Goal: Task Accomplishment & Management: Manage account settings

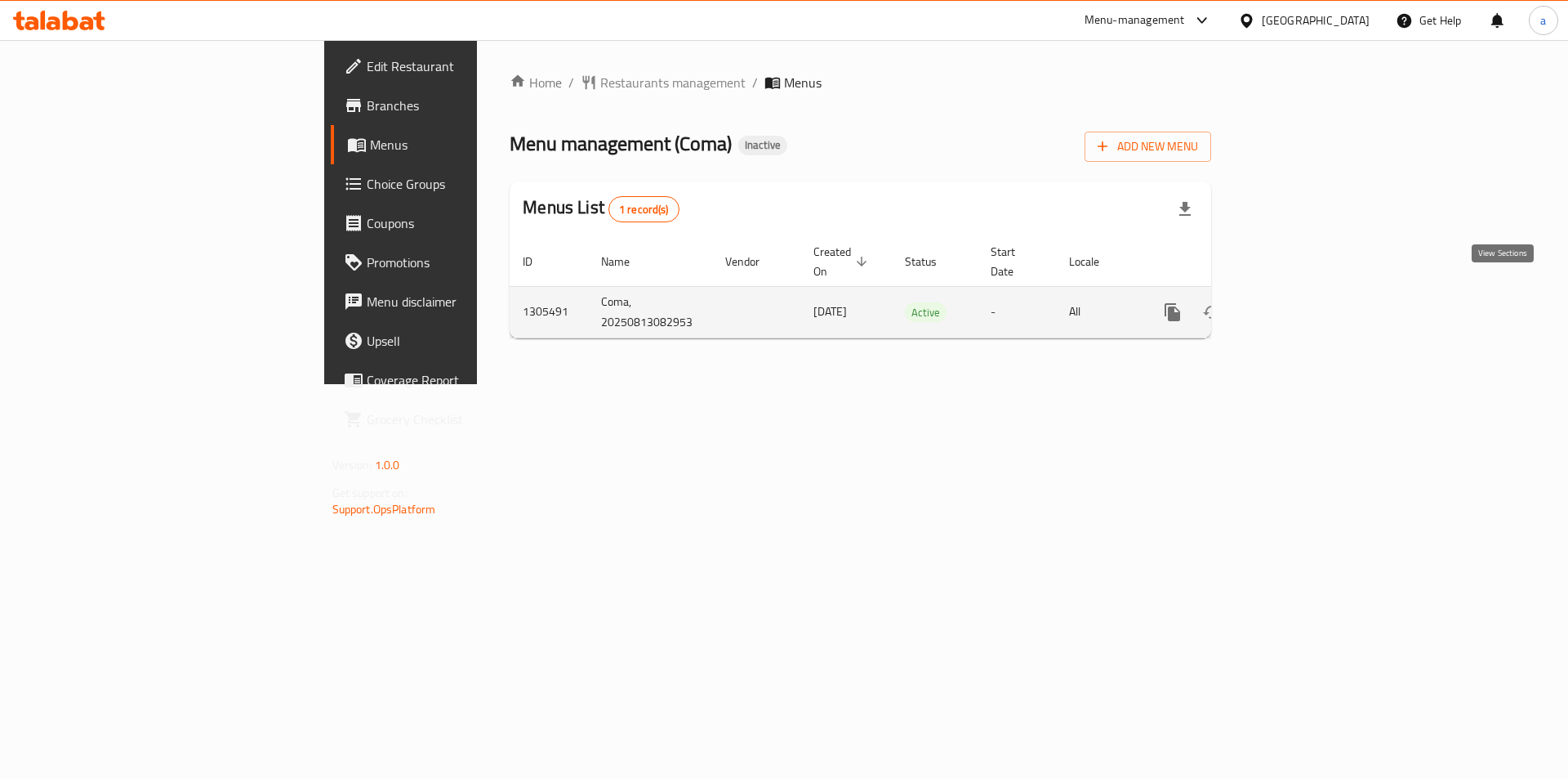
click at [1301, 302] on icon "enhanced table" at bounding box center [1290, 311] width 19 height 19
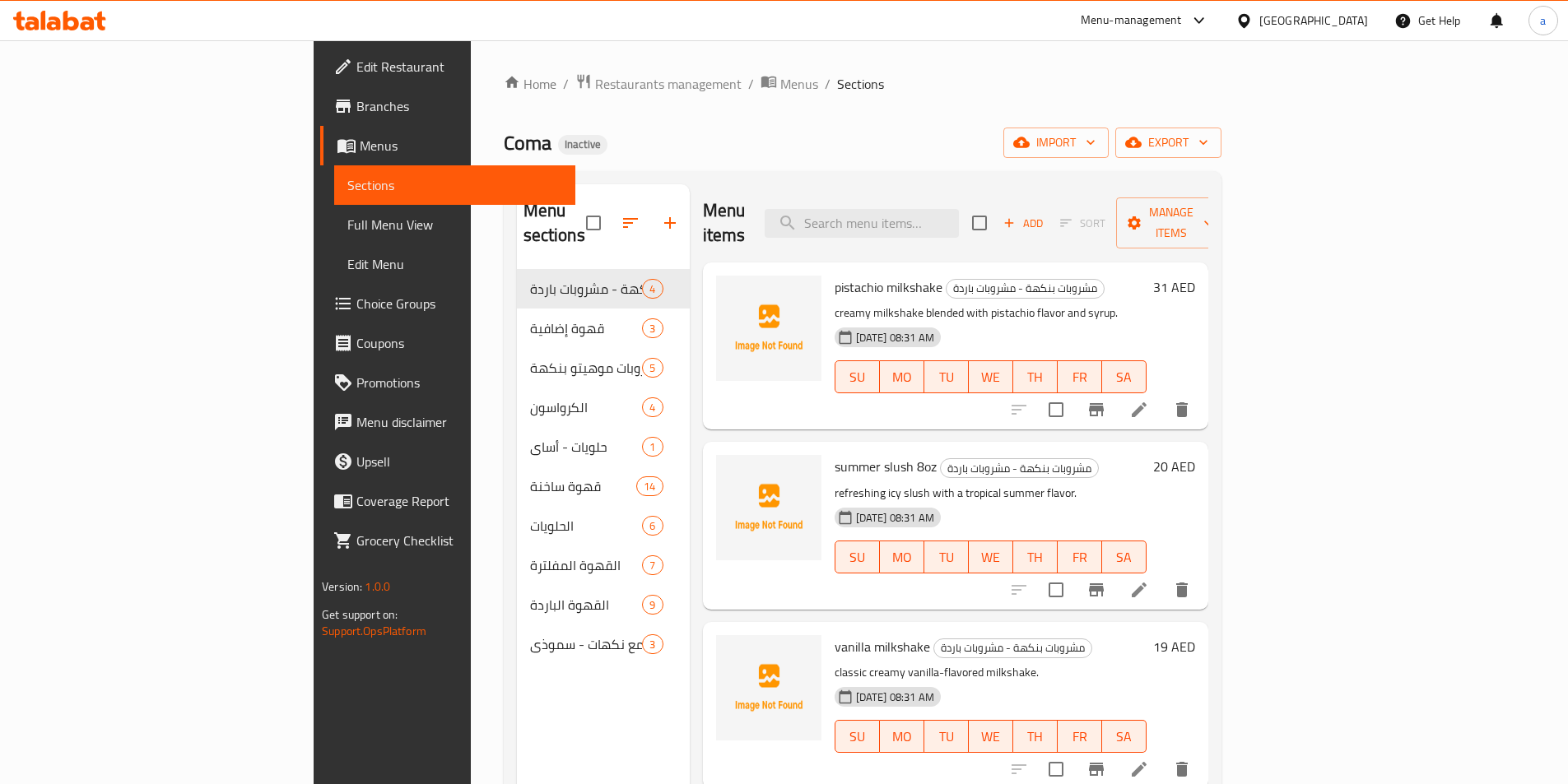
click at [565, 127] on div "Coma Inactive import export" at bounding box center [862, 142] width 718 height 30
click at [780, 90] on span "Menus" at bounding box center [798, 83] width 38 height 19
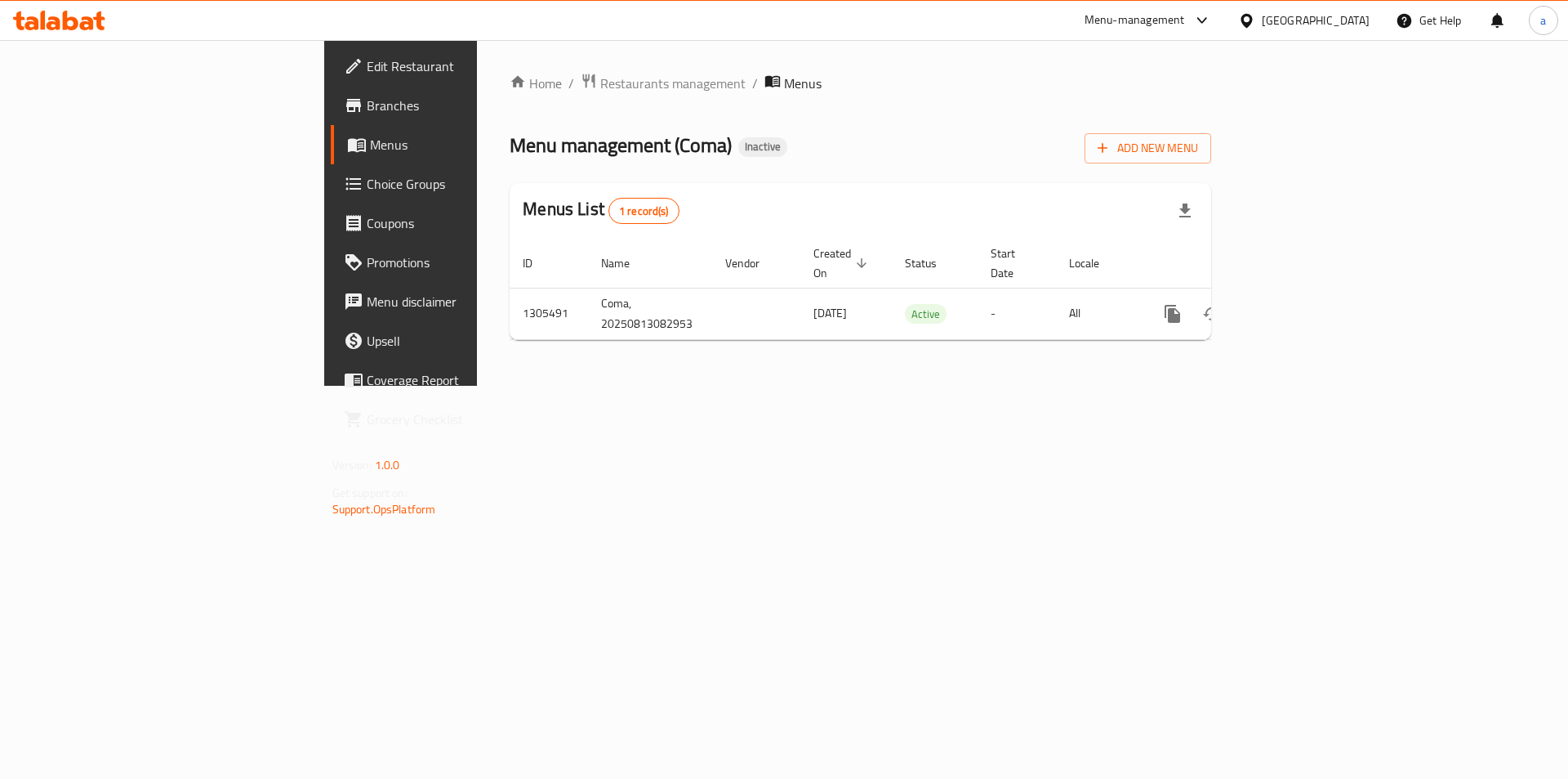
click at [367, 96] on span "Branches" at bounding box center [470, 104] width 207 height 19
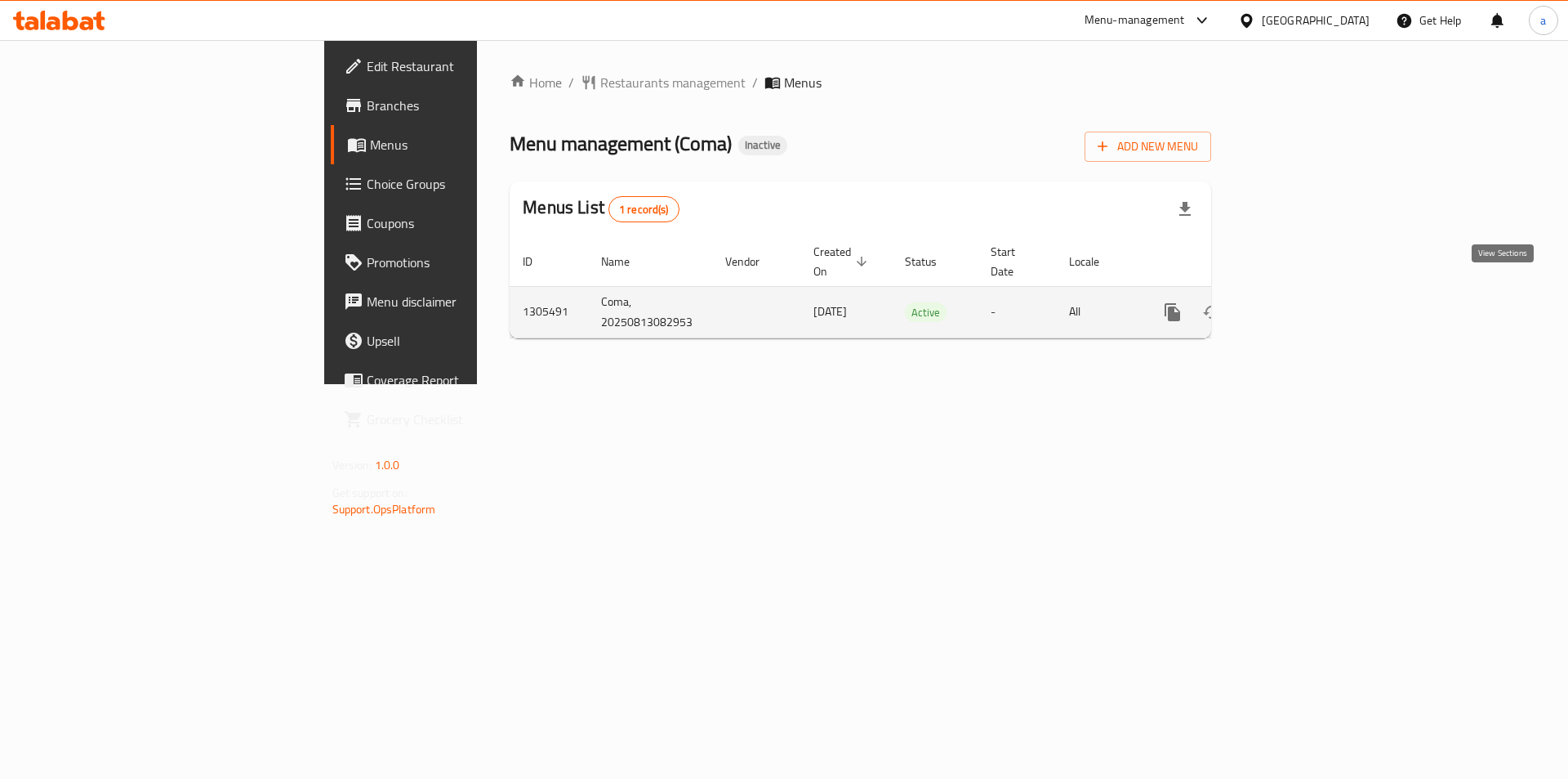
click at [1301, 303] on icon "enhanced table" at bounding box center [1290, 311] width 19 height 19
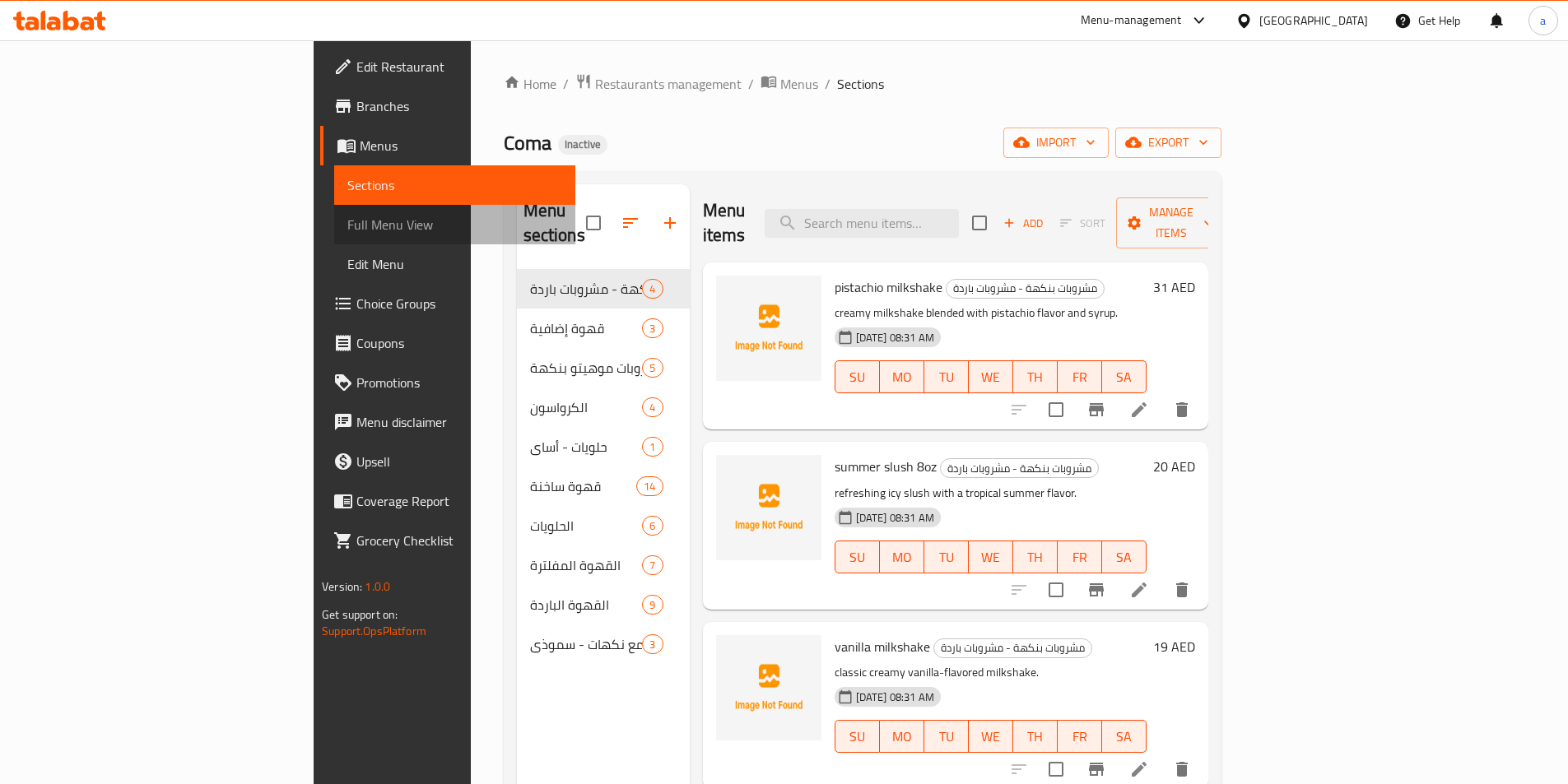
click at [348, 230] on span "Full Menu View" at bounding box center [454, 224] width 215 height 19
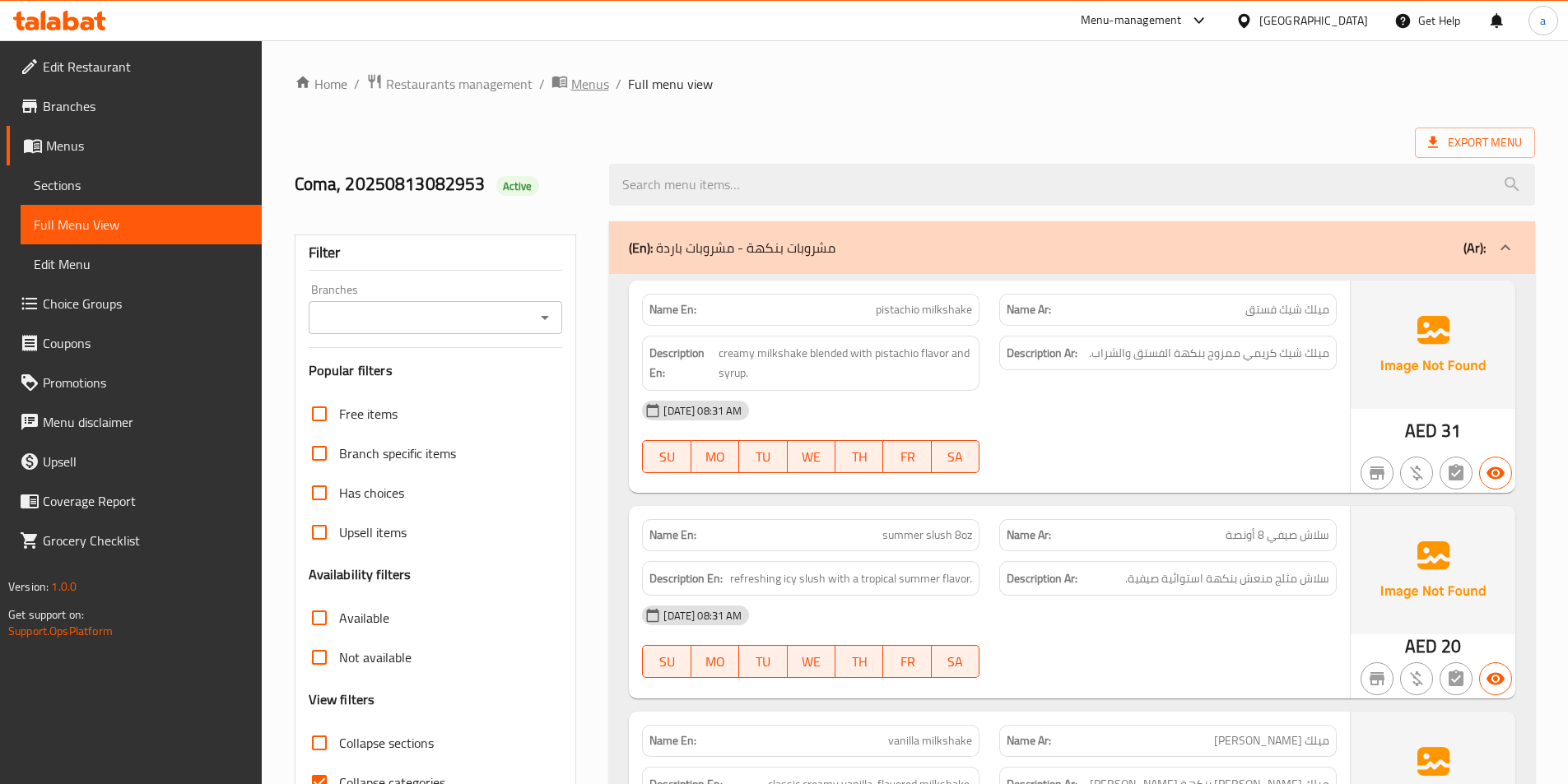
click at [586, 90] on span "Menus" at bounding box center [590, 83] width 38 height 19
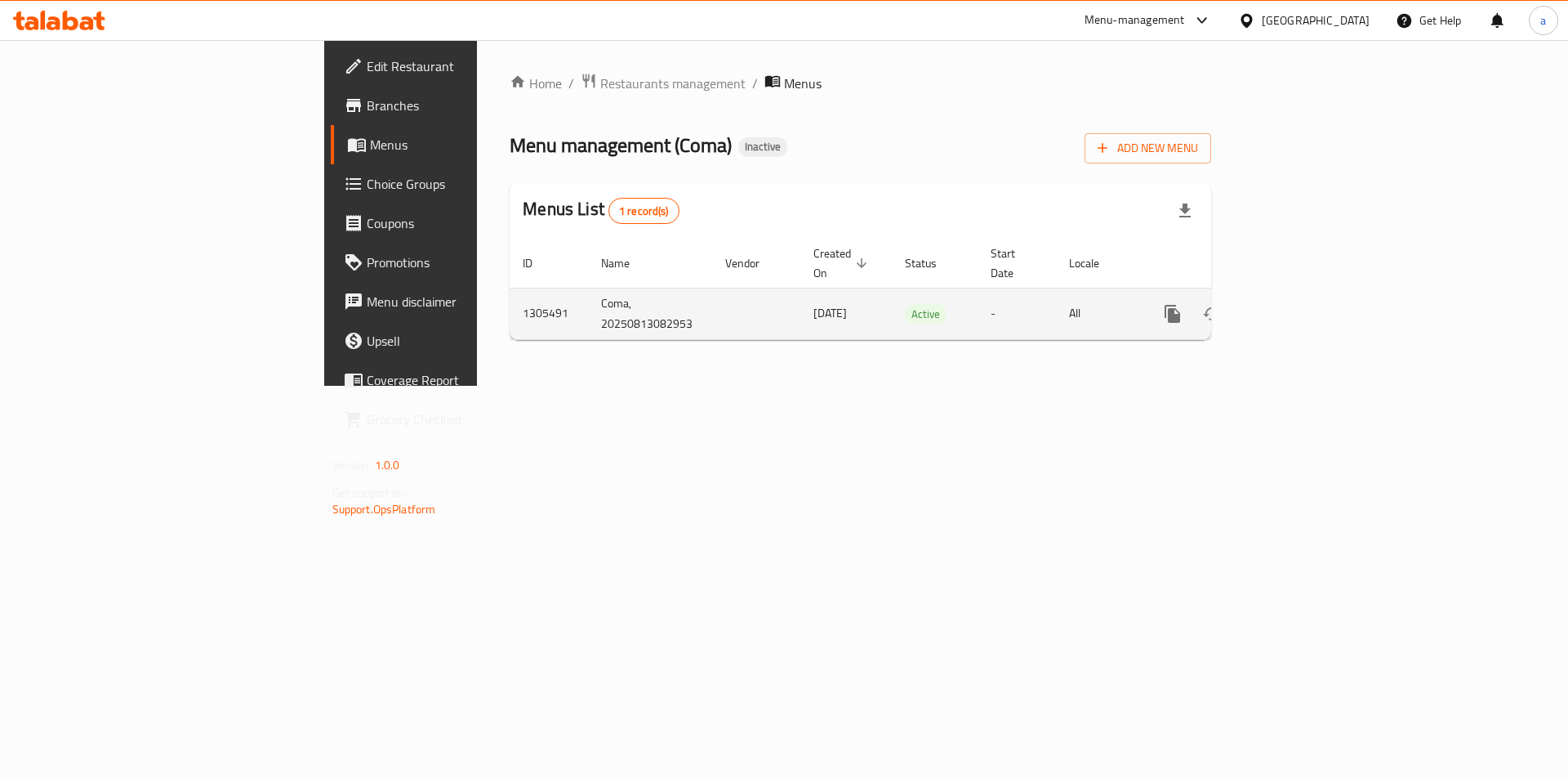
click at [1301, 304] on icon "enhanced table" at bounding box center [1290, 313] width 19 height 19
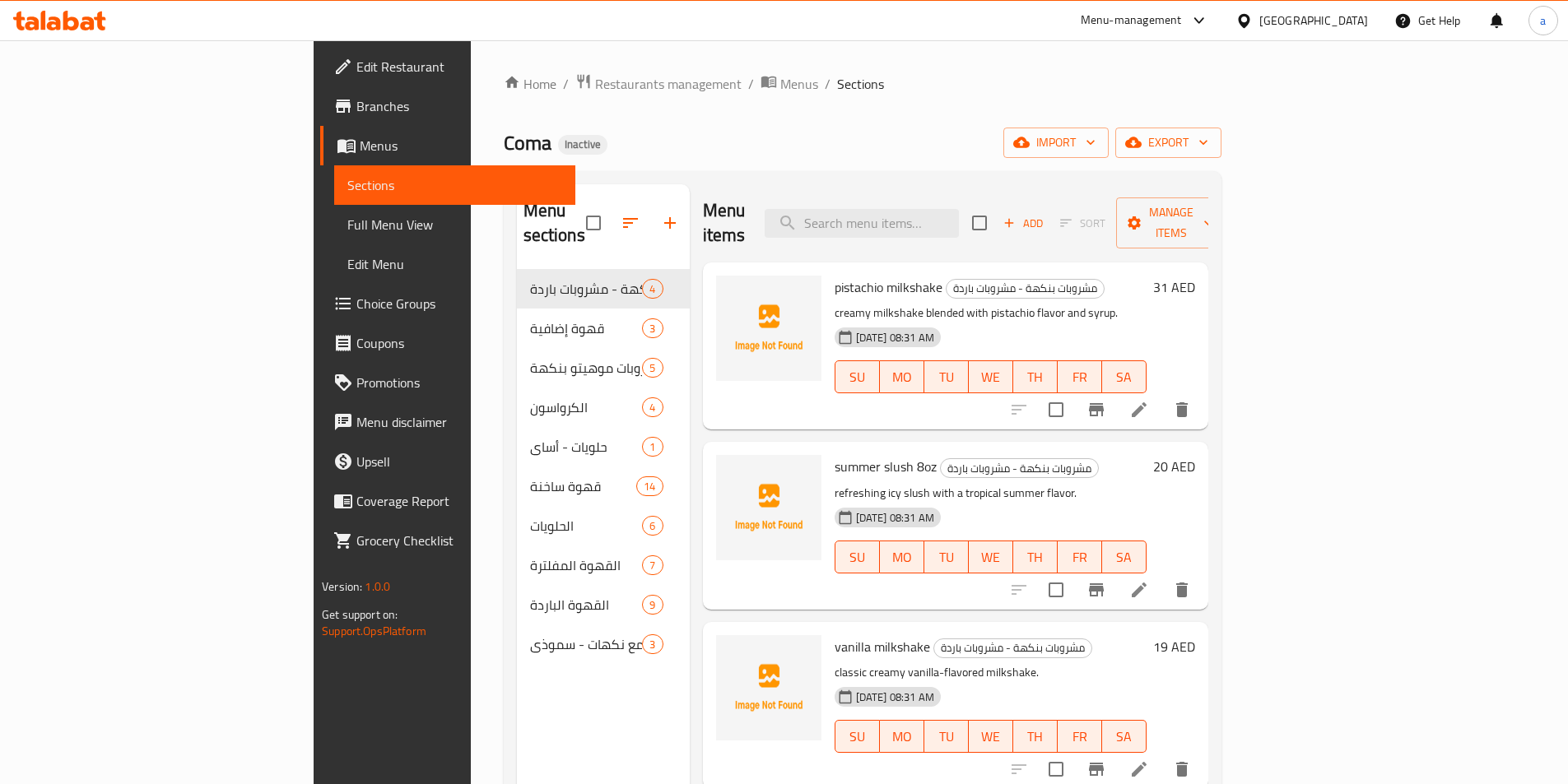
click at [560, 95] on div "Home / Restaurants management / Menus / Sections Coma Inactive import export Me…" at bounding box center [862, 527] width 718 height 908
click at [780, 74] on span "Menus" at bounding box center [798, 83] width 38 height 19
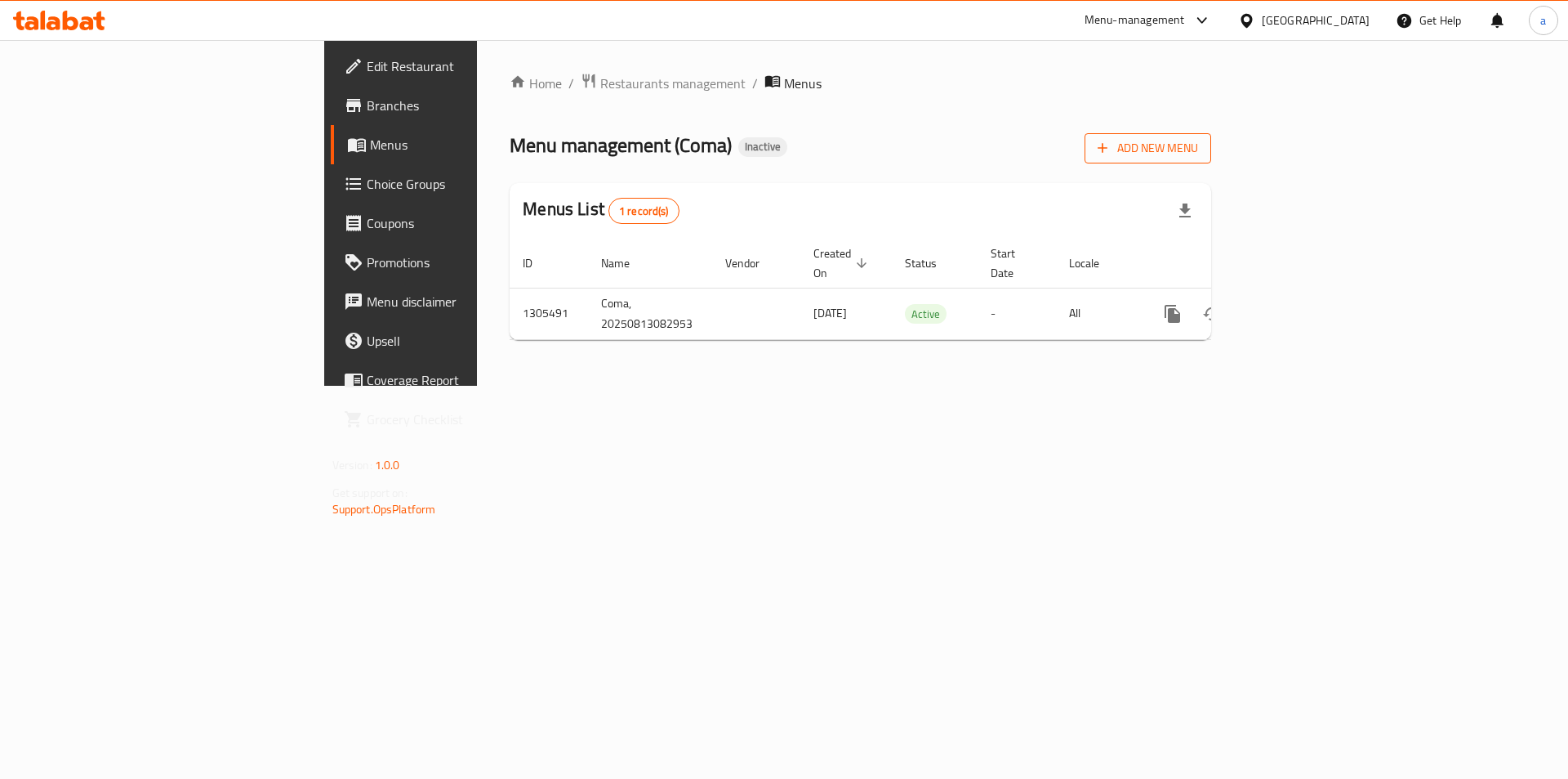
click at [1198, 146] on span "Add New Menu" at bounding box center [1148, 148] width 101 height 20
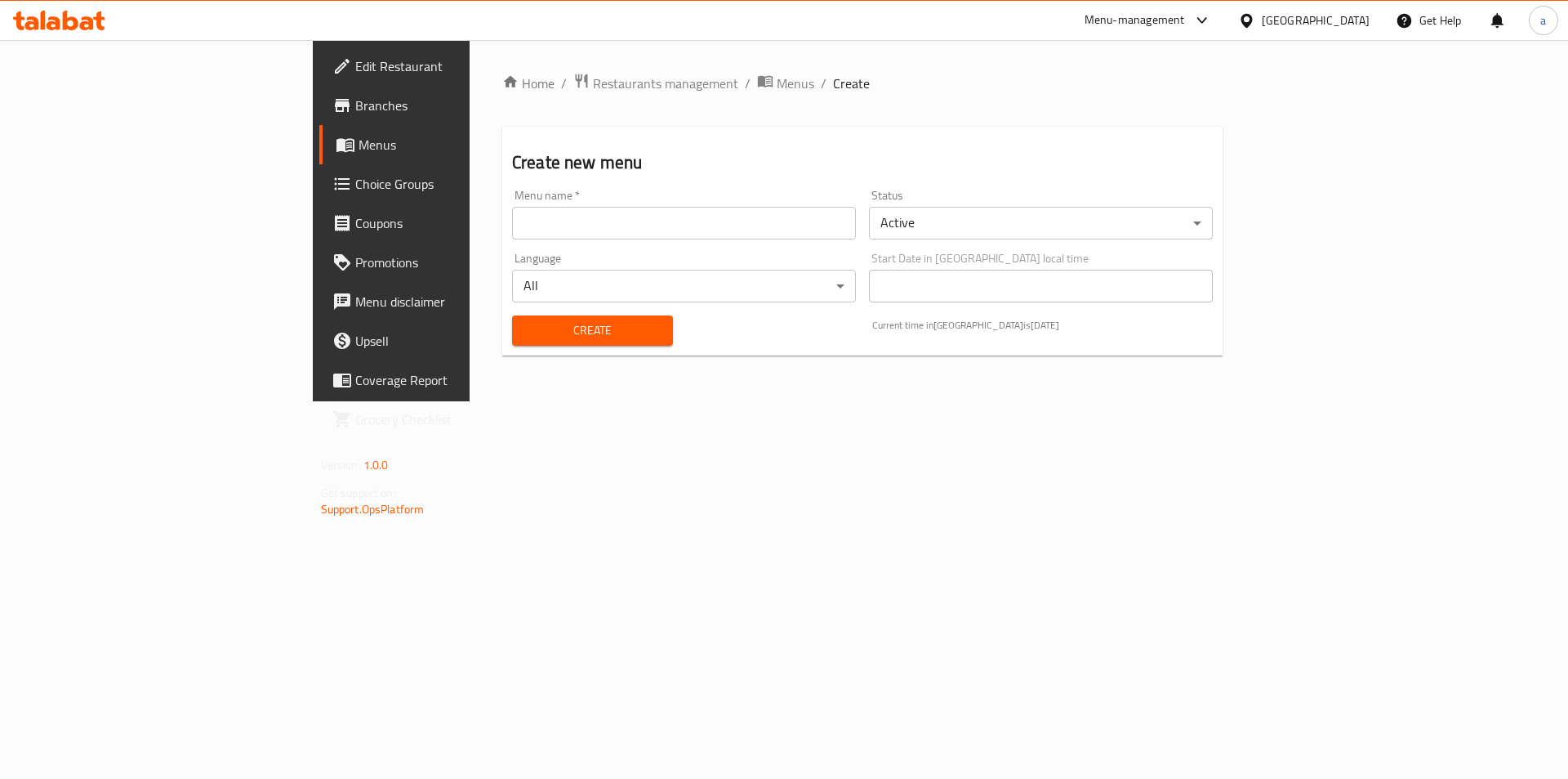
click at [554, 225] on input "text" at bounding box center [684, 223] width 344 height 33
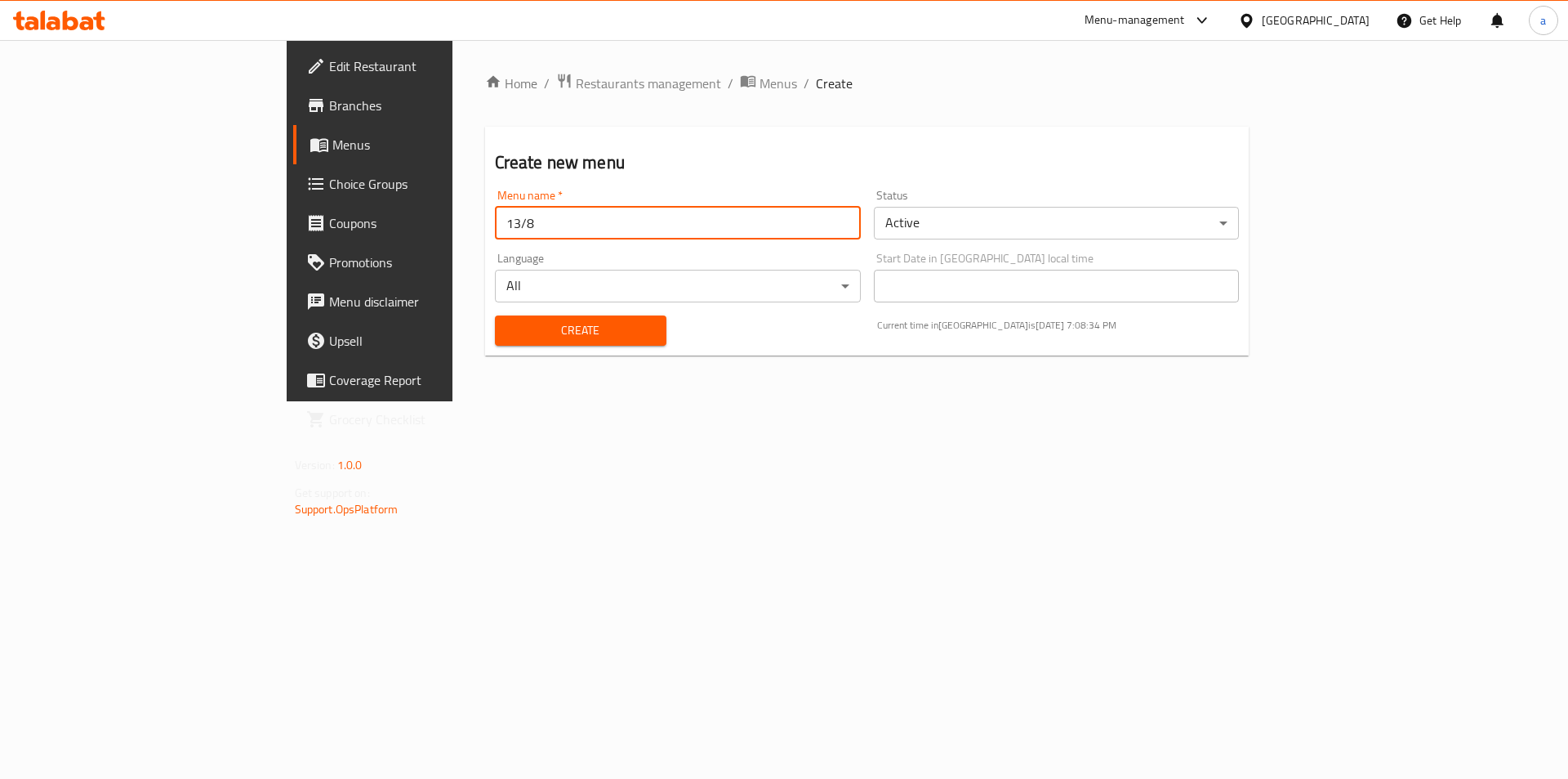
type input "13/8"
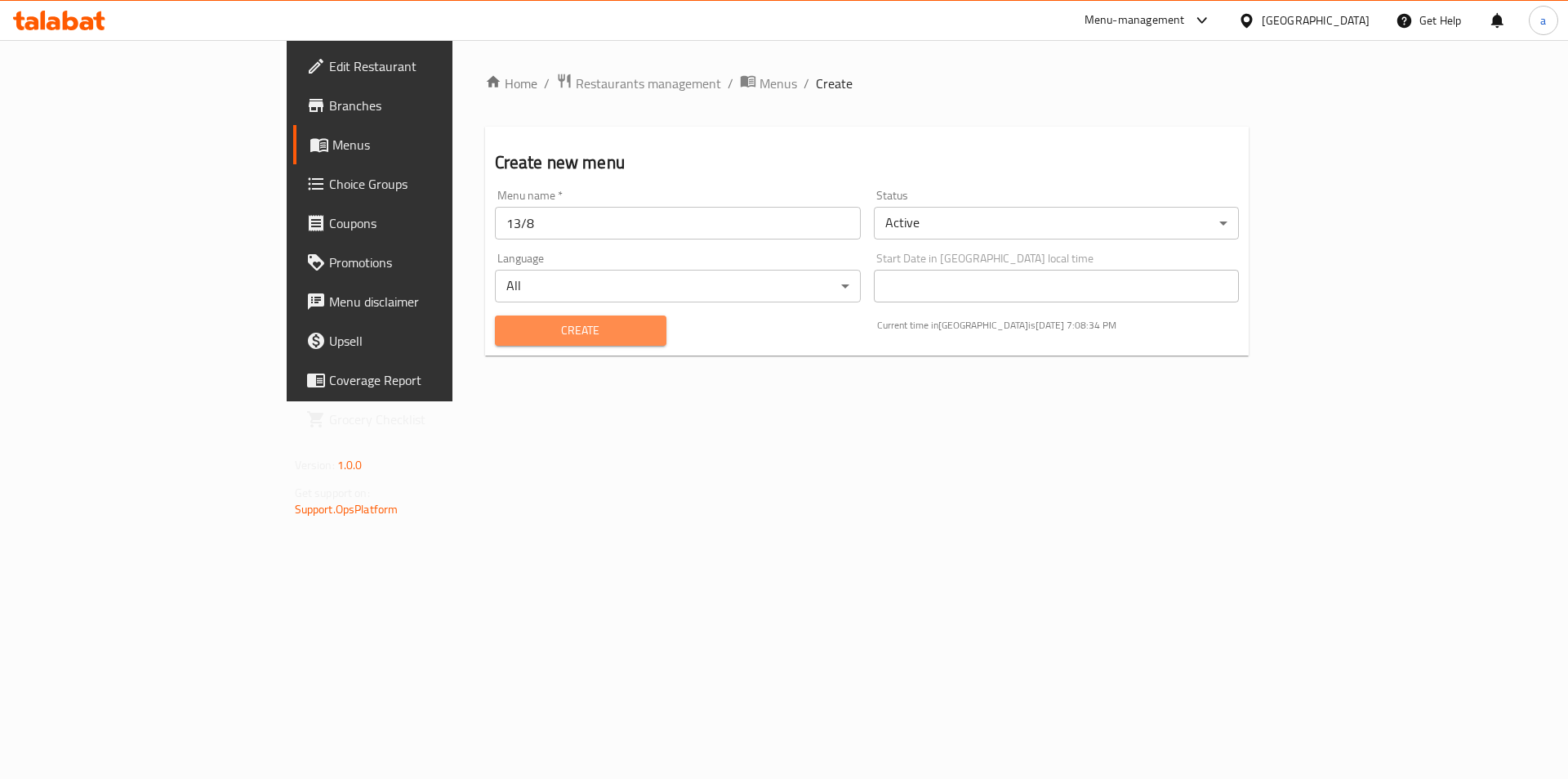
click at [508, 334] on span "Create" at bounding box center [580, 330] width 145 height 20
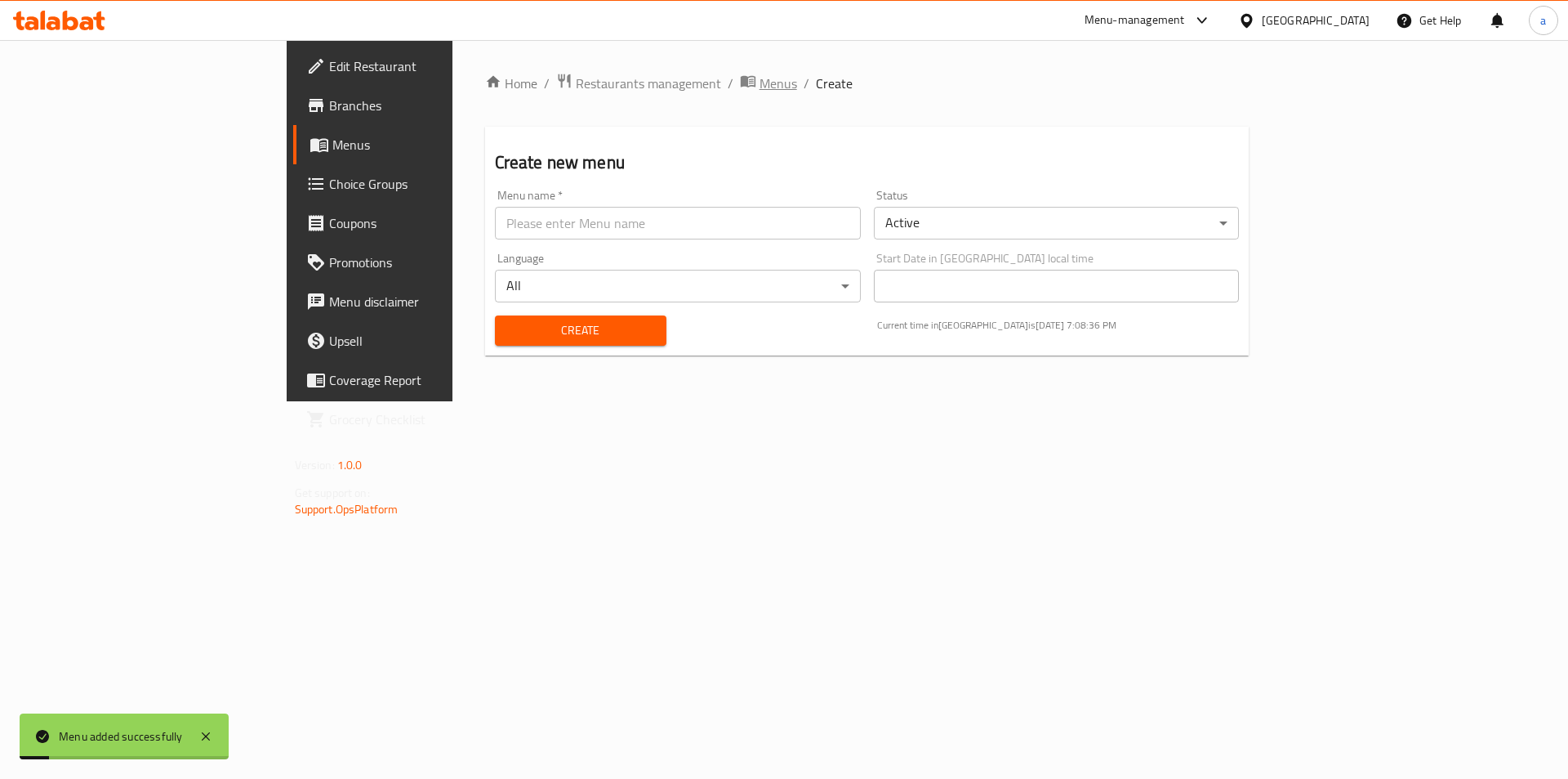
click at [759, 87] on span "Menus" at bounding box center [778, 82] width 38 height 19
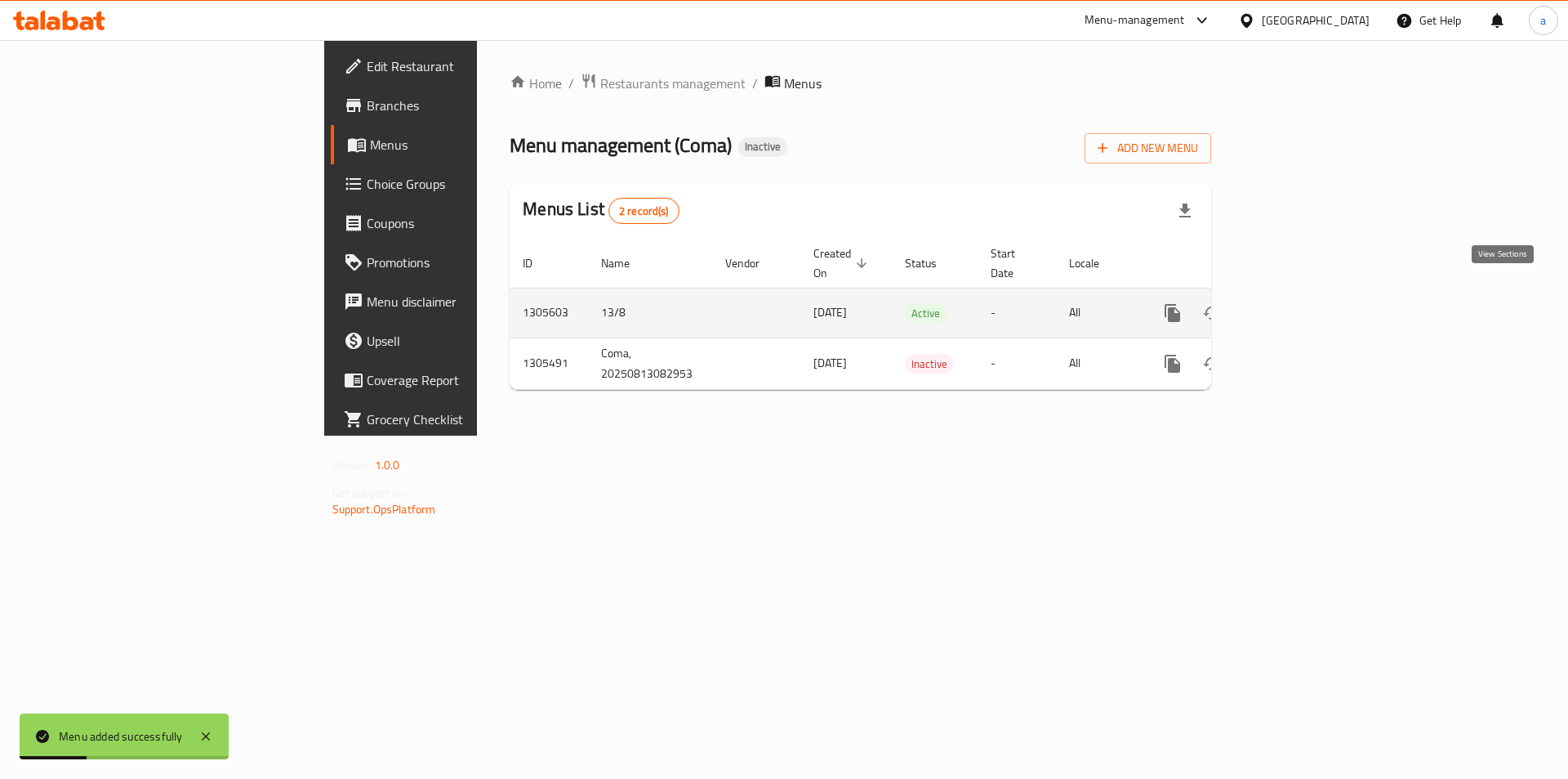
click at [1301, 303] on icon "enhanced table" at bounding box center [1290, 312] width 19 height 19
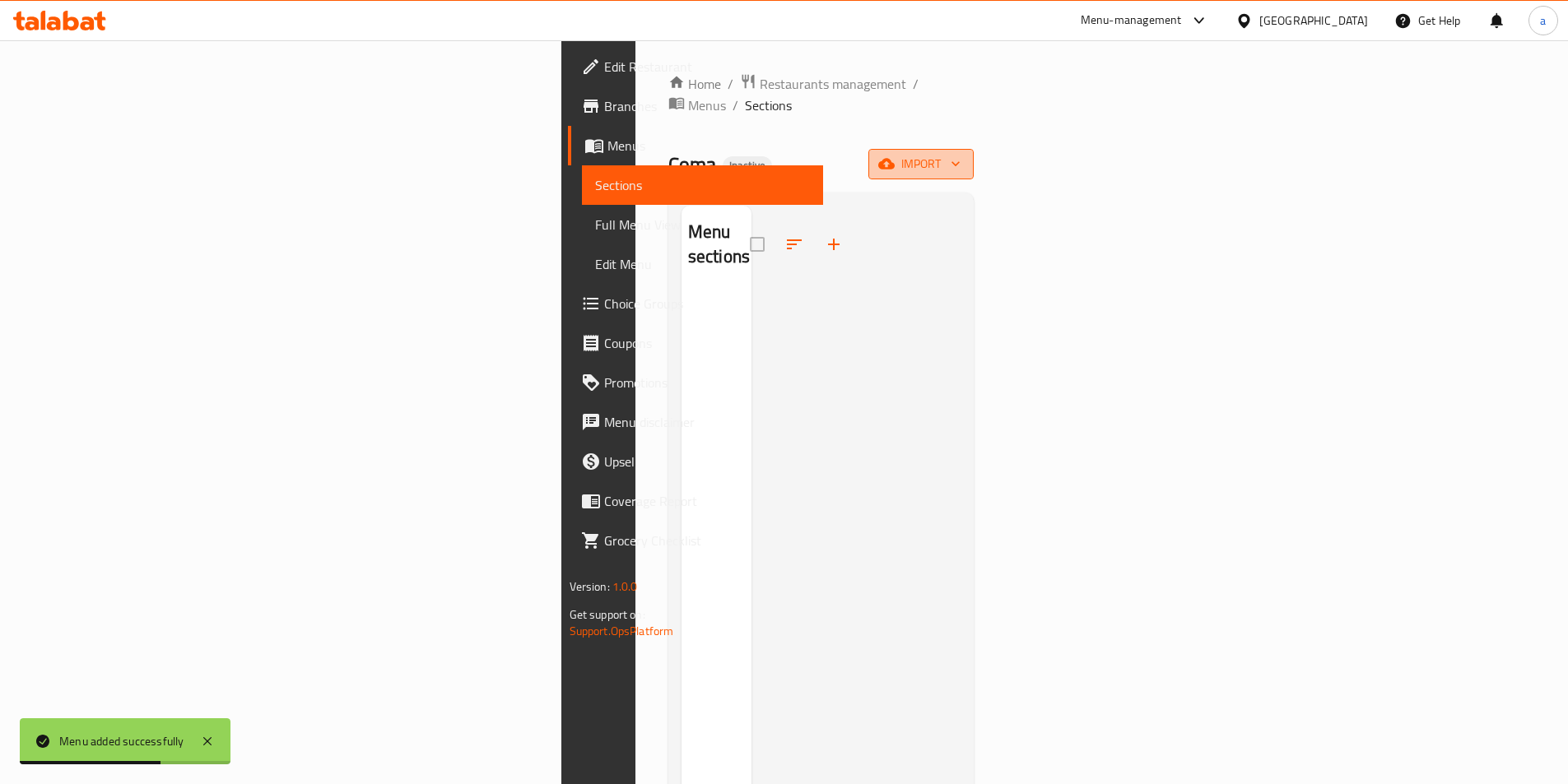
click at [961, 154] on span "import" at bounding box center [921, 164] width 79 height 20
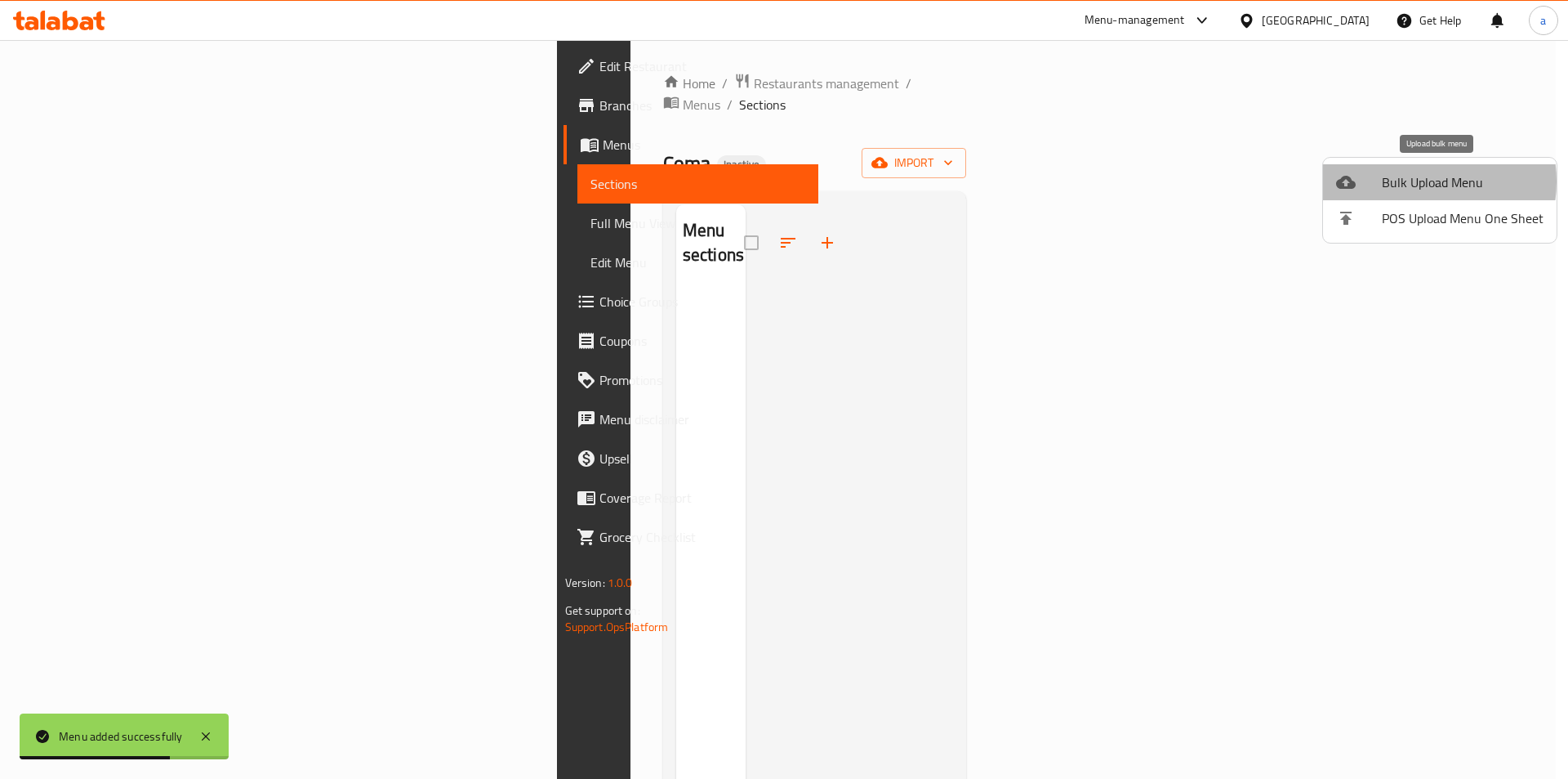
click at [1413, 181] on span "Bulk Upload Menu" at bounding box center [1463, 181] width 162 height 19
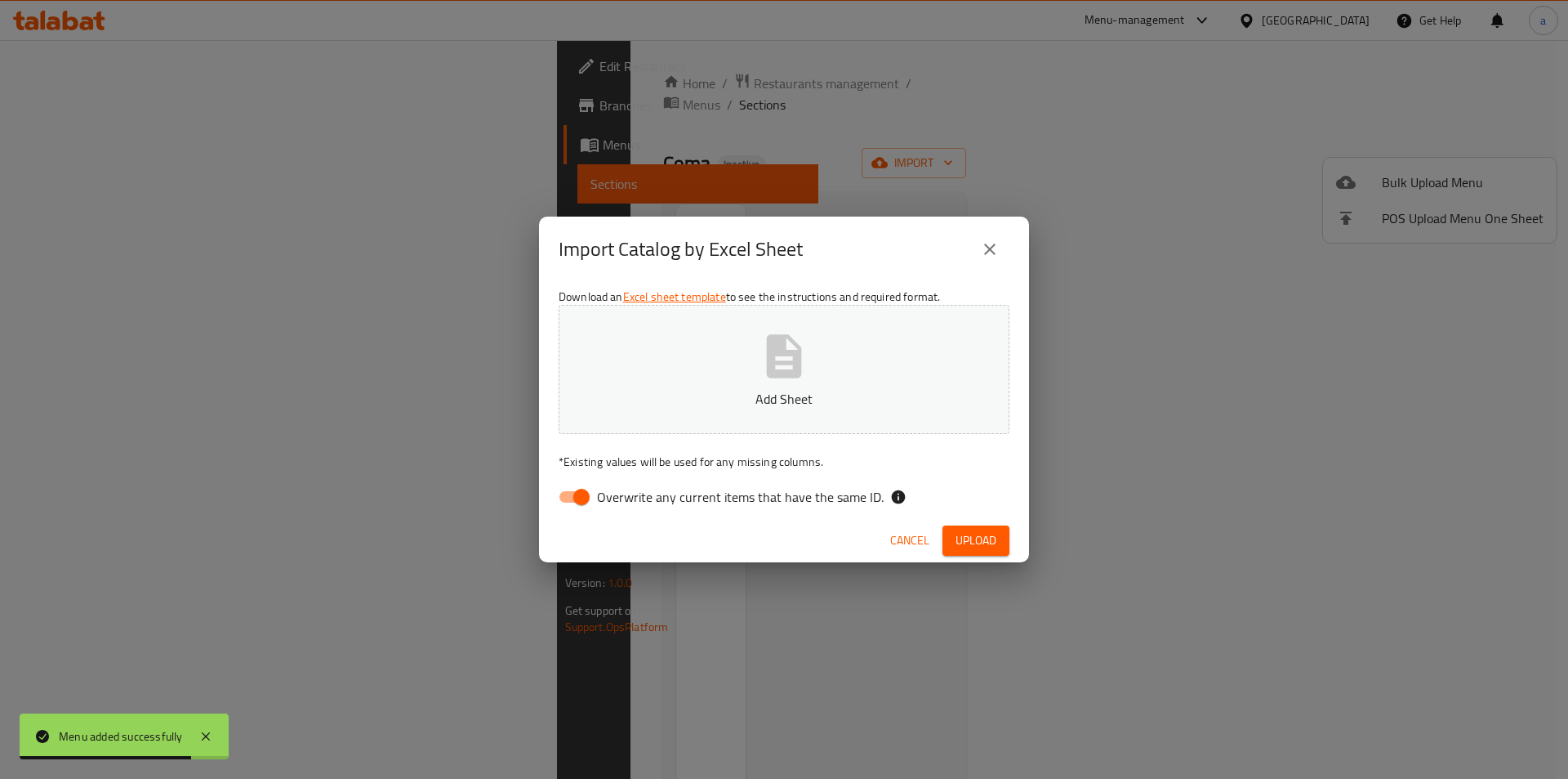
click at [585, 500] on input "Overwrite any current items that have the same ID." at bounding box center [582, 497] width 93 height 31
checkbox input "false"
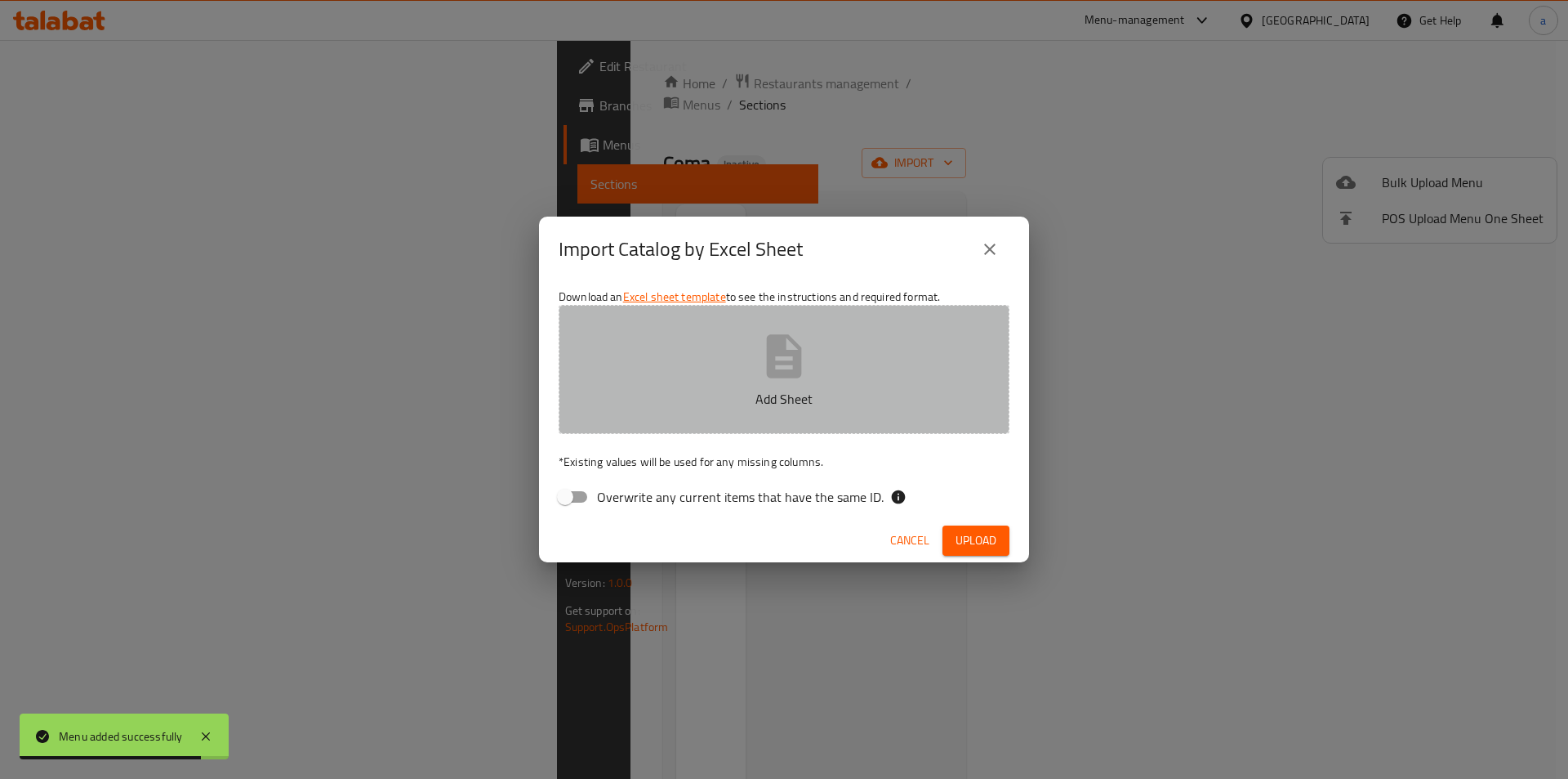
click at [687, 373] on button "Add Sheet" at bounding box center [784, 369] width 451 height 129
click at [636, 387] on button "Add Sheet" at bounding box center [784, 369] width 451 height 129
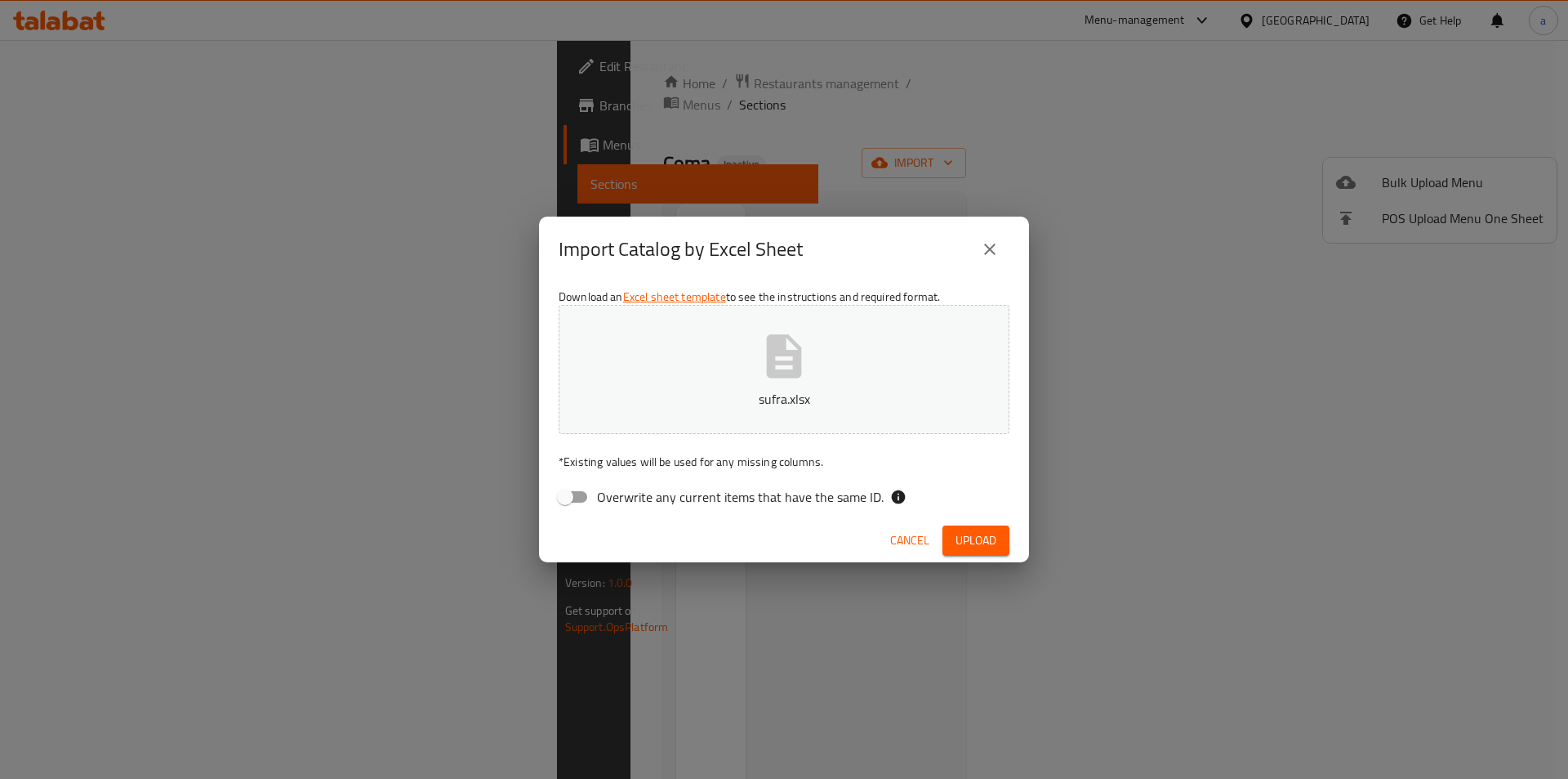
click at [970, 527] on button "Upload" at bounding box center [975, 540] width 67 height 30
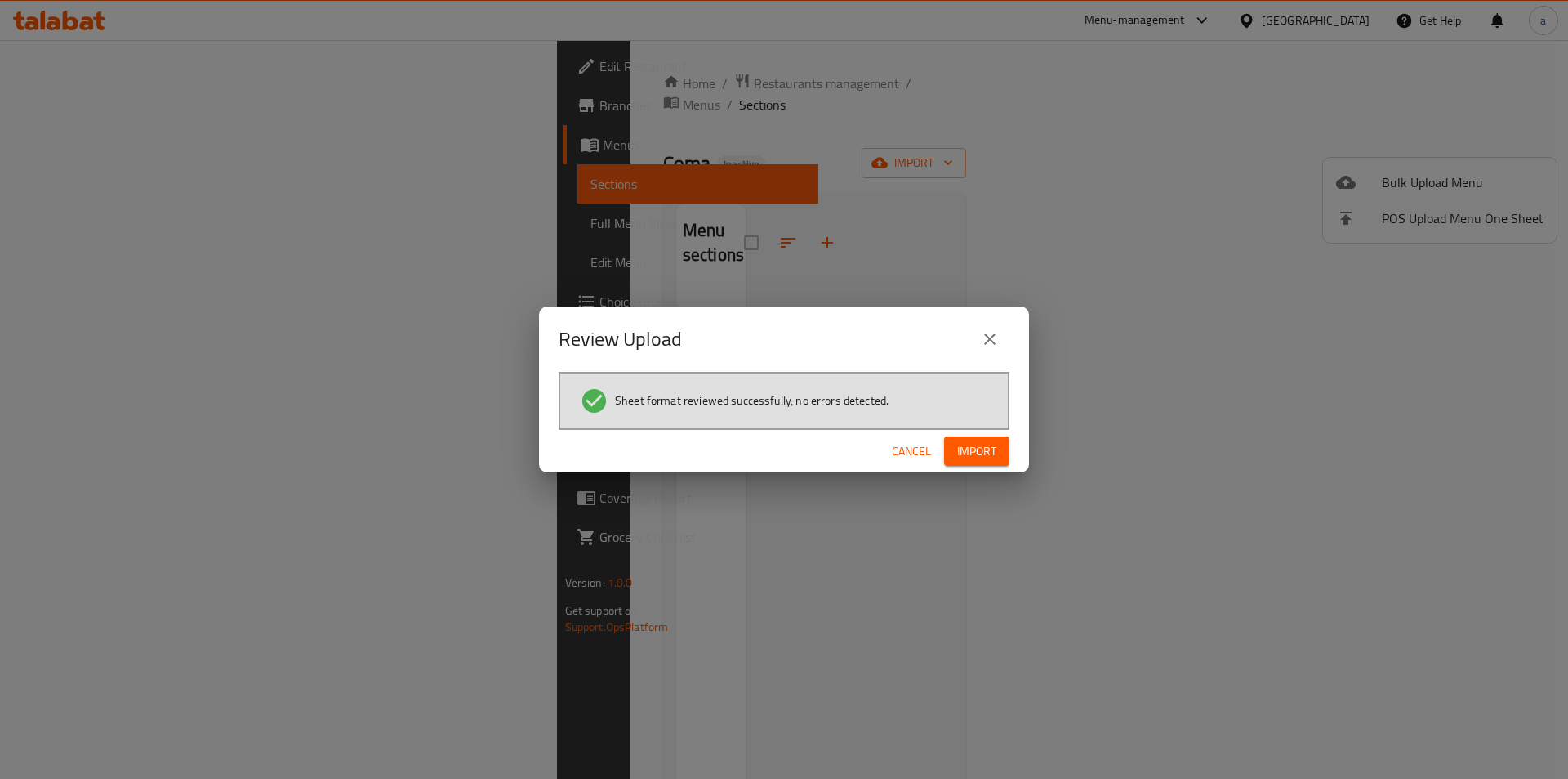
click at [991, 461] on span "Import" at bounding box center [976, 451] width 39 height 20
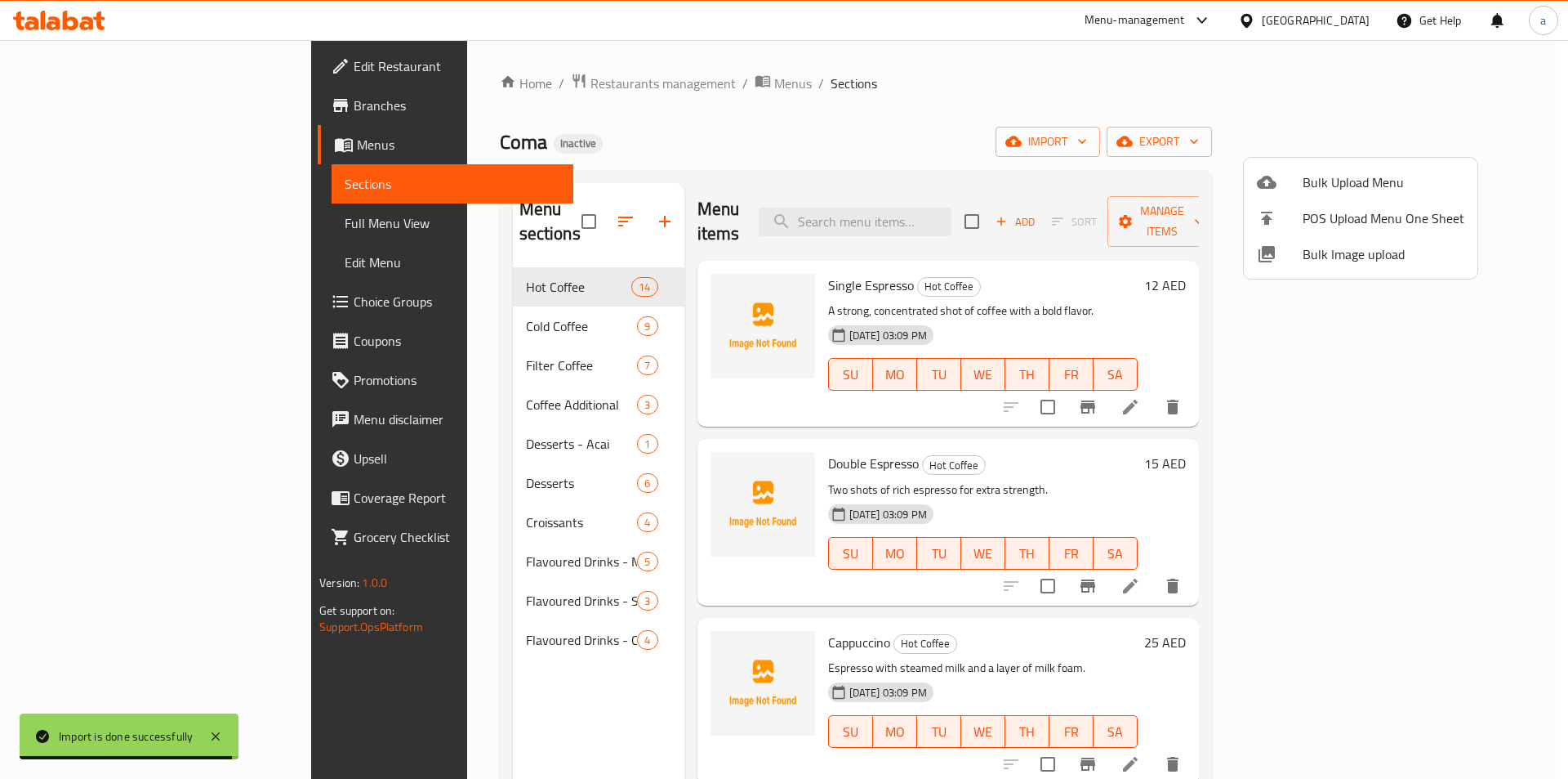
click at [91, 227] on div at bounding box center [784, 389] width 1568 height 779
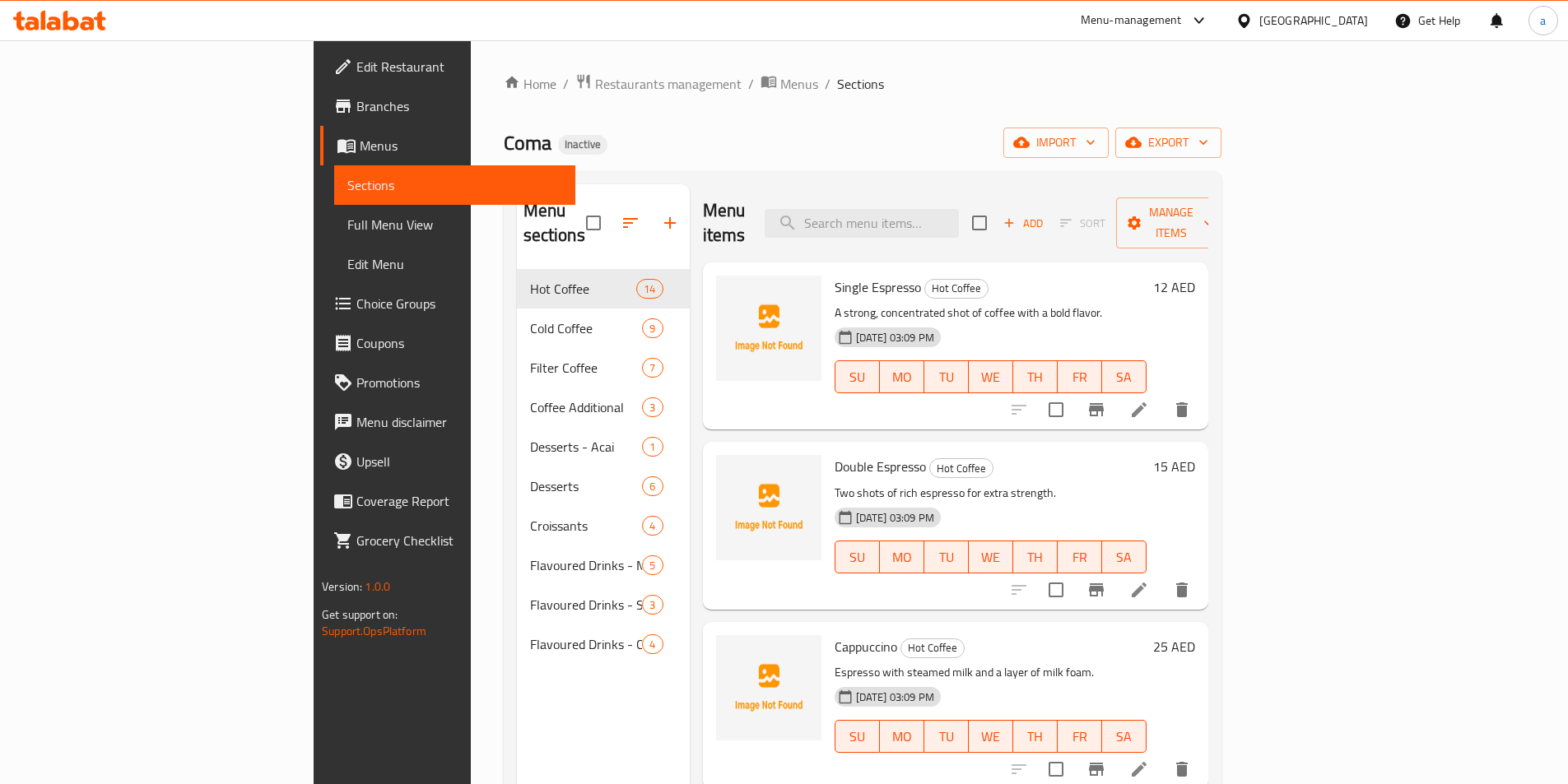
click at [1162, 575] on li at bounding box center [1139, 590] width 46 height 29
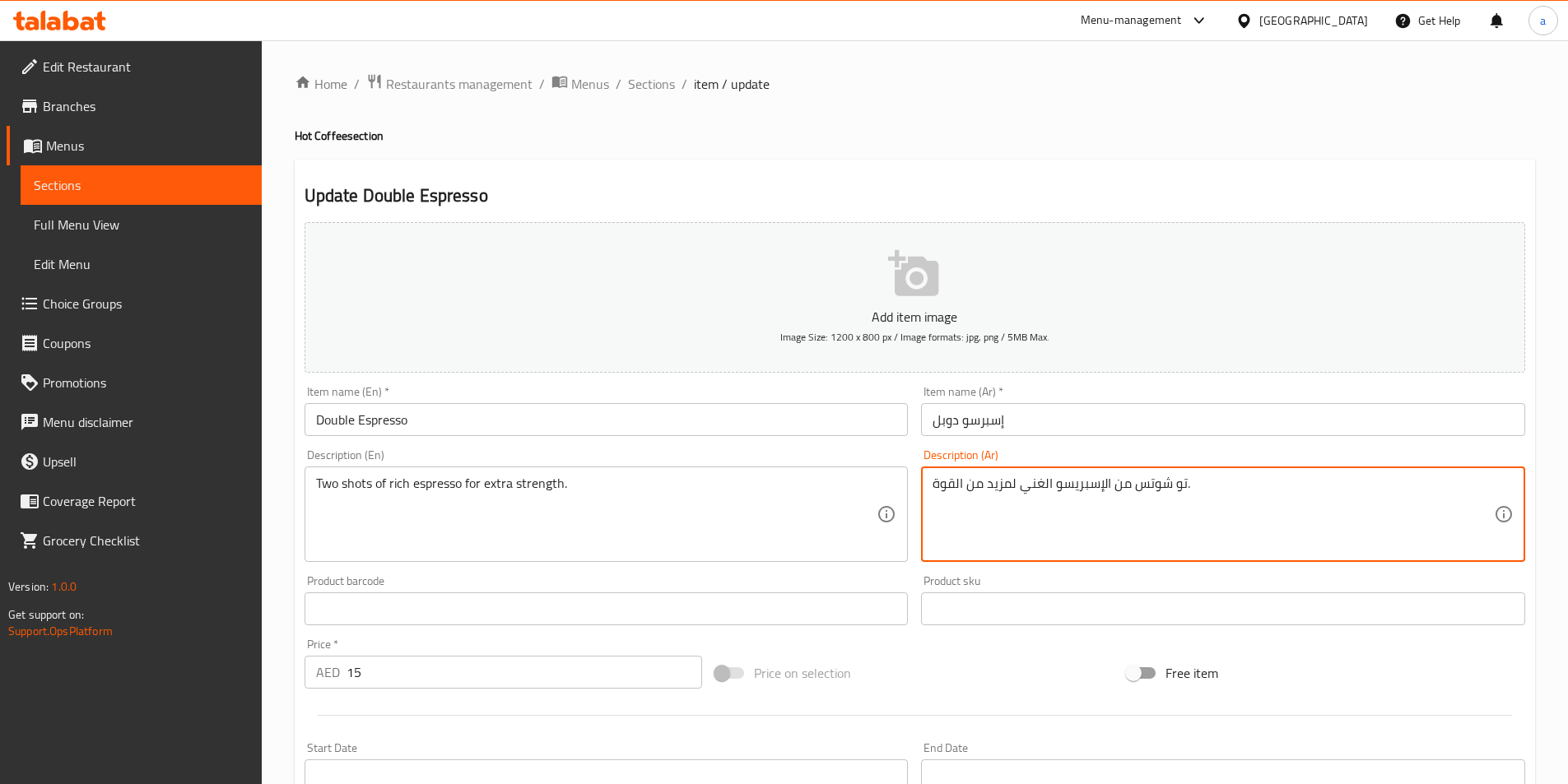
drag, startPoint x: 985, startPoint y: 482, endPoint x: 1008, endPoint y: 490, distance: 24.4
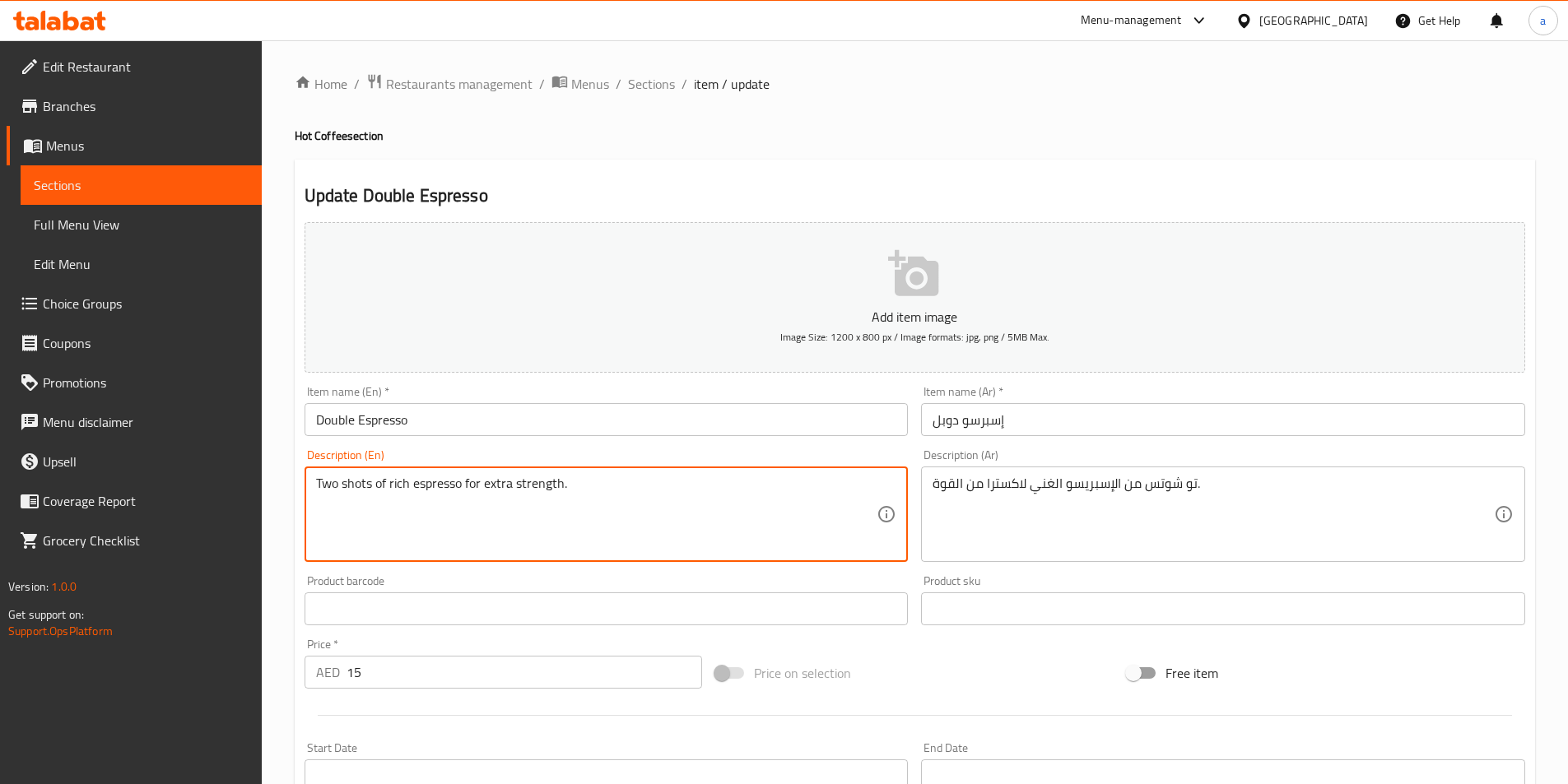
click at [519, 489] on textarea "Two shots of rich espresso for extra strength." at bounding box center [596, 514] width 561 height 78
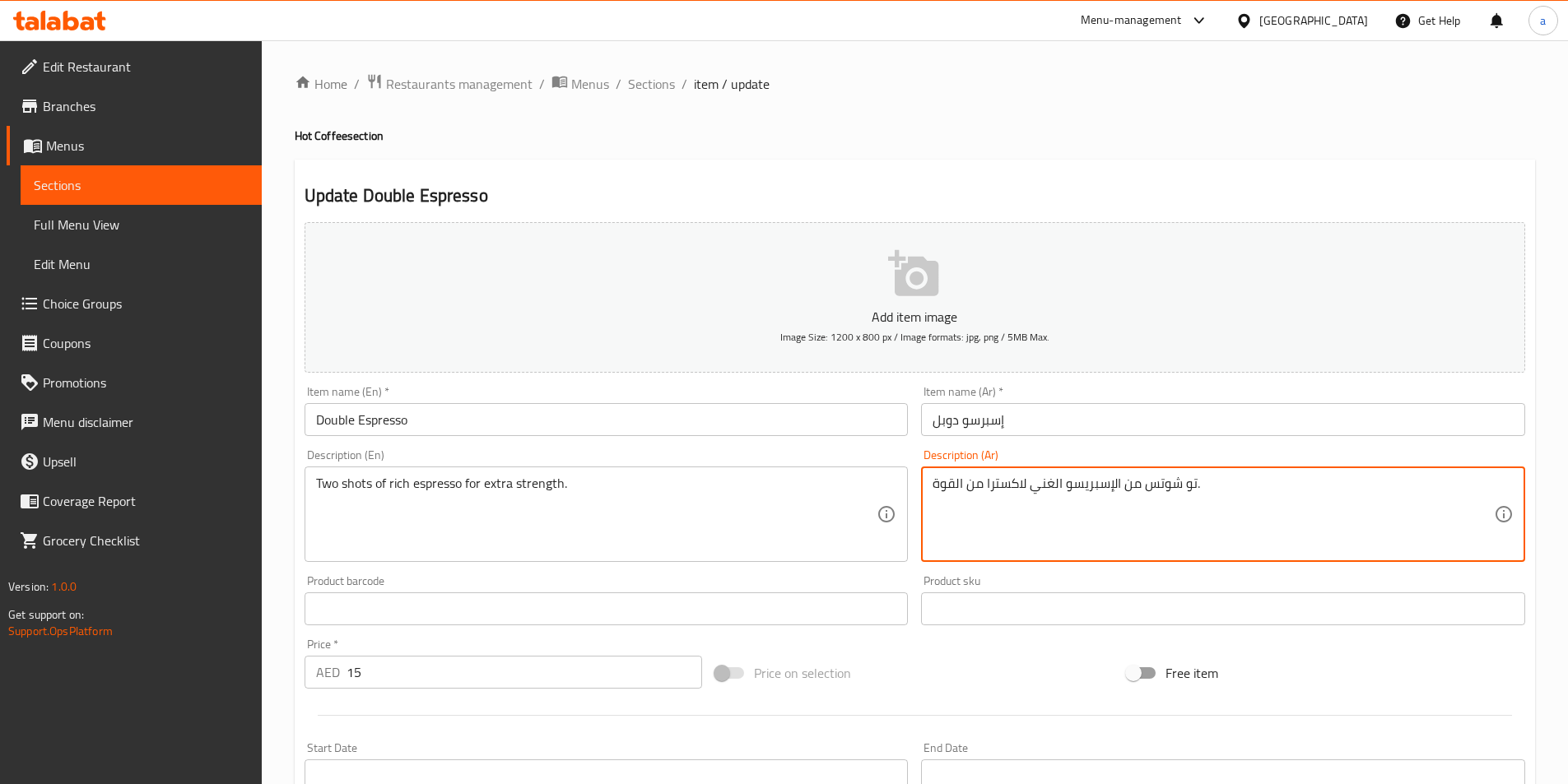
click at [975, 488] on textarea "تو شوتس من الإسبريسو الغني لاكسترا من القوة." at bounding box center [1213, 514] width 561 height 78
click at [955, 487] on textarea "تو شوتس من الإسبريسو الغني لاكسترا القوة." at bounding box center [1213, 514] width 561 height 78
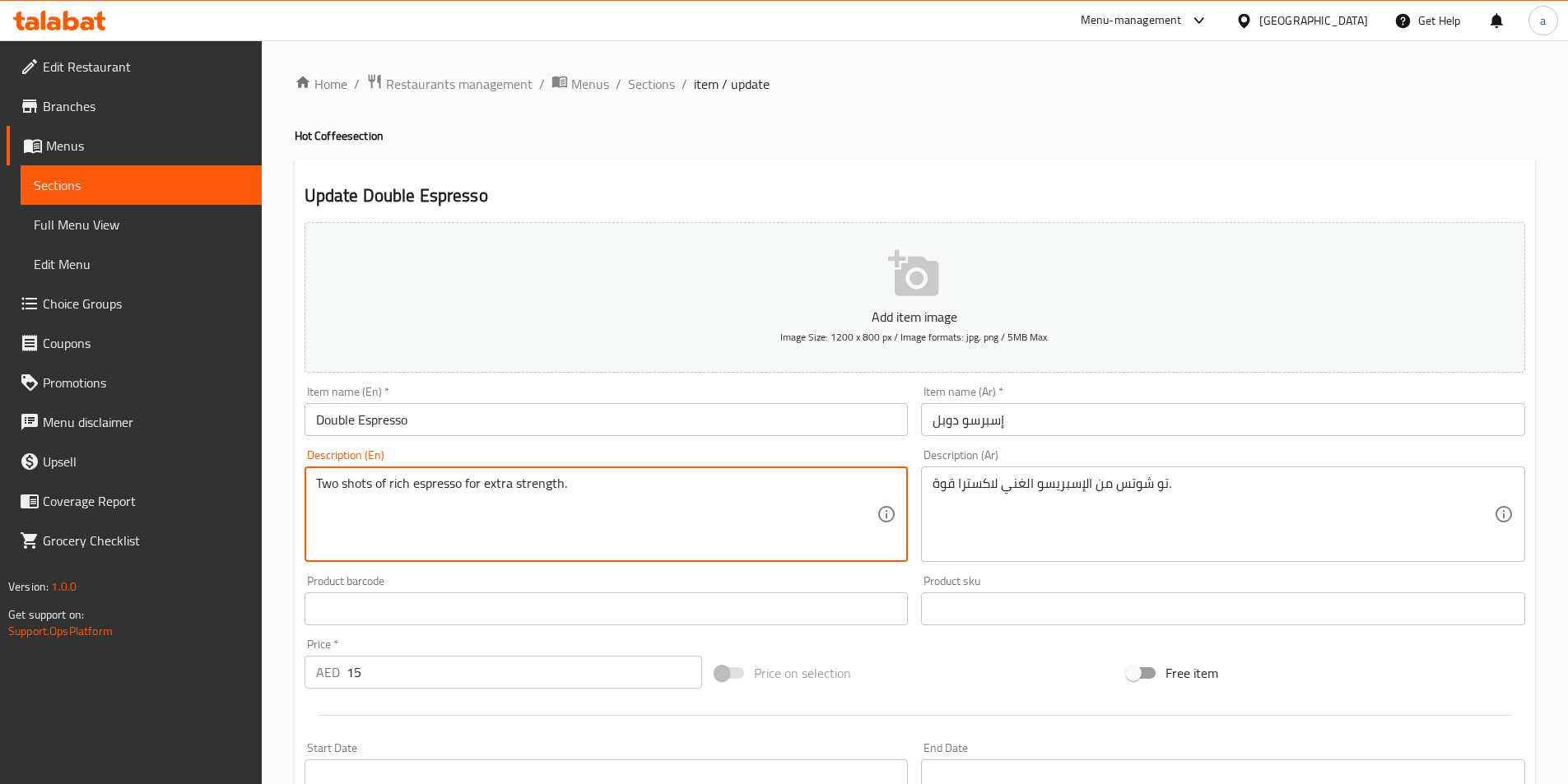
drag, startPoint x: 479, startPoint y: 488, endPoint x: 611, endPoint y: 492, distance: 132.1
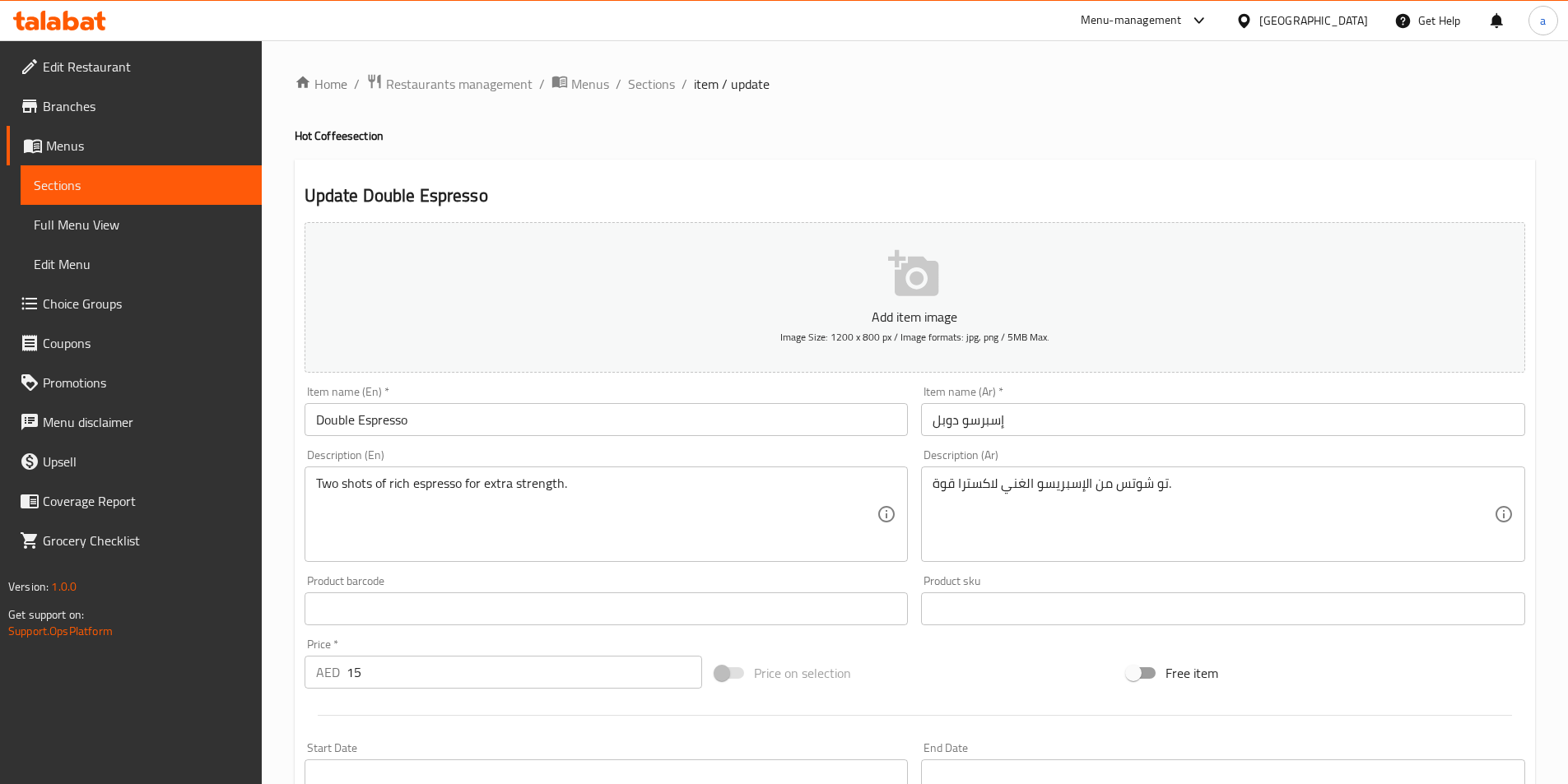
click at [661, 517] on textarea "Two shots of rich espresso for extra strength." at bounding box center [596, 514] width 561 height 78
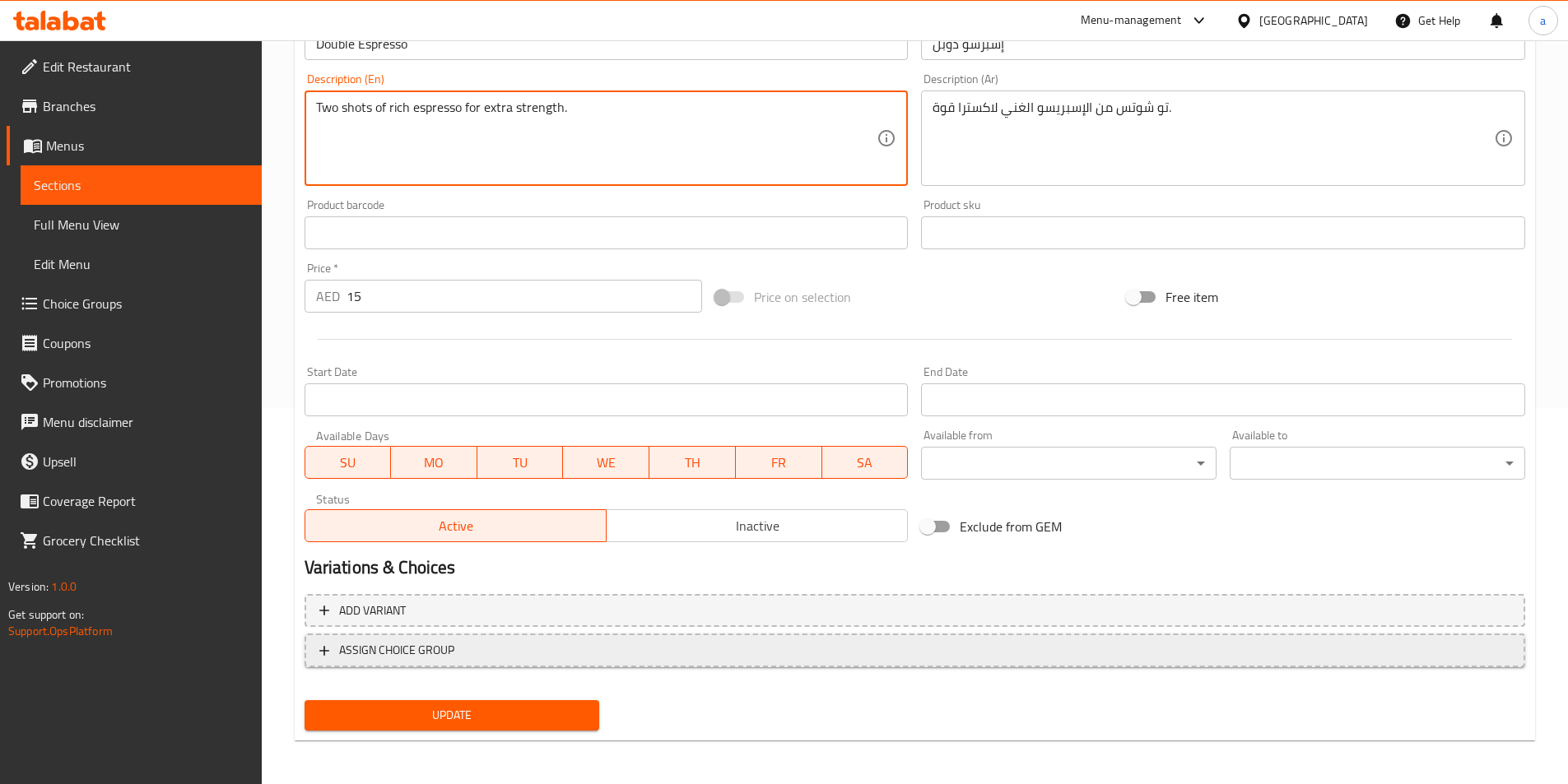
scroll to position [379, 0]
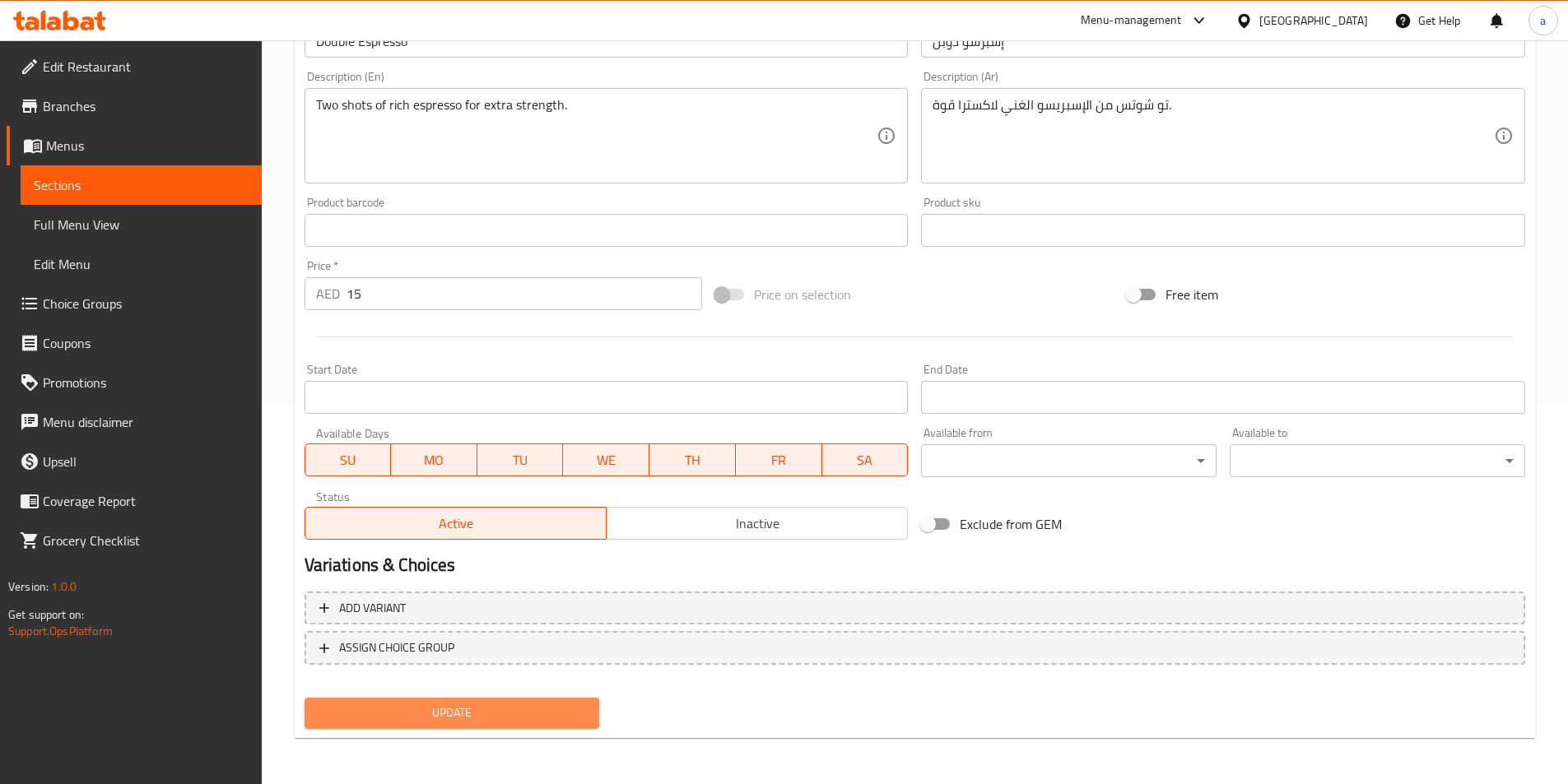
click at [426, 716] on span "Update" at bounding box center [453, 713] width 269 height 20
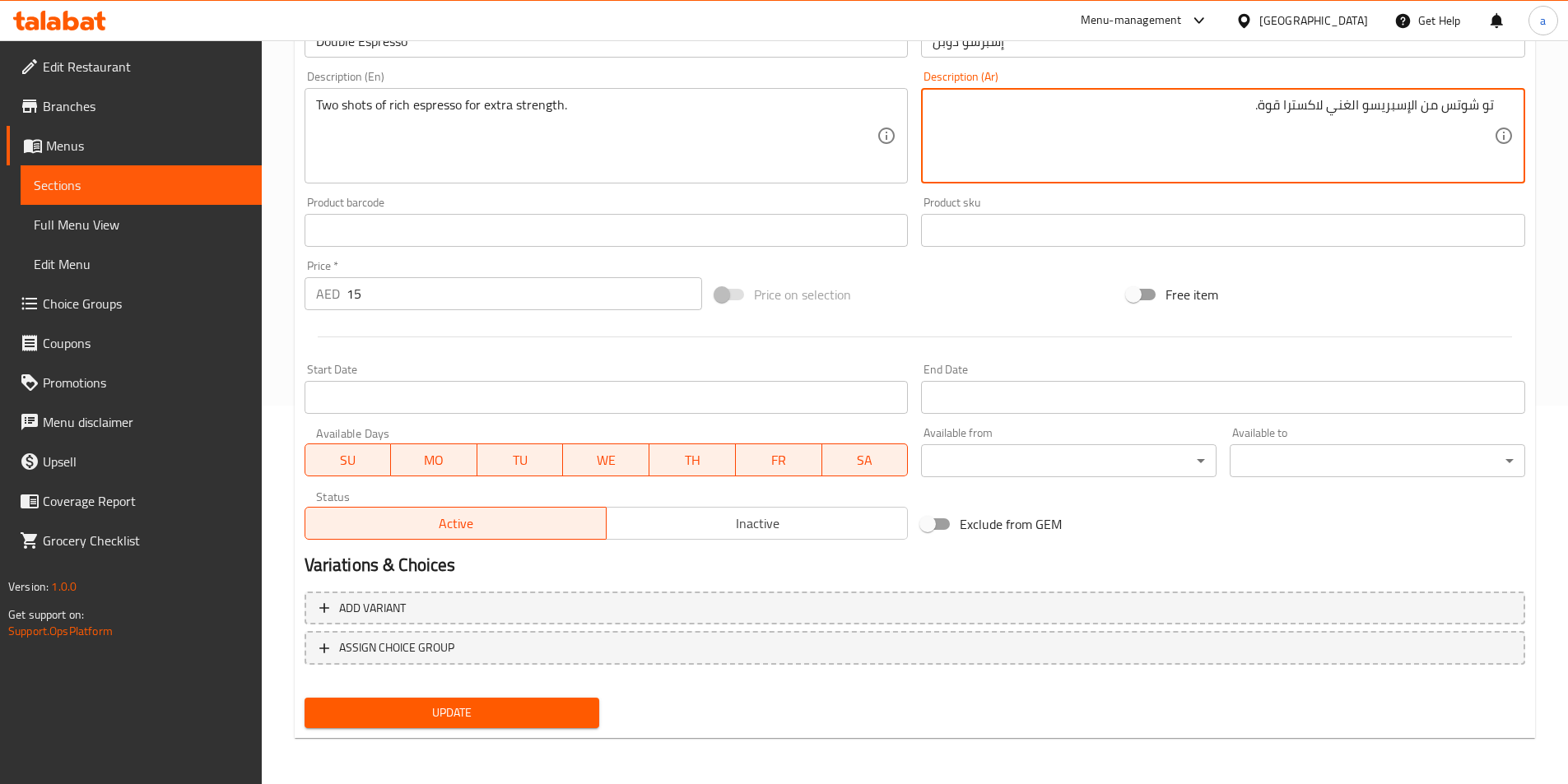
drag, startPoint x: 1262, startPoint y: 107, endPoint x: 1321, endPoint y: 111, distance: 59.1
click at [1321, 111] on textarea "تو شوتس من الإسبريسو الغني لاكسترا قوة." at bounding box center [1213, 135] width 561 height 78
type textarea "تو شوتس من الإسبريسو الغني لقوه اكسترا."
click at [480, 713] on span "Update" at bounding box center [453, 713] width 269 height 20
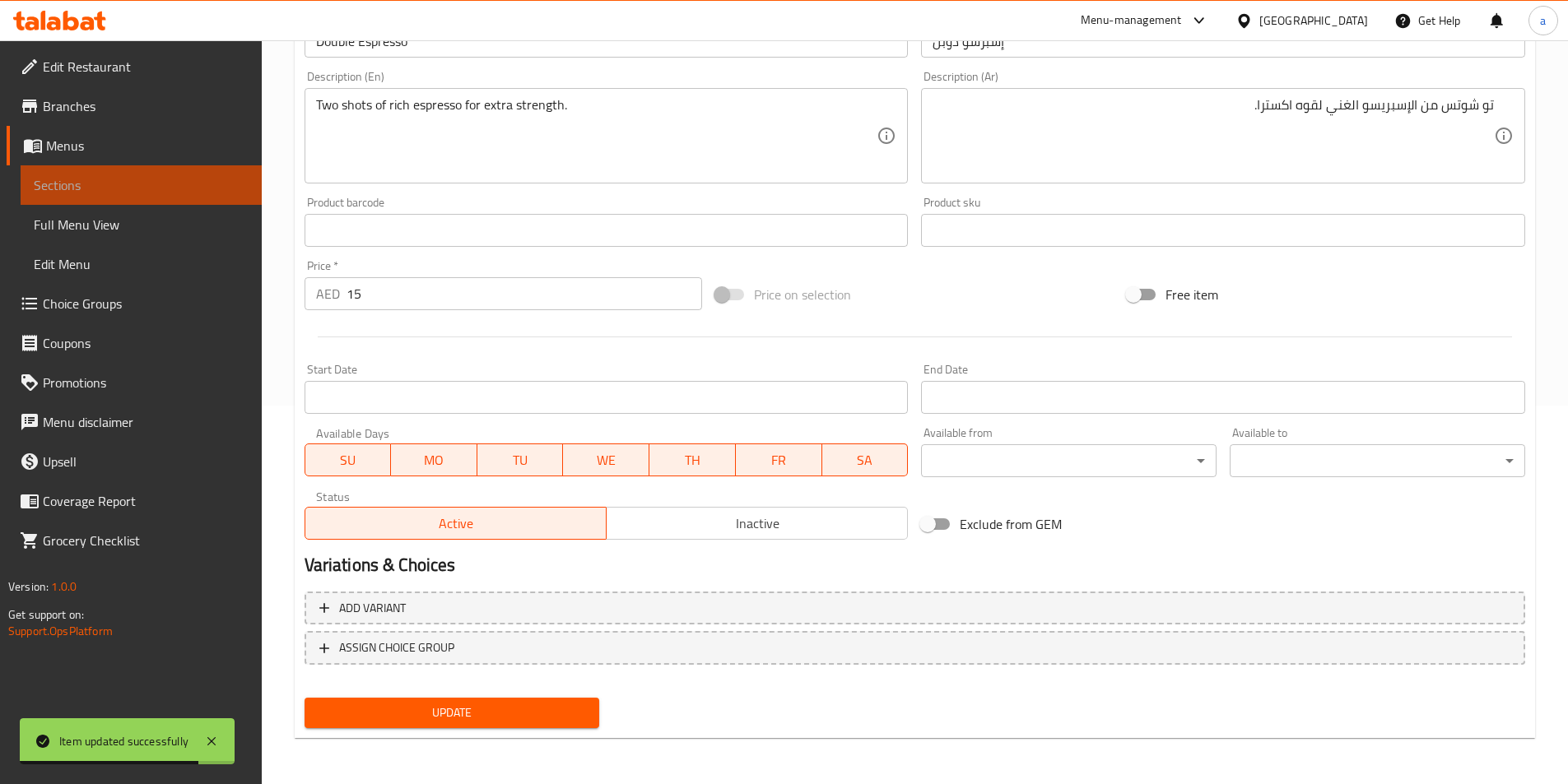
click at [186, 185] on span "Sections" at bounding box center [141, 184] width 215 height 19
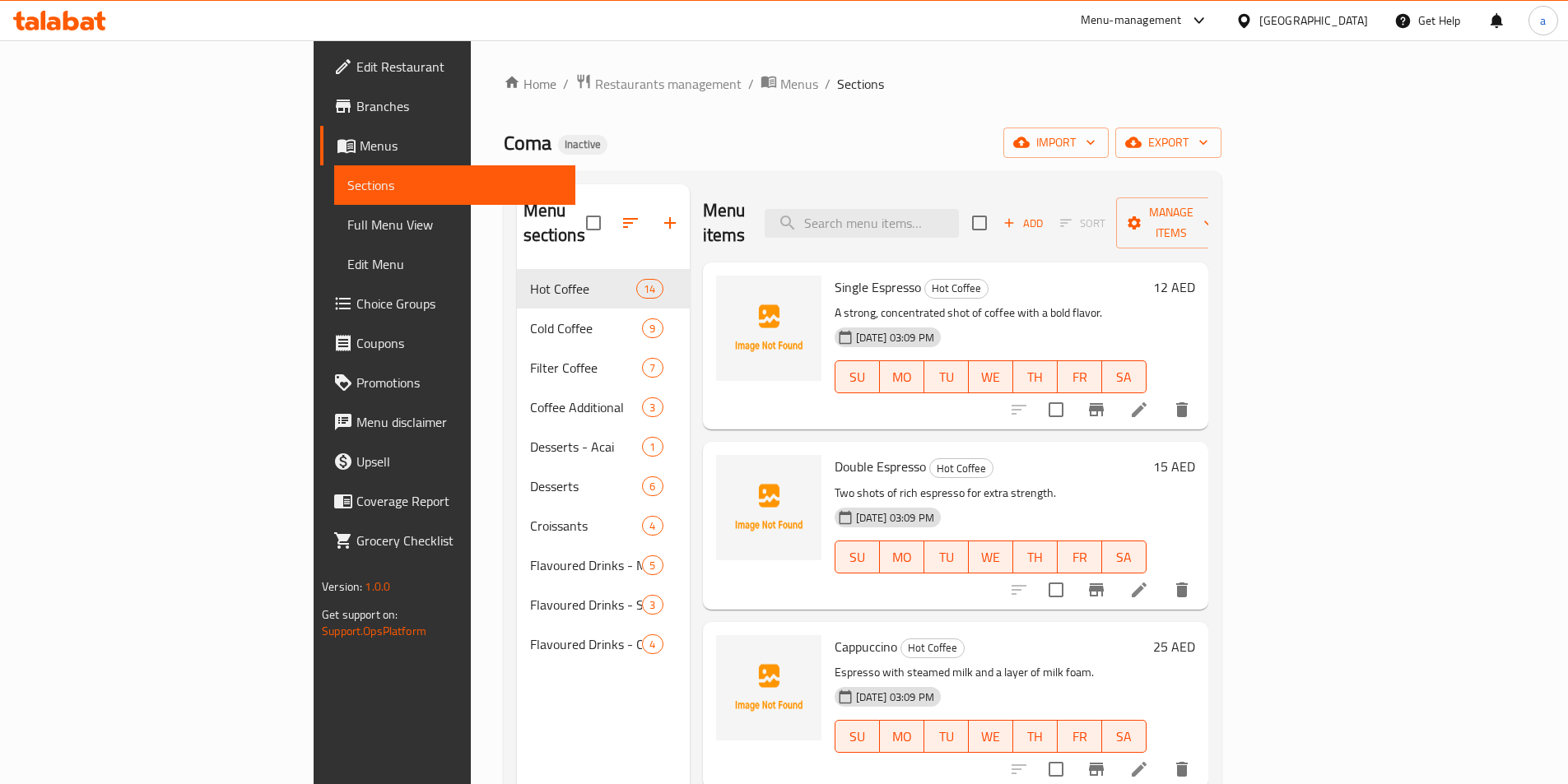
scroll to position [944, 0]
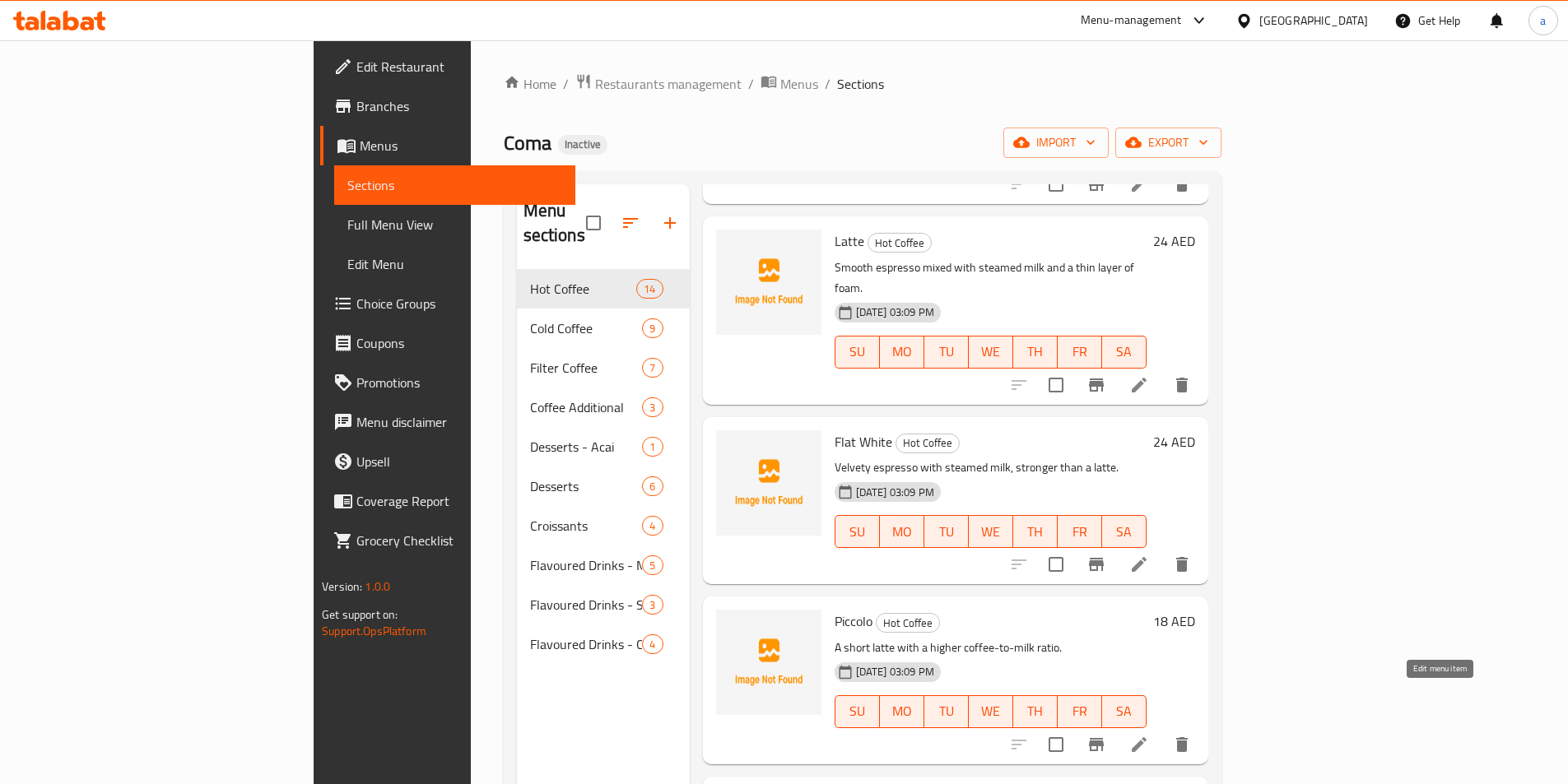
click at [1147, 737] on icon at bounding box center [1139, 744] width 15 height 15
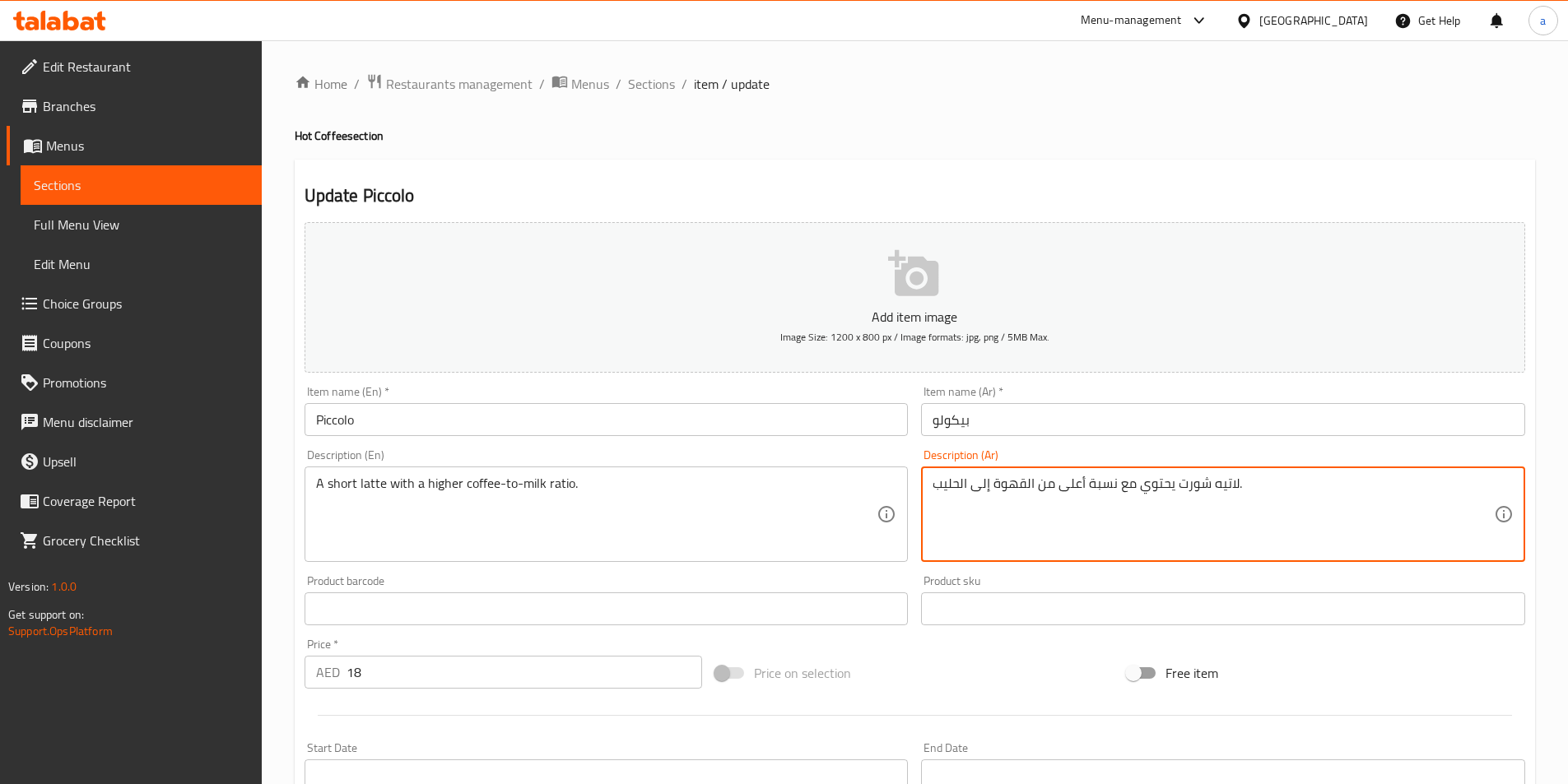
click at [1154, 491] on textarea "لاتيه شورت يحتوي مع نسبة أعلى من القهوة إلى الحليب." at bounding box center [1213, 514] width 561 height 78
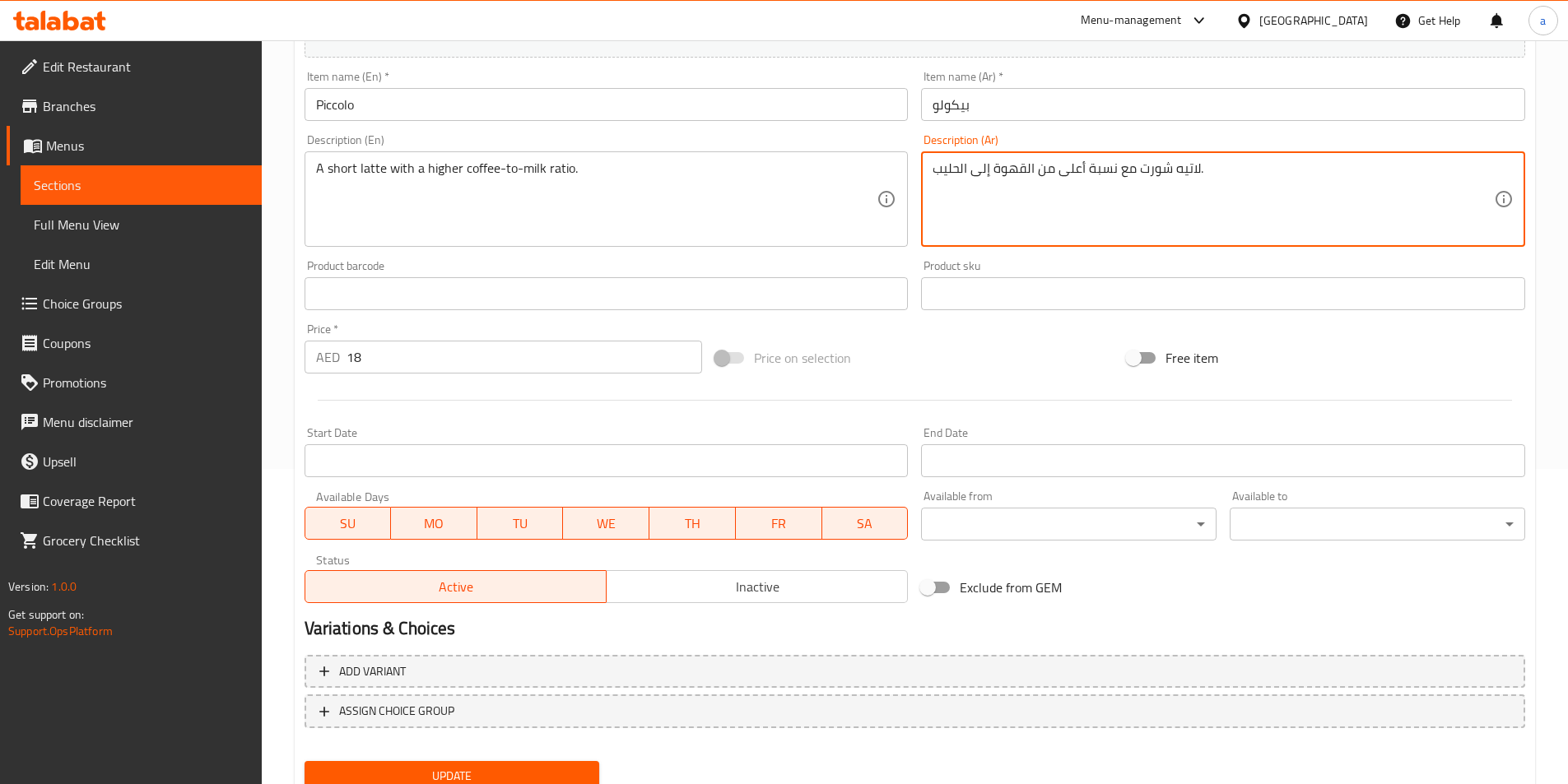
scroll to position [379, 0]
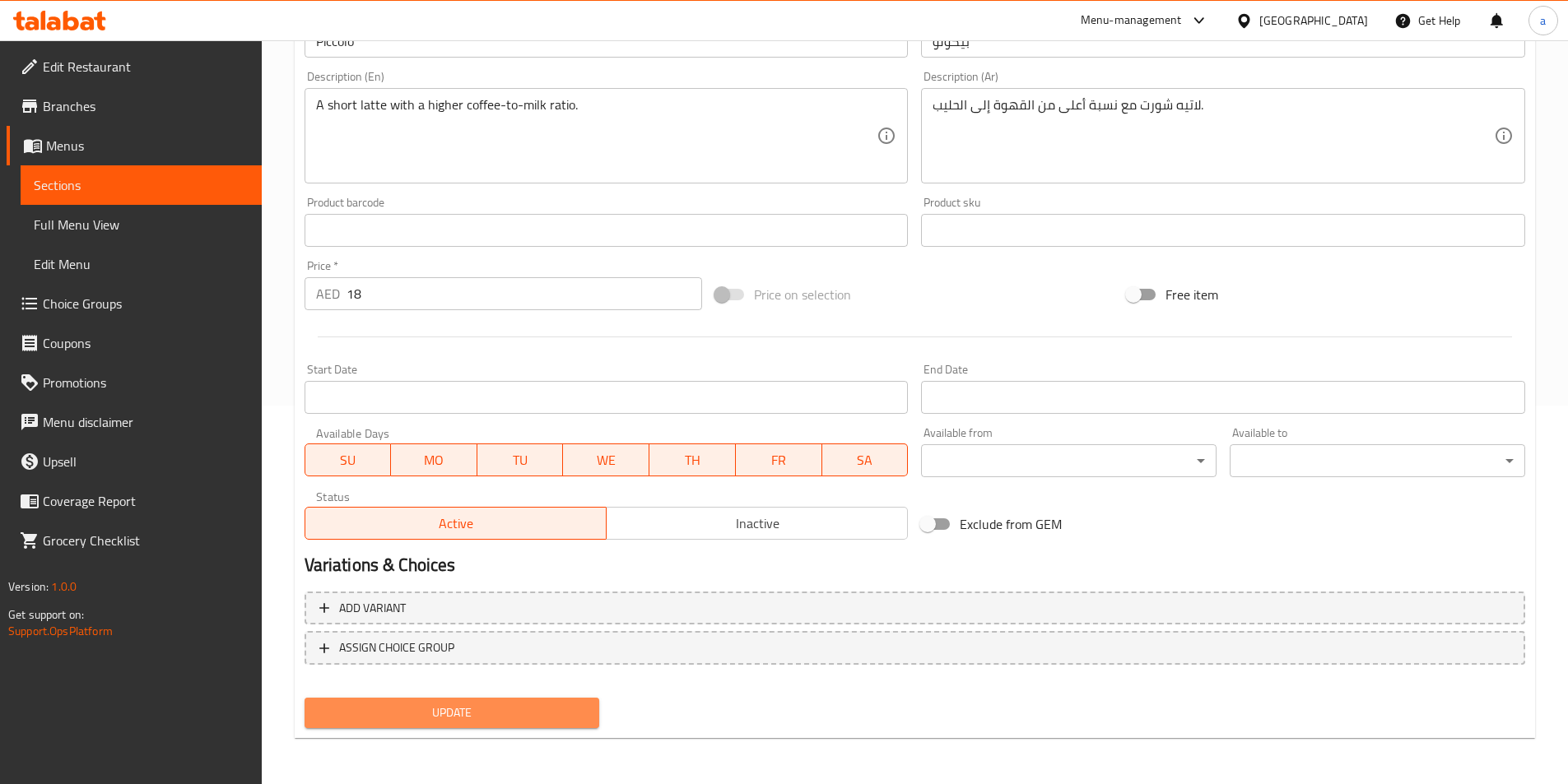
click at [485, 715] on span "Update" at bounding box center [453, 713] width 269 height 20
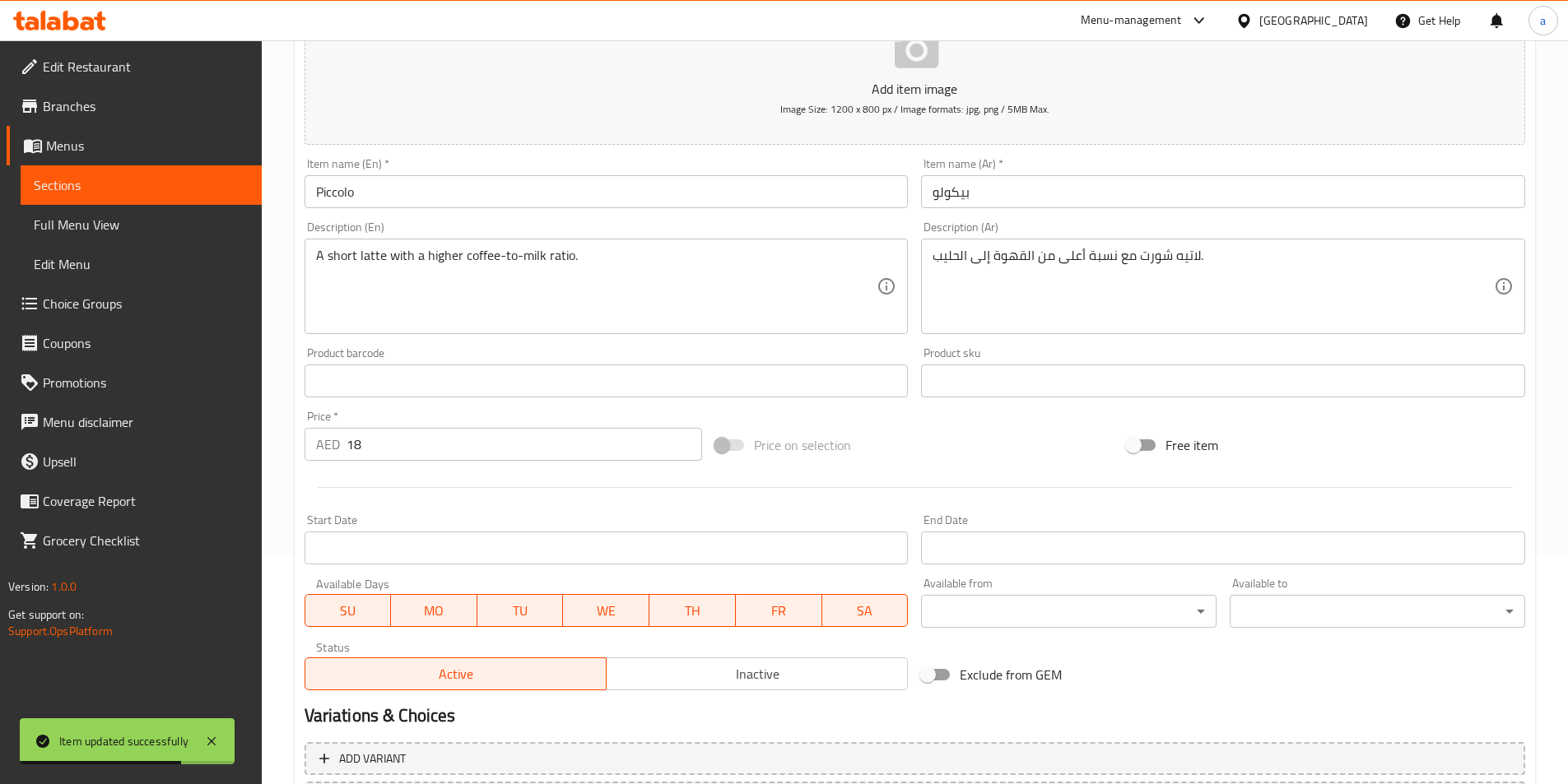
scroll to position [214, 0]
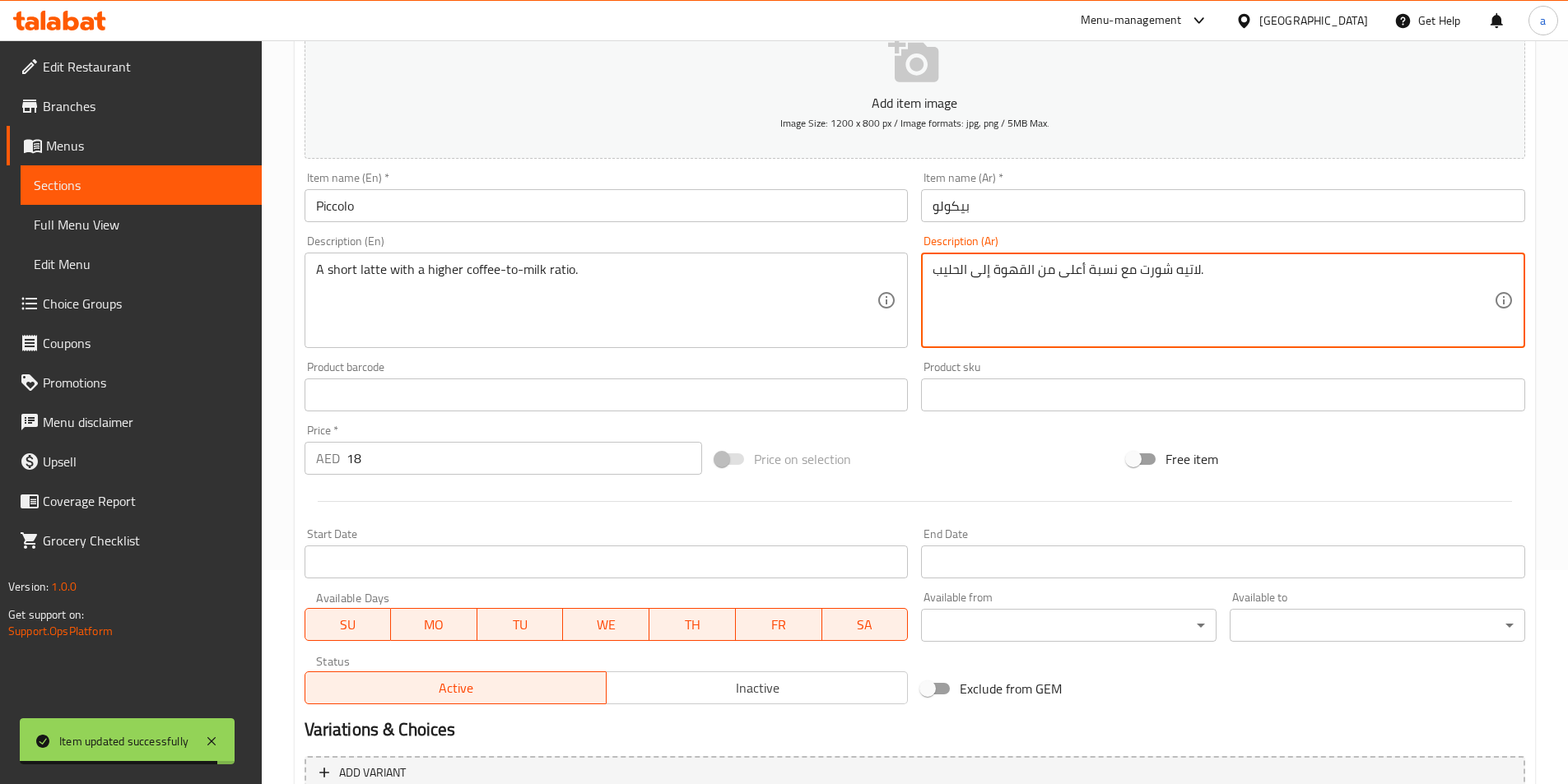
drag, startPoint x: 973, startPoint y: 272, endPoint x: 988, endPoint y: 275, distance: 15.3
click at [971, 273] on textarea "لاتيه شورت مع نسبة أعلى من القهوة للحليب." at bounding box center [1213, 300] width 561 height 78
type textarea "لاتيه شورت مع نسبة أعلى من القهوة للحليب."
click at [1024, 360] on div "Product sku Product sku" at bounding box center [1223, 386] width 618 height 64
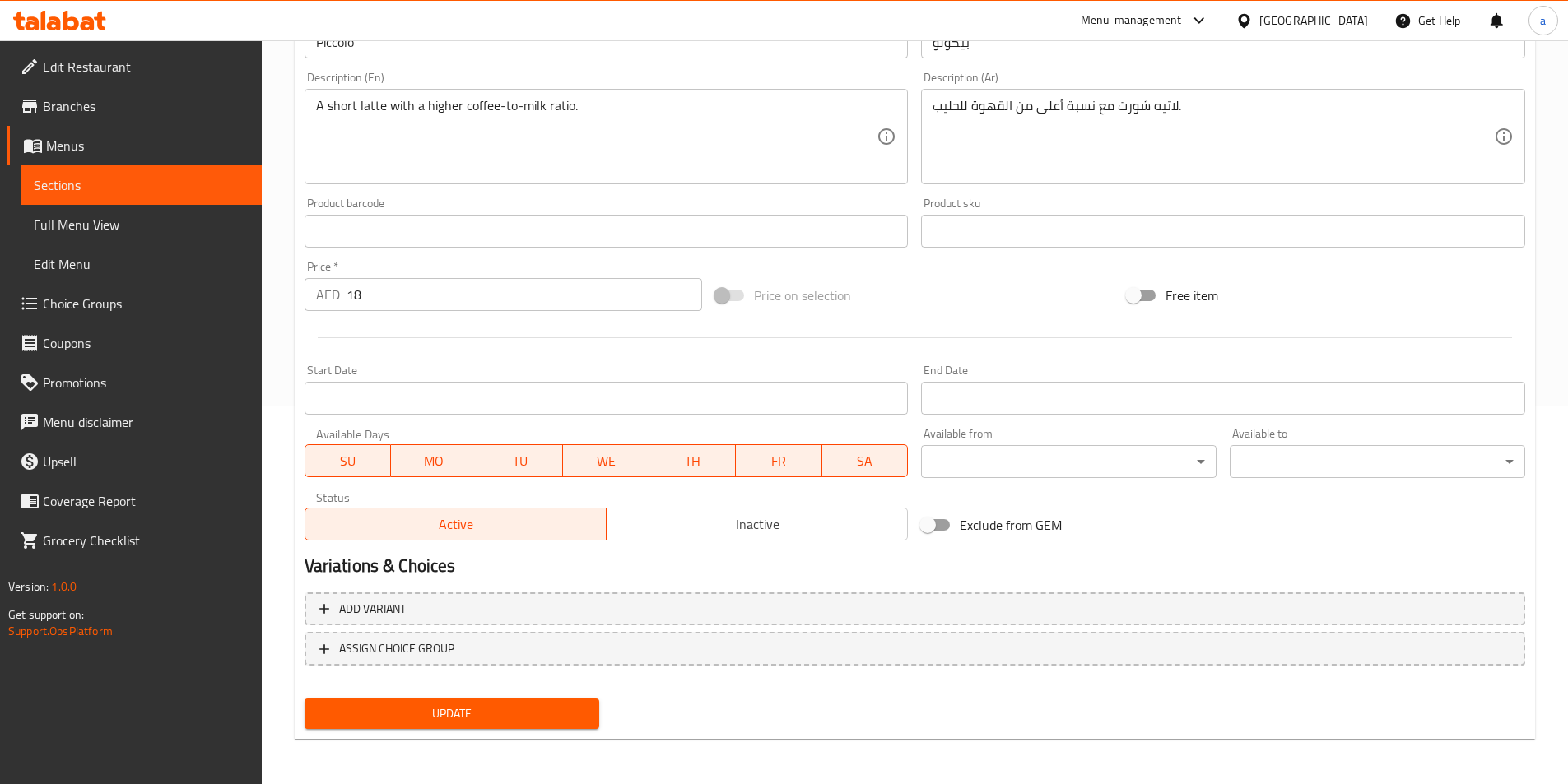
scroll to position [379, 0]
click at [574, 714] on span "Update" at bounding box center [453, 713] width 269 height 20
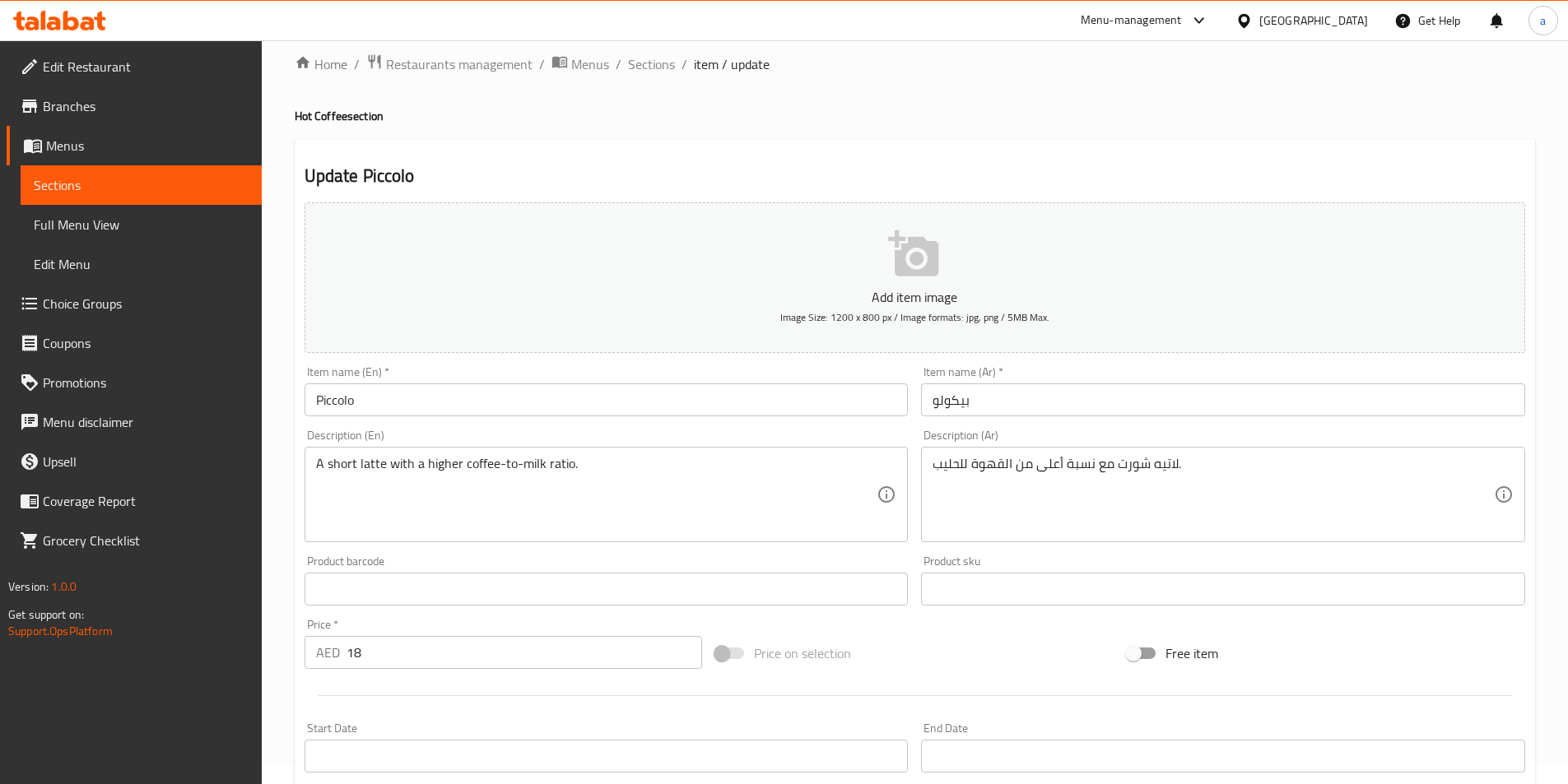
scroll to position [0, 0]
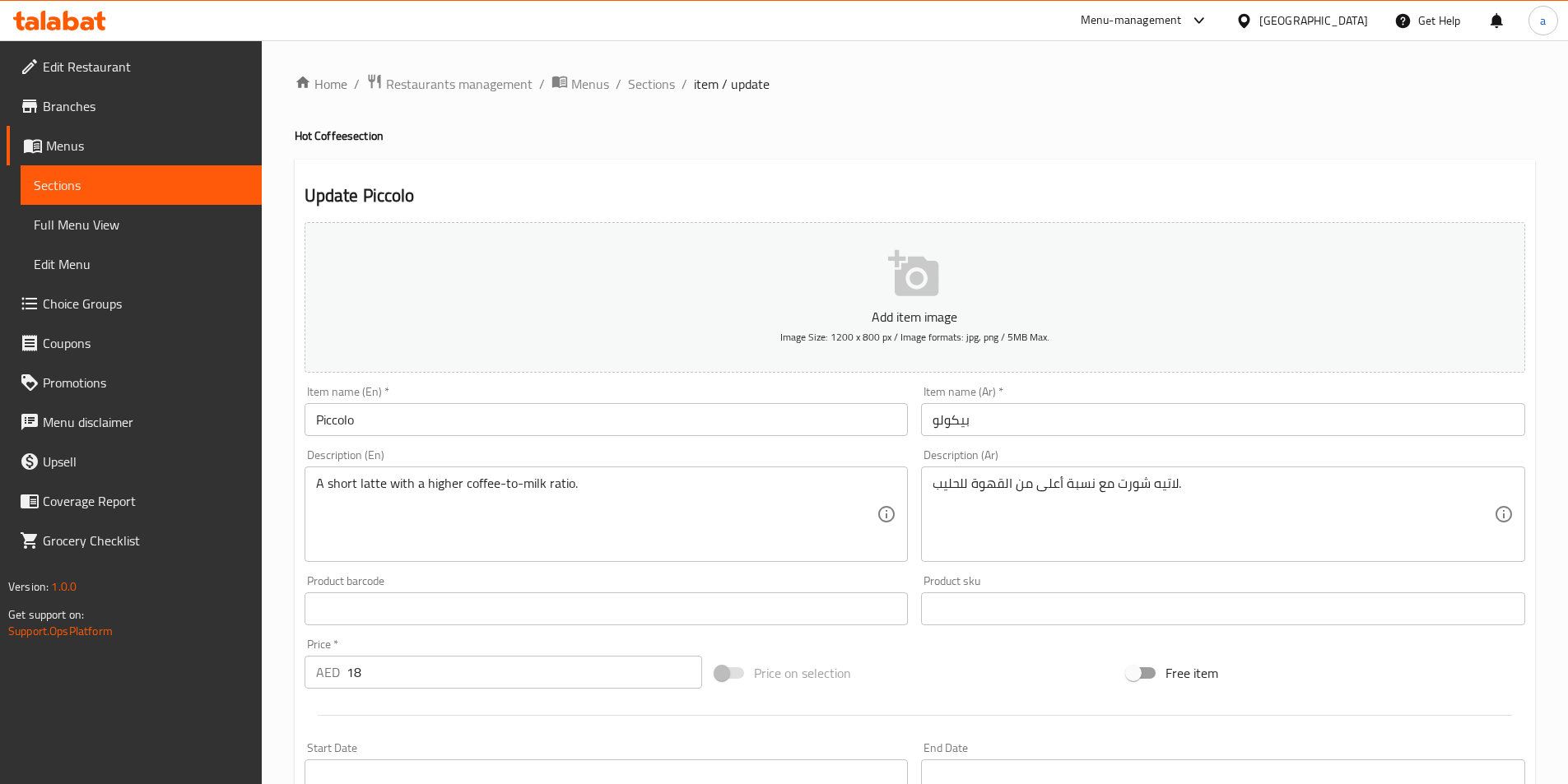
click at [154, 188] on span "Sections" at bounding box center [141, 184] width 215 height 19
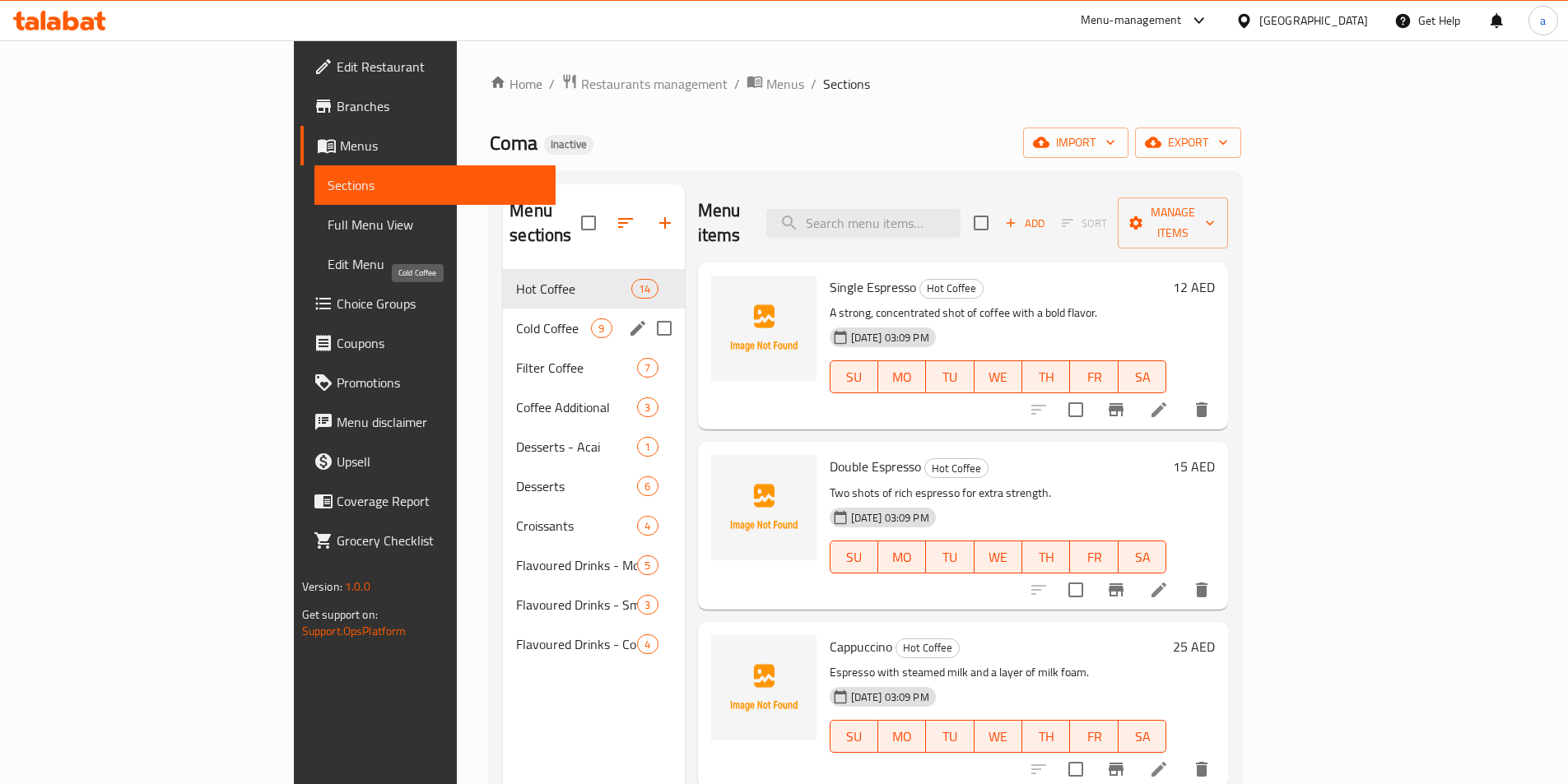
click at [516, 319] on span "Cold Coffee" at bounding box center [553, 328] width 75 height 19
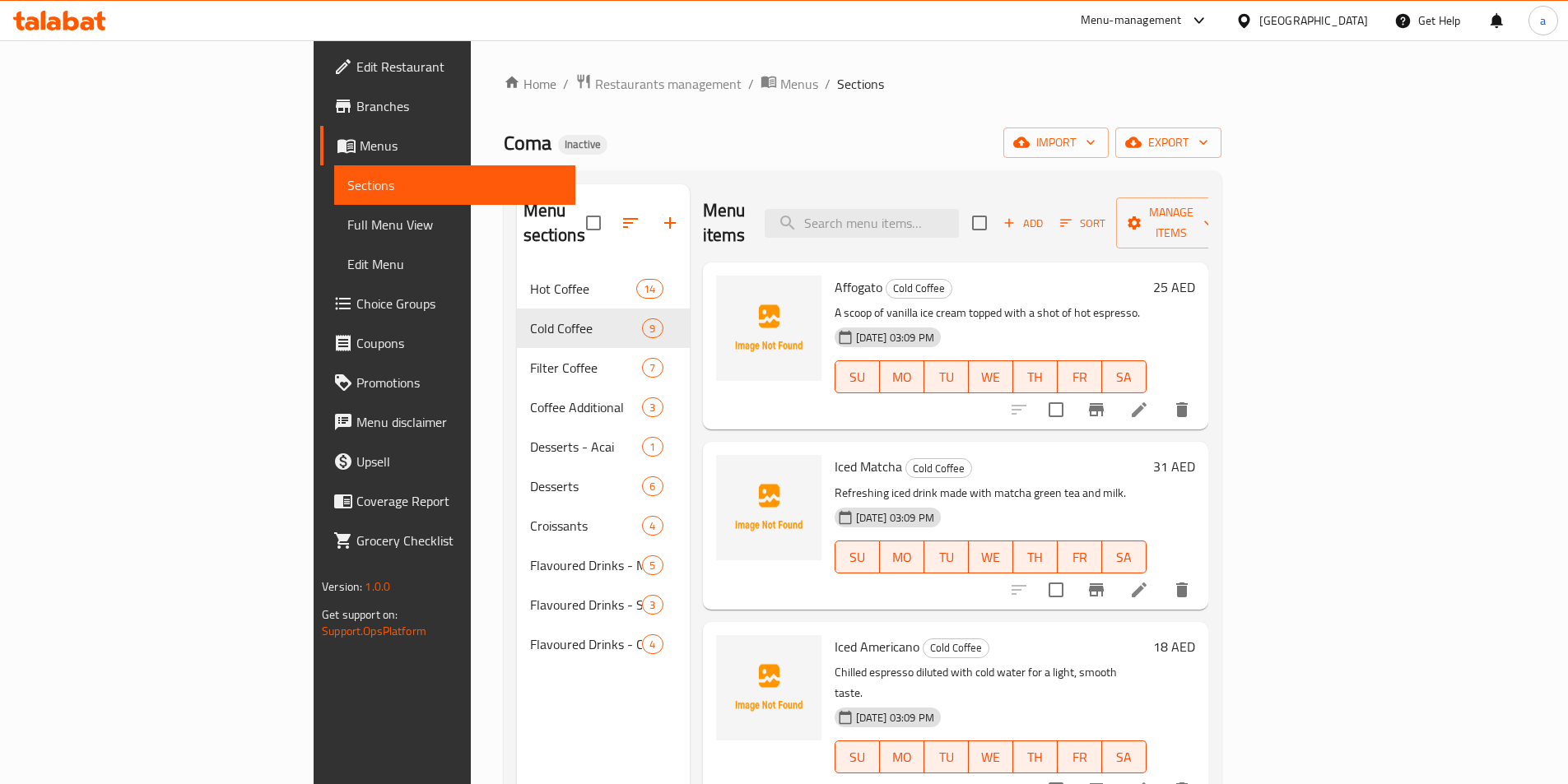
click at [1149, 579] on icon at bounding box center [1138, 589] width 19 height 19
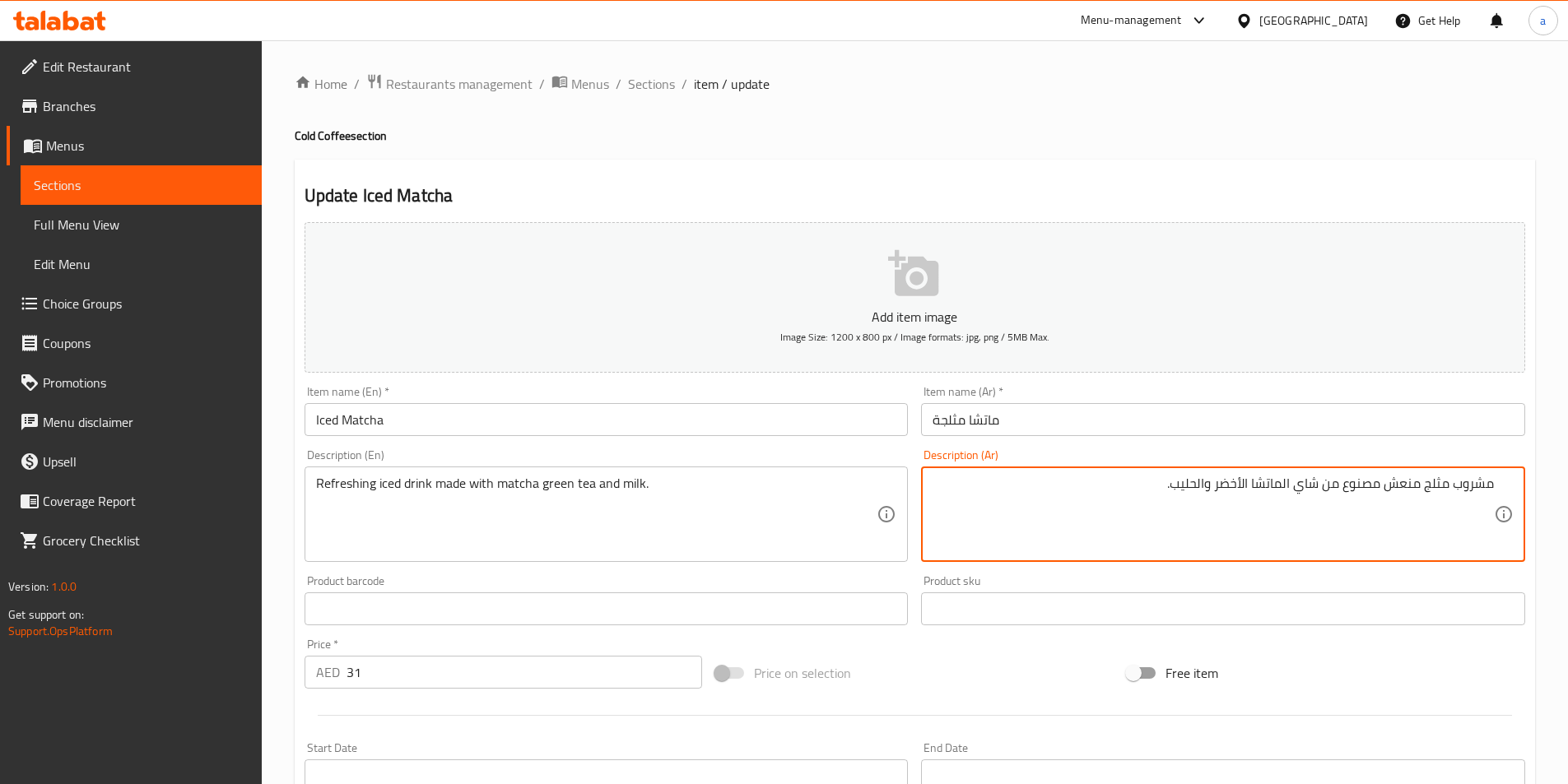
click at [1331, 490] on textarea "مشروب مثلج منعش مصنوع من شاي الماتشا الأخضر والحليب." at bounding box center [1213, 514] width 561 height 78
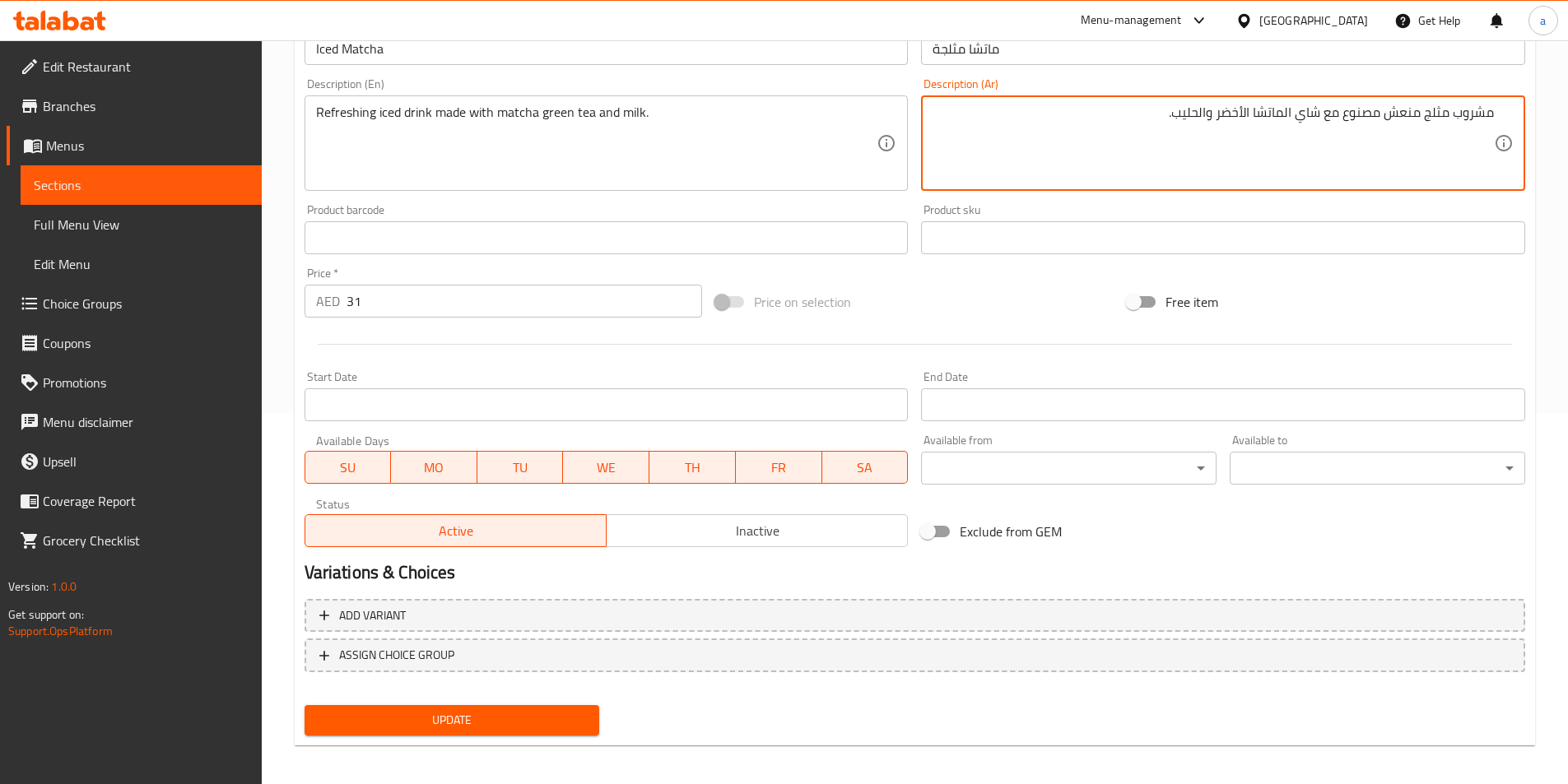
scroll to position [379, 0]
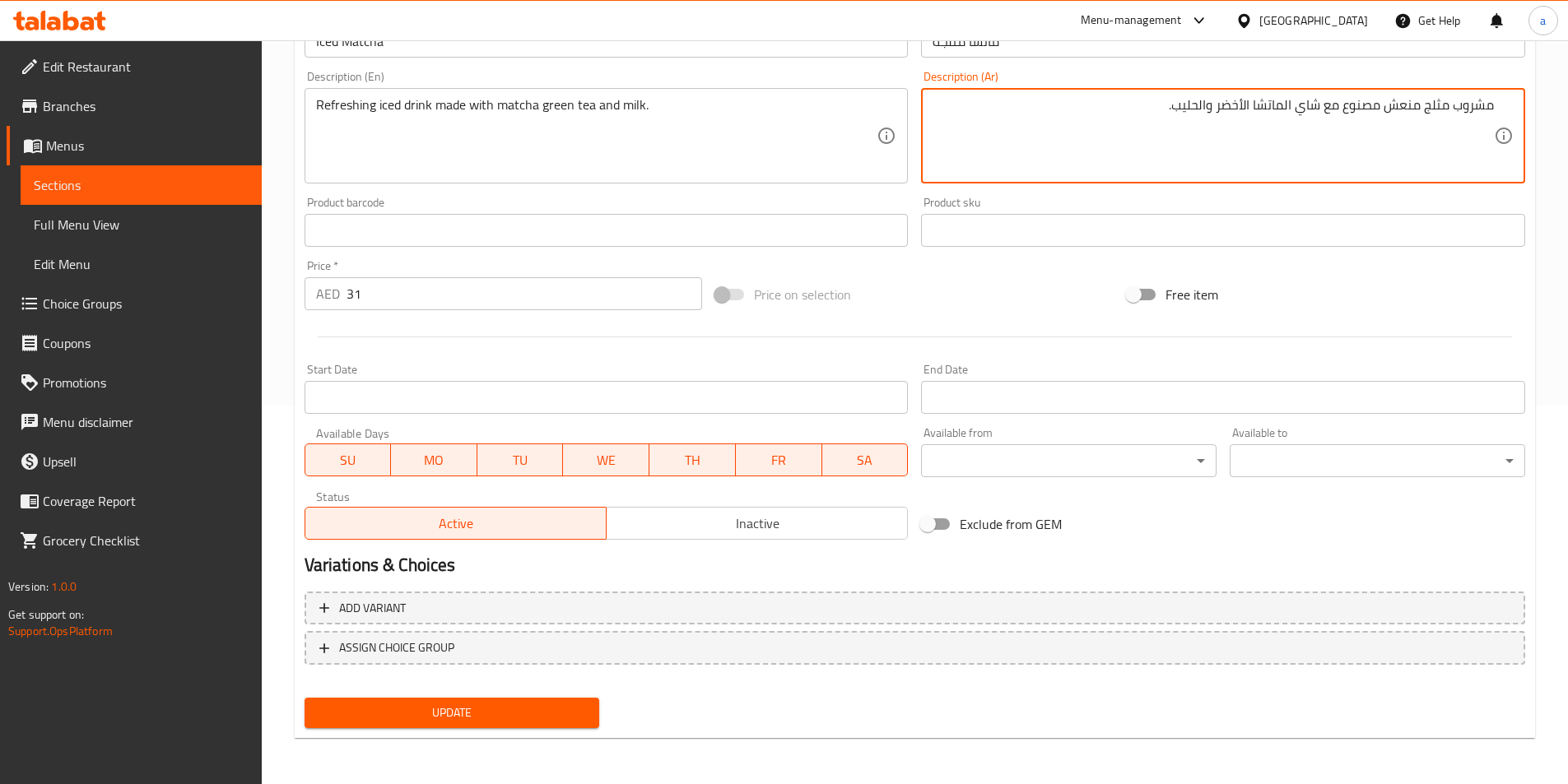
type textarea "مشروب مثلج منعش مصنوع مع شاي الماتشا الأخضر والحليب."
click at [502, 716] on span "Update" at bounding box center [453, 713] width 269 height 20
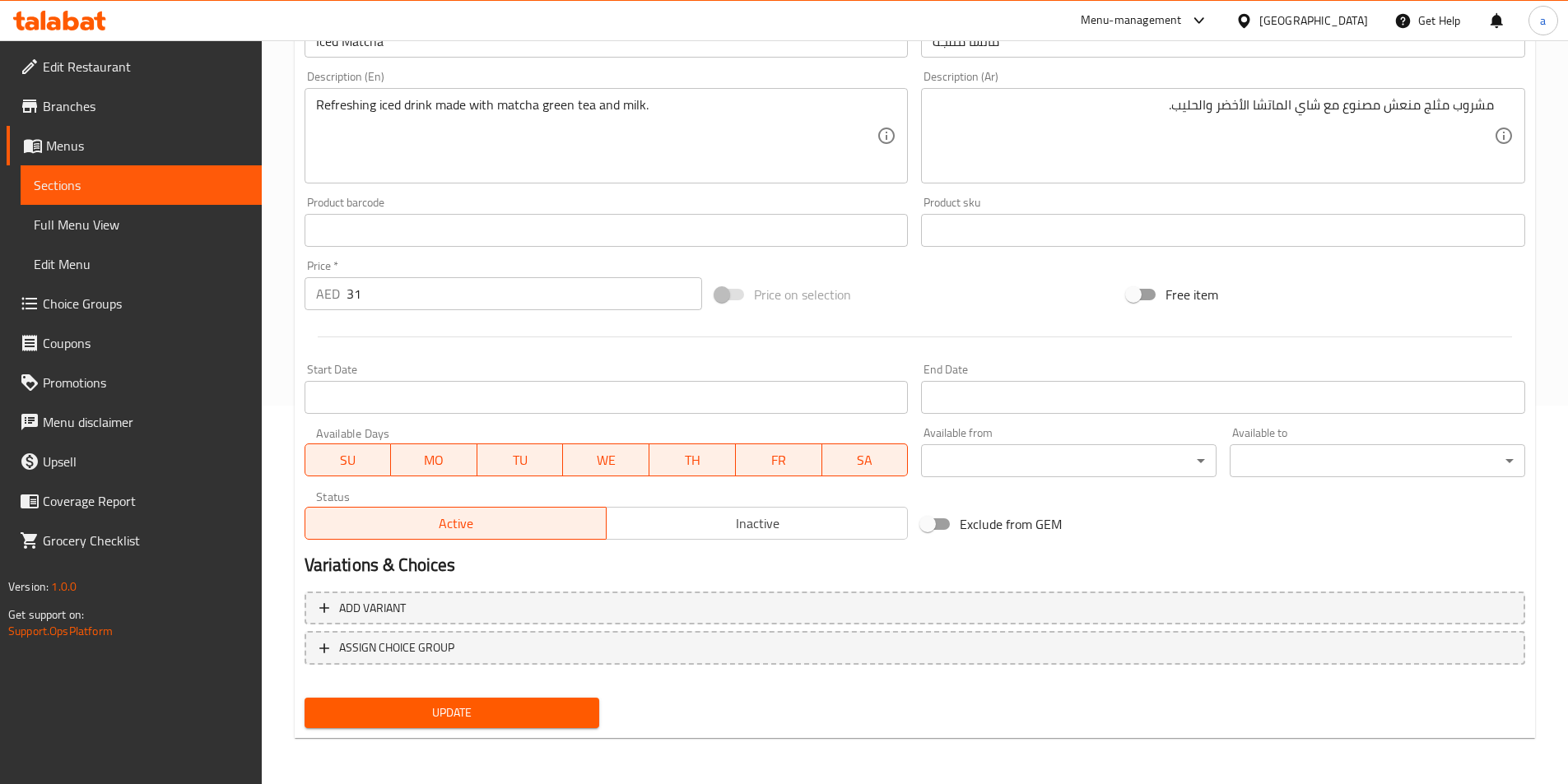
click at [169, 170] on link "Sections" at bounding box center [141, 184] width 242 height 40
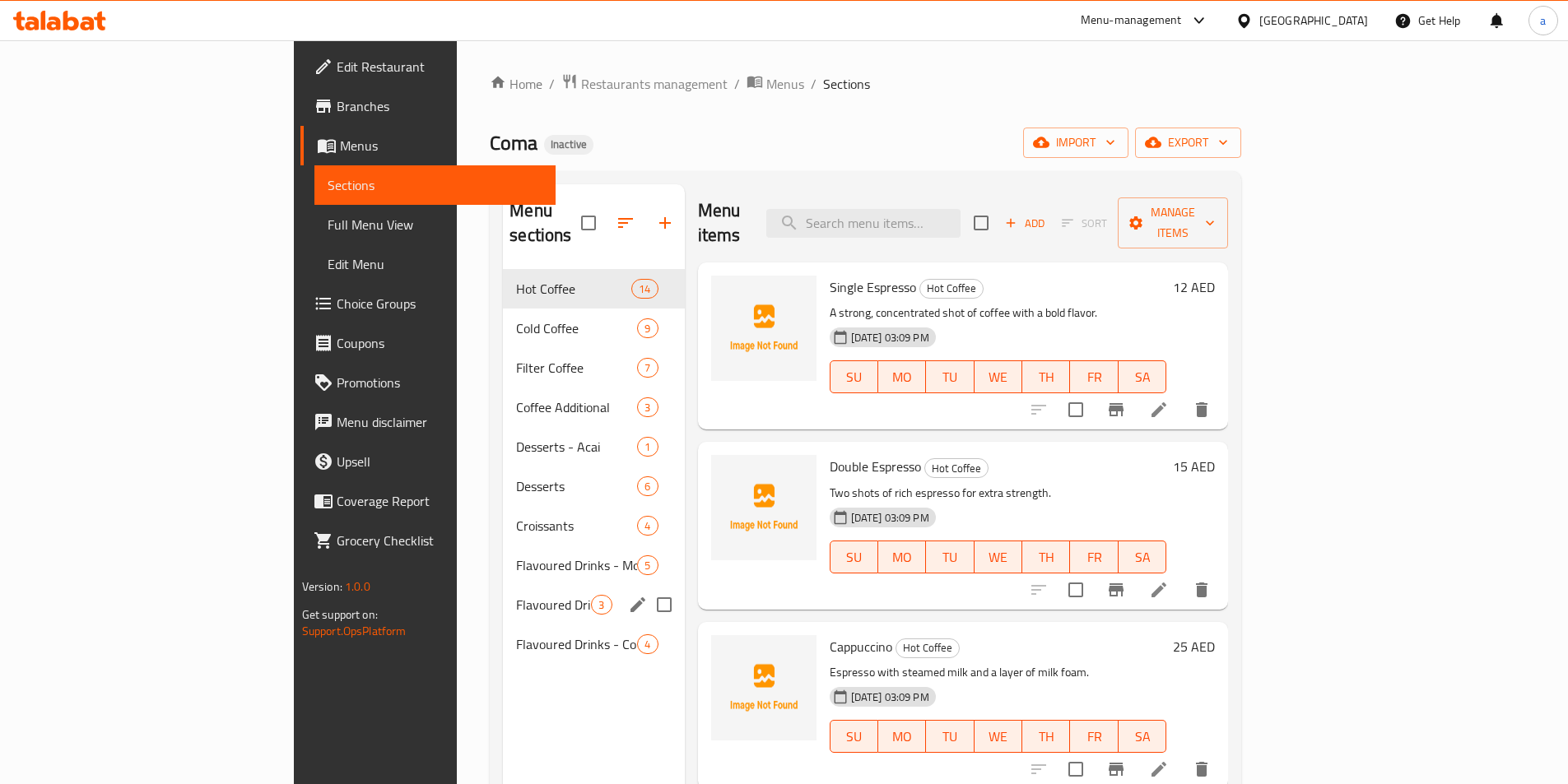
click at [503, 590] on div "Flavoured Drinks - Smoothie 3" at bounding box center [594, 604] width 181 height 40
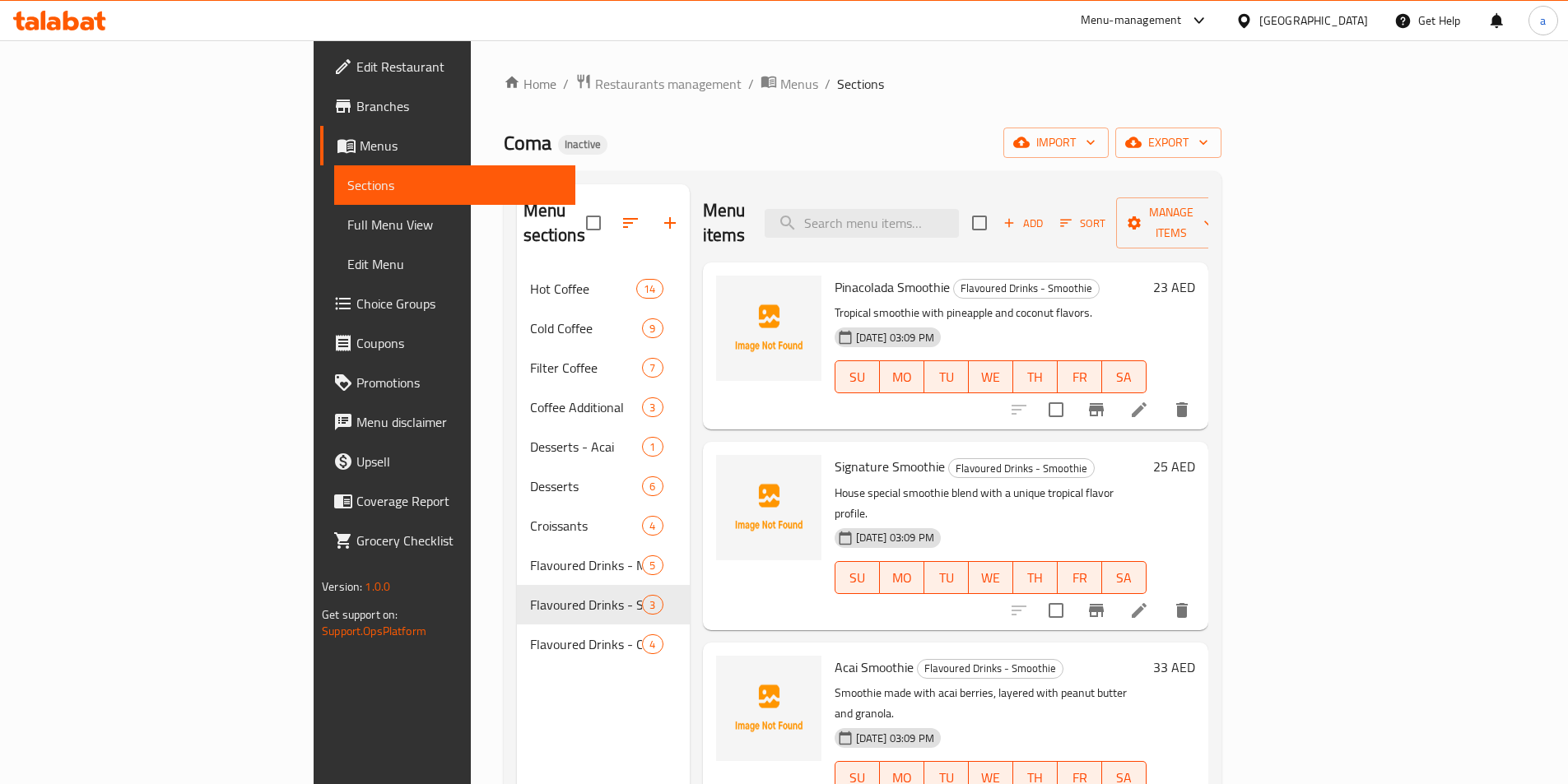
click at [1162, 595] on li at bounding box center [1139, 610] width 46 height 29
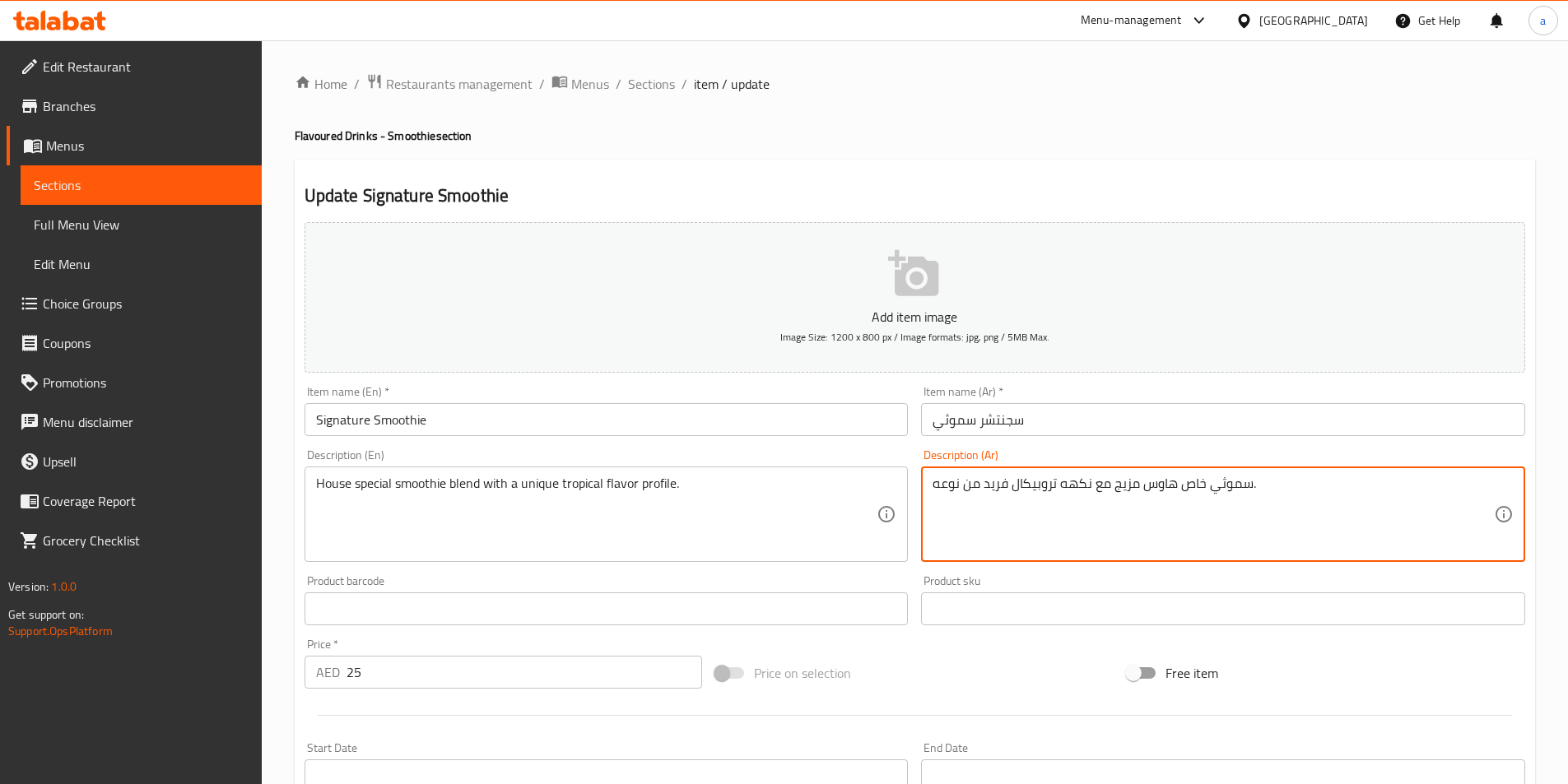
drag, startPoint x: 979, startPoint y: 486, endPoint x: 921, endPoint y: 495, distance: 58.7
click at [921, 495] on div "سموثي خاص هاوس مزيج مع نكهه تروبيكال فريد من نوعه. Description (Ar)" at bounding box center [1222, 514] width 604 height 96
click at [1230, 487] on textarea "سموثي خاص هاوس مزيج مع نكهه تروبيكال فريد ." at bounding box center [1213, 514] width 561 height 78
click at [1226, 483] on textarea "سموثي خاص هاوس مزيج مع نكهه تروبيكال فريد ." at bounding box center [1213, 514] width 561 height 78
click at [1334, 488] on textarea "سموثي خاص هاوس مزيج مع نكهه تروبيكال فريده ." at bounding box center [1213, 514] width 561 height 78
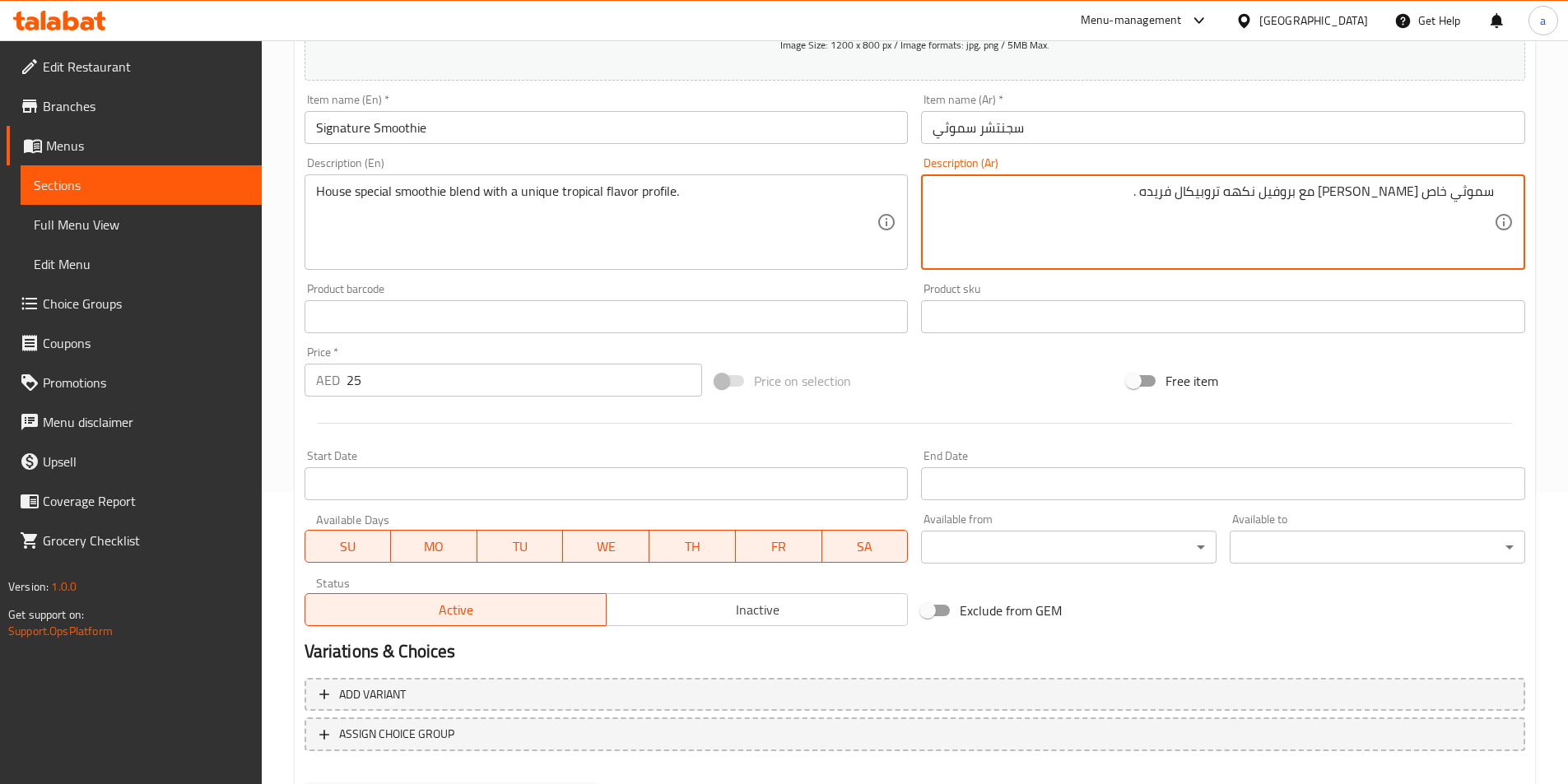
scroll to position [379, 0]
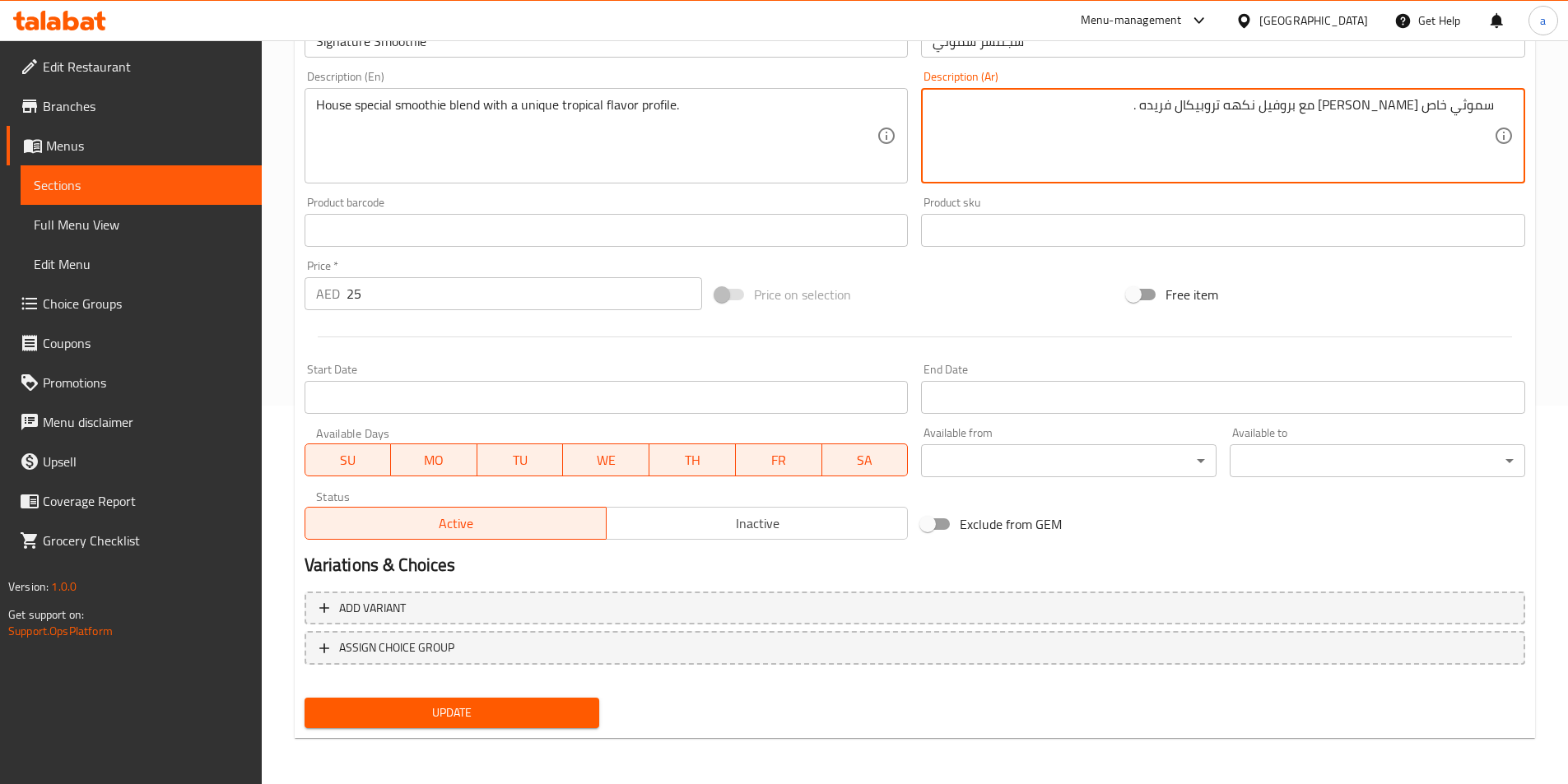
type textarea "سموثي خاص [PERSON_NAME] مع بروفيل نكهه تروبيكال فريده ."
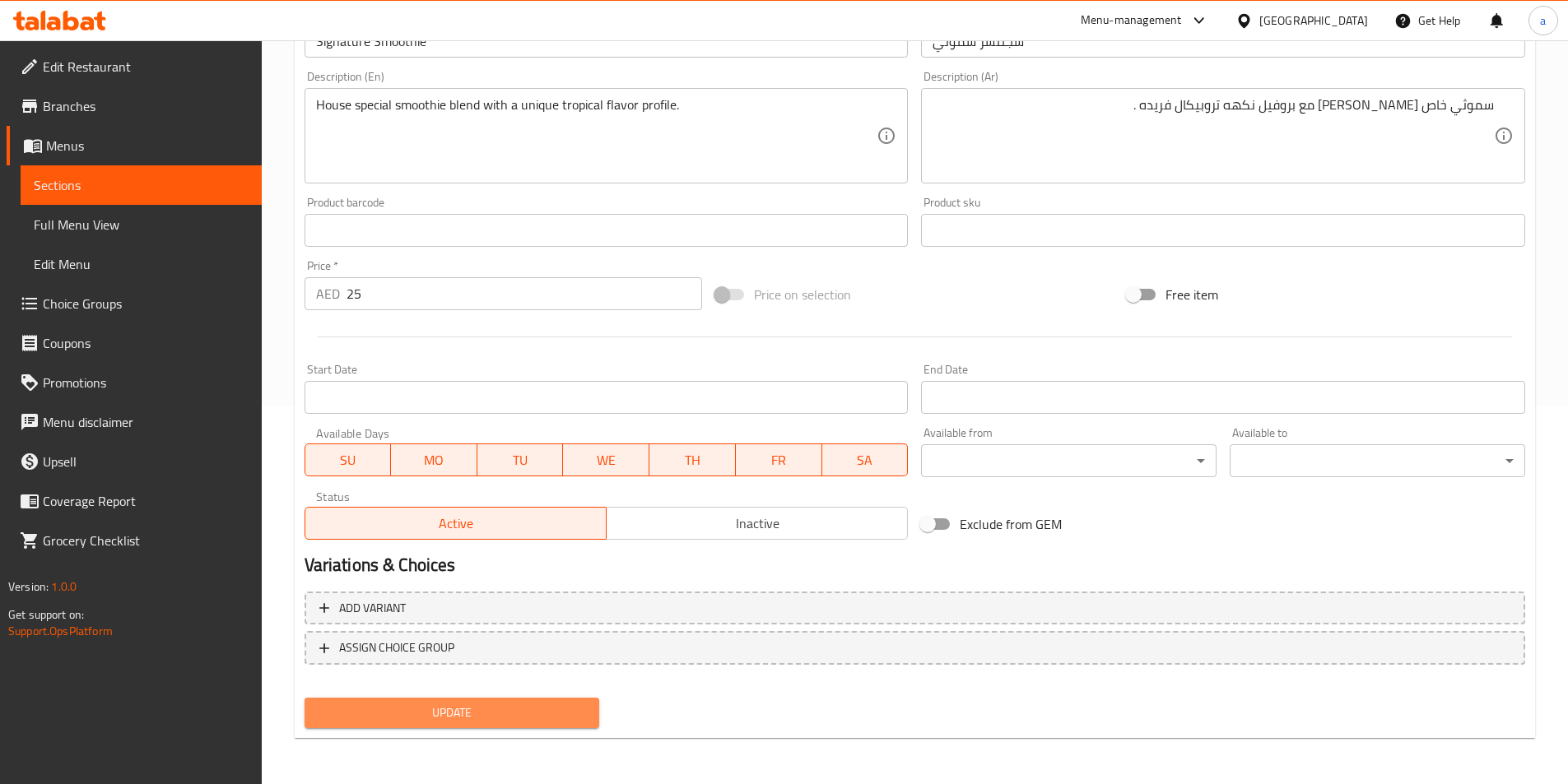
click at [505, 708] on span "Update" at bounding box center [453, 713] width 269 height 20
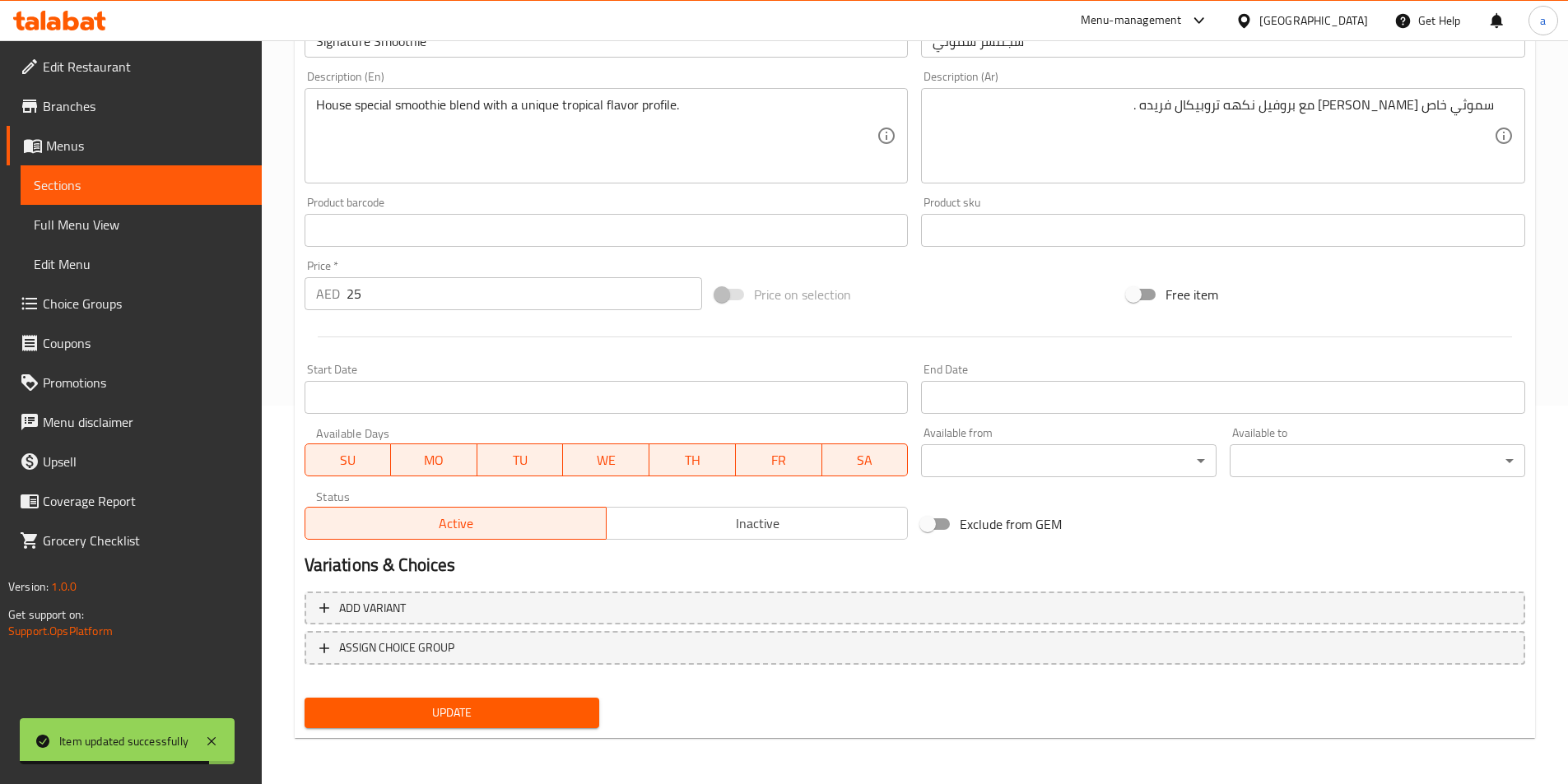
click at [198, 194] on span "Sections" at bounding box center [141, 184] width 215 height 19
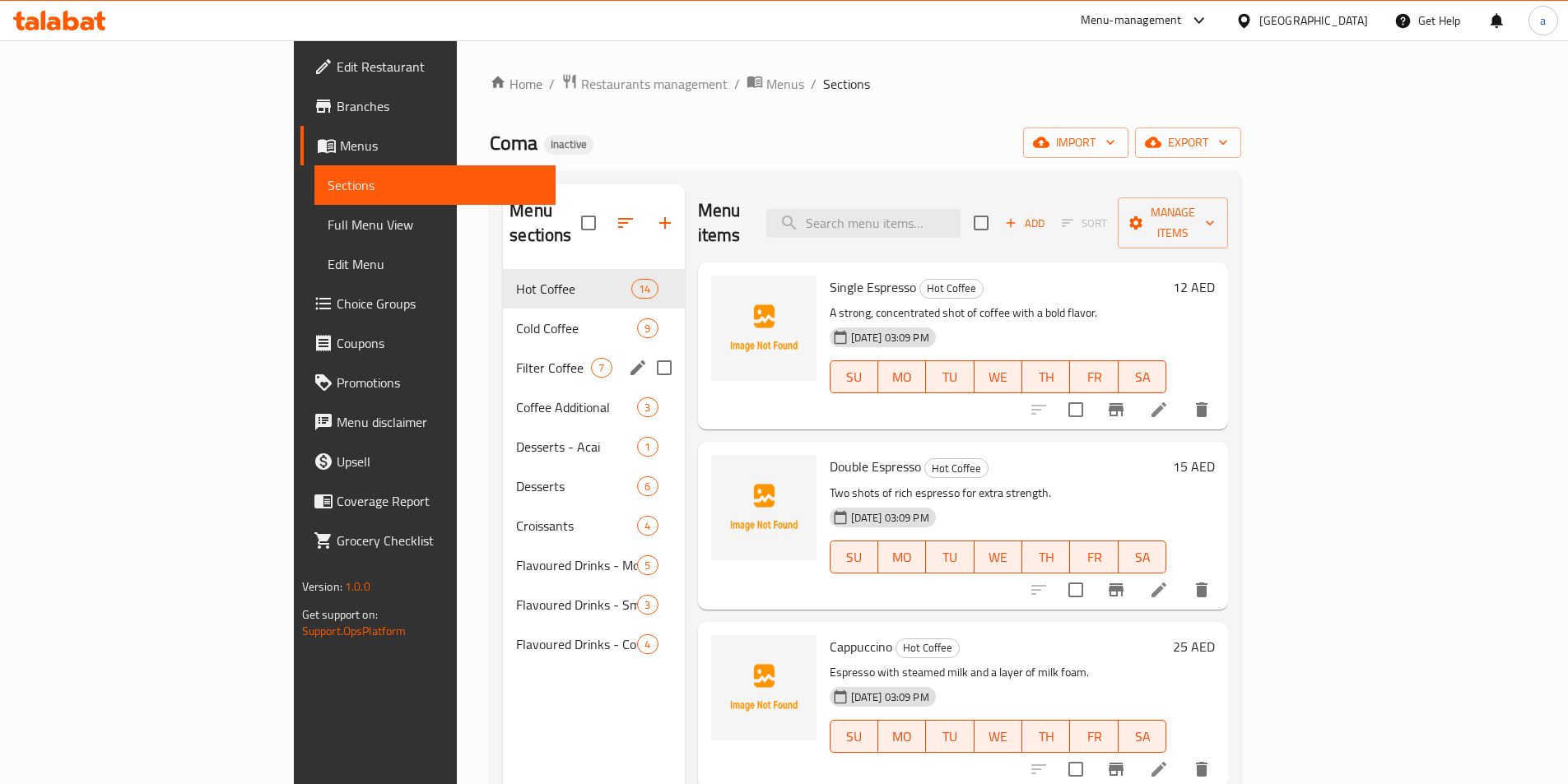
click at [503, 361] on div "Filter Coffee 7" at bounding box center [594, 368] width 181 height 40
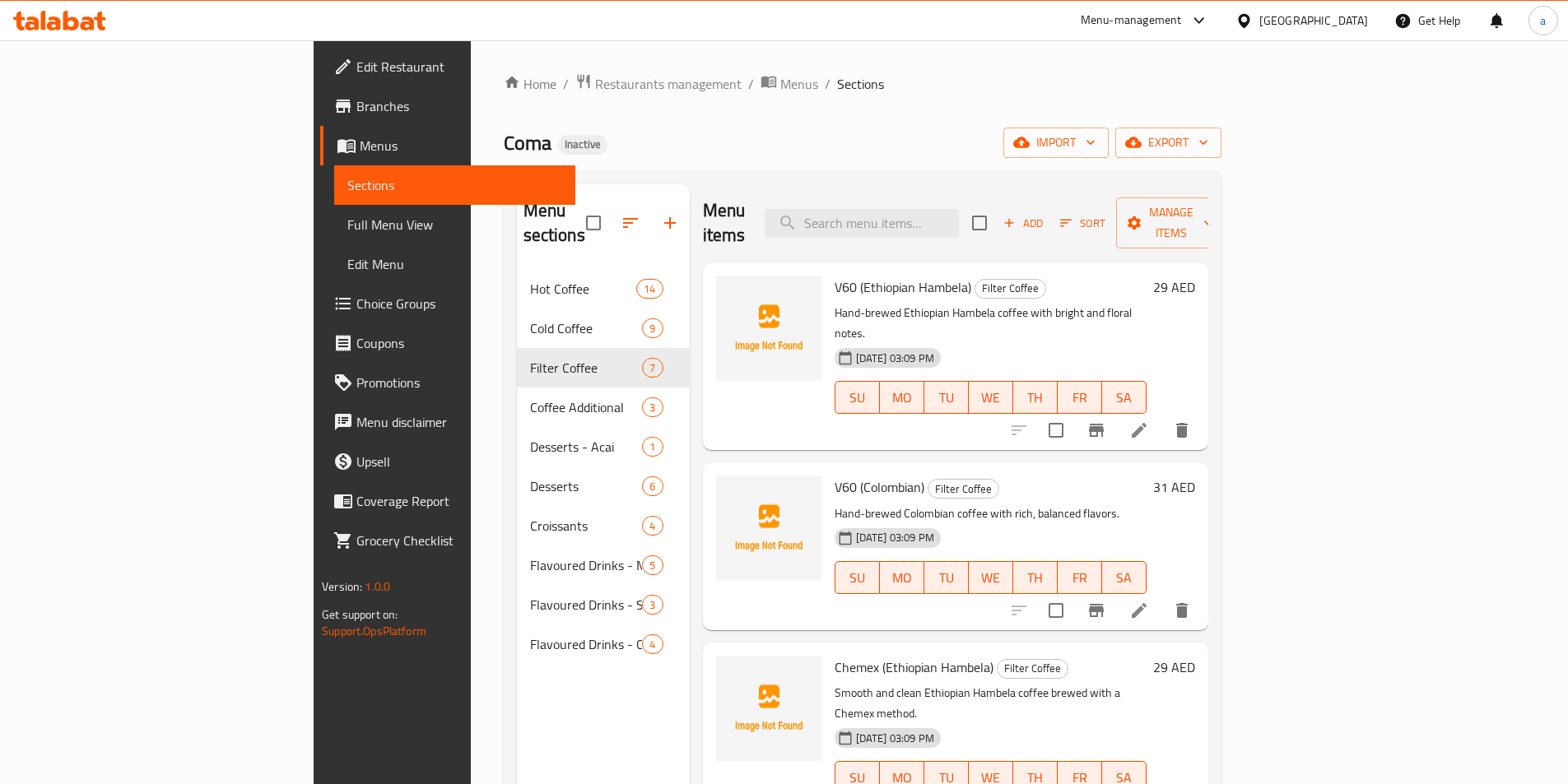
scroll to position [404, 0]
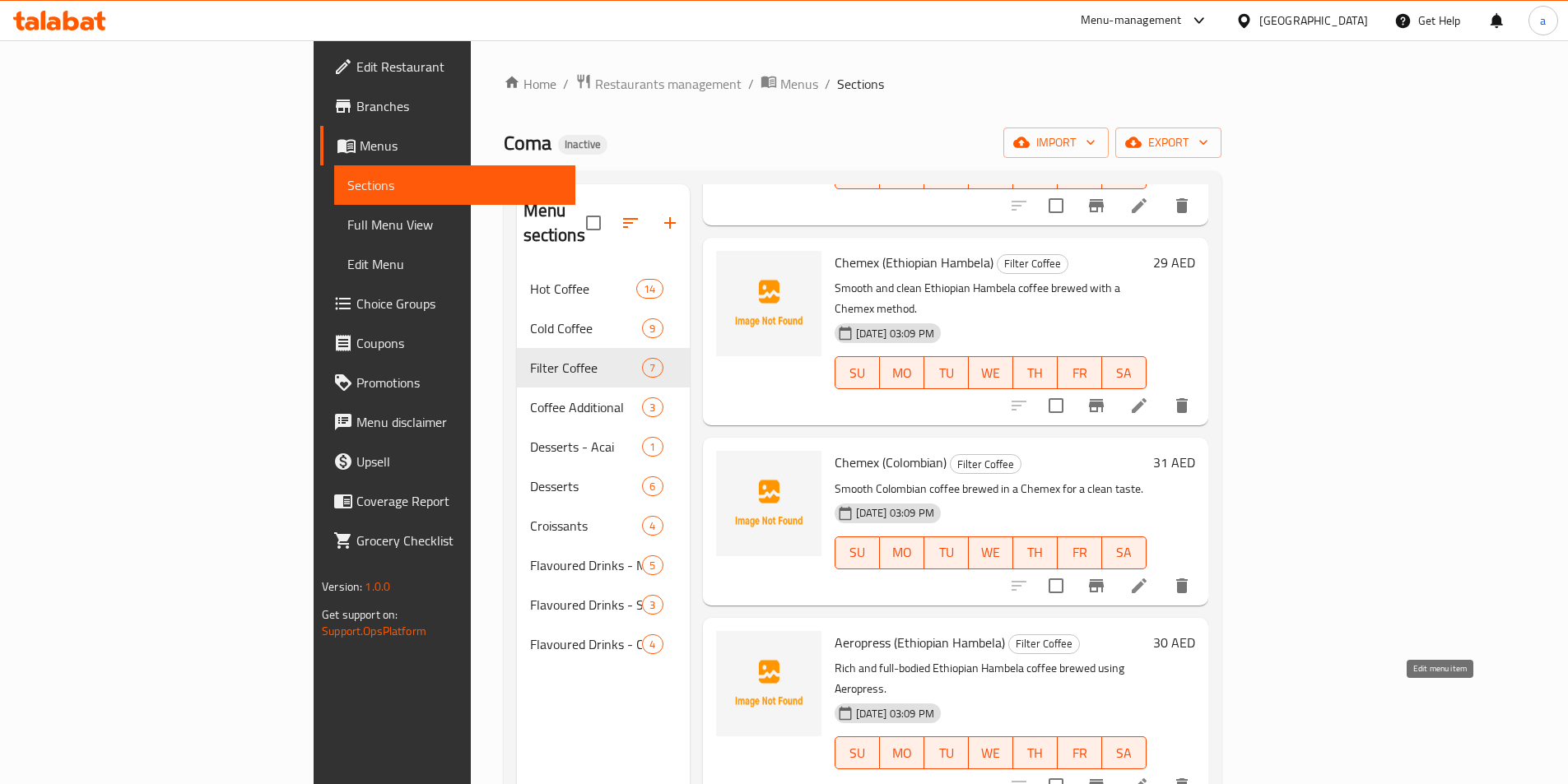
click at [1149, 776] on icon at bounding box center [1138, 785] width 19 height 19
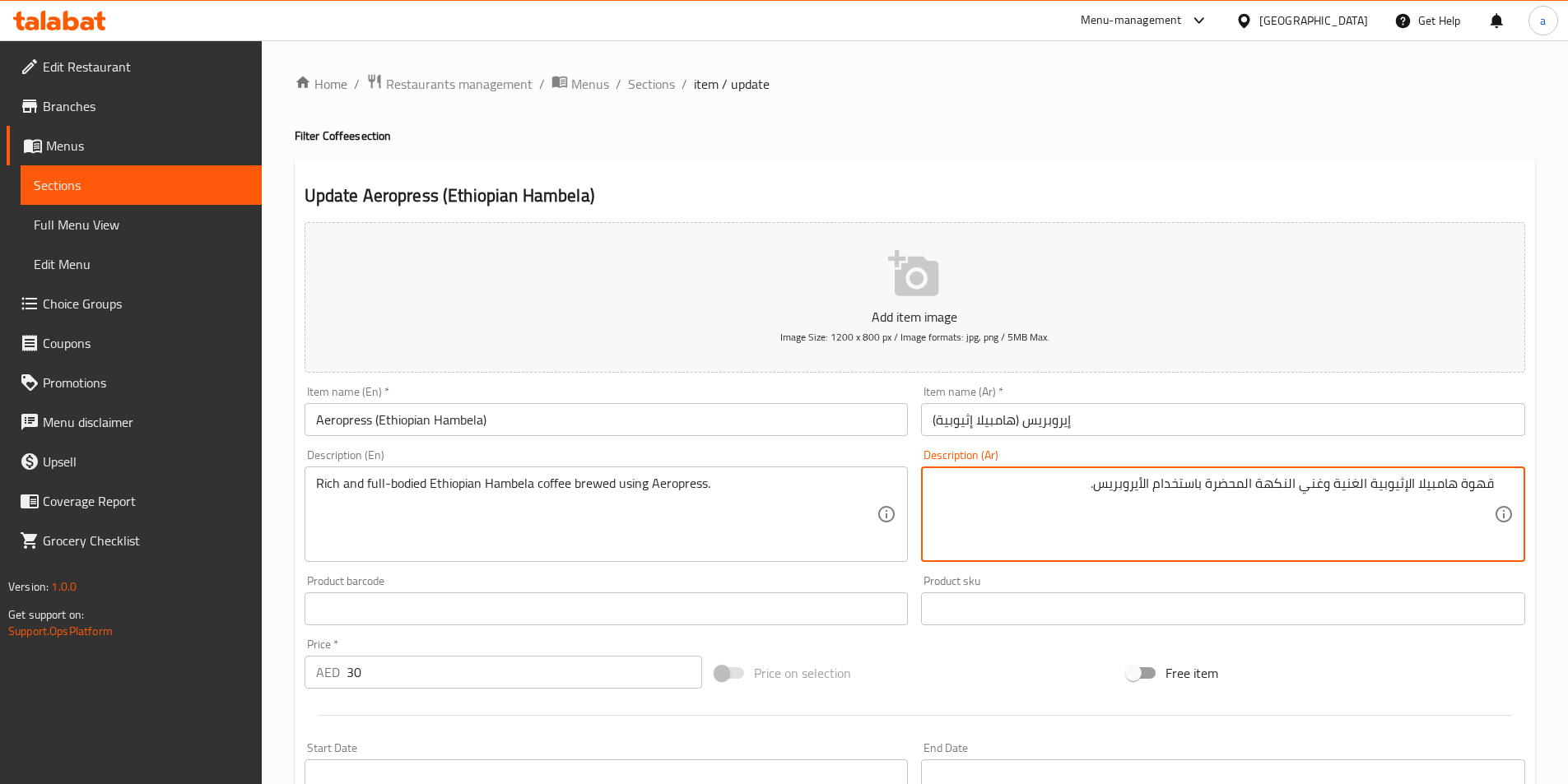
drag, startPoint x: 1257, startPoint y: 481, endPoint x: 1326, endPoint y: 512, distance: 75.6
click at [1326, 512] on textarea "قهوة هامبيلا الإثيوبية الغنية وغني النكهة المحضرة باستخدام الأيروبريس." at bounding box center [1213, 514] width 561 height 78
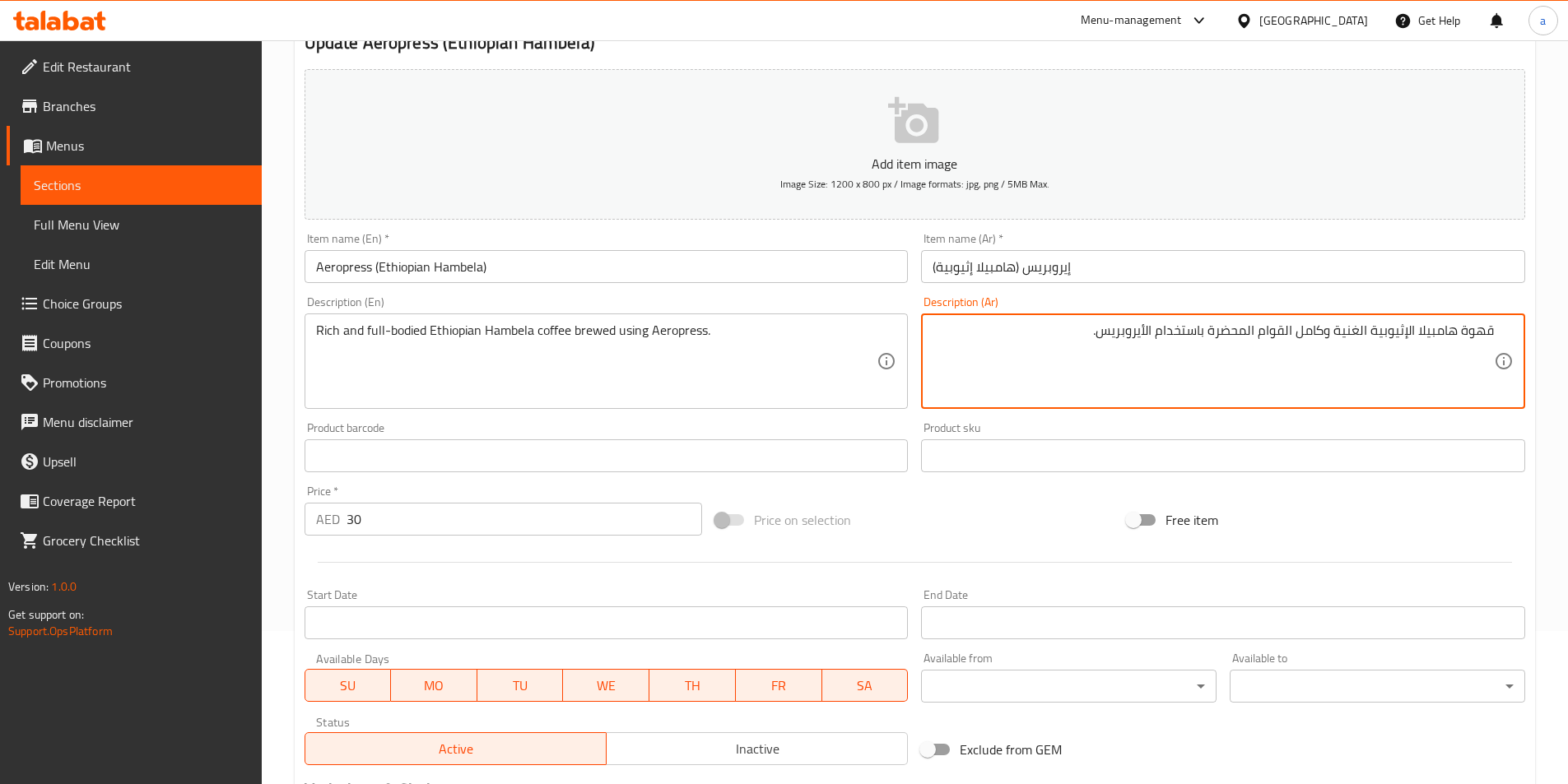
scroll to position [379, 0]
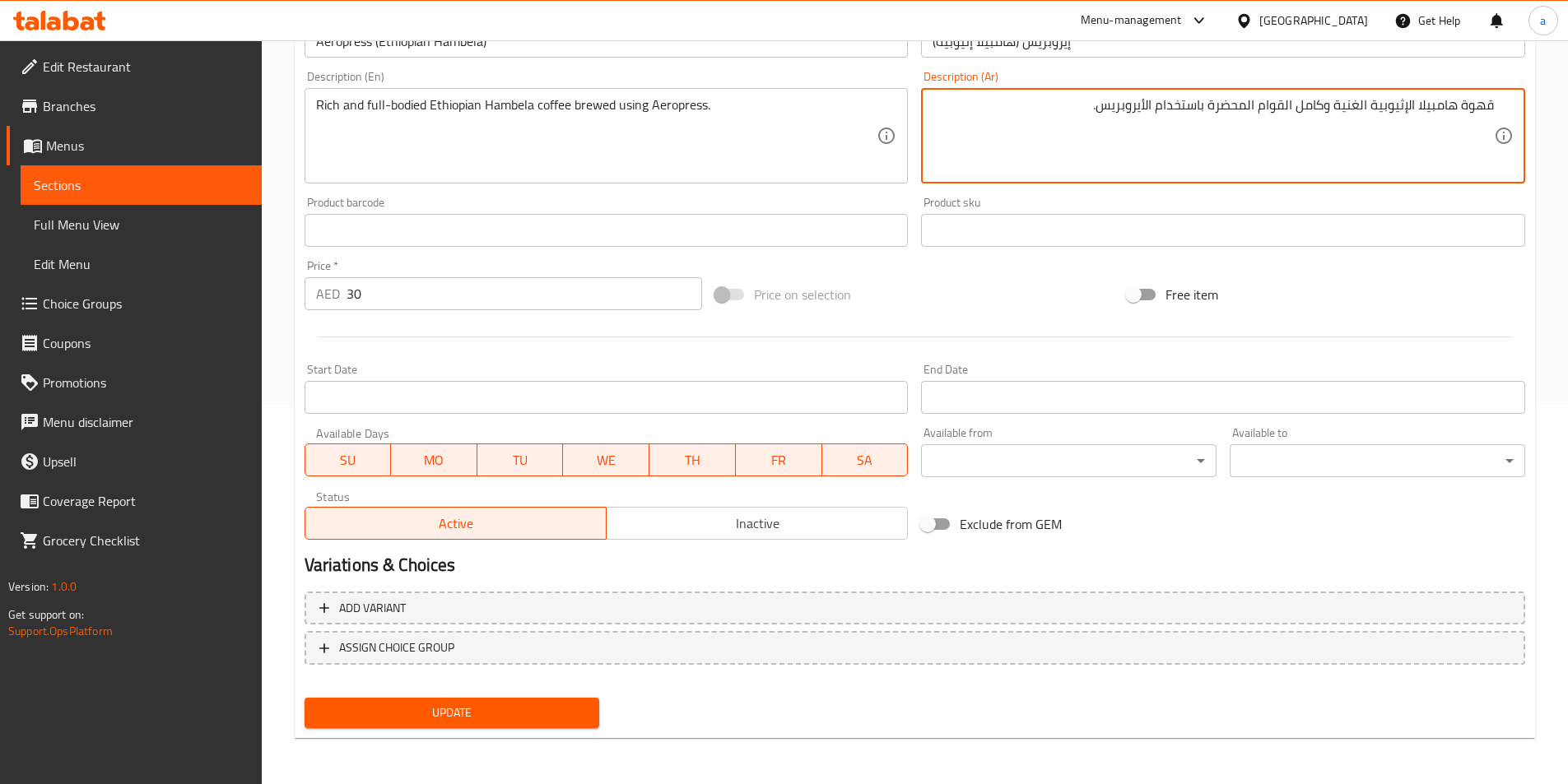
type textarea "قهوة هامبيلا الإثيوبية الغنية وكامل القوام المحضرة باستخدام الأيروبريس."
click at [510, 725] on button "Update" at bounding box center [452, 712] width 296 height 30
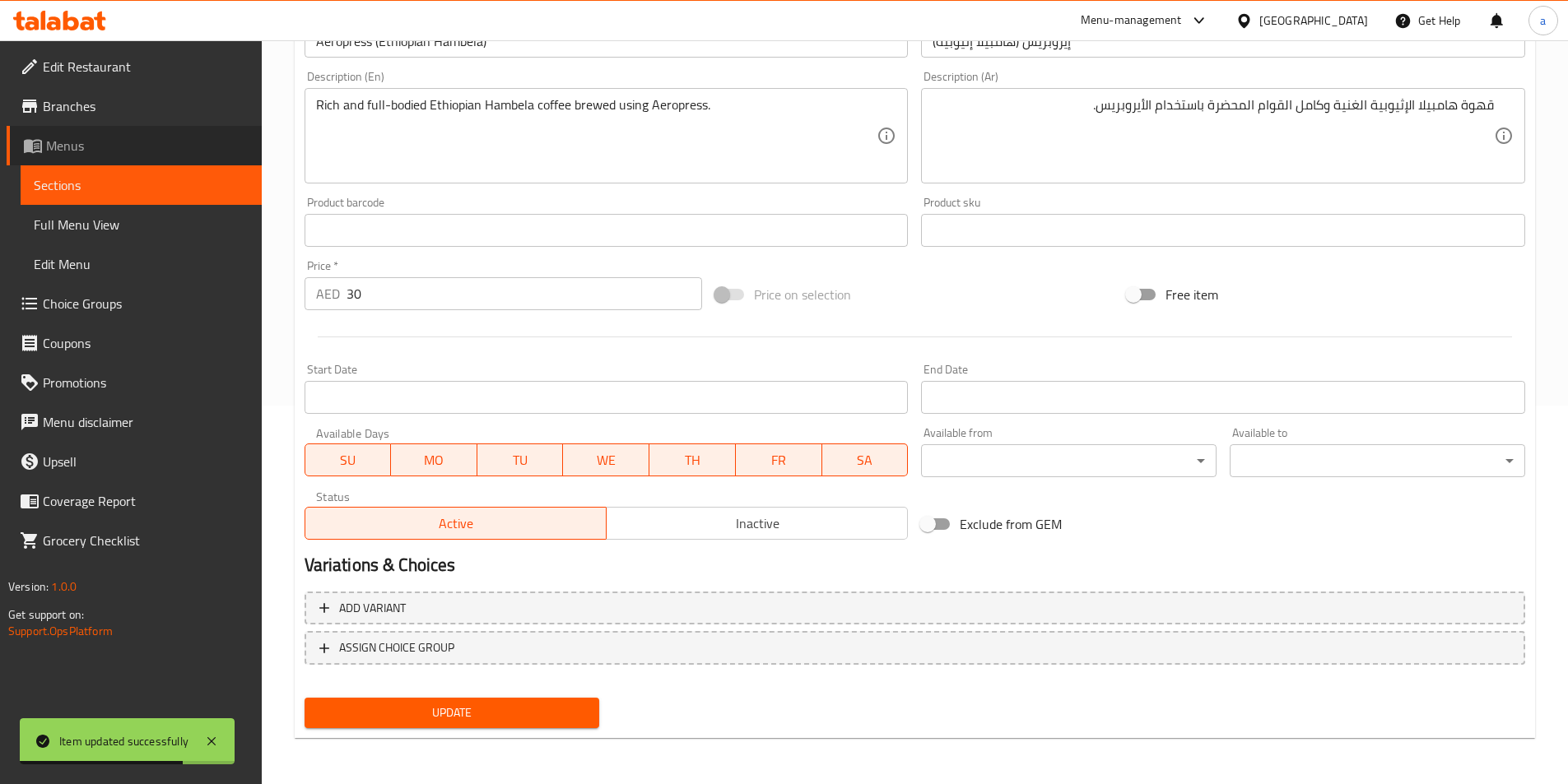
click at [112, 162] on link "Menus" at bounding box center [134, 146] width 255 height 40
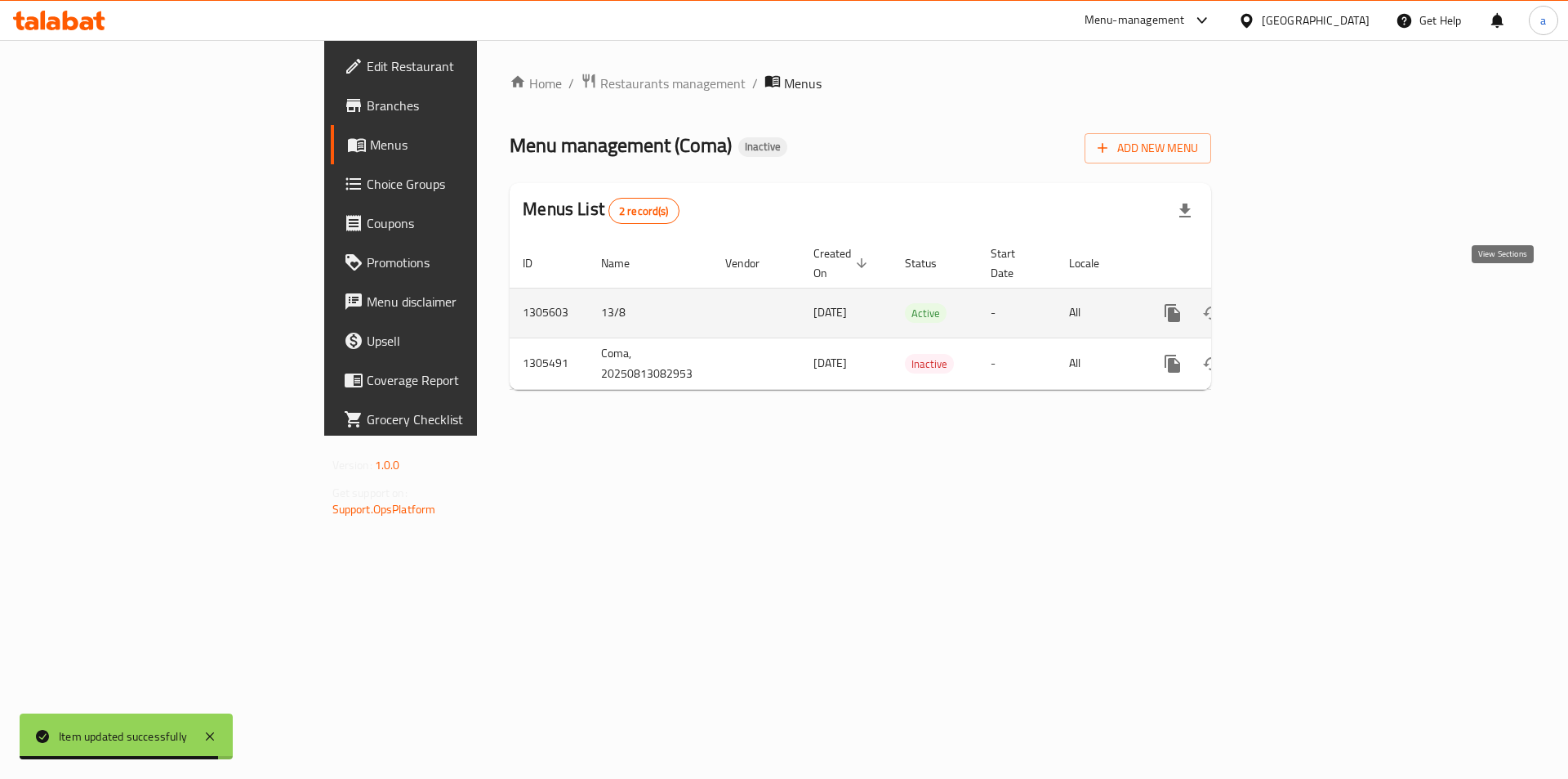
click at [1310, 296] on link "enhanced table" at bounding box center [1290, 313] width 39 height 39
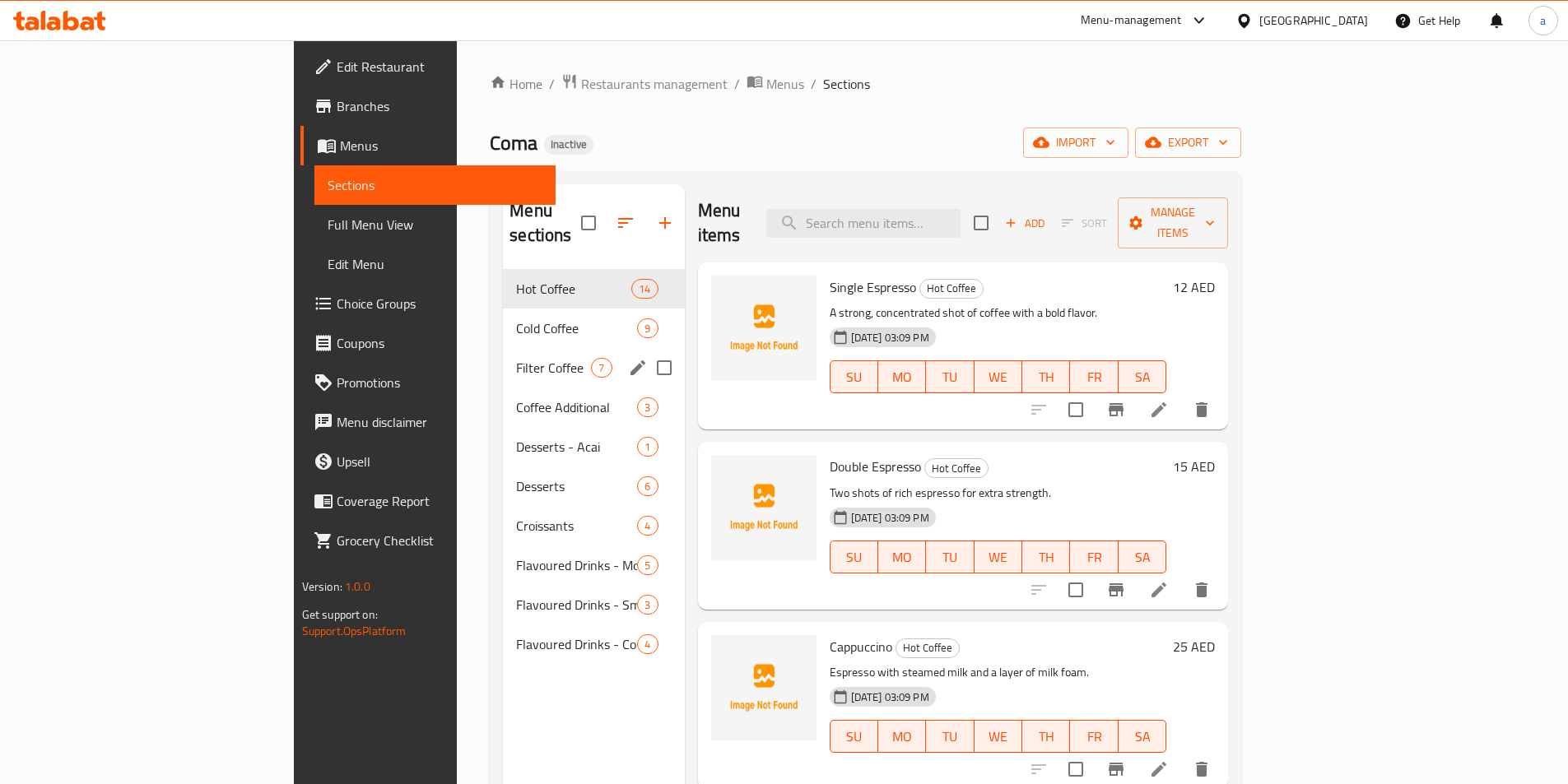
click at [503, 355] on div "Filter Coffee 7" at bounding box center [594, 368] width 181 height 40
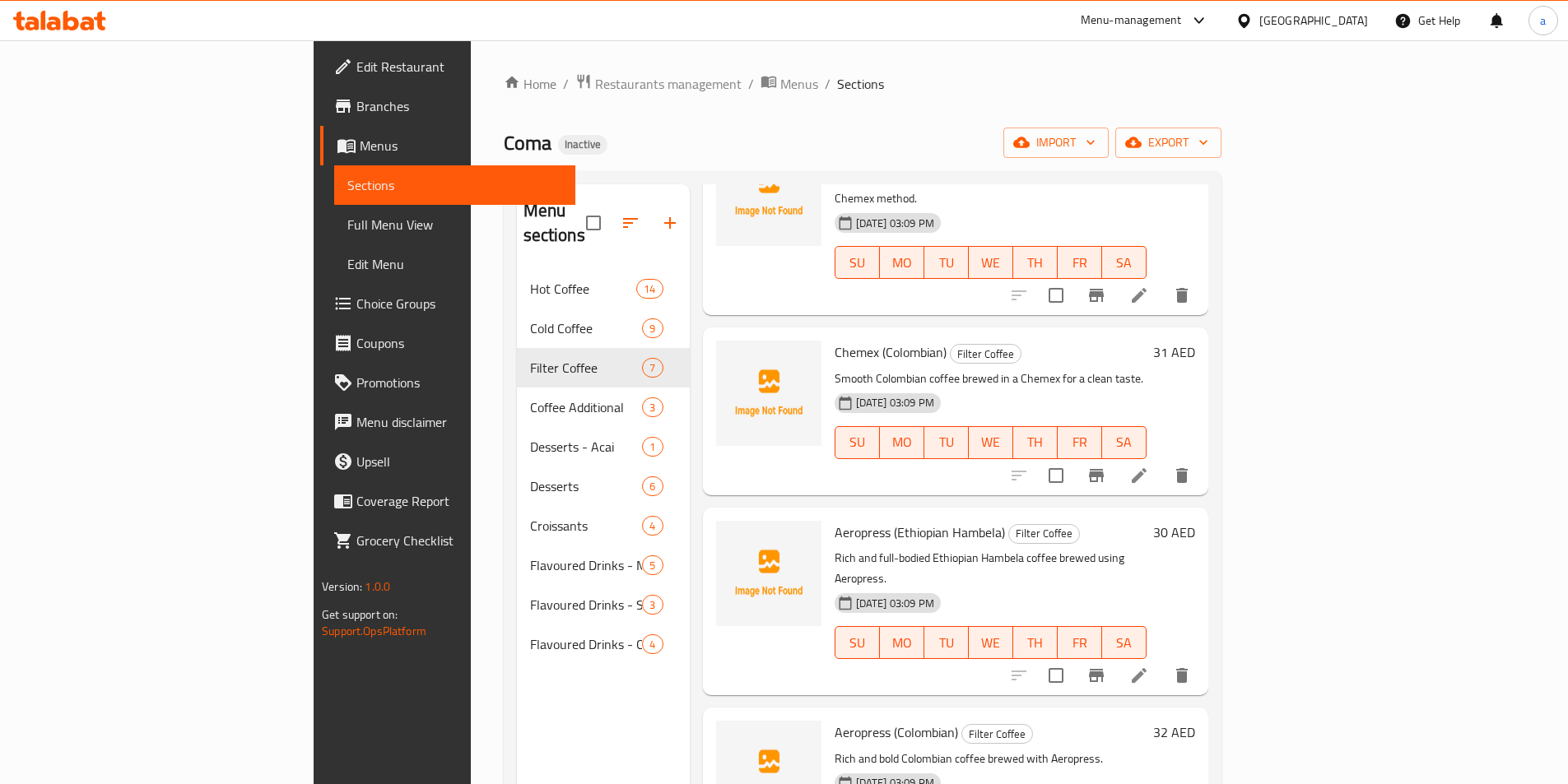
scroll to position [230, 0]
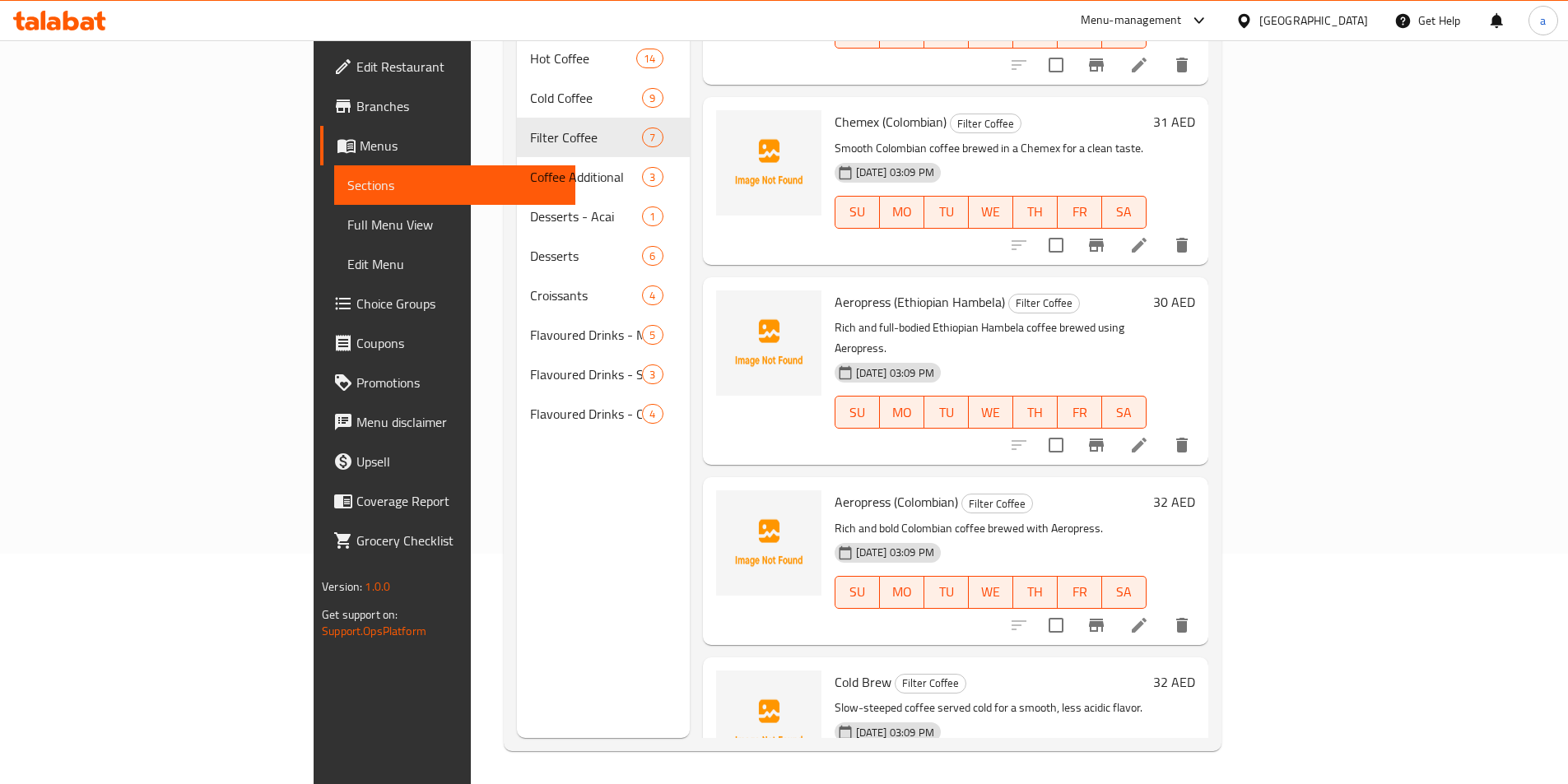
click at [1162, 611] on li at bounding box center [1139, 626] width 46 height 29
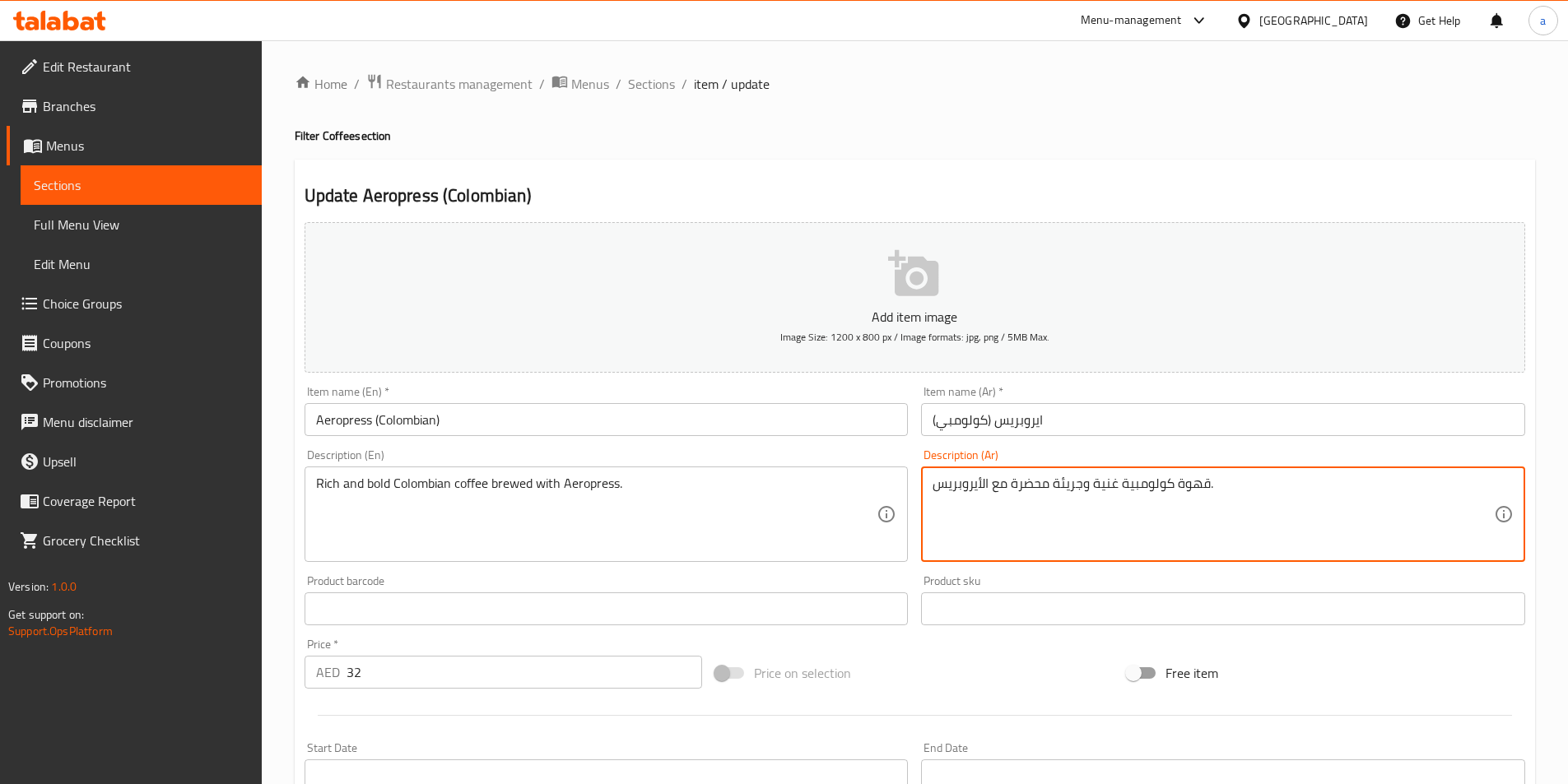
click at [1028, 492] on textarea "قهوة كولومبية غنية وجريئة محضرة مع الأيروبريس." at bounding box center [1213, 514] width 561 height 78
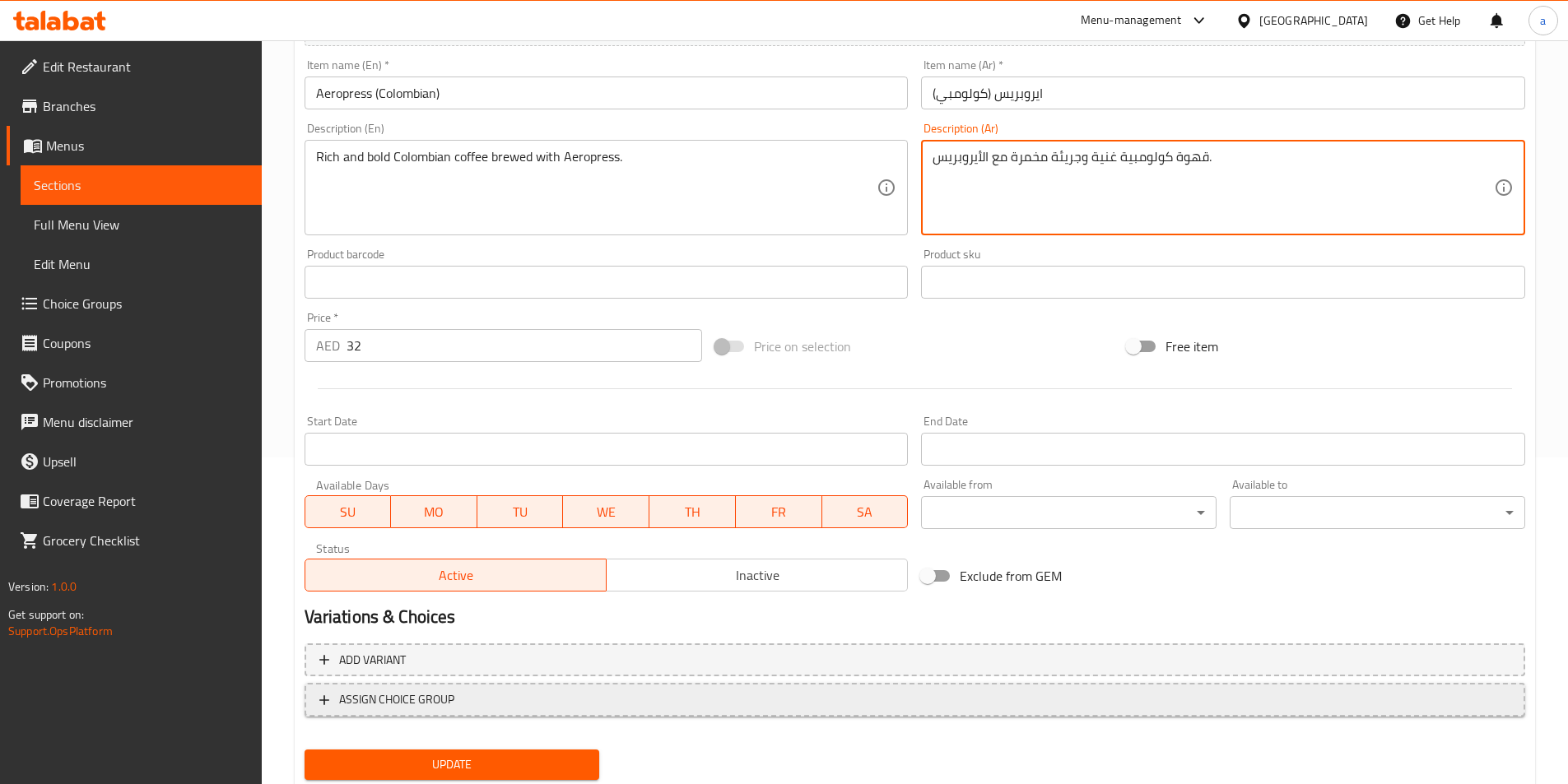
scroll to position [379, 0]
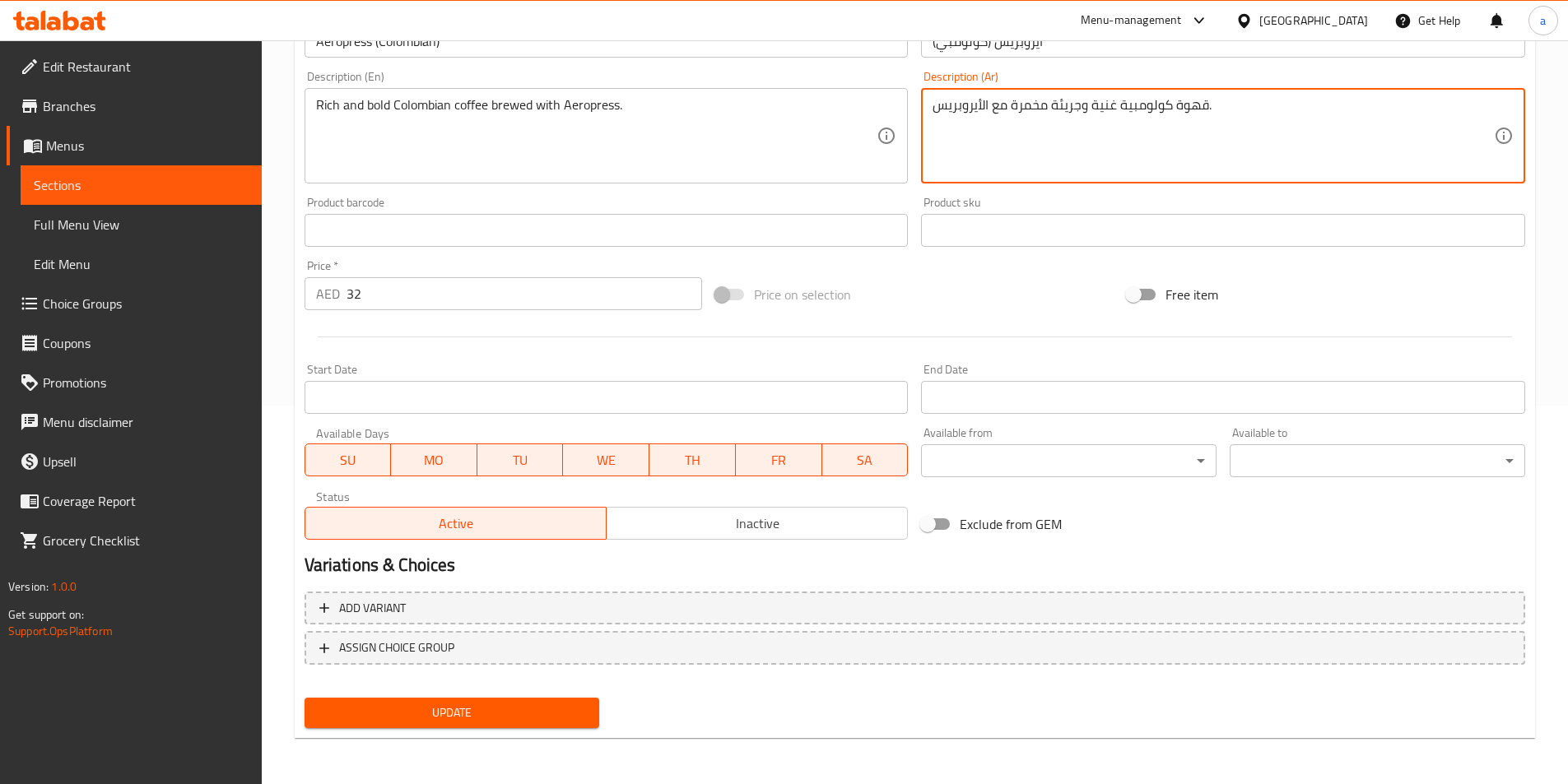
type textarea "قهوة كولومبية غنية وجريئة مخمرة مع الأيروبريس."
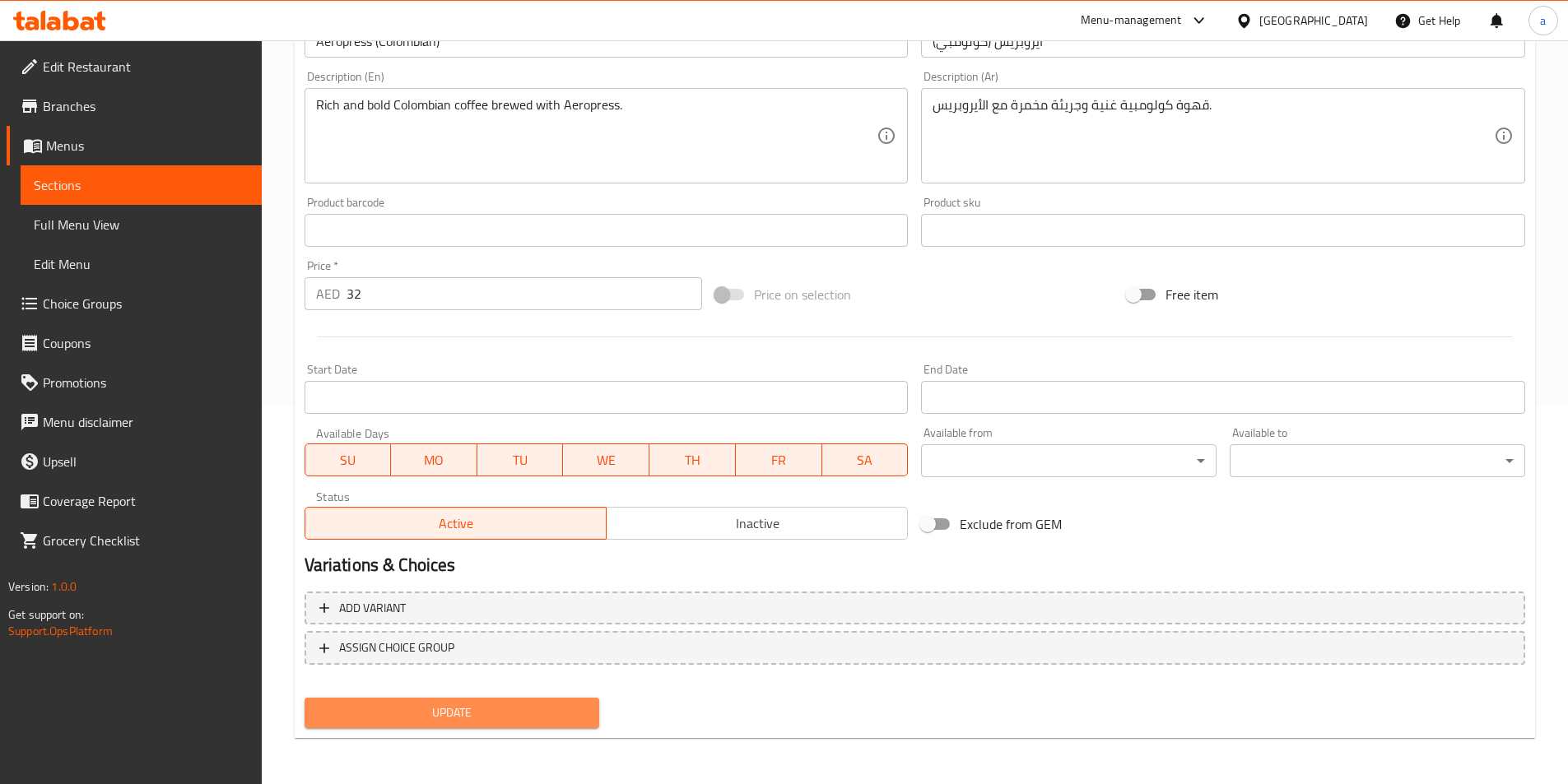
click at [479, 722] on span "Update" at bounding box center [453, 713] width 269 height 20
click at [118, 188] on span "Sections" at bounding box center [141, 184] width 215 height 19
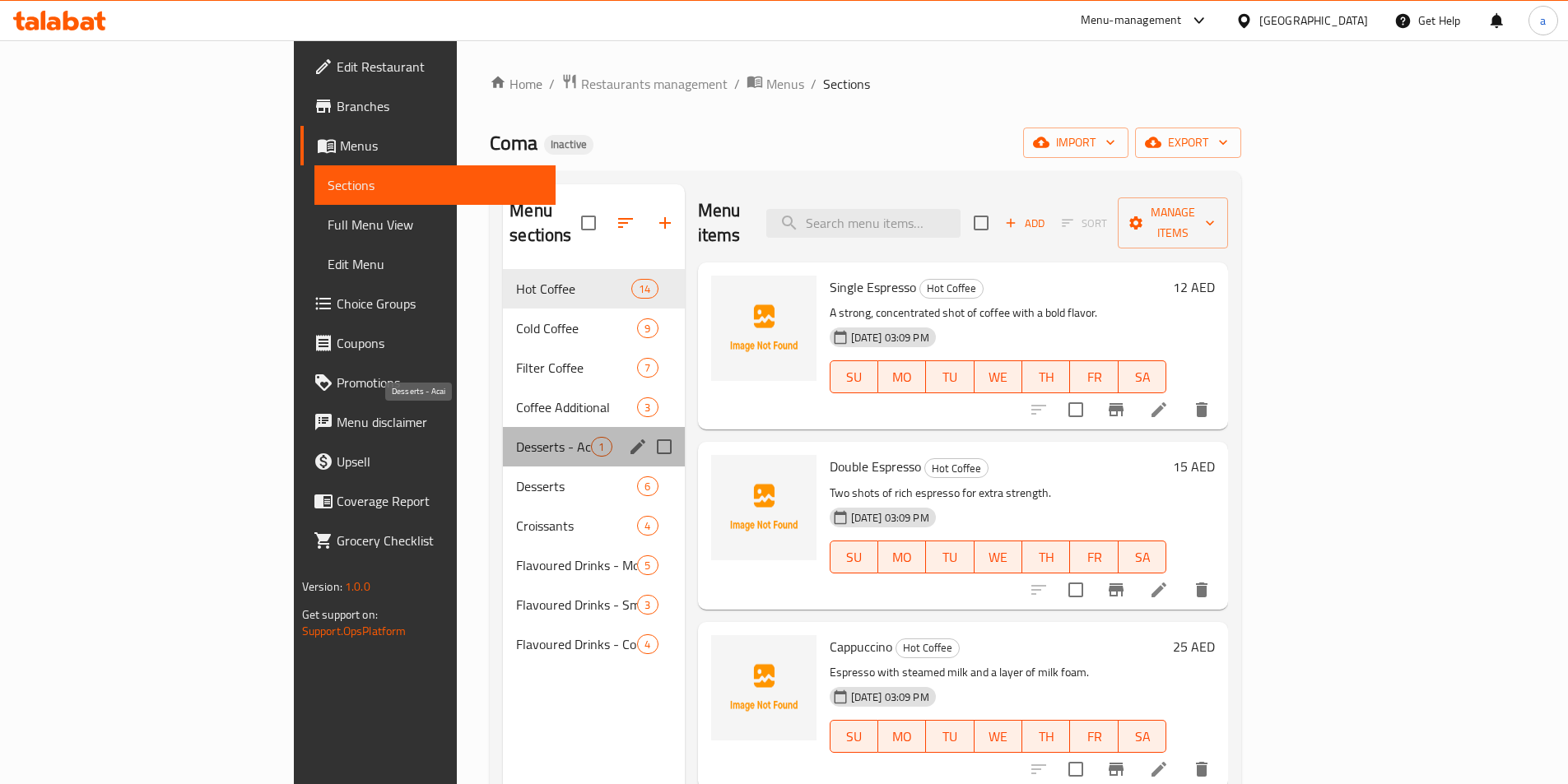
click at [516, 437] on span "Desserts - Acai" at bounding box center [553, 446] width 75 height 19
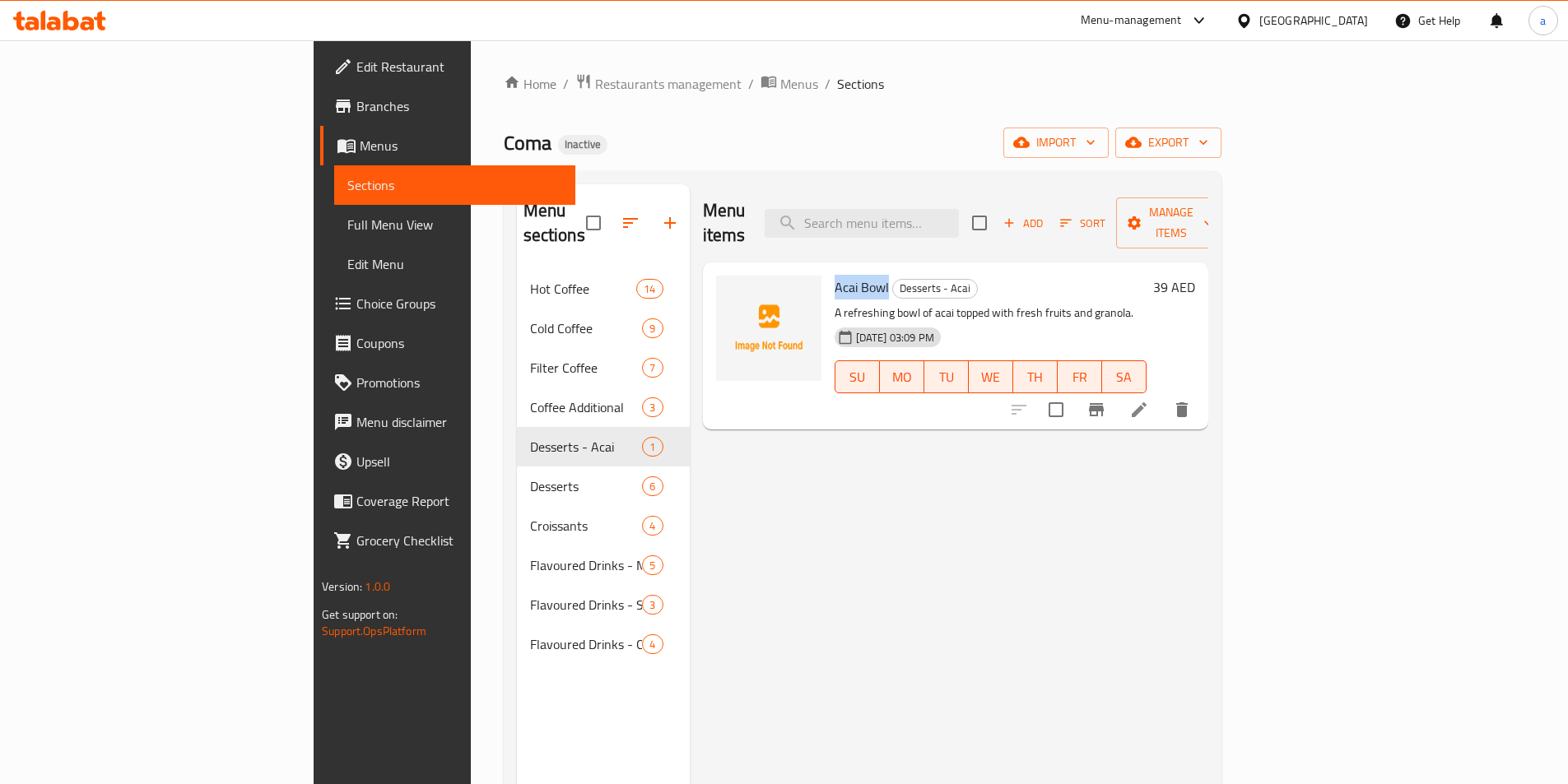
drag, startPoint x: 756, startPoint y: 262, endPoint x: 811, endPoint y: 263, distance: 55.0
click at [834, 275] on h6 "Acai Bowl Desserts - Acai" at bounding box center [990, 287] width 312 height 23
copy span "Acai Bowl"
click at [918, 457] on div "Menu items Add Sort Manage items Acai Bowl Desserts - Acai A refreshing bowl of…" at bounding box center [949, 576] width 519 height 784
click at [1187, 403] on icon "delete" at bounding box center [1182, 410] width 12 height 15
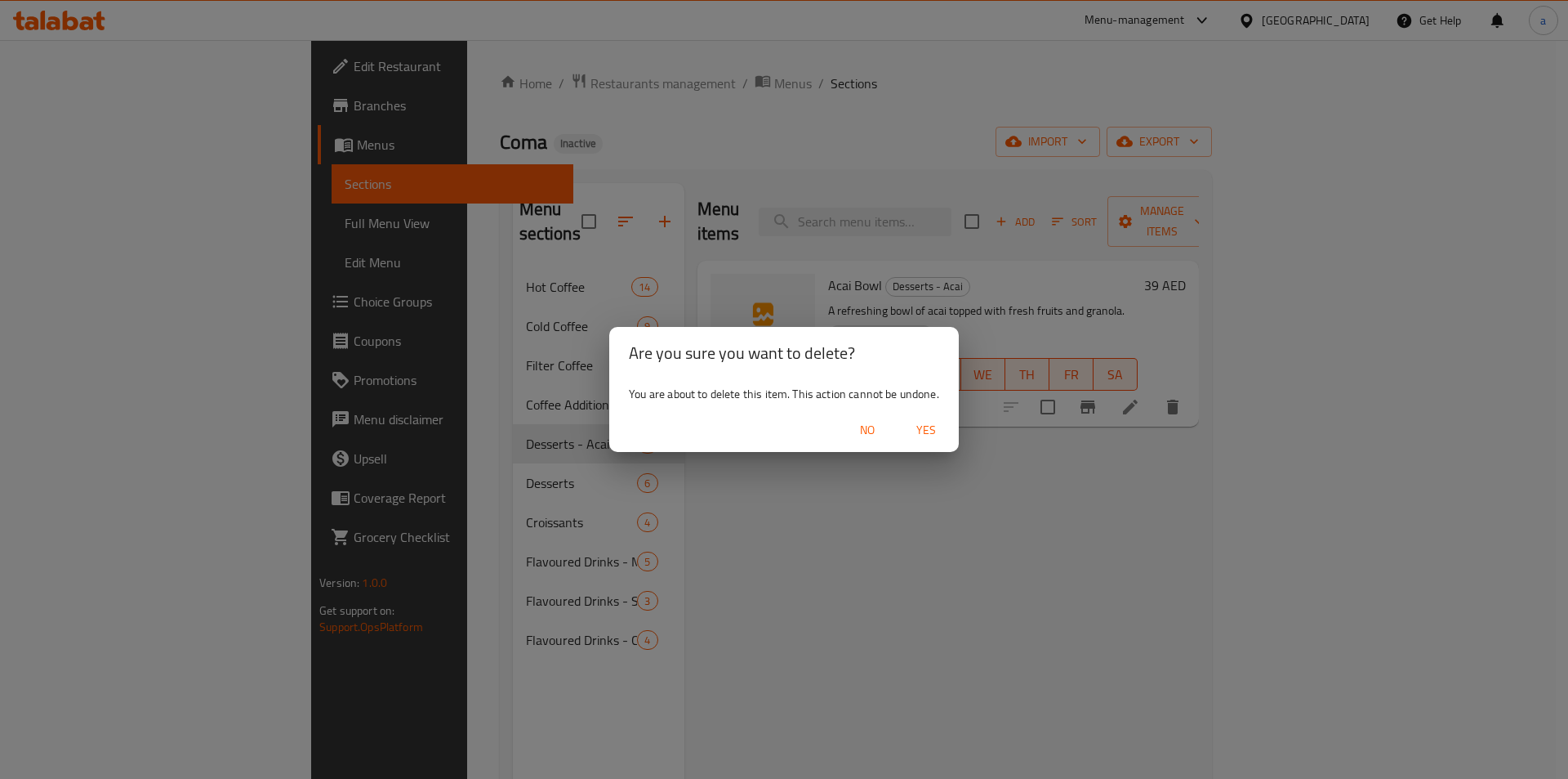
click at [929, 434] on span "Yes" at bounding box center [926, 430] width 39 height 20
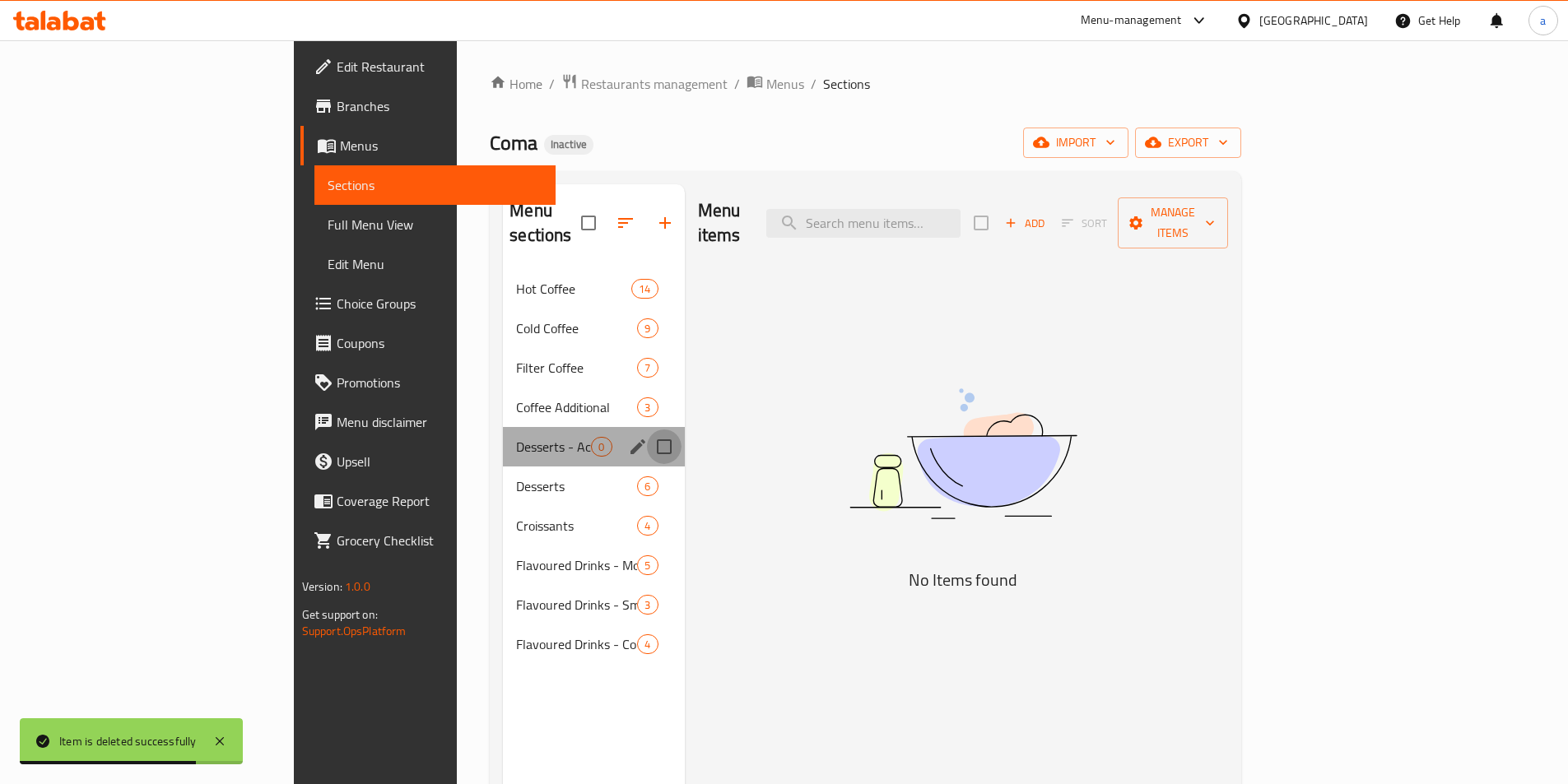
click at [647, 429] on input "Menu sections" at bounding box center [665, 447] width 35 height 35
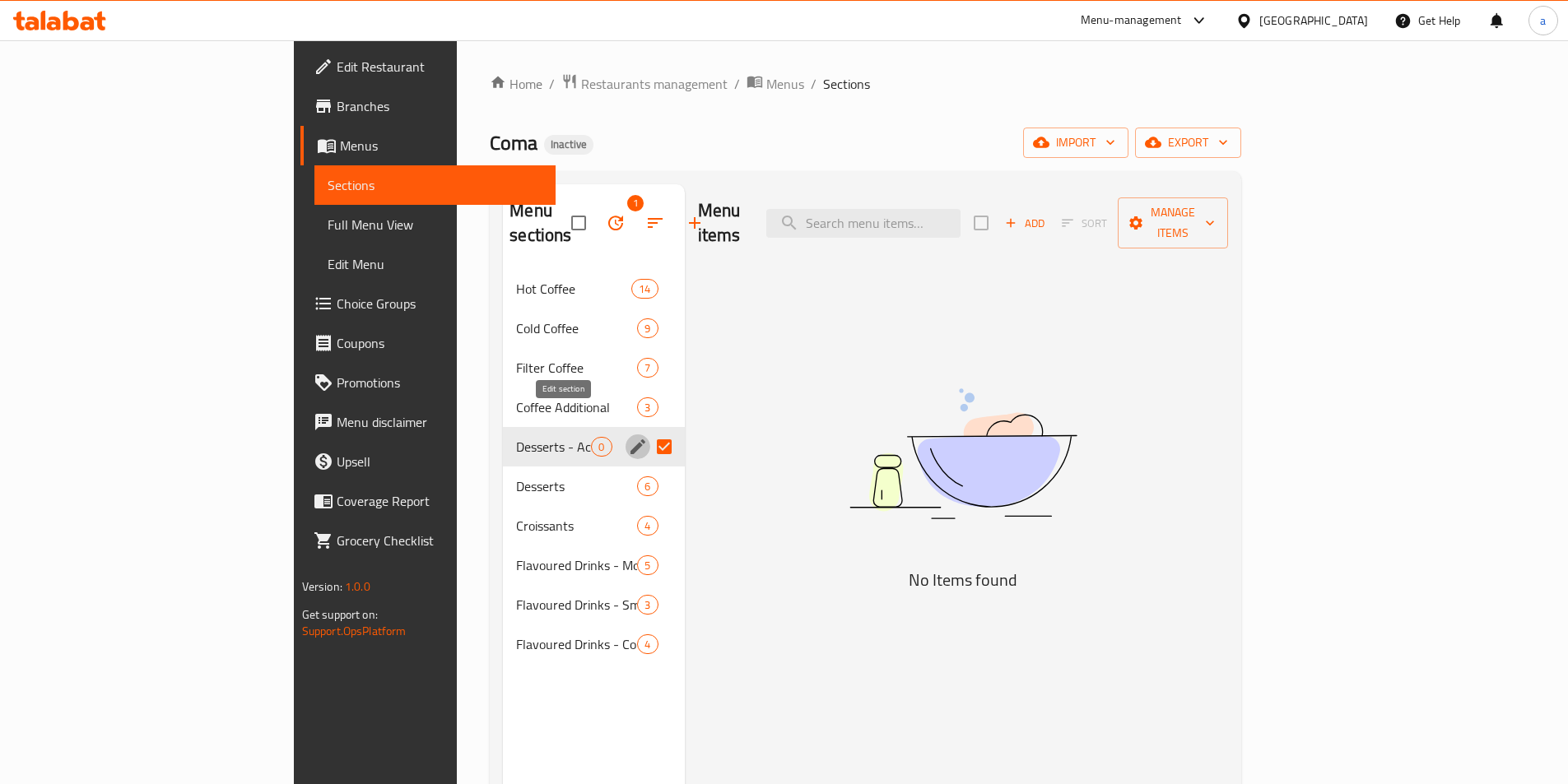
click at [626, 434] on button "edit" at bounding box center [638, 446] width 25 height 25
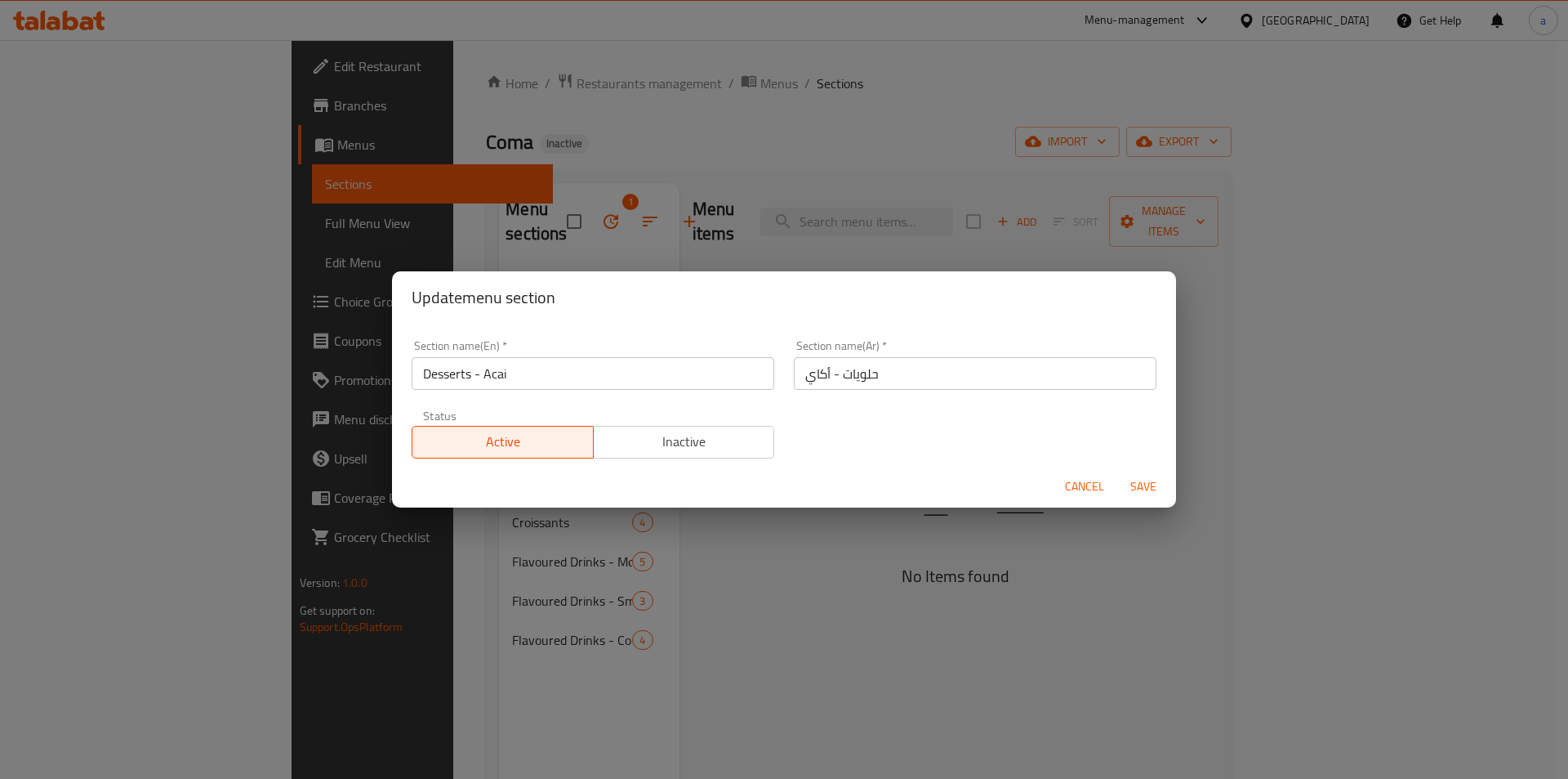
click at [1074, 490] on span "Cancel" at bounding box center [1084, 487] width 39 height 20
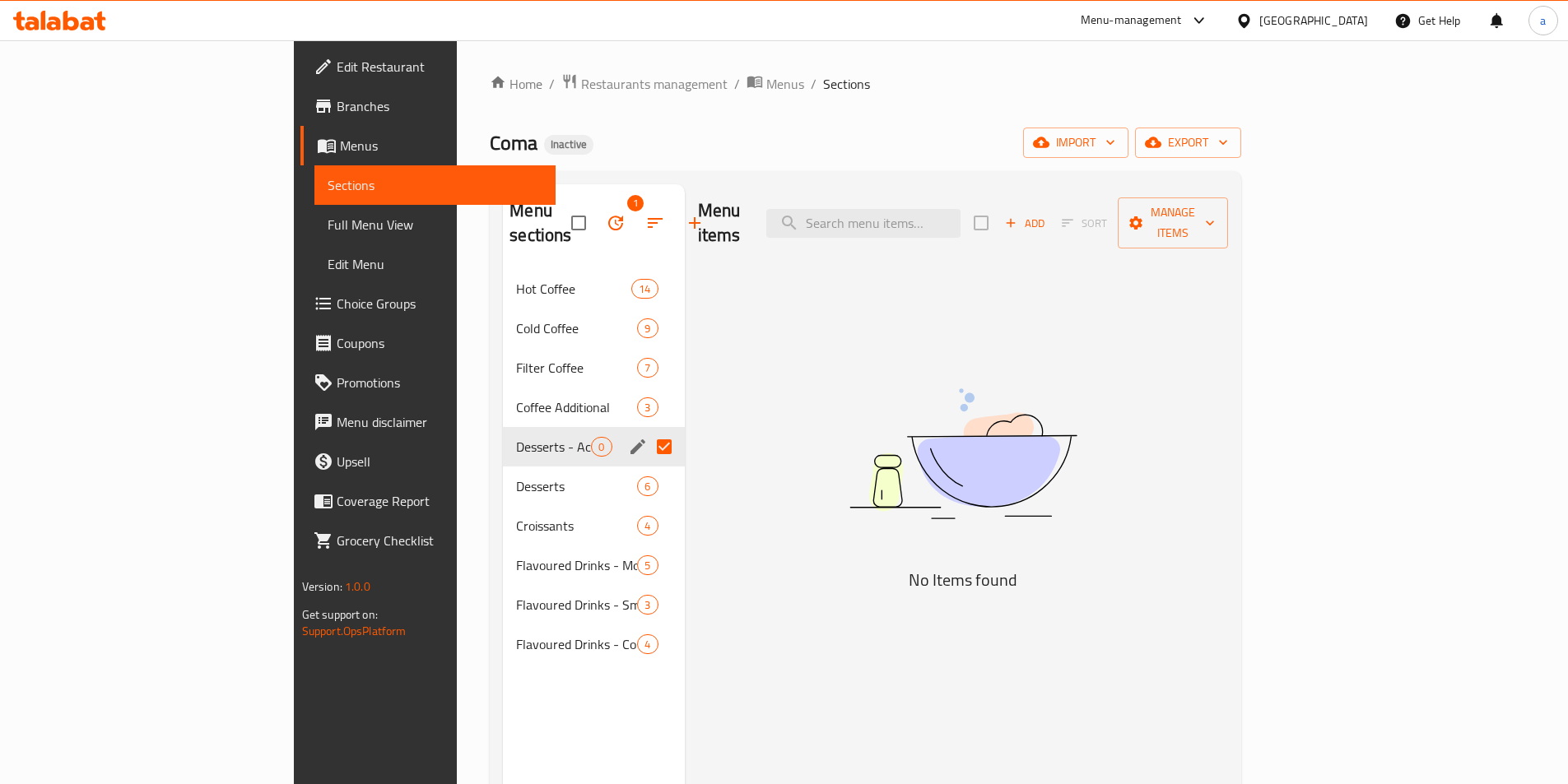
click at [503, 434] on div "Desserts - Acai 0" at bounding box center [594, 446] width 181 height 40
drag, startPoint x: 409, startPoint y: 434, endPoint x: 760, endPoint y: 464, distance: 352.3
click at [760, 464] on div "Menu items Add Sort Manage items No Items found" at bounding box center [957, 576] width 544 height 784
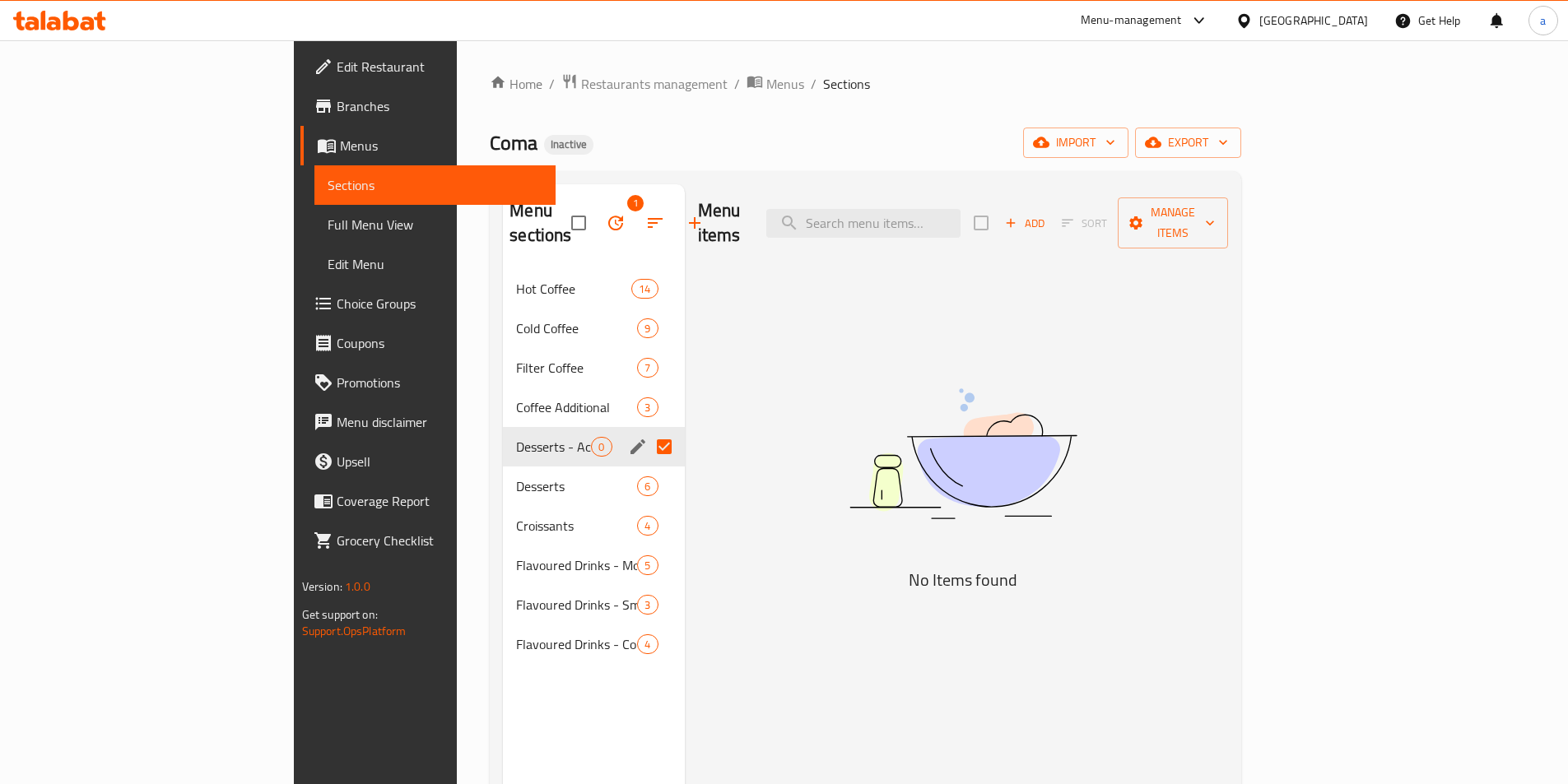
click at [685, 450] on div "Menu items Add Sort Manage items No Items found" at bounding box center [957, 576] width 544 height 784
click at [647, 431] on input "Menu sections" at bounding box center [665, 447] width 35 height 35
checkbox input "false"
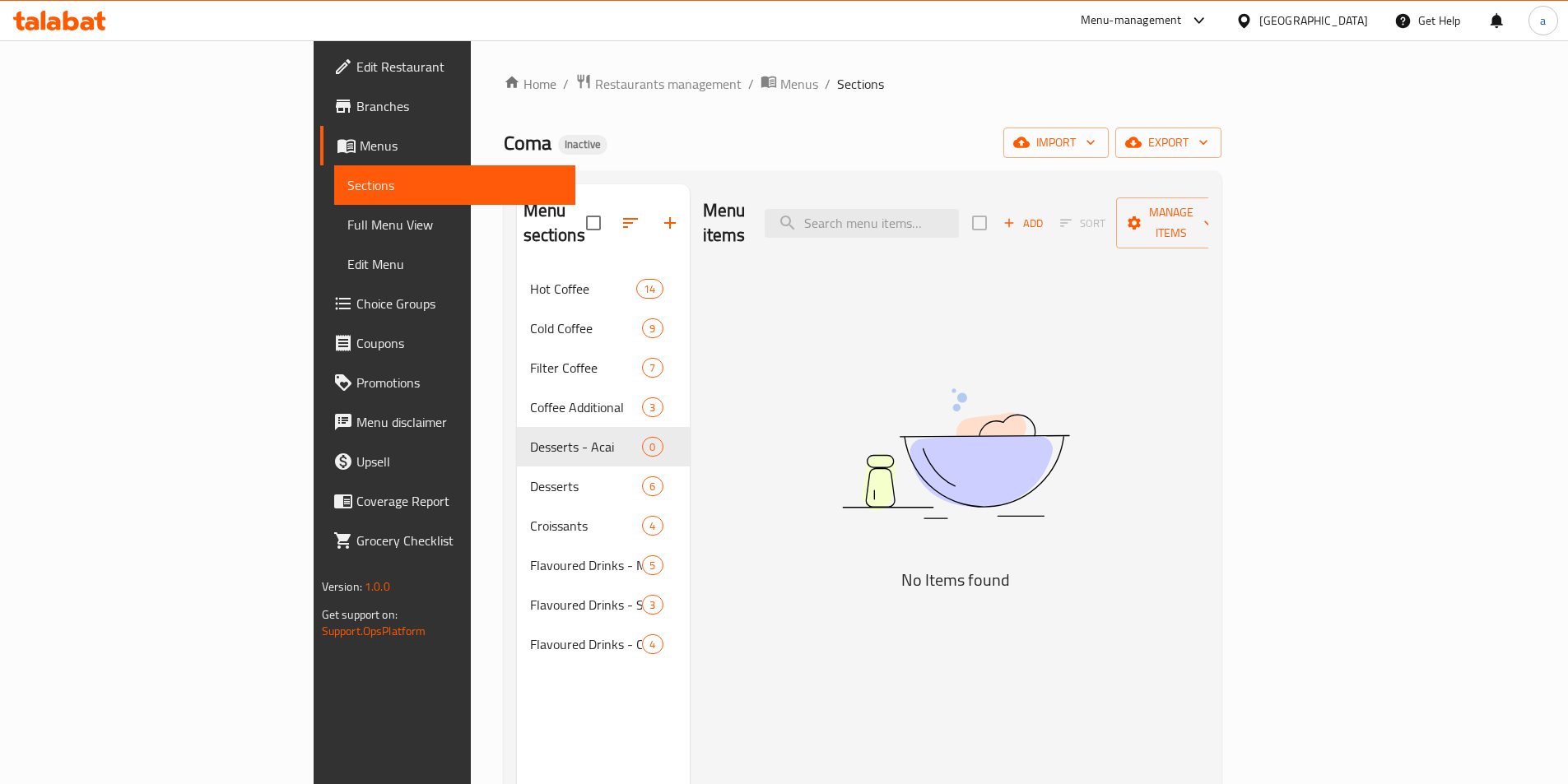
click at [690, 449] on div "Menu items Add Sort Manage items No Items found" at bounding box center [949, 576] width 519 height 784
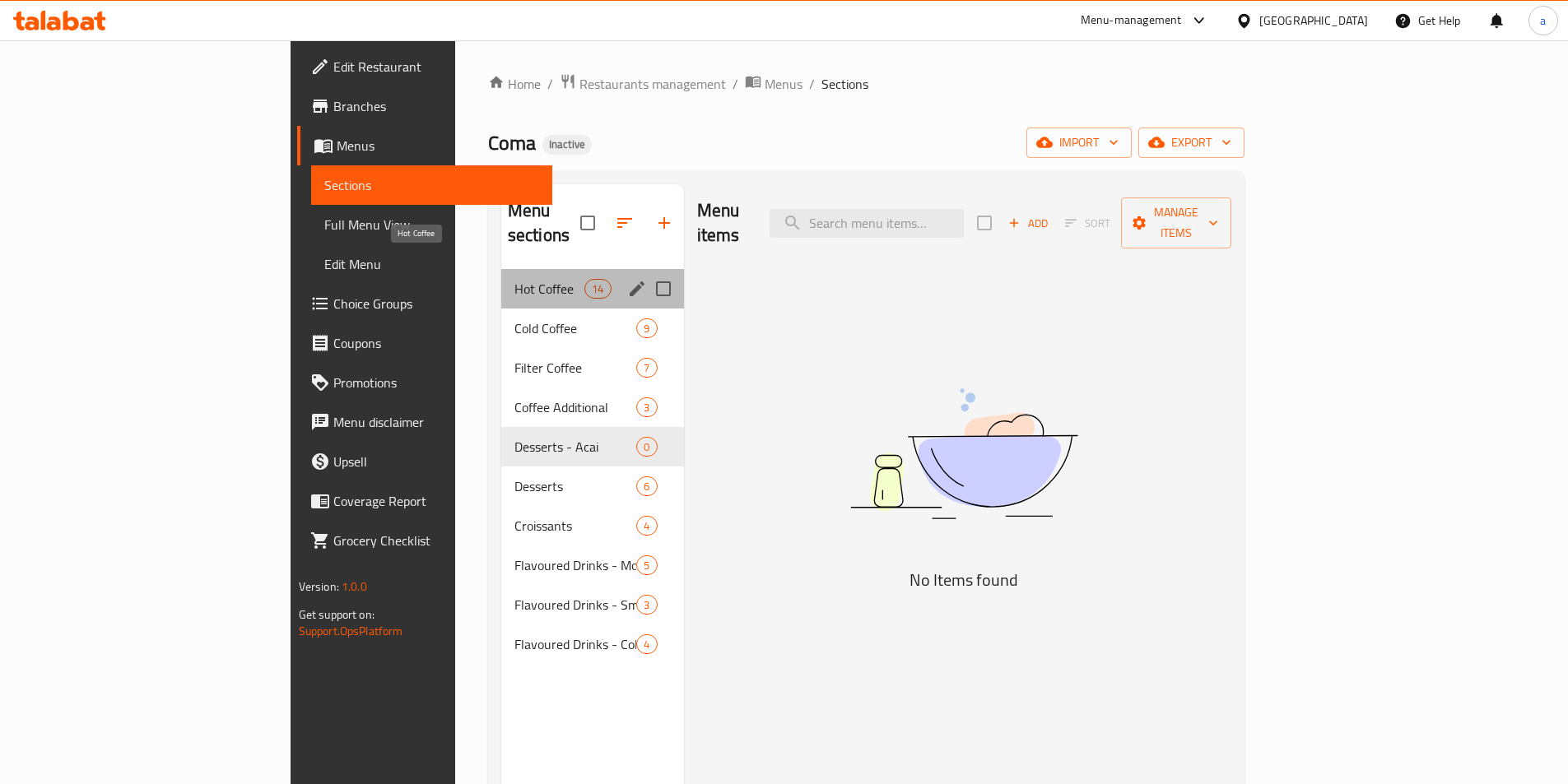
click at [514, 279] on span "Hot Coffee" at bounding box center [549, 288] width 70 height 19
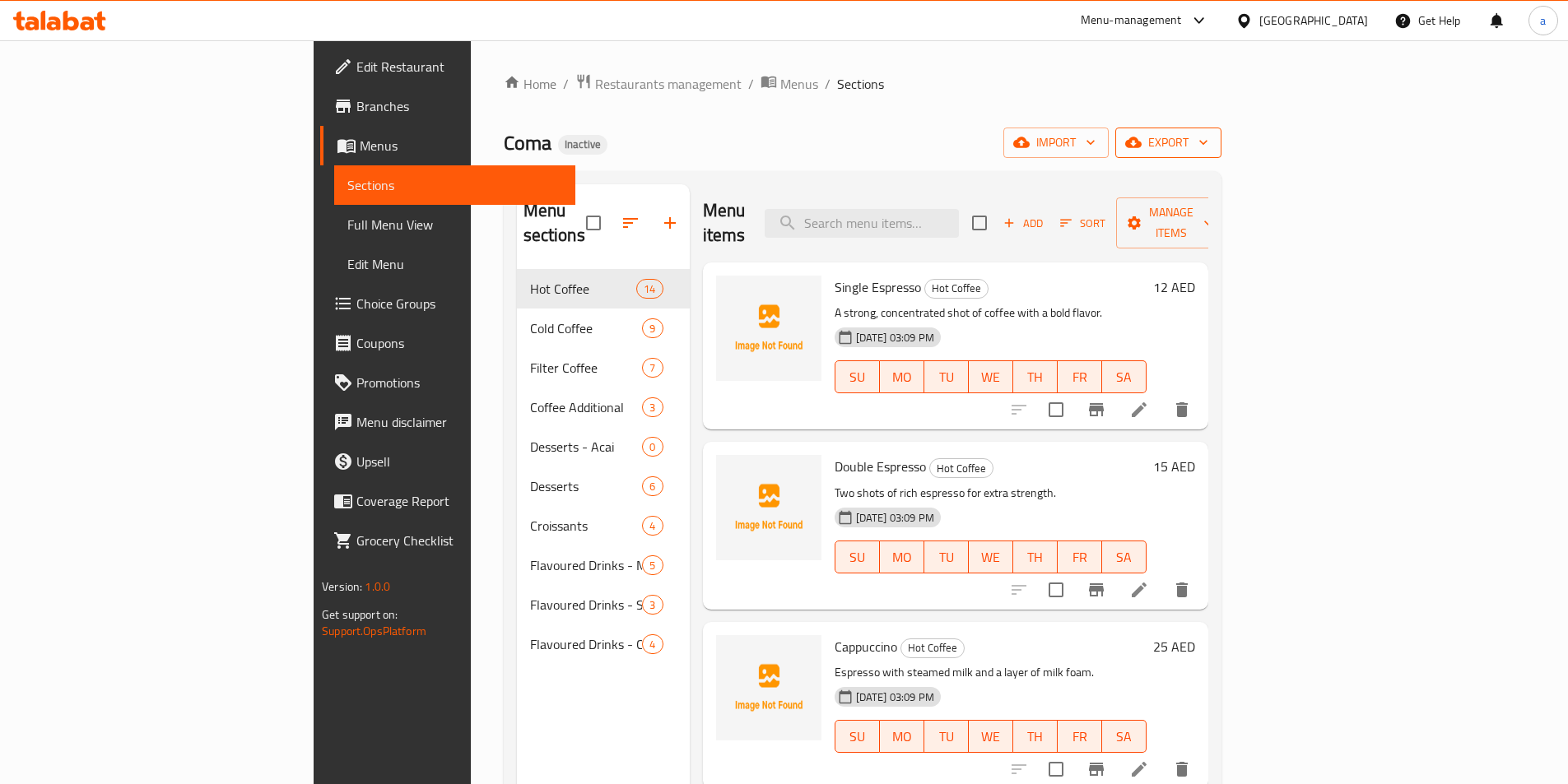
click at [1141, 141] on icon "button" at bounding box center [1134, 143] width 17 height 17
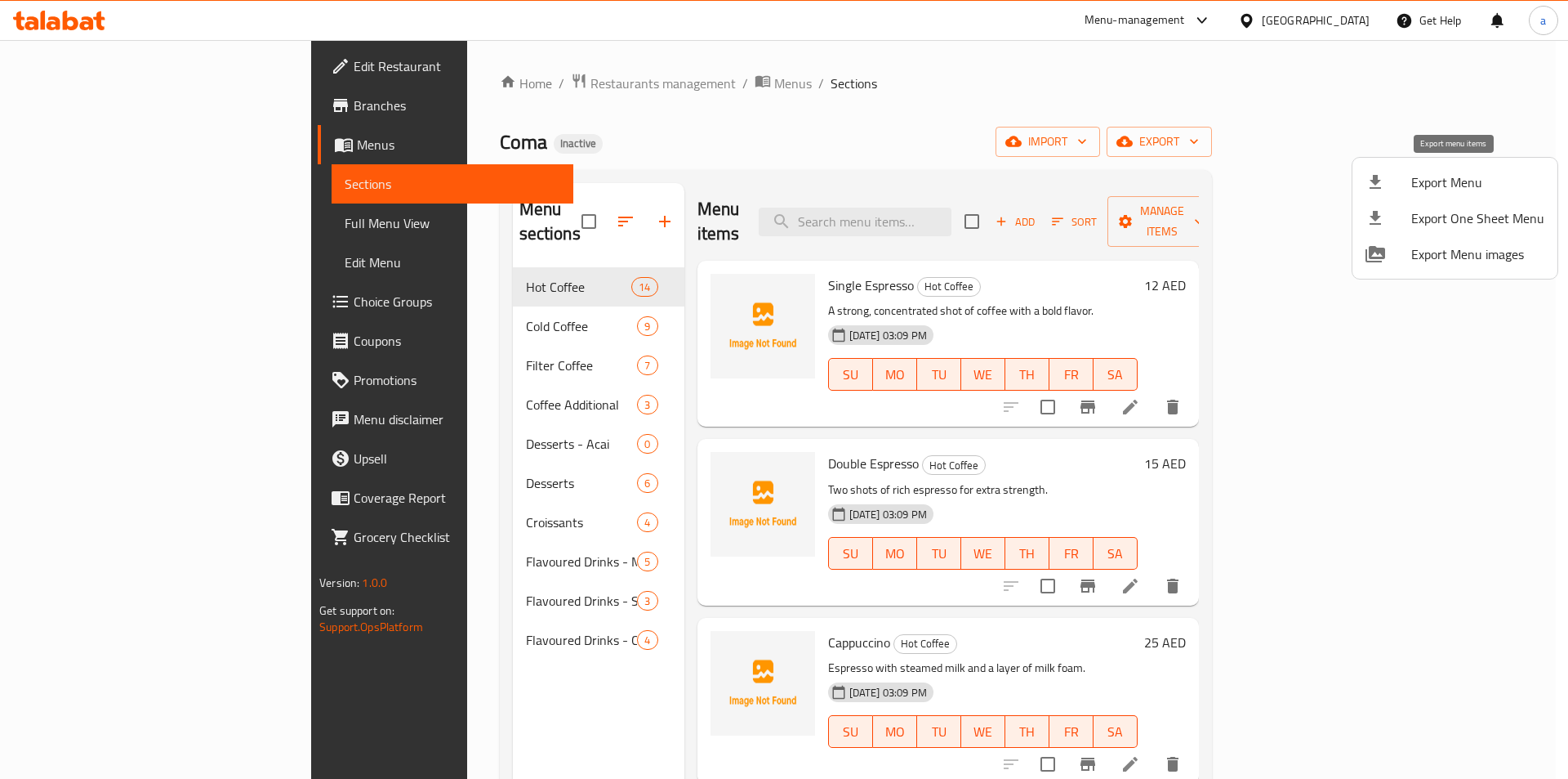
click at [1436, 175] on span "Export Menu" at bounding box center [1478, 181] width 134 height 19
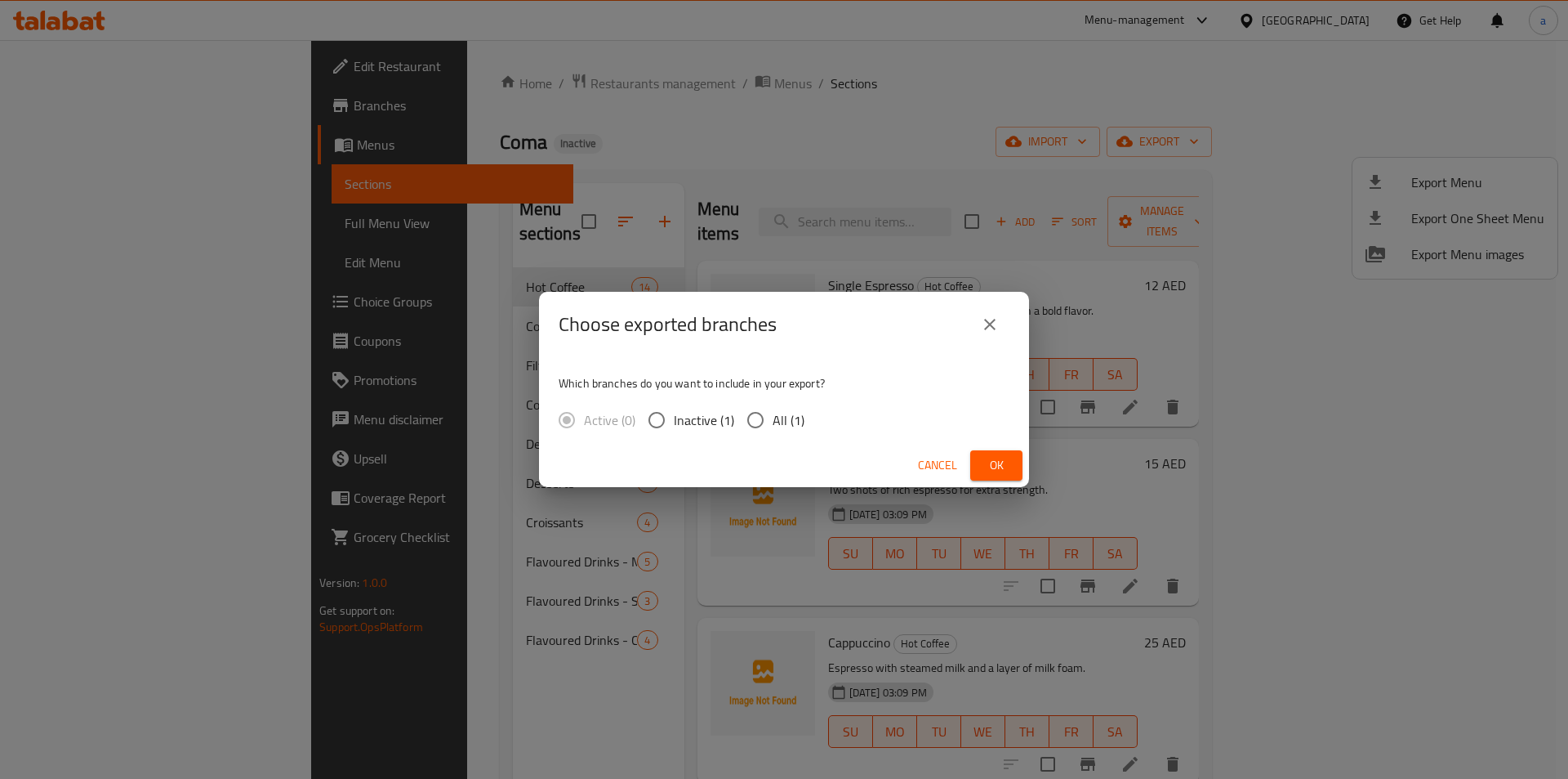
click at [795, 427] on span "All (1)" at bounding box center [789, 419] width 32 height 19
click at [773, 427] on input "All (1)" at bounding box center [756, 420] width 35 height 35
radio input "true"
click at [998, 471] on span "Ok" at bounding box center [996, 465] width 27 height 20
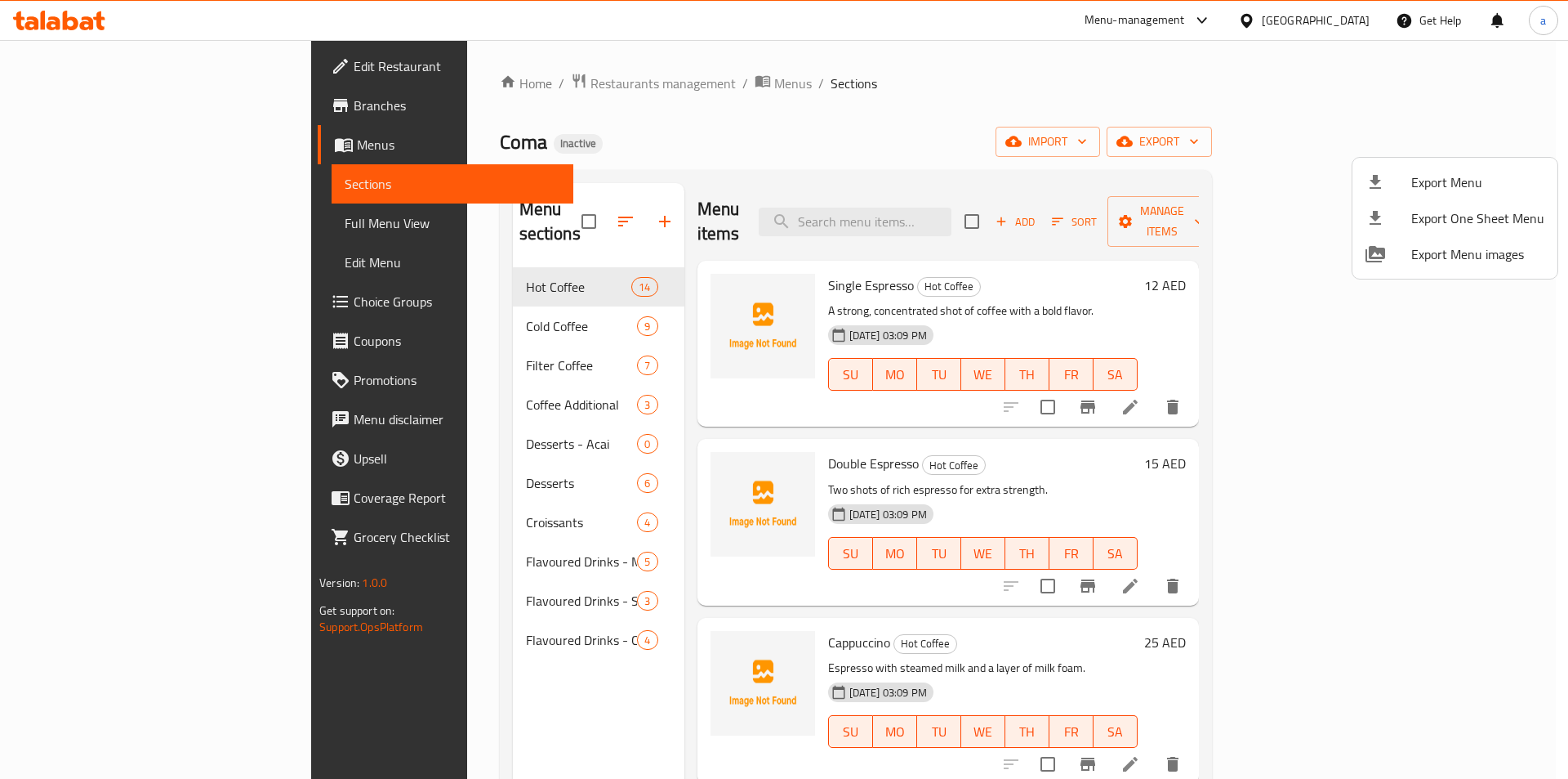
click at [120, 212] on div at bounding box center [784, 389] width 1568 height 779
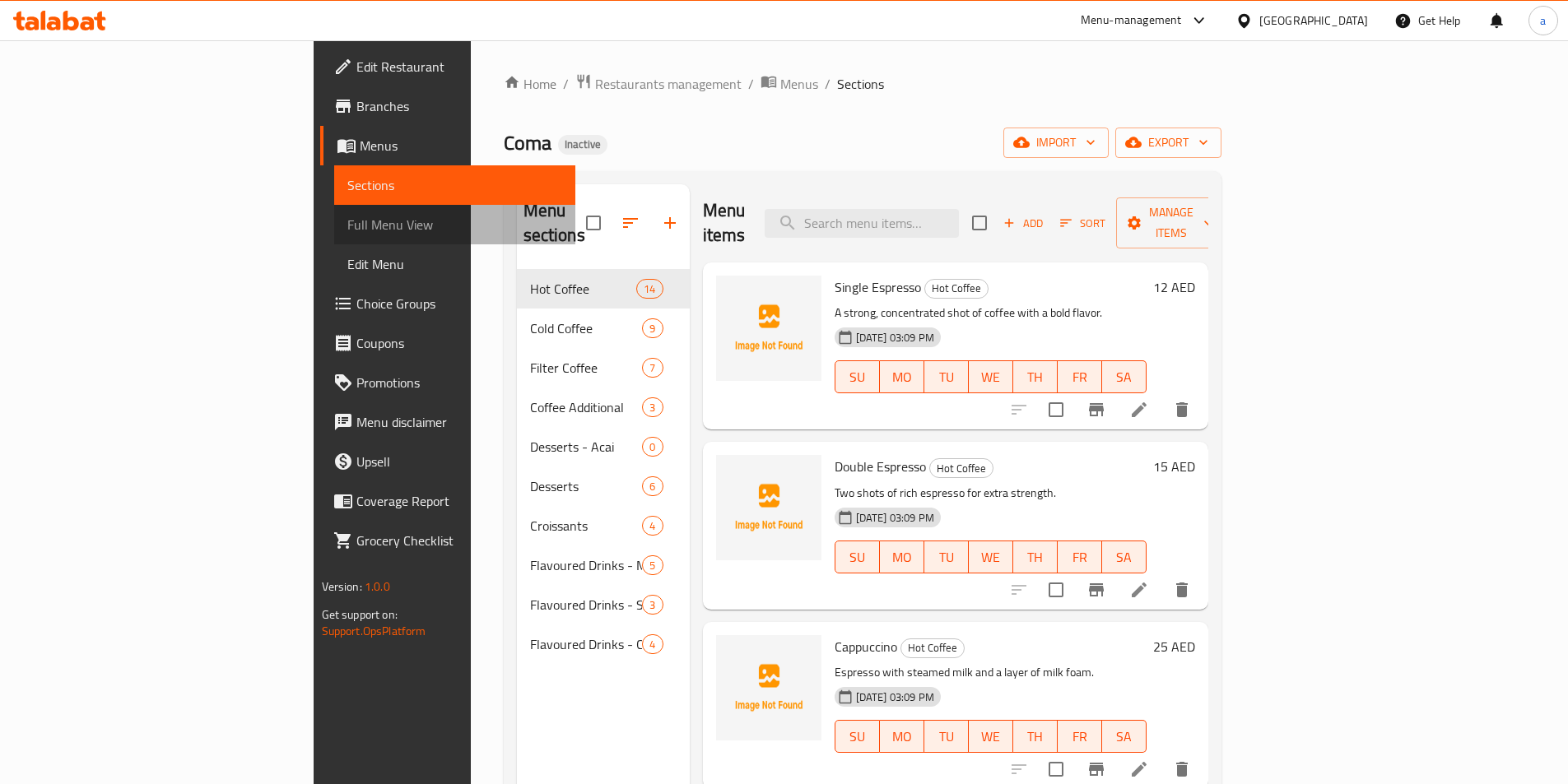
click at [348, 218] on span "Full Menu View" at bounding box center [454, 224] width 215 height 19
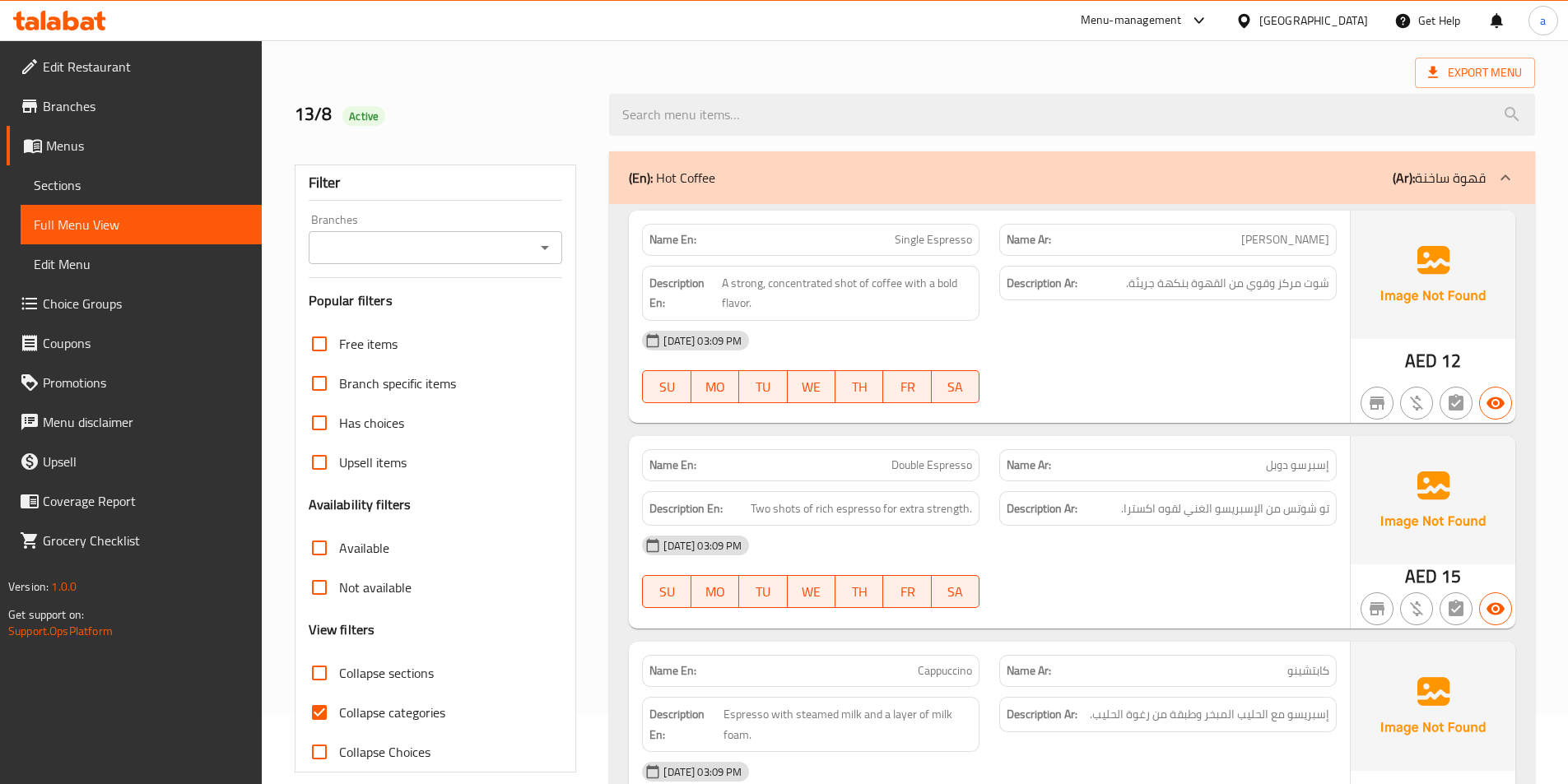
scroll to position [165, 0]
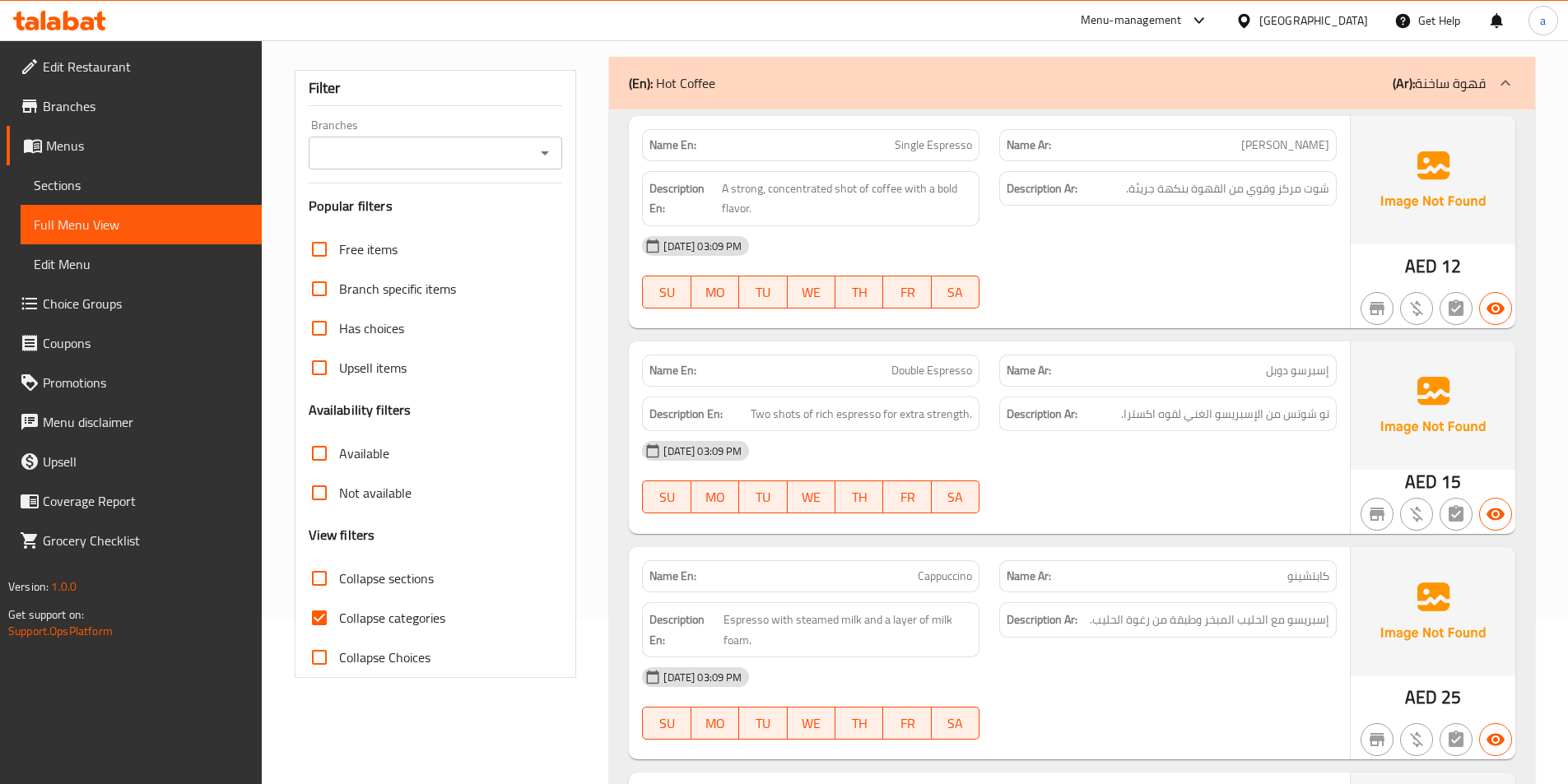
click at [365, 619] on span "Collapse categories" at bounding box center [392, 617] width 106 height 19
click at [339, 619] on input "Collapse categories" at bounding box center [319, 617] width 40 height 40
checkbox input "false"
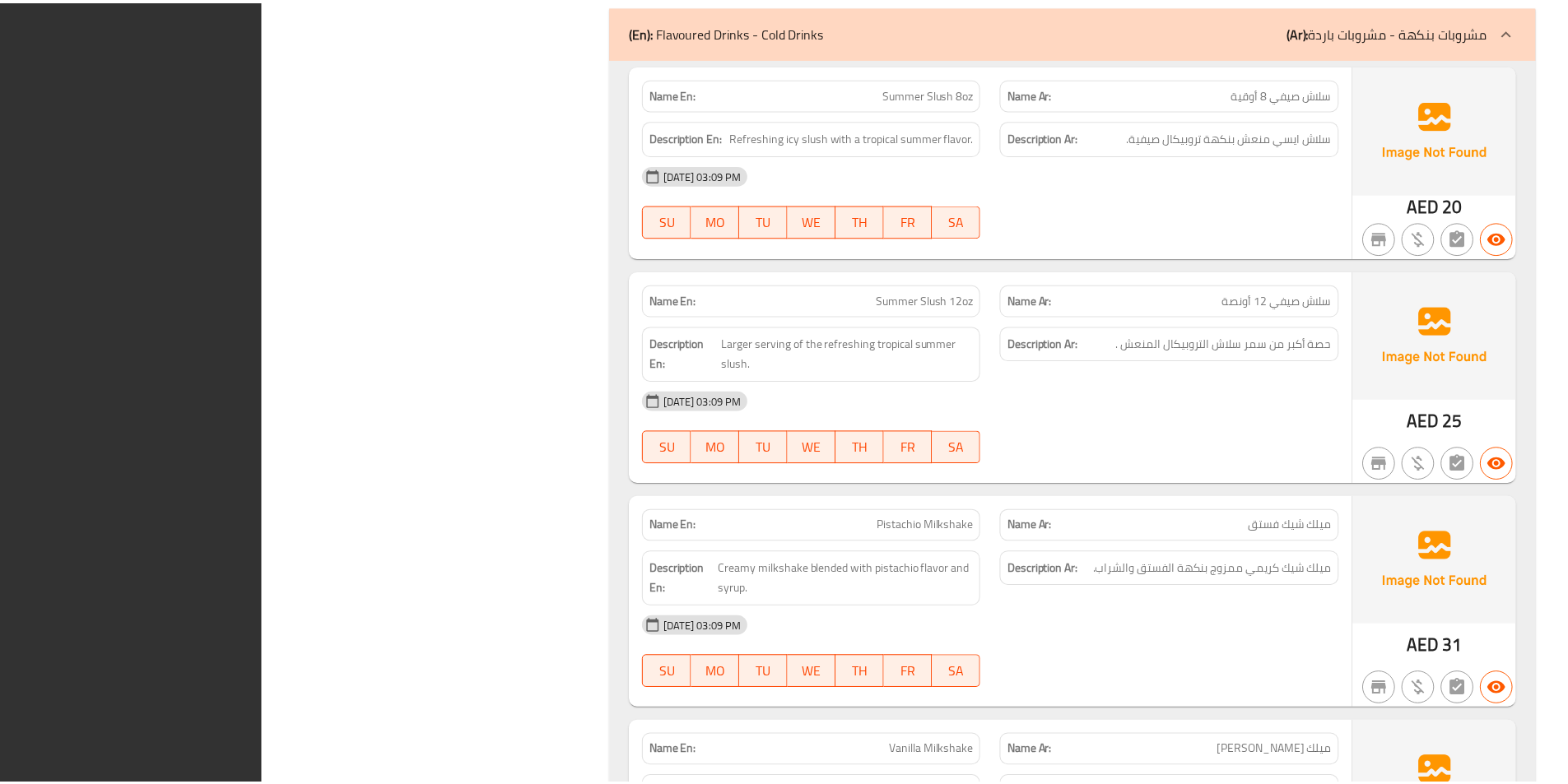
scroll to position [12549, 0]
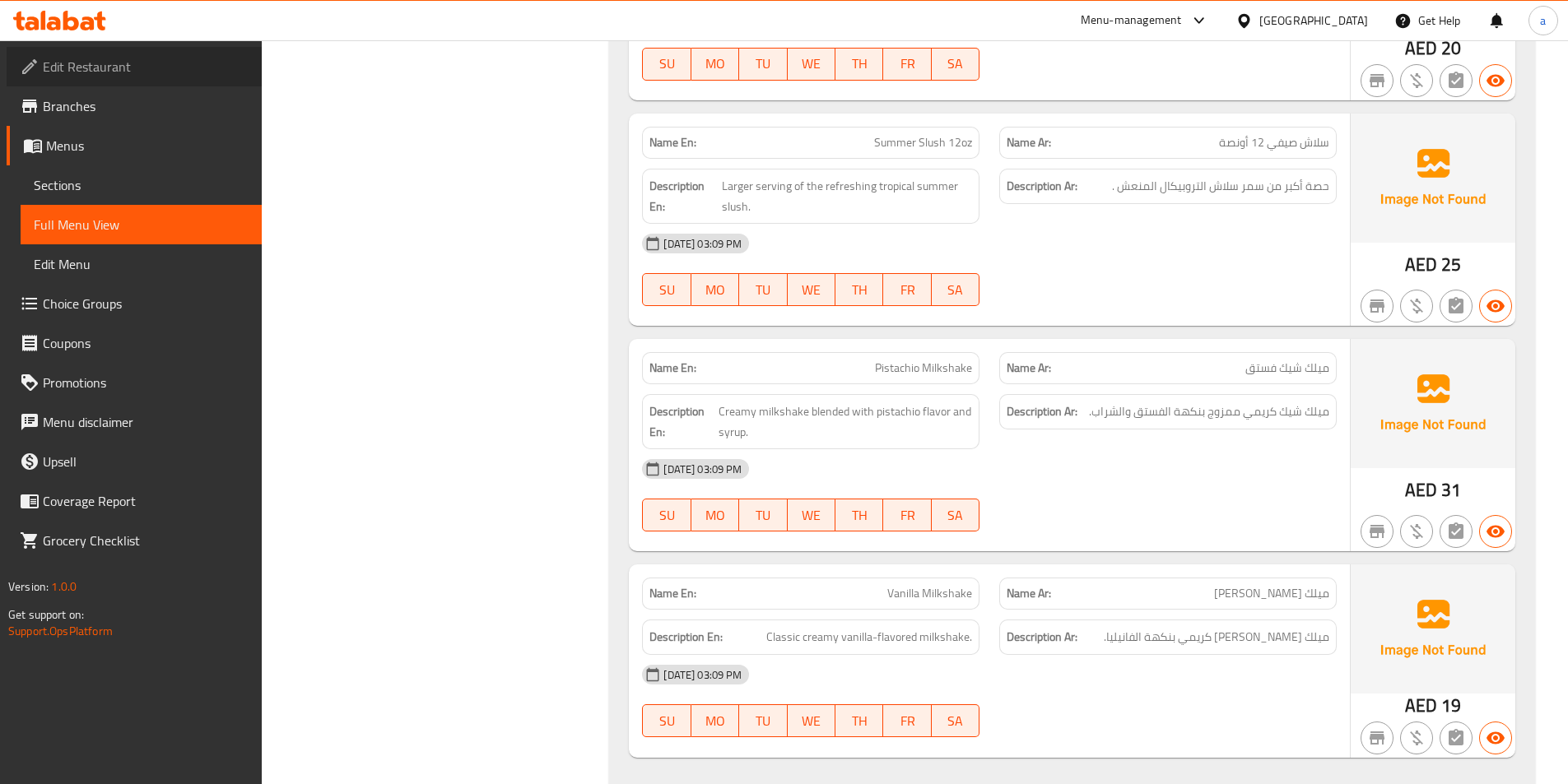
click at [106, 80] on link "Edit Restaurant" at bounding box center [134, 66] width 255 height 40
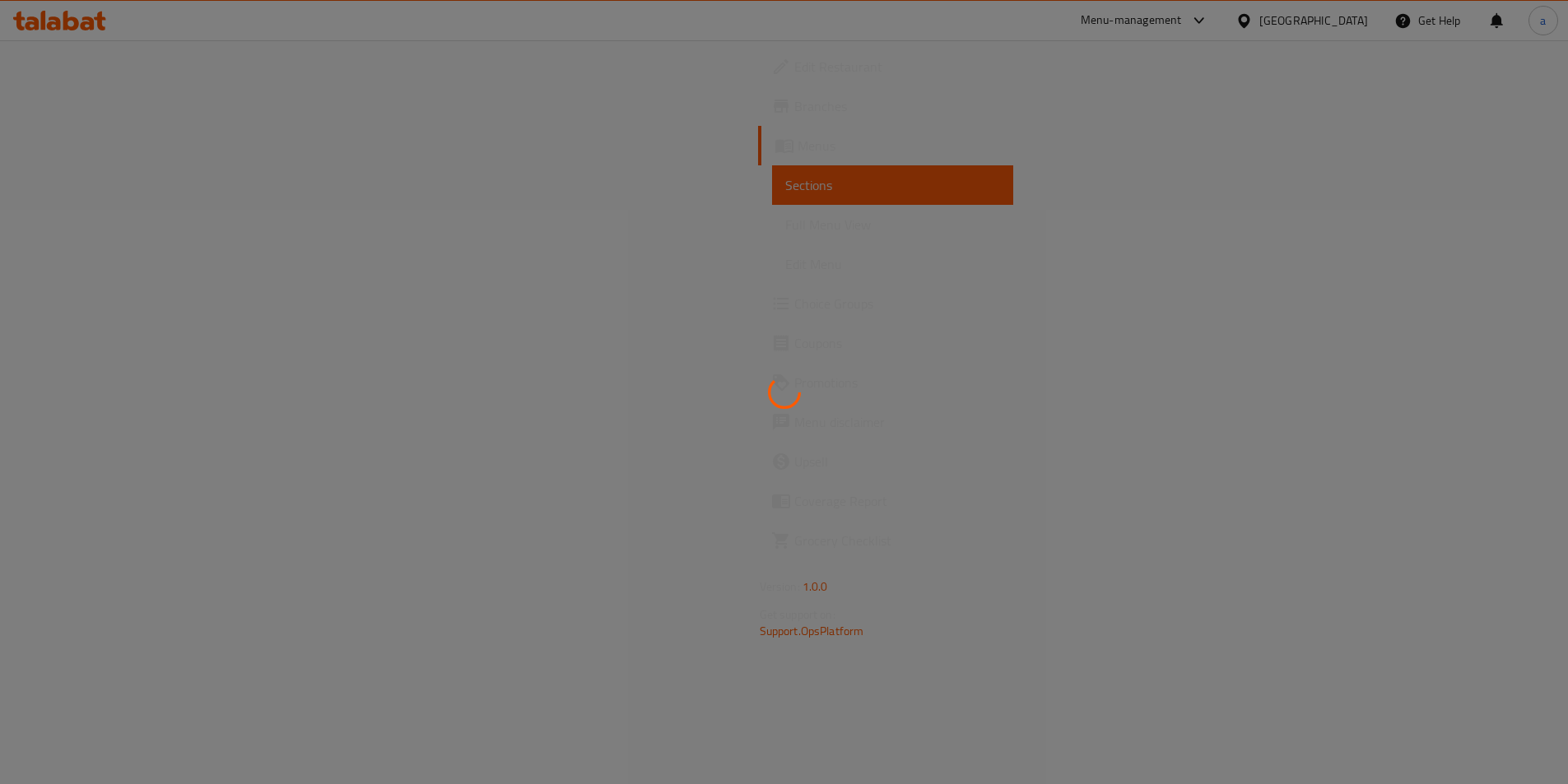
click at [785, 224] on span "Full Menu View" at bounding box center [892, 224] width 215 height 19
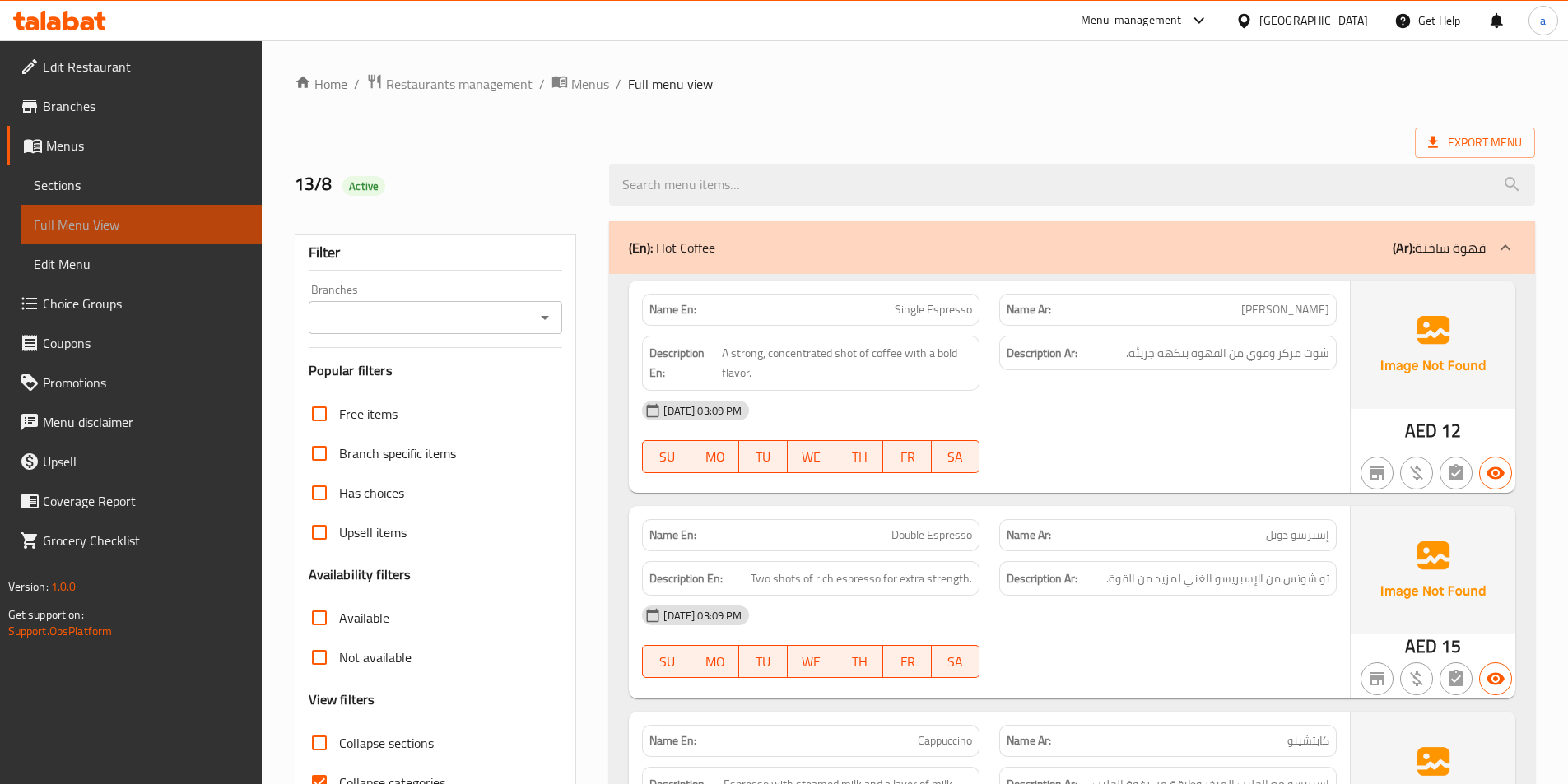
click at [167, 224] on span "Full Menu View" at bounding box center [141, 224] width 215 height 19
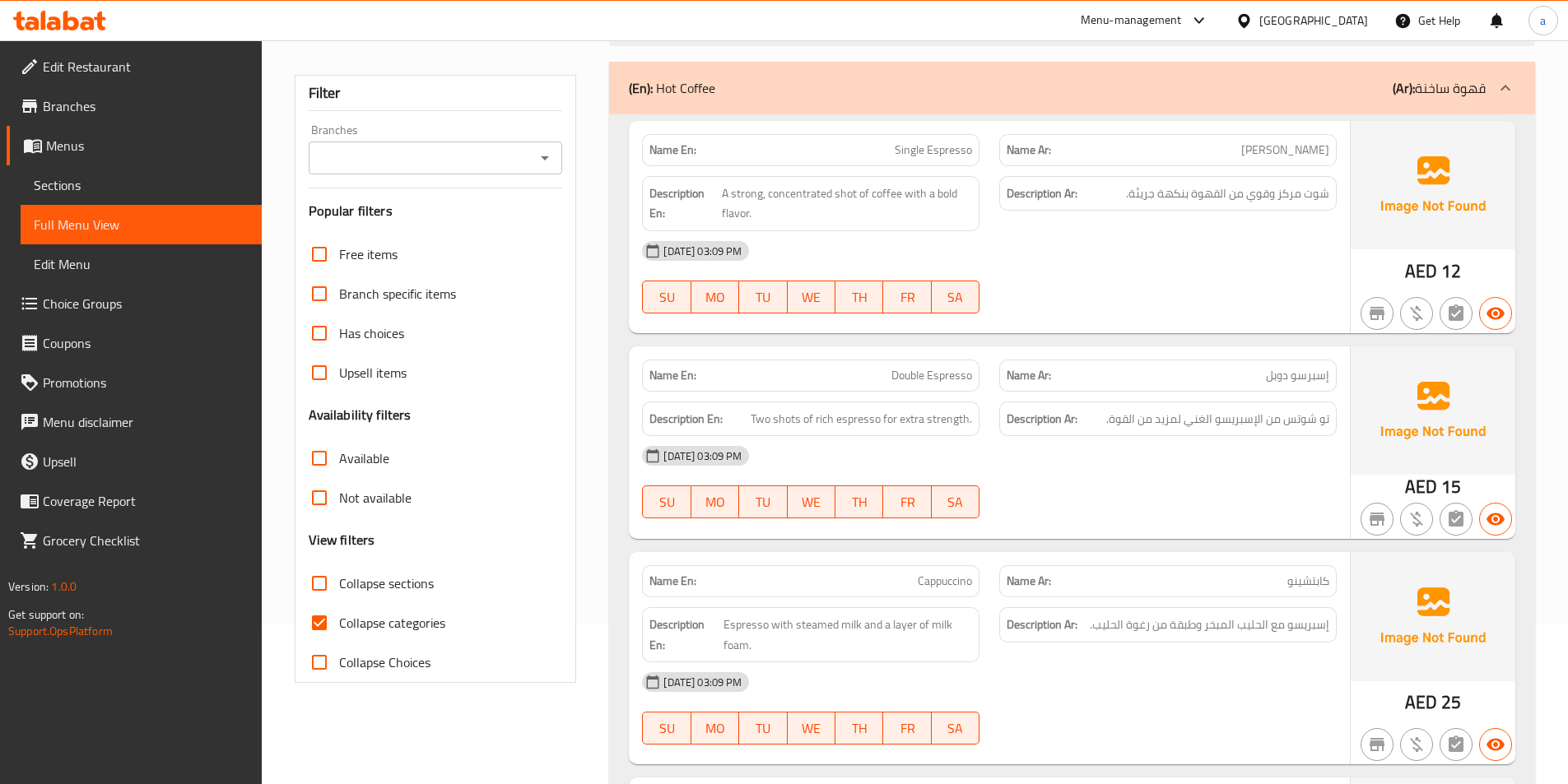
scroll to position [165, 0]
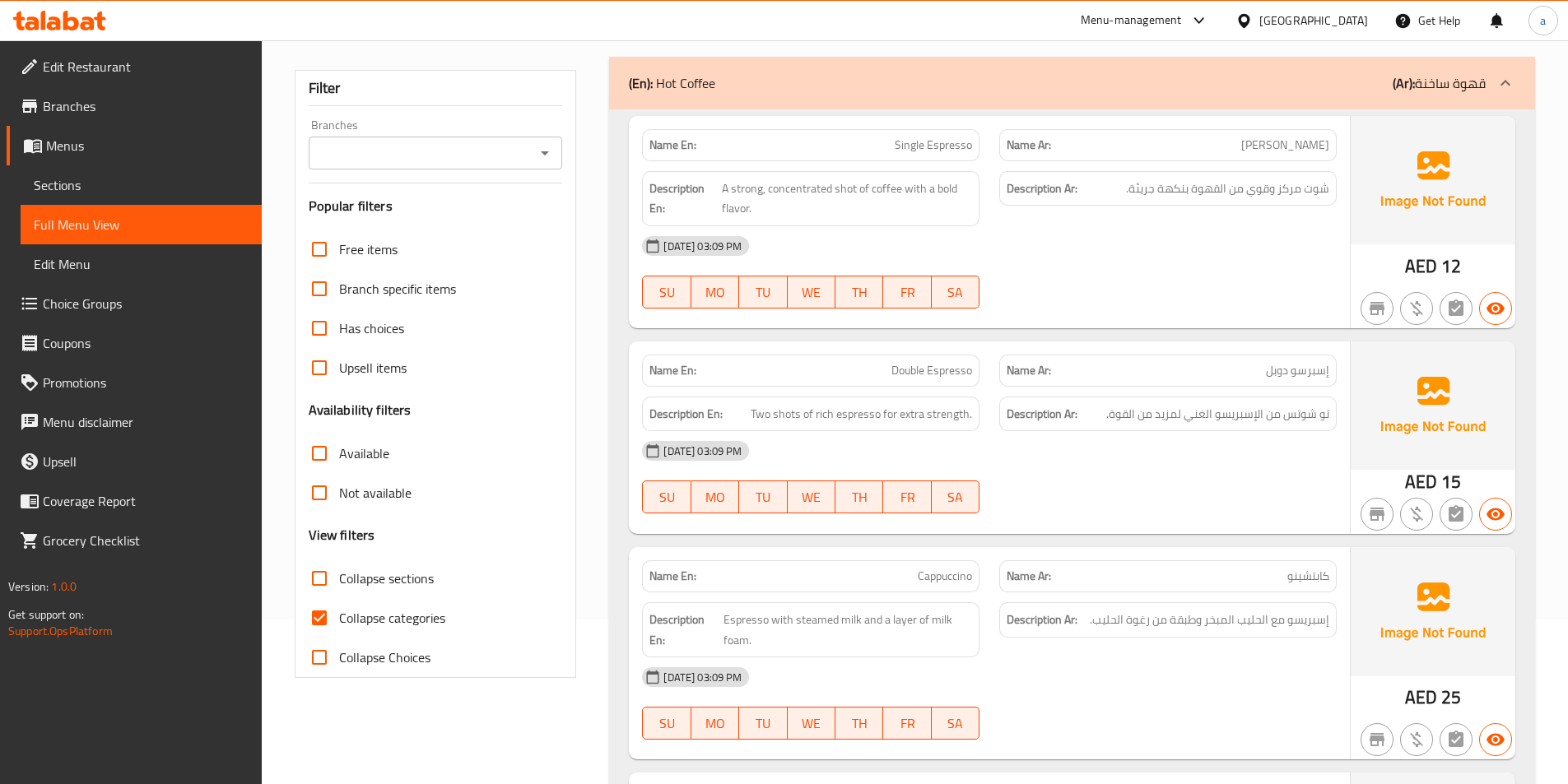
click at [349, 626] on span "Collapse categories" at bounding box center [392, 617] width 106 height 19
click at [339, 626] on input "Collapse categories" at bounding box center [319, 617] width 40 height 40
checkbox input "false"
click at [1110, 260] on div "[DATE] 03:09 PM" at bounding box center [989, 246] width 714 height 40
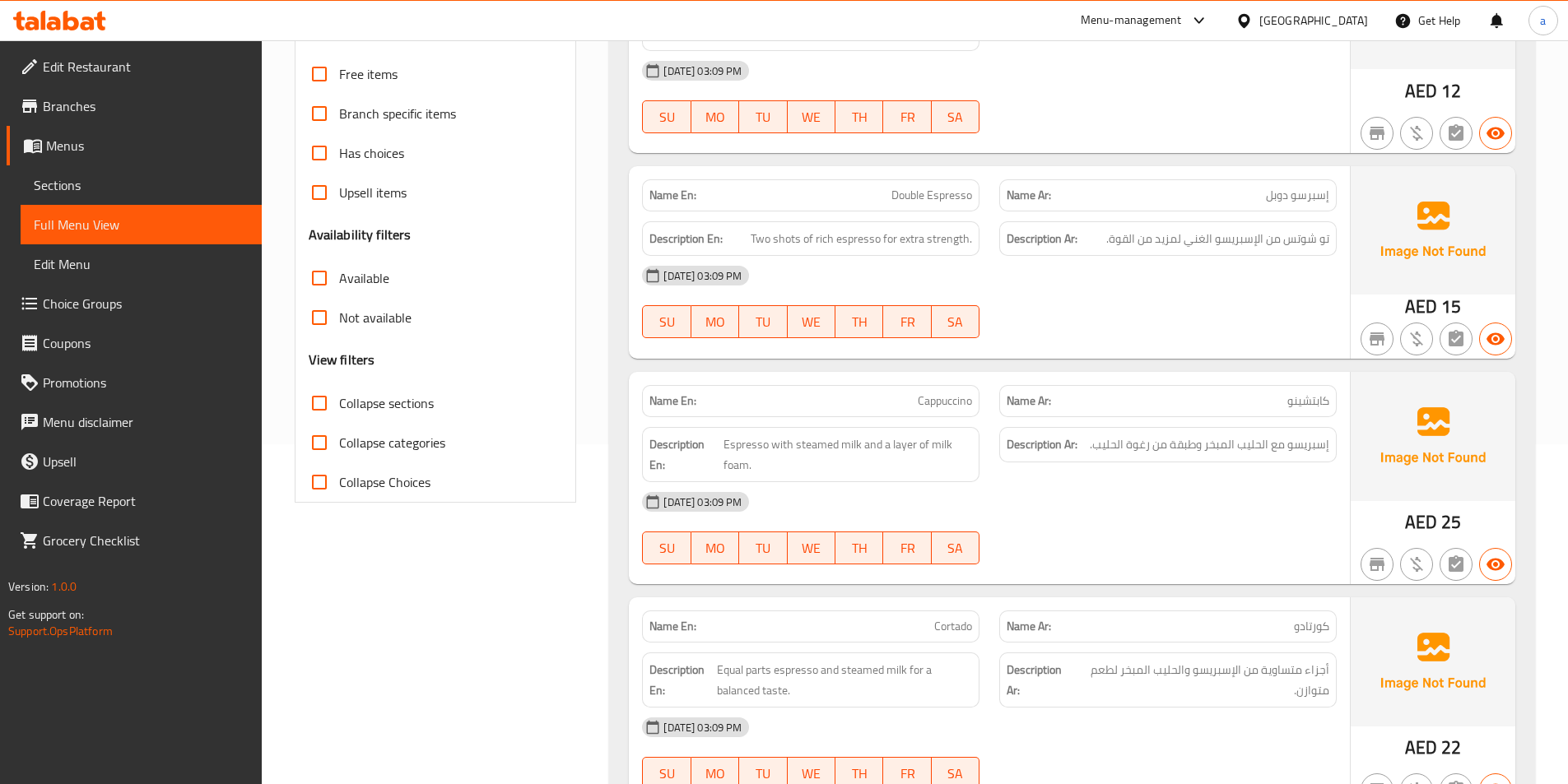
scroll to position [411, 0]
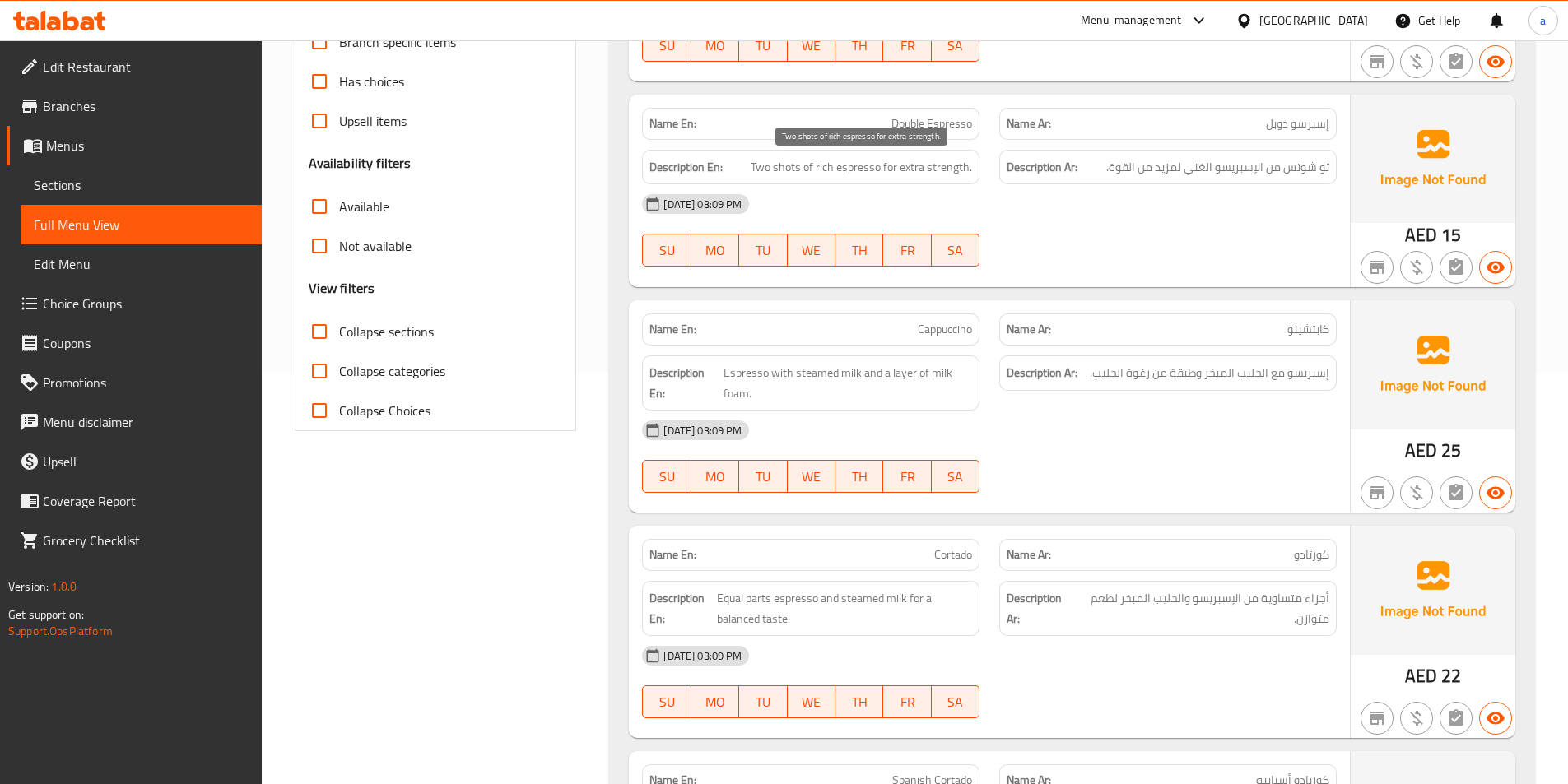
click at [912, 173] on span "Two shots of rich espresso for extra strength." at bounding box center [861, 168] width 221 height 20
copy span "extra"
click at [949, 126] on span "Double Espresso" at bounding box center [932, 123] width 81 height 18
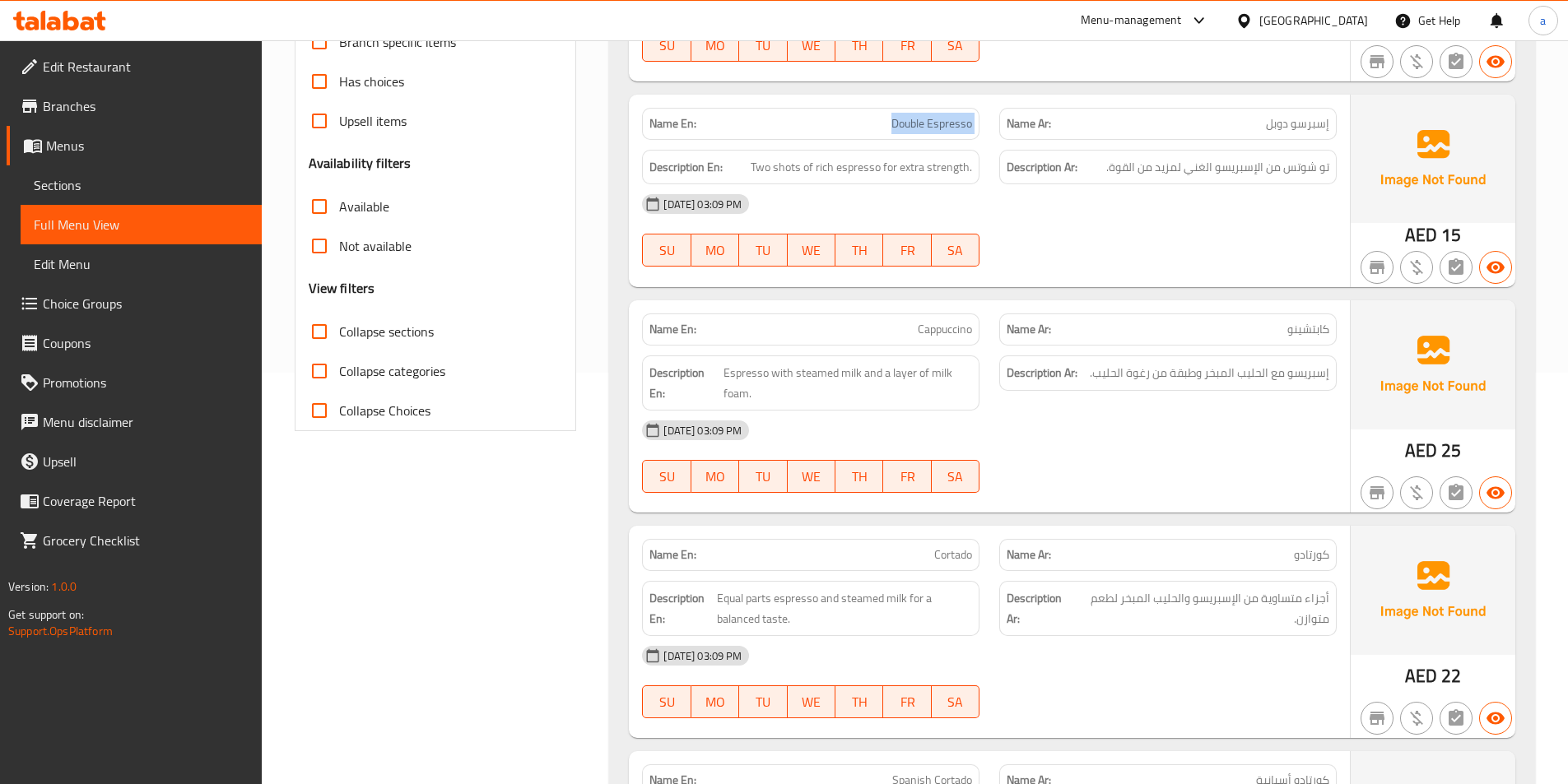
click at [949, 126] on span "Double Espresso" at bounding box center [932, 123] width 81 height 18
copy span "Double Espresso"
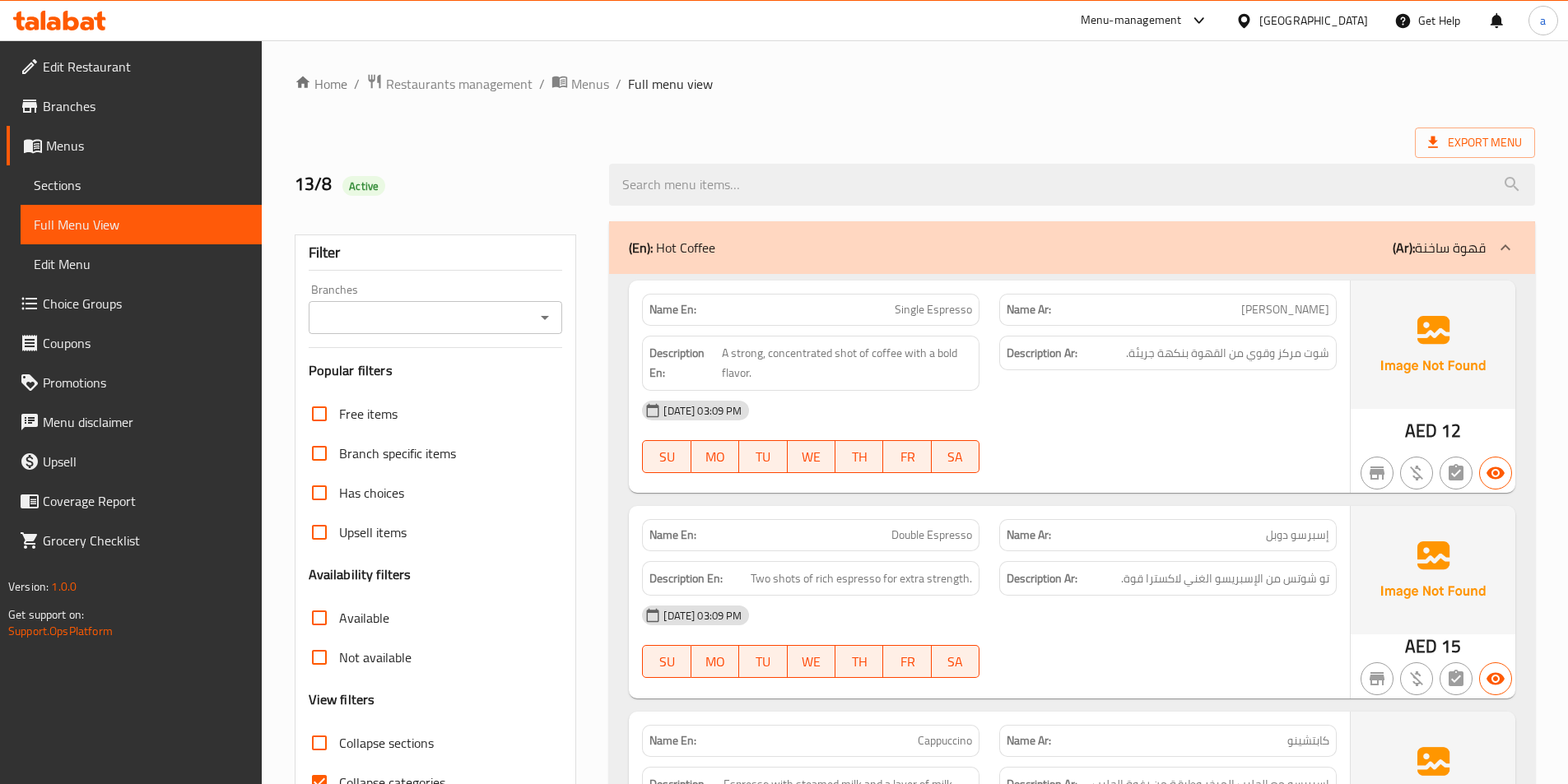
click at [1080, 436] on div "[DATE] 03:09 PM SU MO TU WE TH FR SA" at bounding box center [989, 437] width 714 height 92
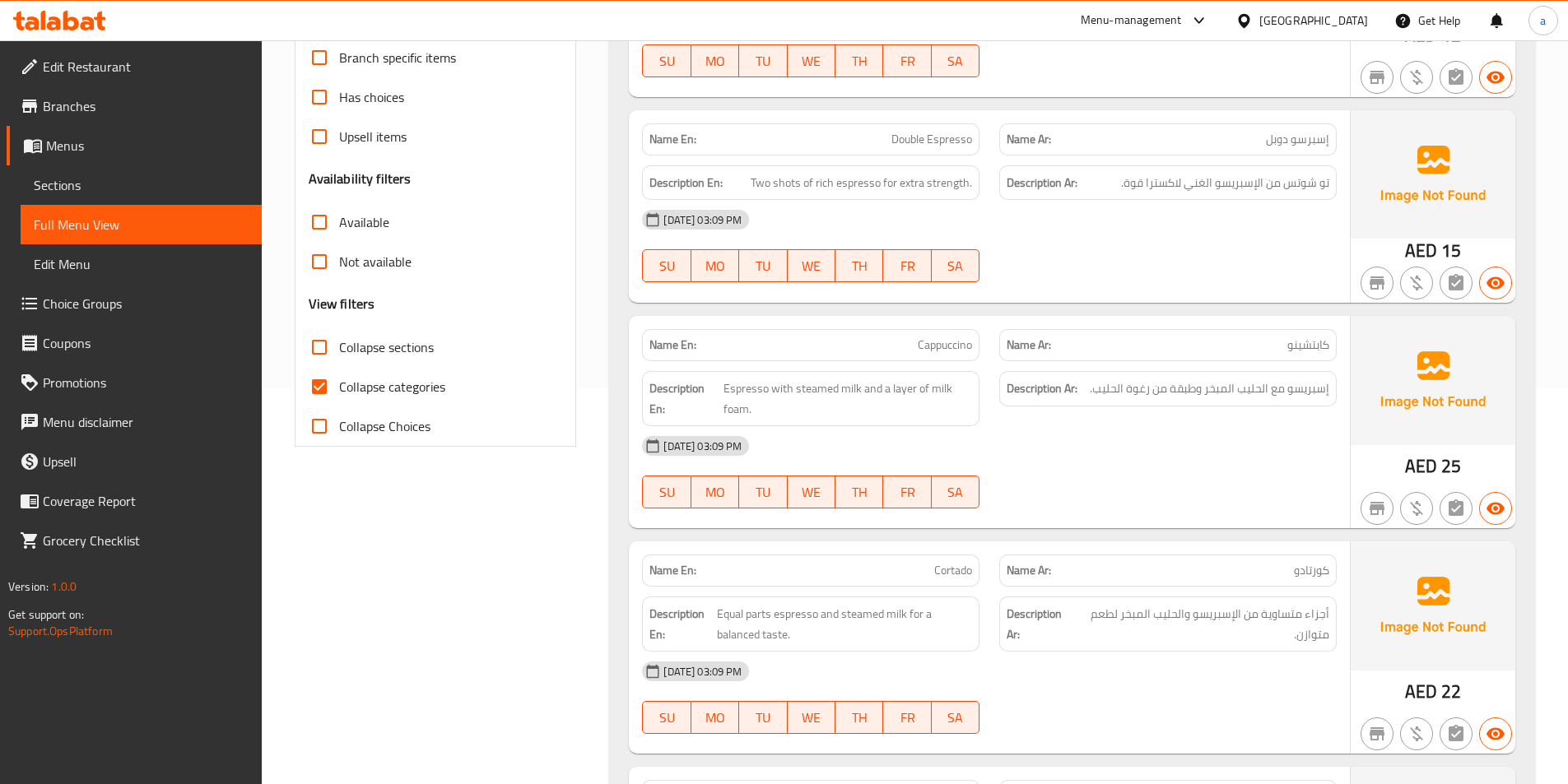
scroll to position [411, 0]
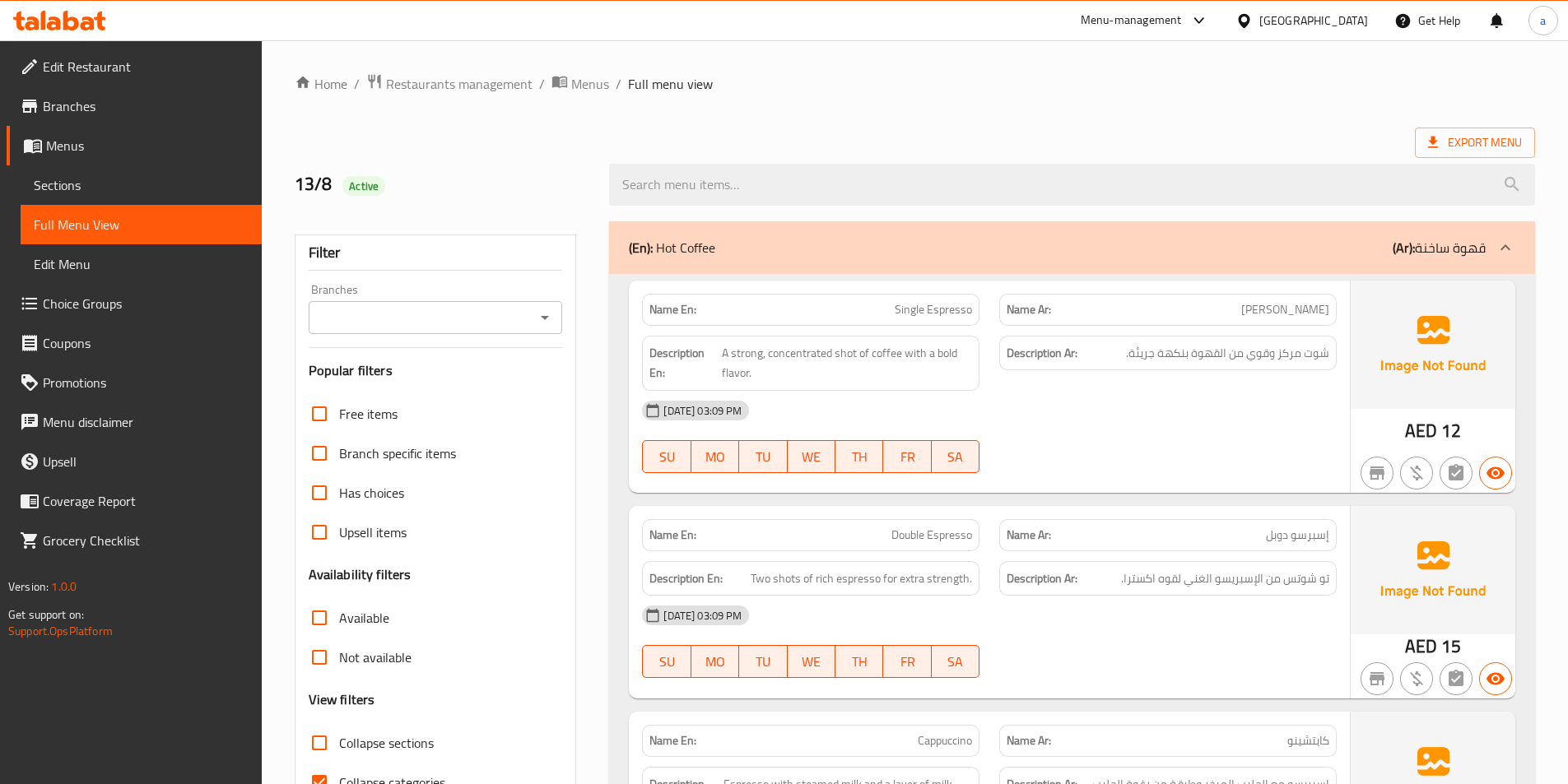
click at [1095, 458] on div "[DATE] 03:09 PM SU MO TU WE TH FR SA" at bounding box center [989, 437] width 714 height 92
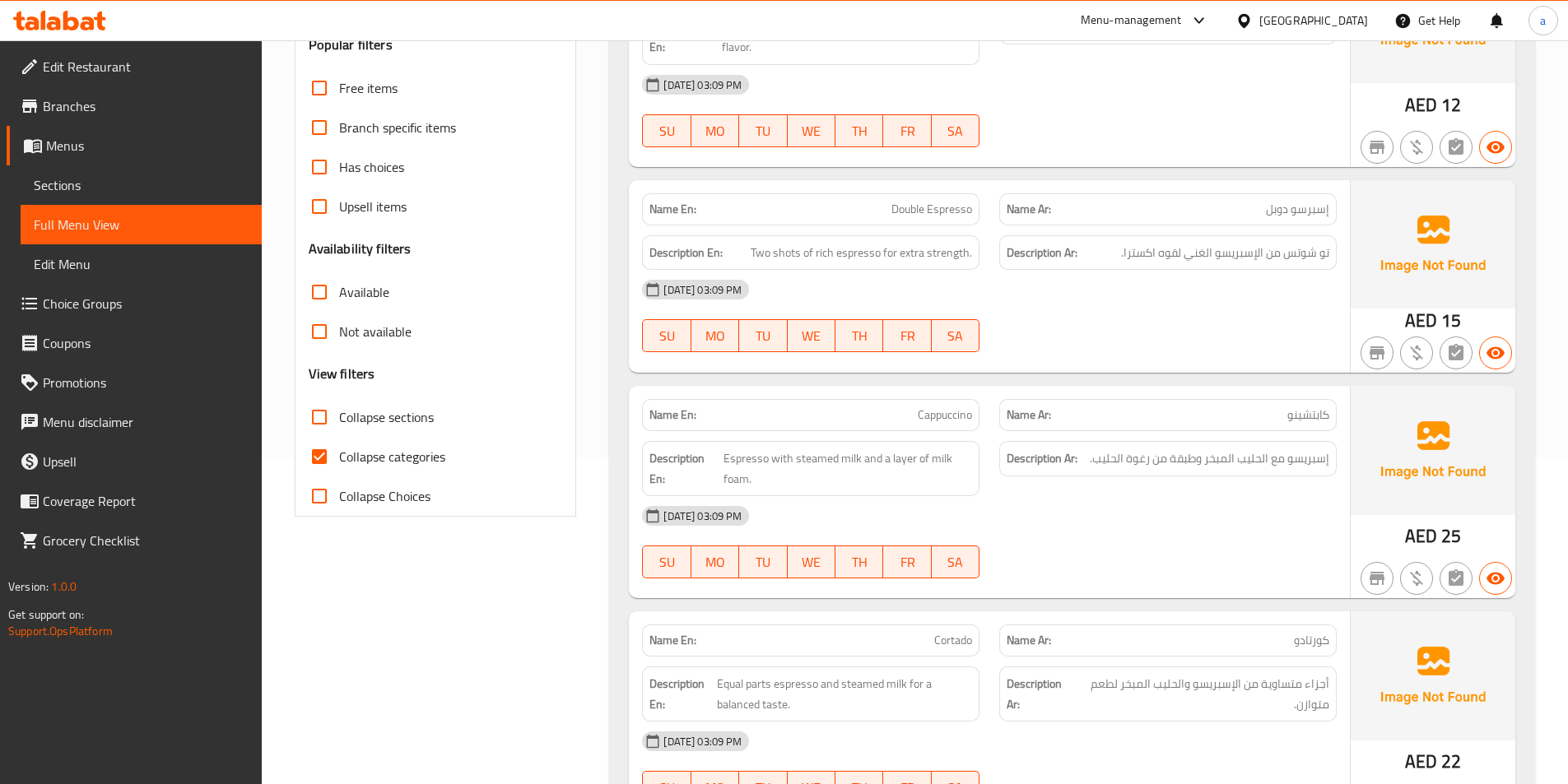
scroll to position [329, 0]
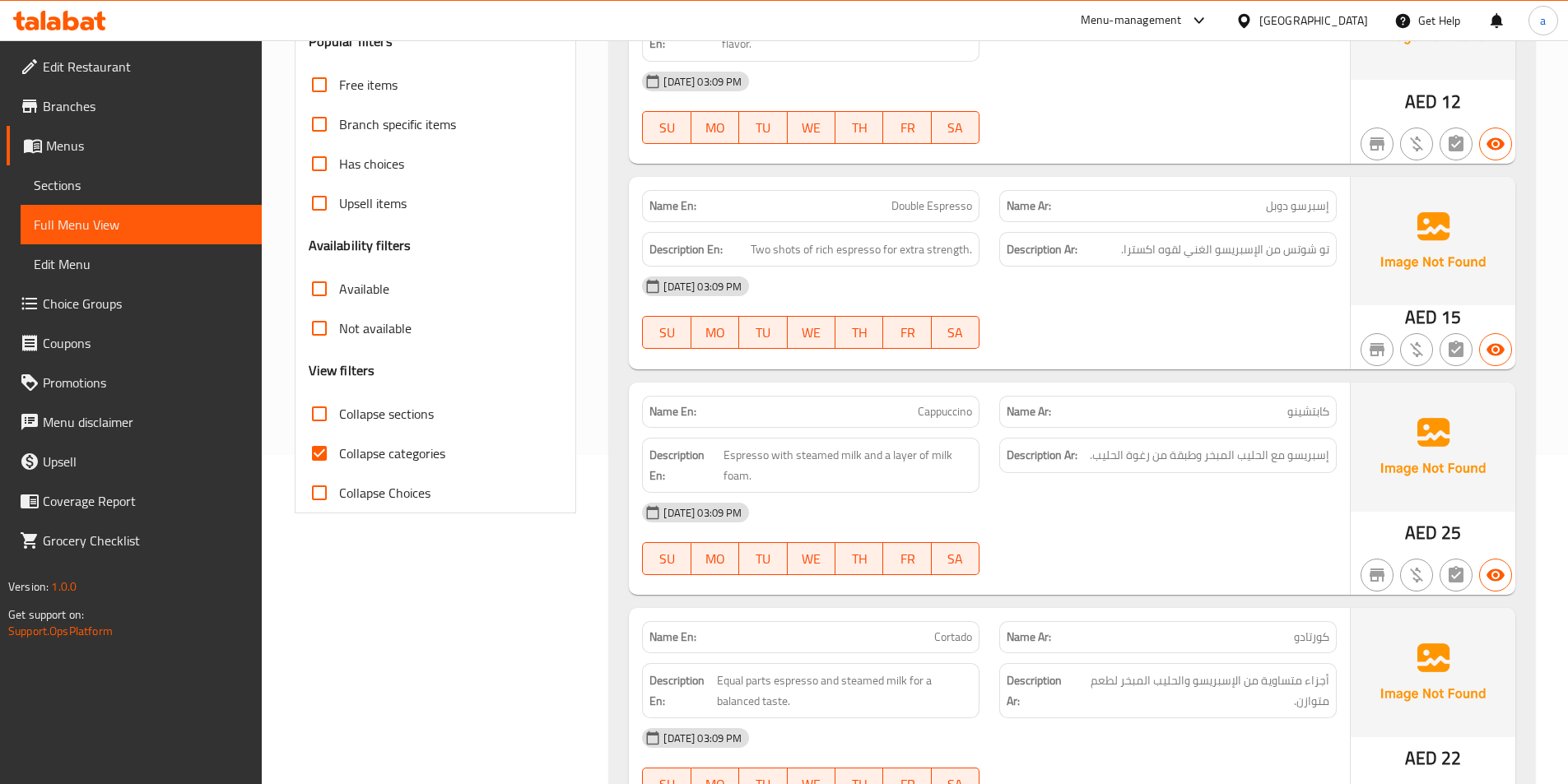
click at [1194, 492] on div "Description Ar: إسبريسو مع الحليب المبخر وطبقة من رغوة الحليب." at bounding box center [1168, 464] width 358 height 75
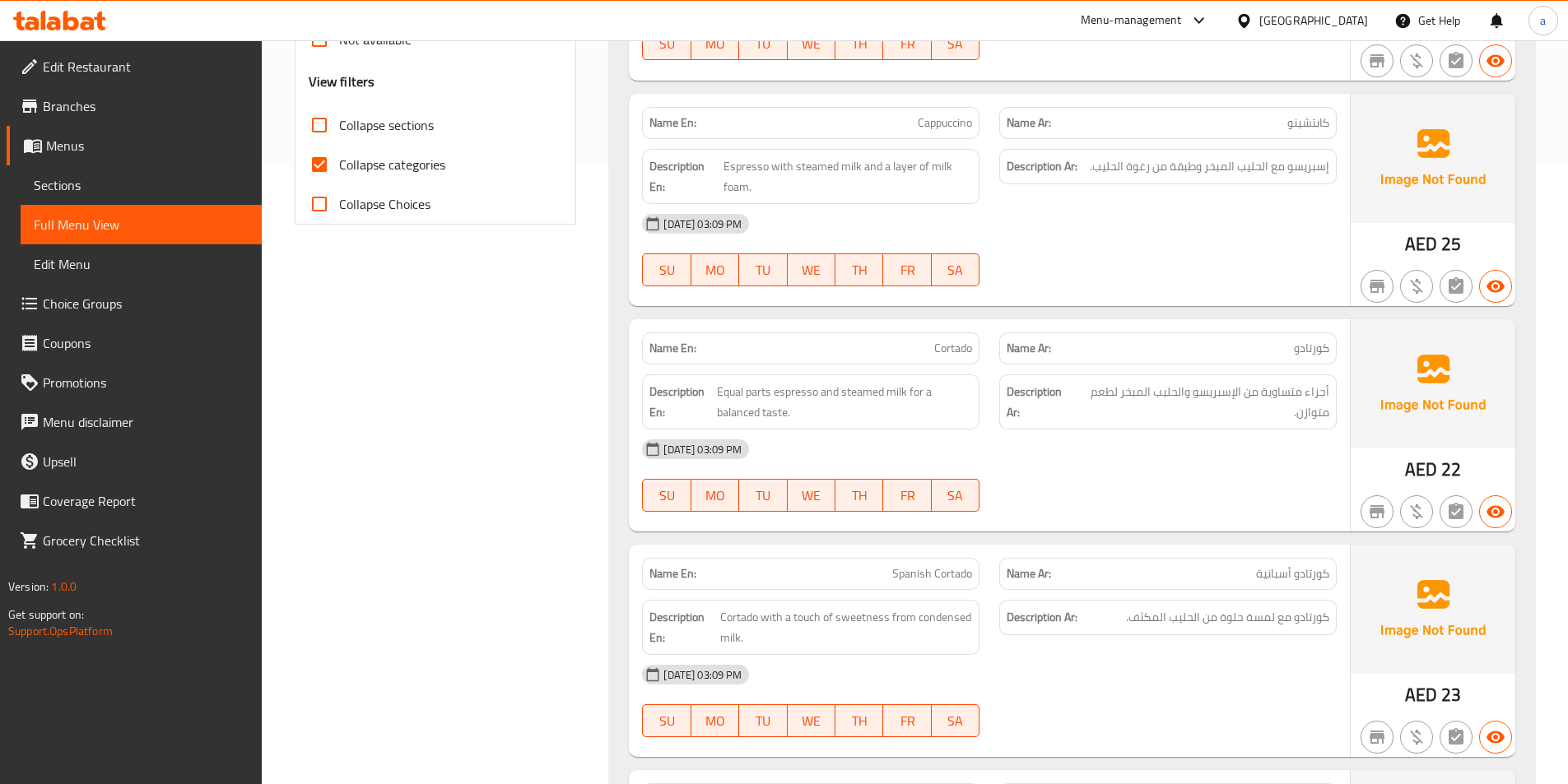
scroll to position [658, 0]
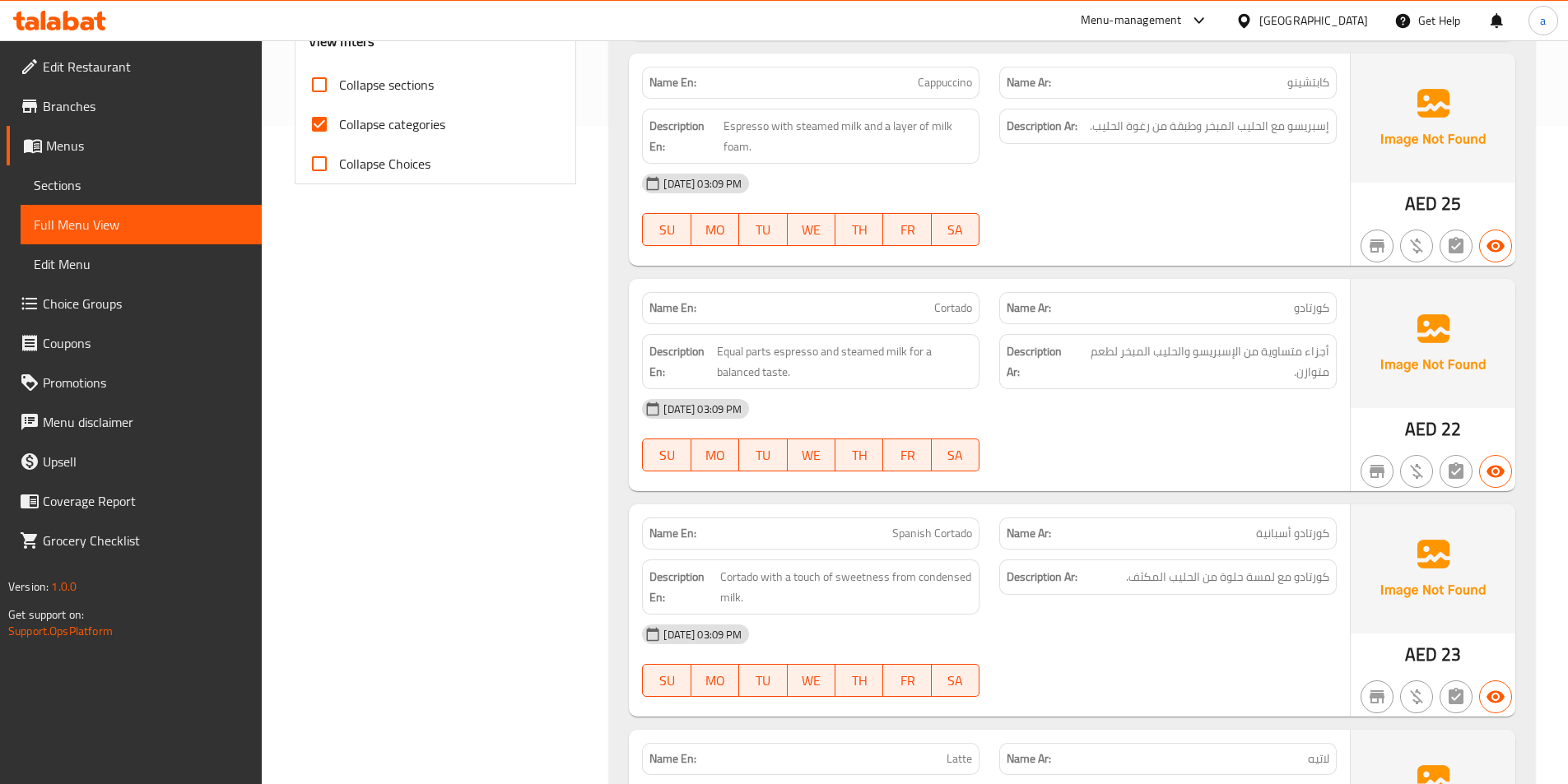
click at [1102, 250] on div at bounding box center [1168, 245] width 358 height 19
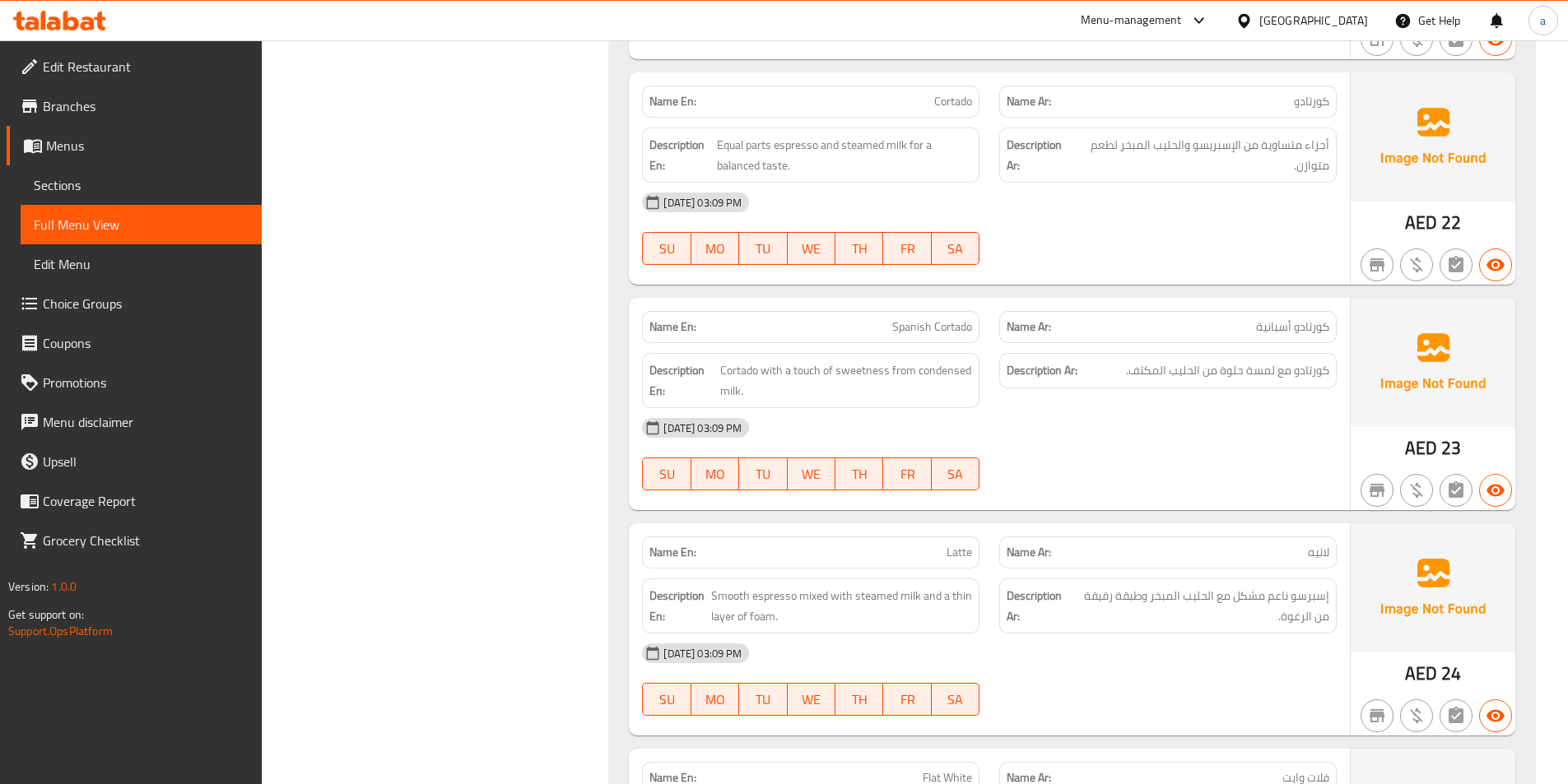
scroll to position [905, 0]
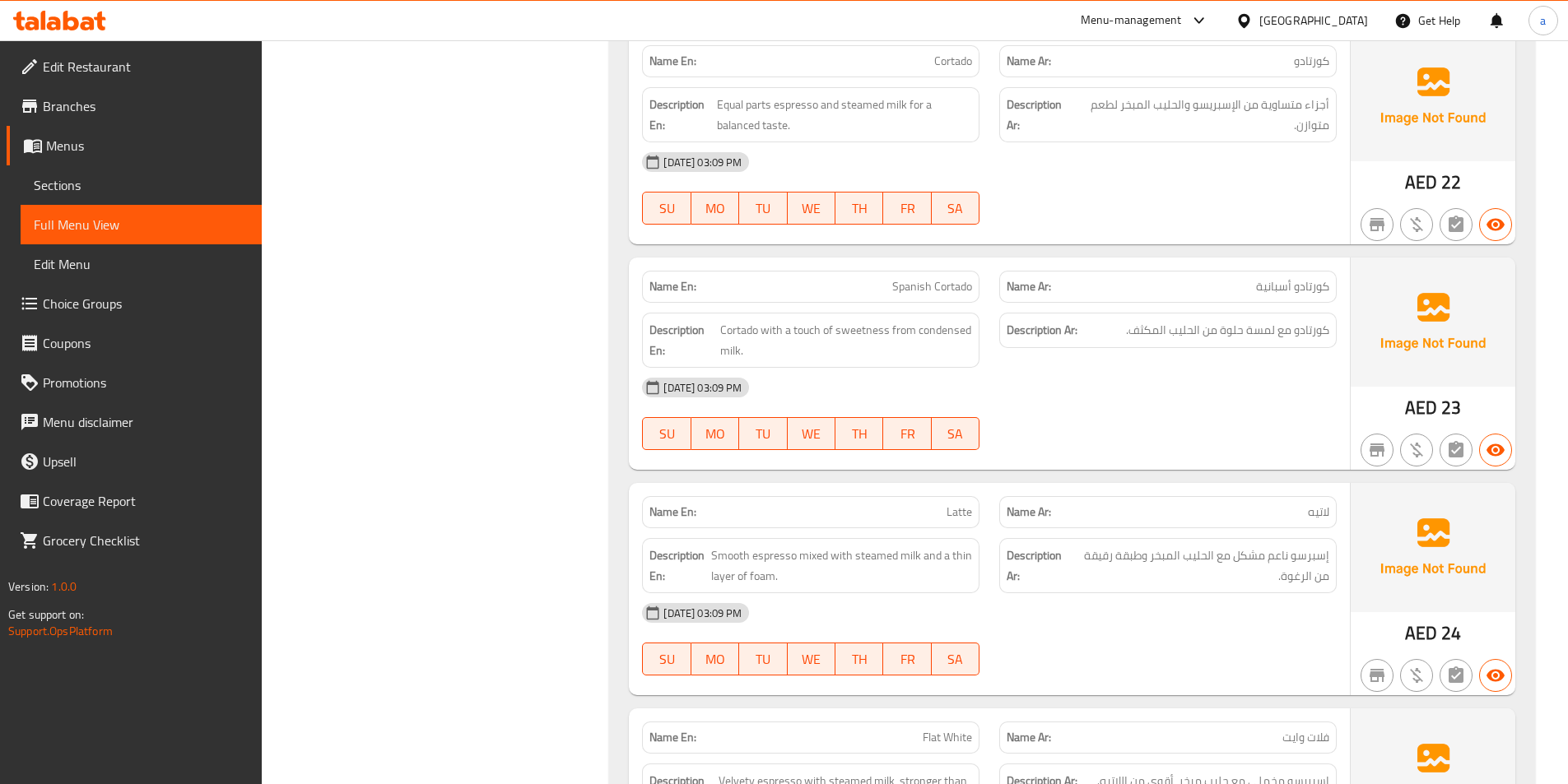
click at [1107, 404] on div "[DATE] 03:09 PM" at bounding box center [989, 387] width 714 height 40
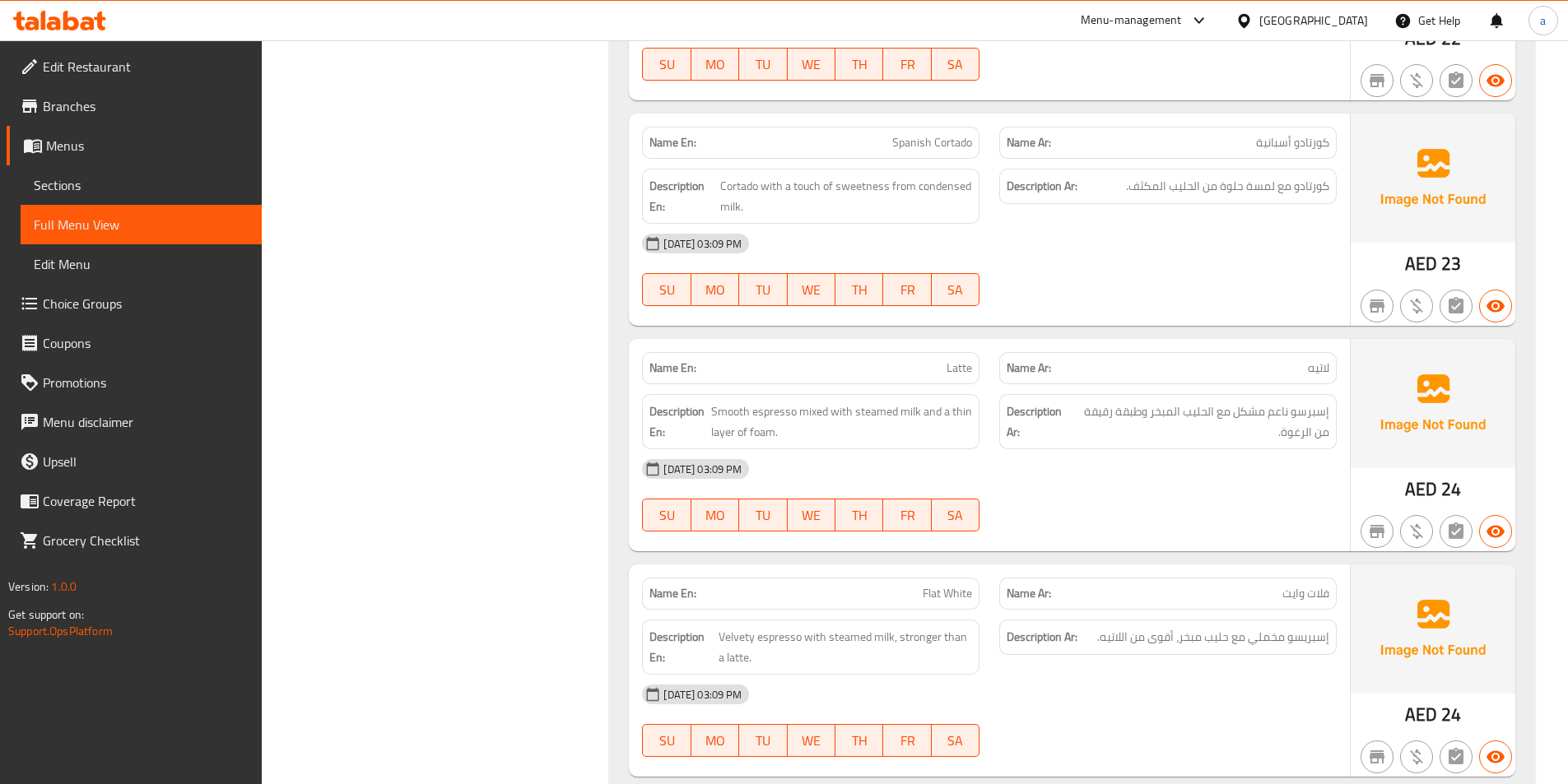
scroll to position [1070, 0]
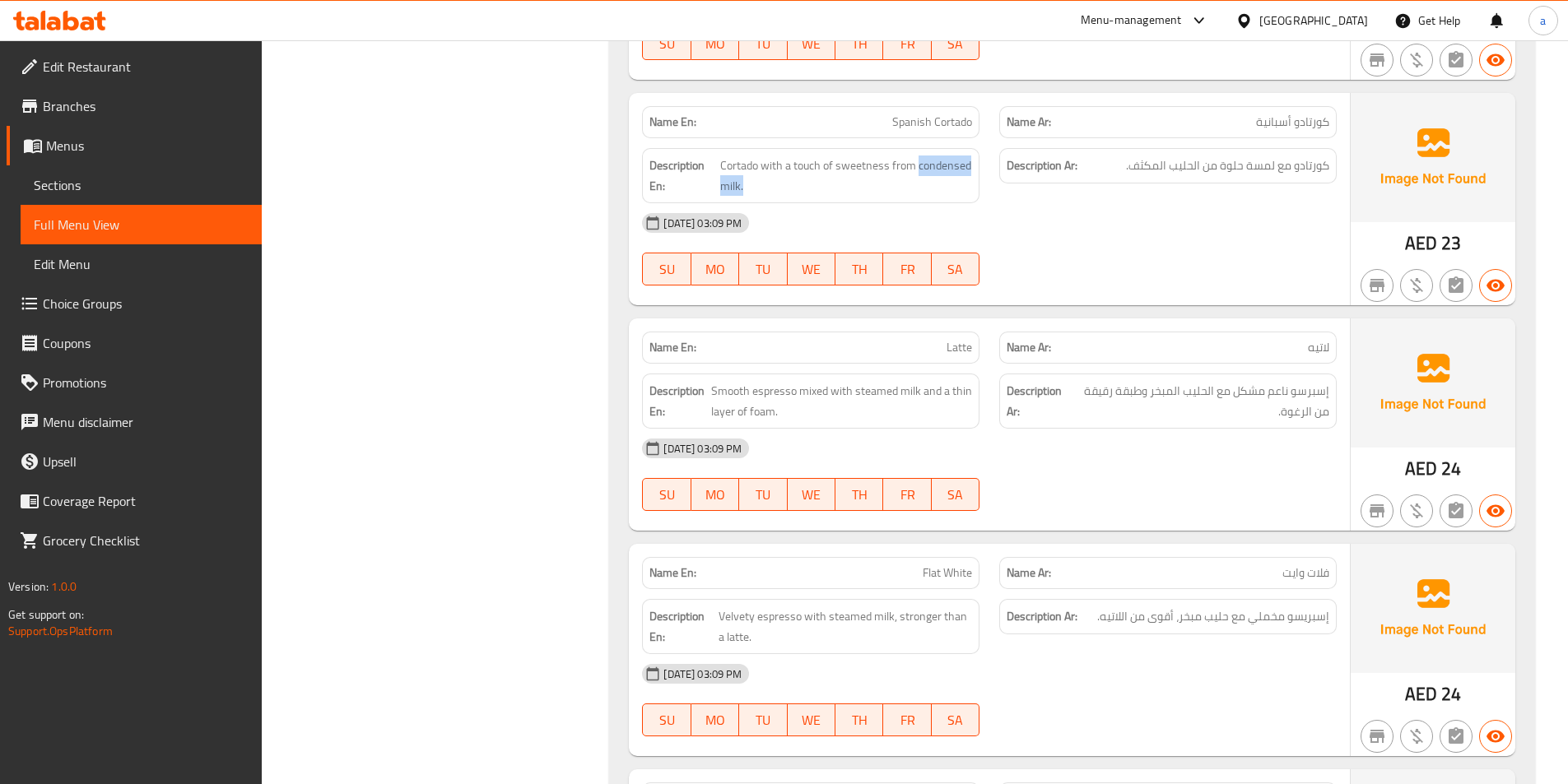
drag, startPoint x: 915, startPoint y: 165, endPoint x: 971, endPoint y: 186, distance: 59.8
click at [975, 186] on div "Description En: Cortado with a touch of sweetness from condensed milk." at bounding box center [810, 176] width 337 height 55
click at [1019, 252] on div "[DATE] 03:09 PM SU MO TU WE TH FR SA" at bounding box center [989, 250] width 714 height 92
drag, startPoint x: 916, startPoint y: 162, endPoint x: 969, endPoint y: 181, distance: 56.3
click at [969, 181] on span "Cortado with a touch of sweetness from condensed milk." at bounding box center [846, 176] width 253 height 41
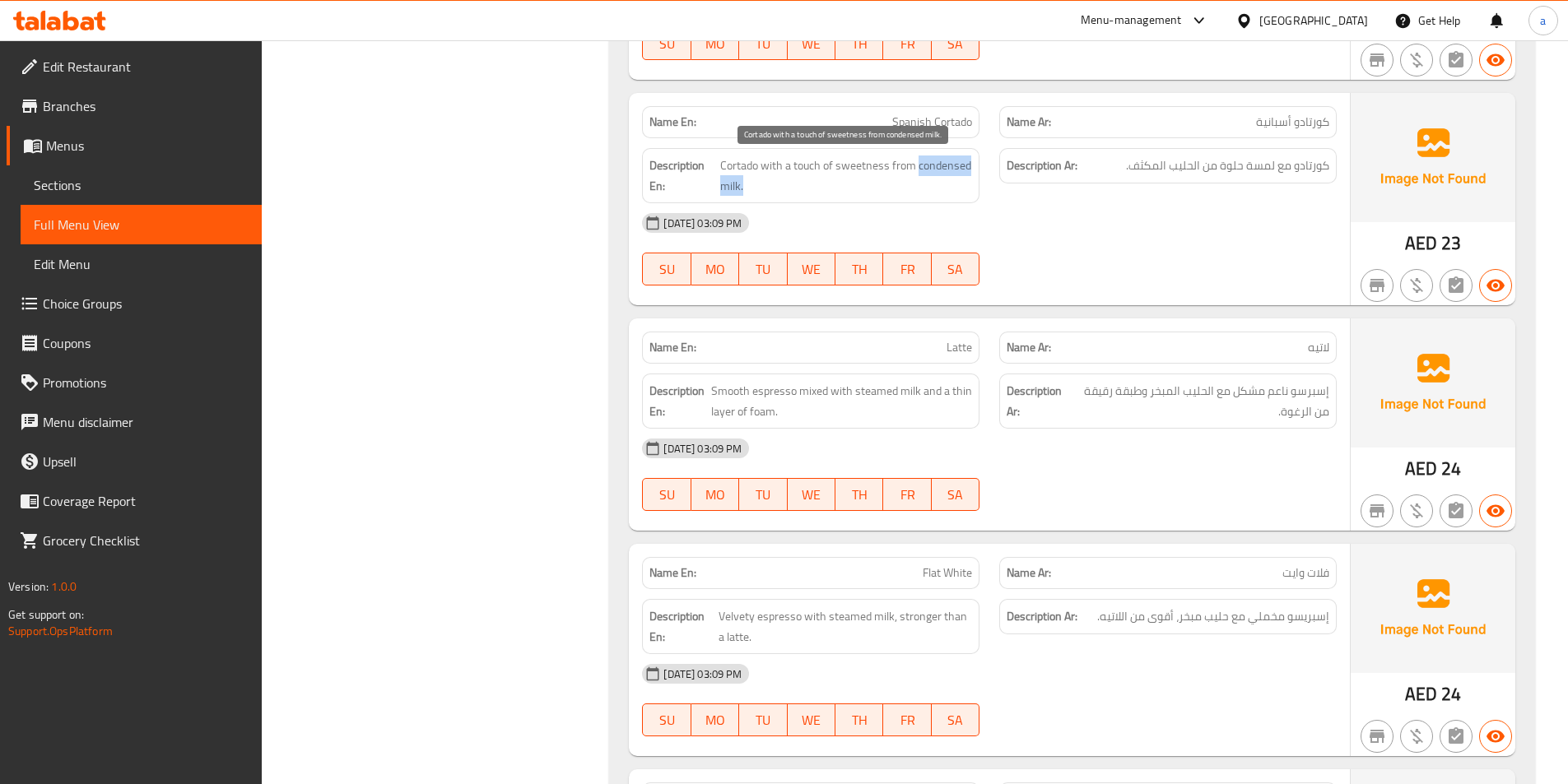
copy span "condensed milk."
click at [1078, 296] on div "Name En: Spanish Cortado Name Ar: كورتادو أسبانية Description En: Cortado with …" at bounding box center [989, 199] width 721 height 212
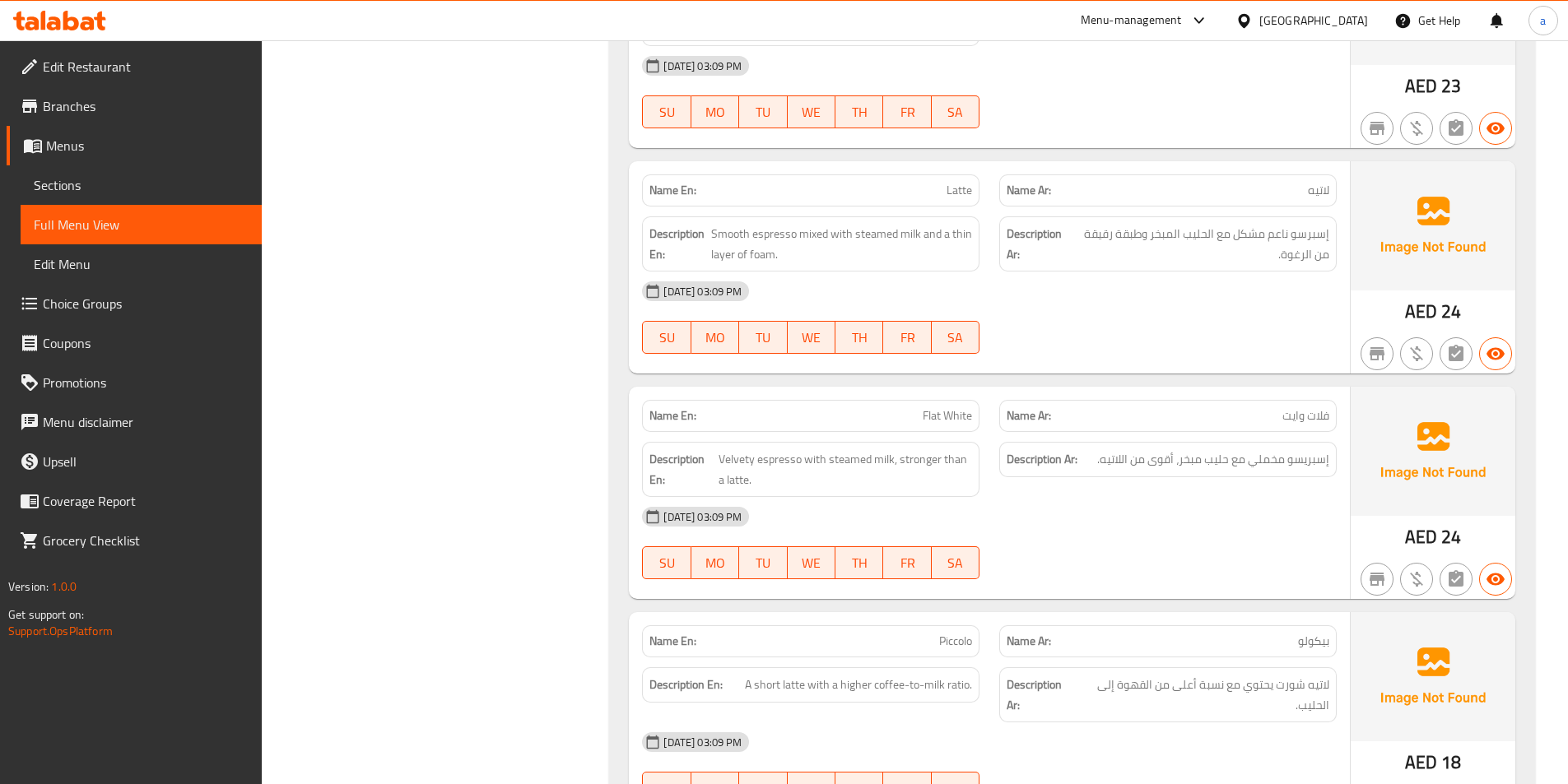
scroll to position [1316, 0]
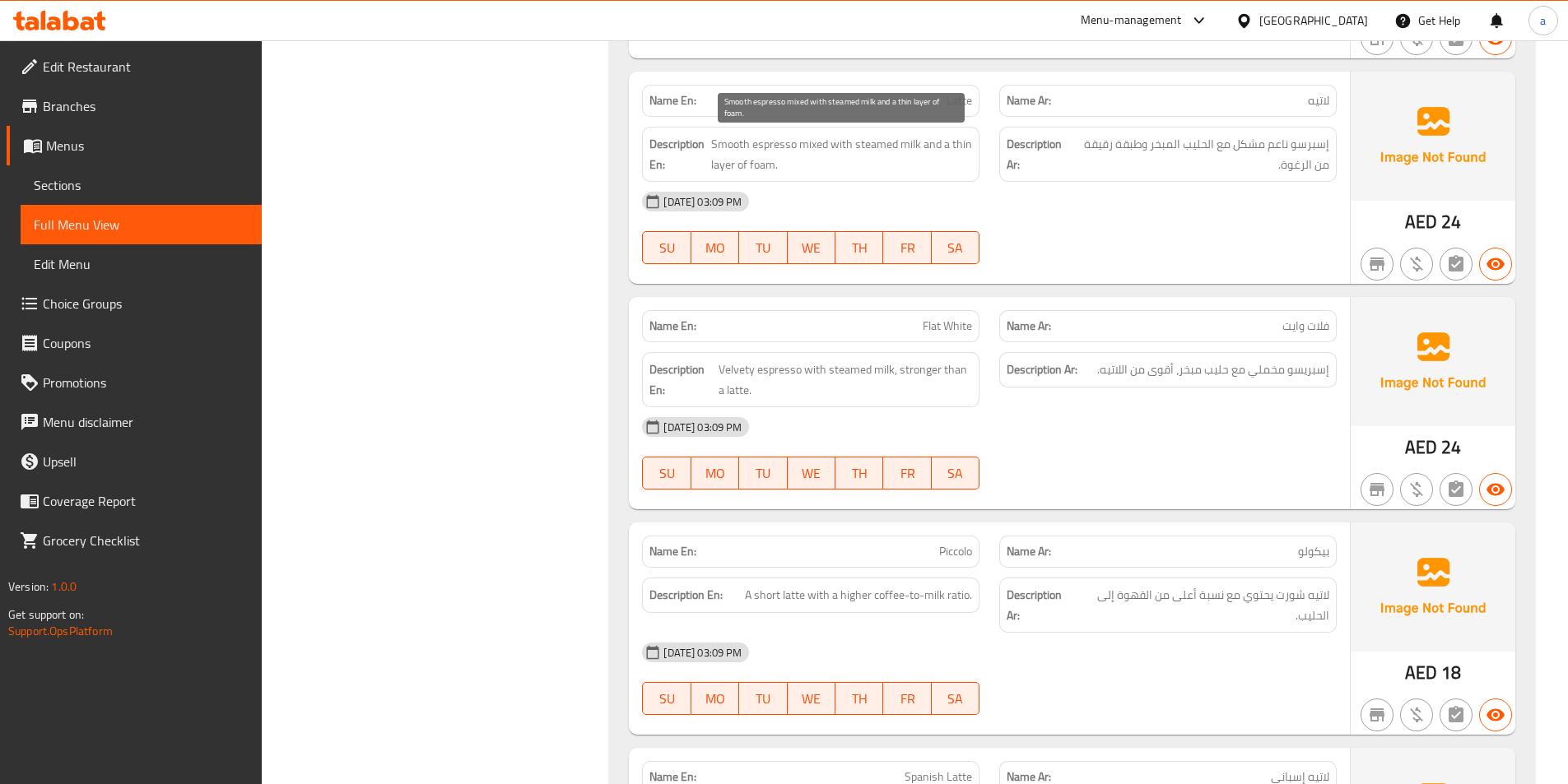
click at [812, 149] on span "Smooth espresso mixed with steamed milk and a thin layer of foam." at bounding box center [841, 155] width 261 height 41
copy span "mixed"
click at [1173, 256] on div at bounding box center [1168, 263] width 358 height 19
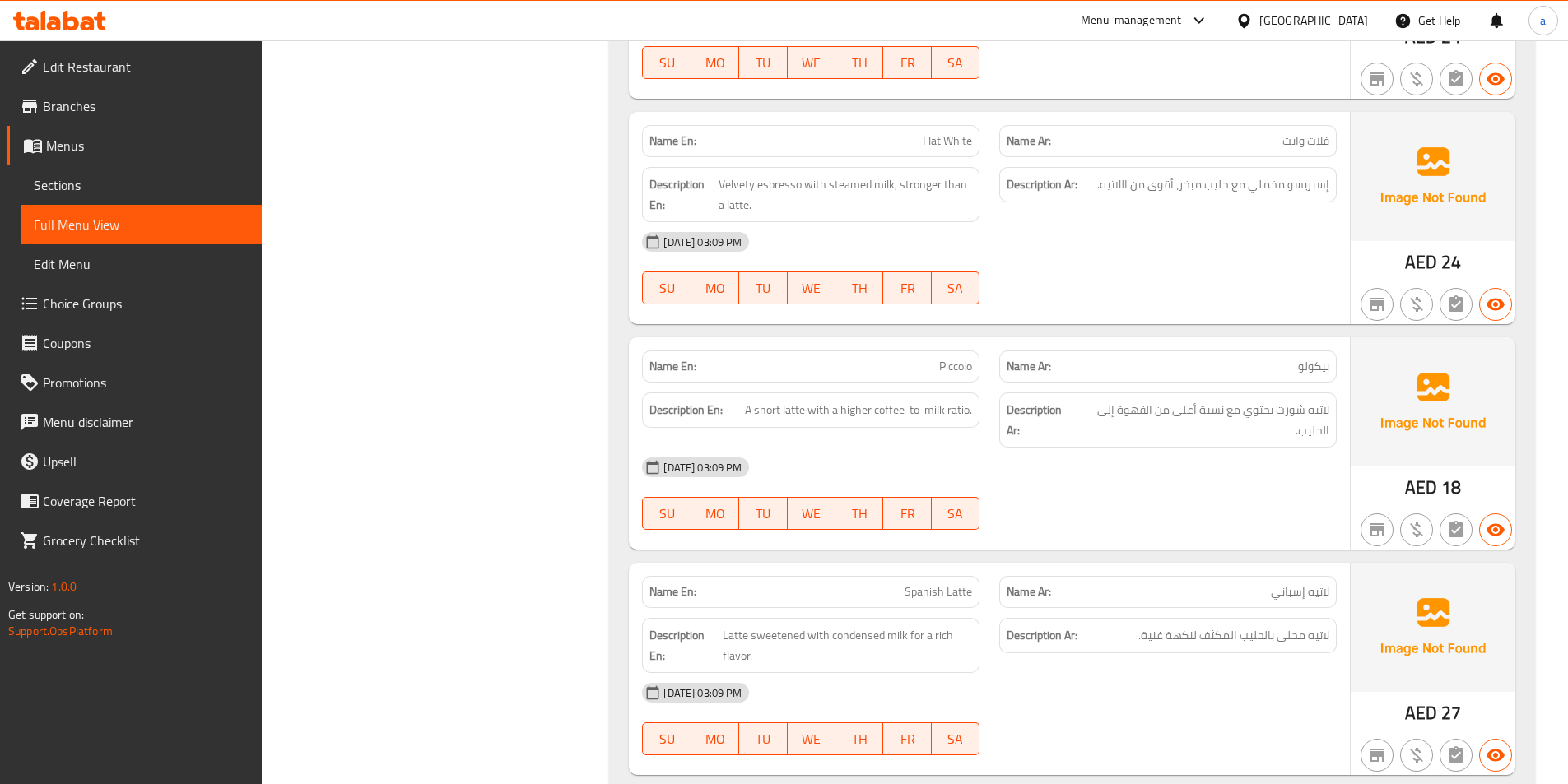
scroll to position [1563, 0]
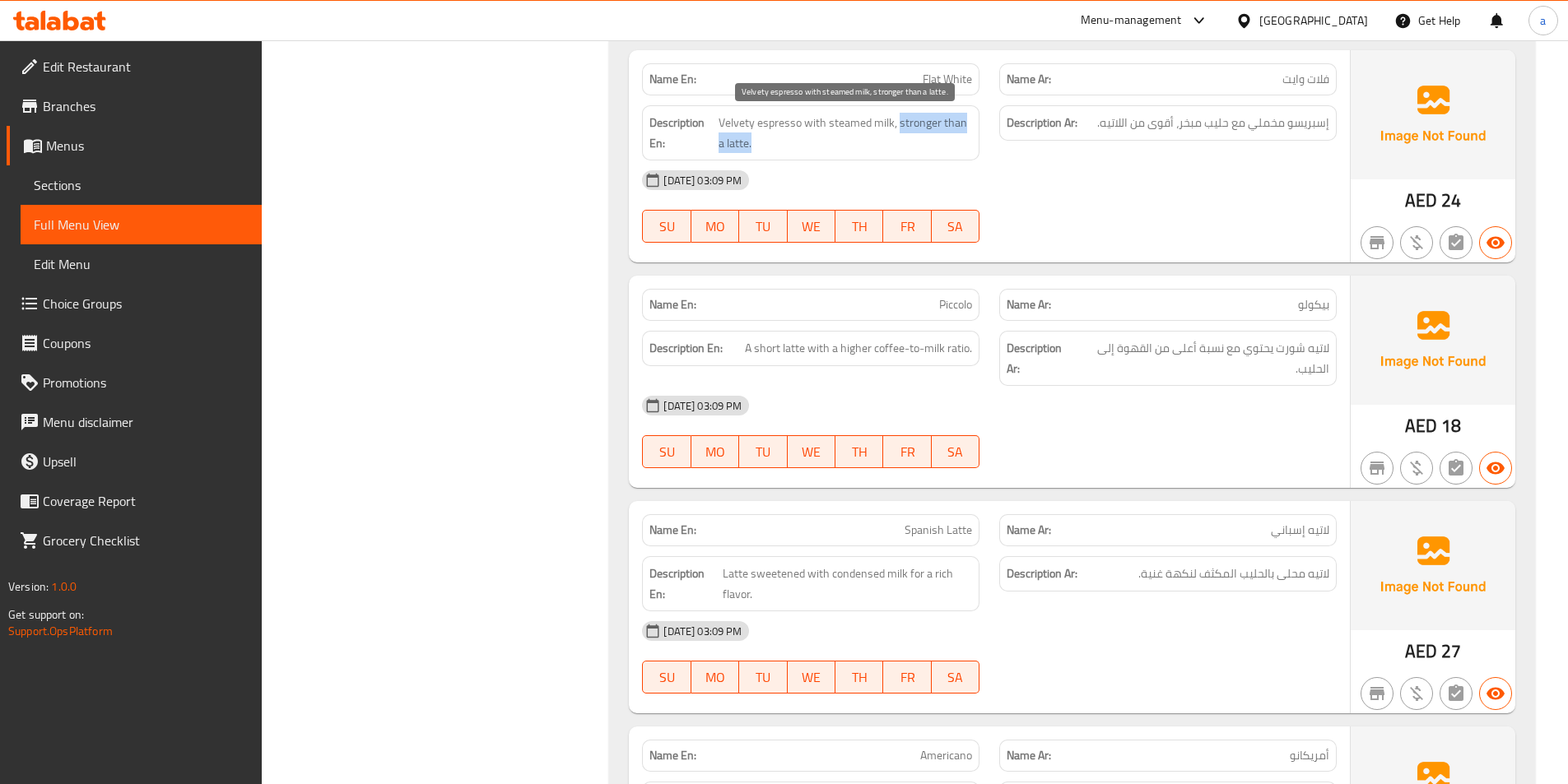
drag, startPoint x: 899, startPoint y: 123, endPoint x: 967, endPoint y: 146, distance: 71.8
click span "Velvety espresso with steamed milk, stronger than a latte."
click div
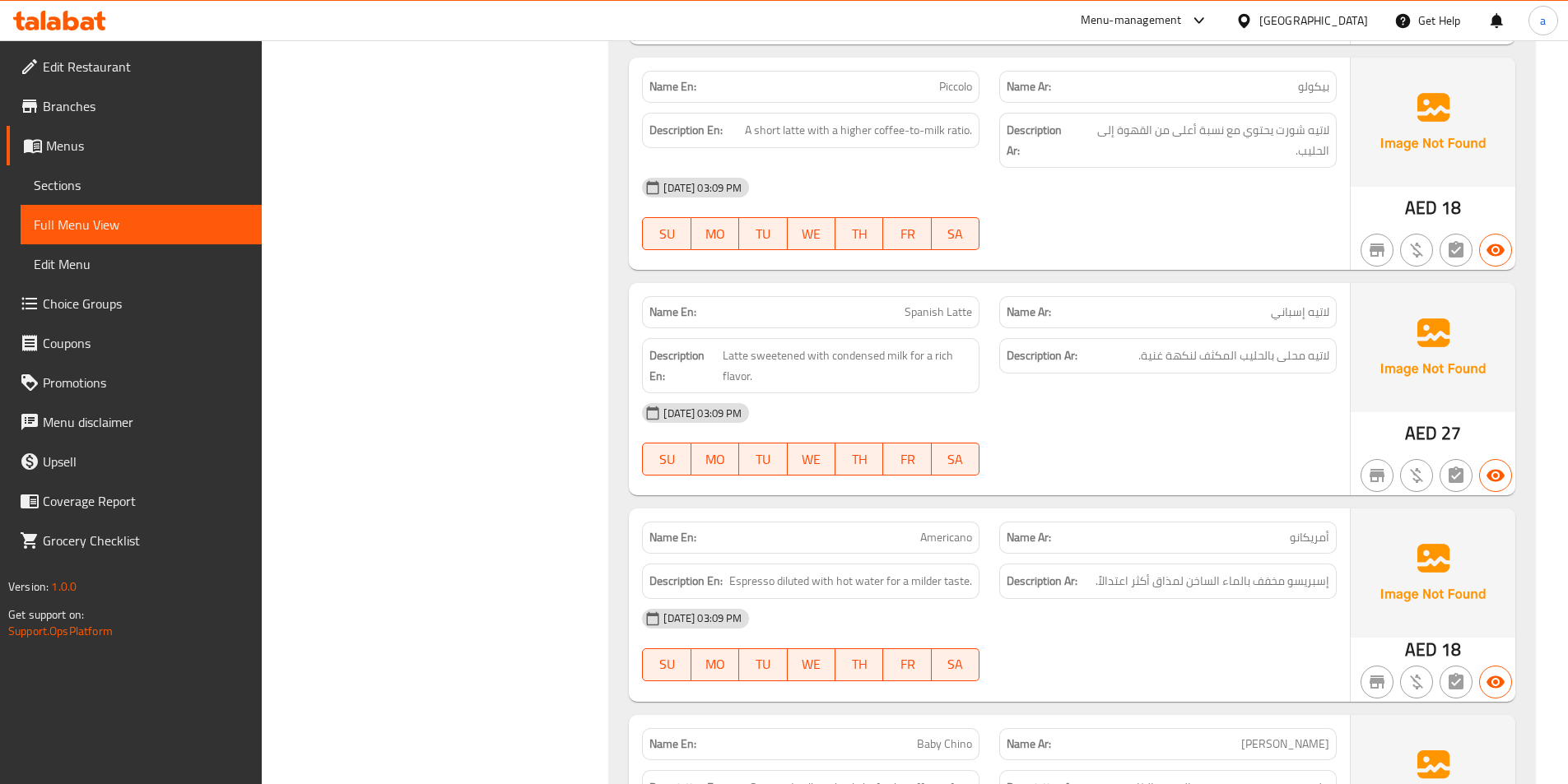
scroll to position [1809, 0]
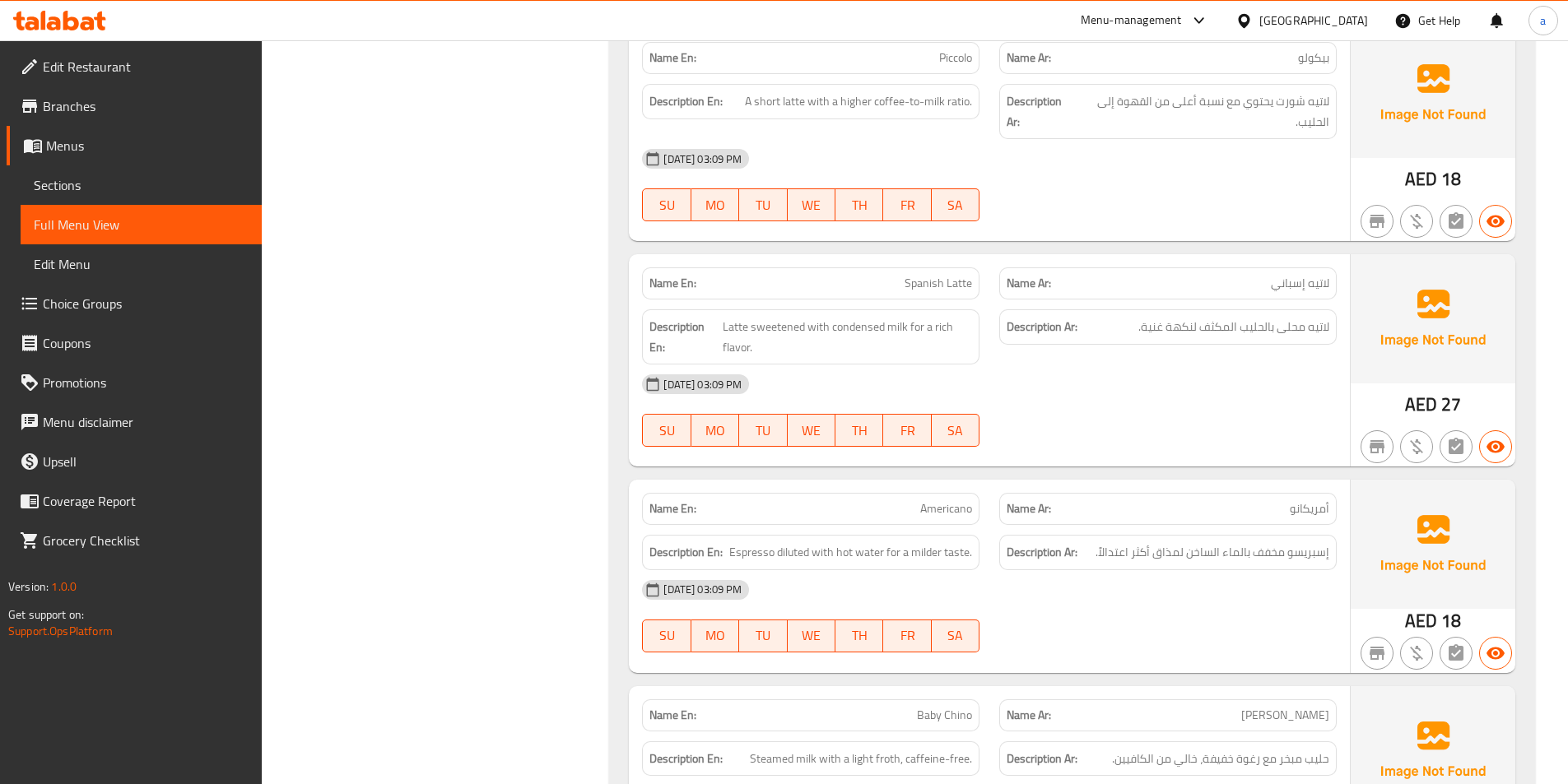
click div "[DATE] 03:09 PM"
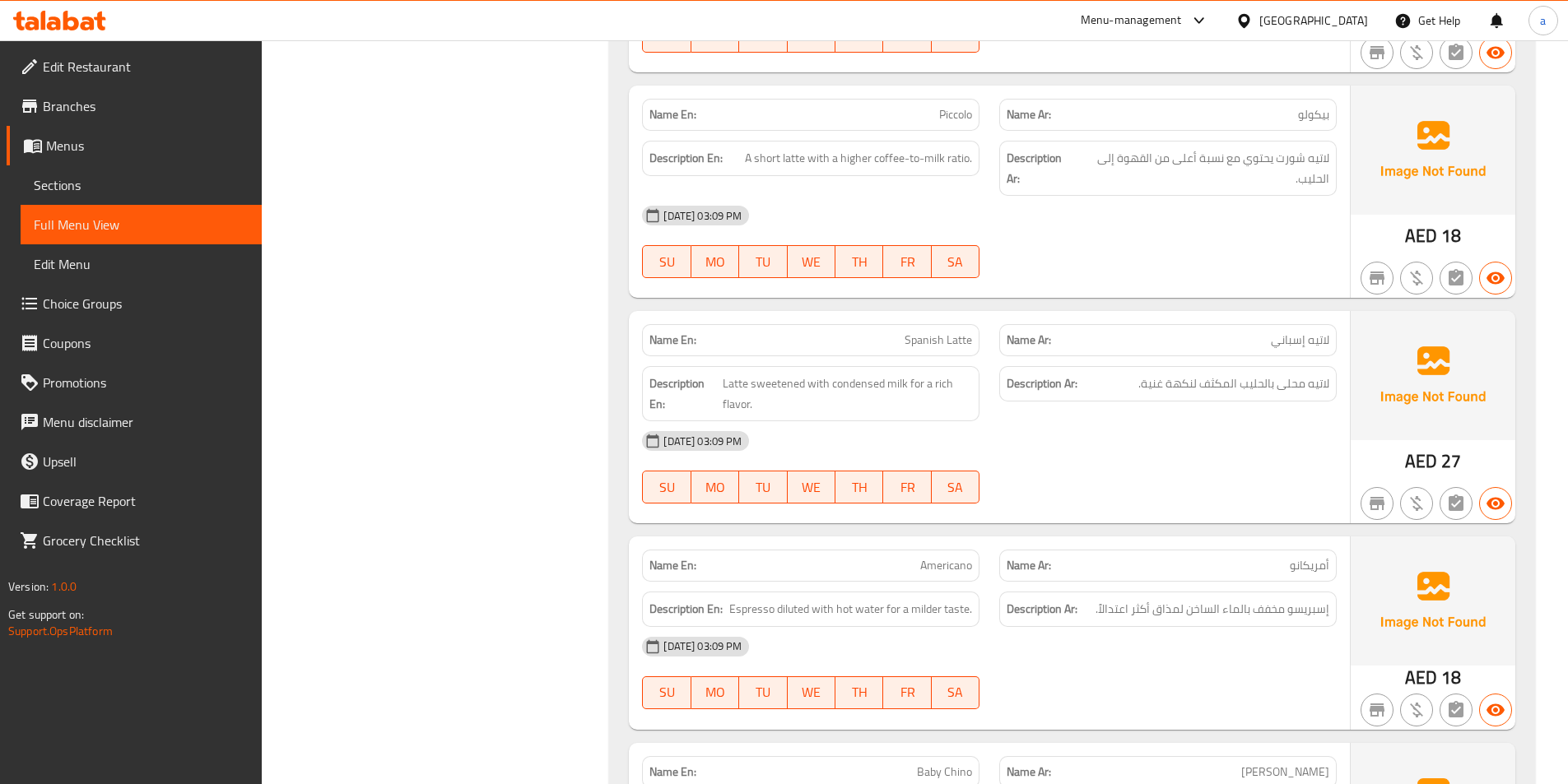
scroll to position [1727, 0]
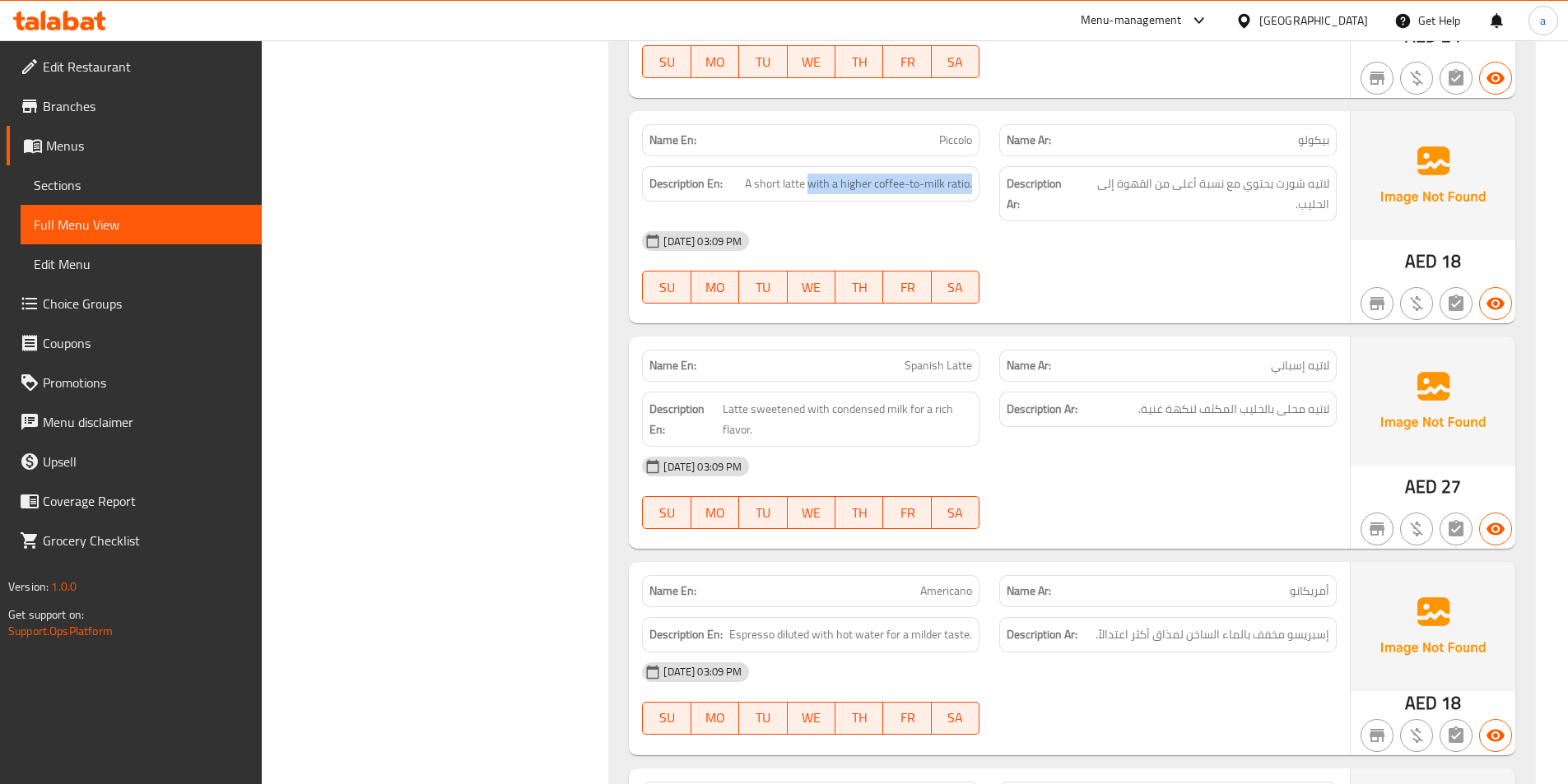
drag, startPoint x: 809, startPoint y: 186, endPoint x: 974, endPoint y: 213, distance: 167.2
click div "Description En: A short latte with a higher coffee-to-milk ratio."
click span "Piccolo"
copy span "Piccolo"
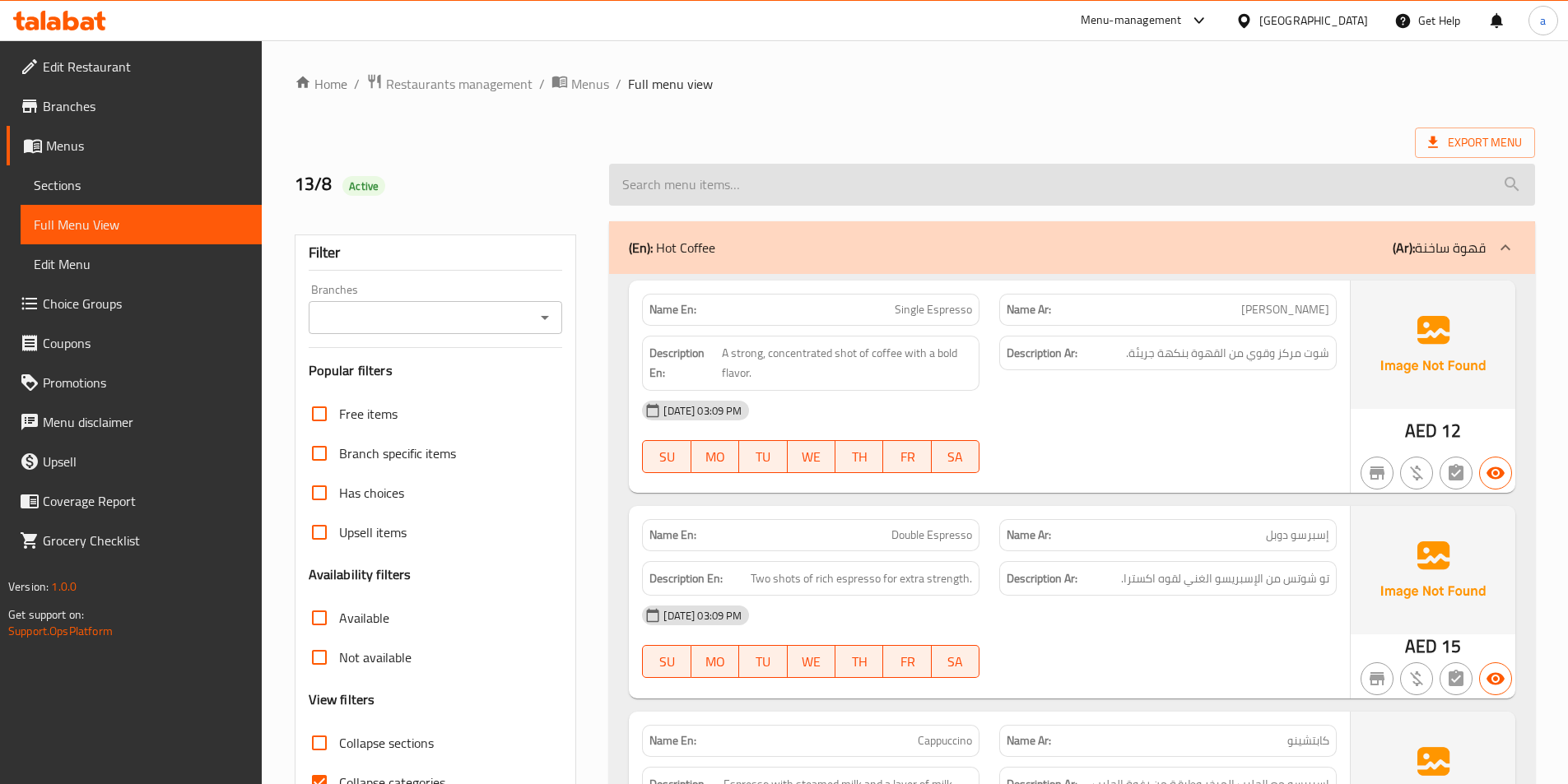
scroll to position [1476, 0]
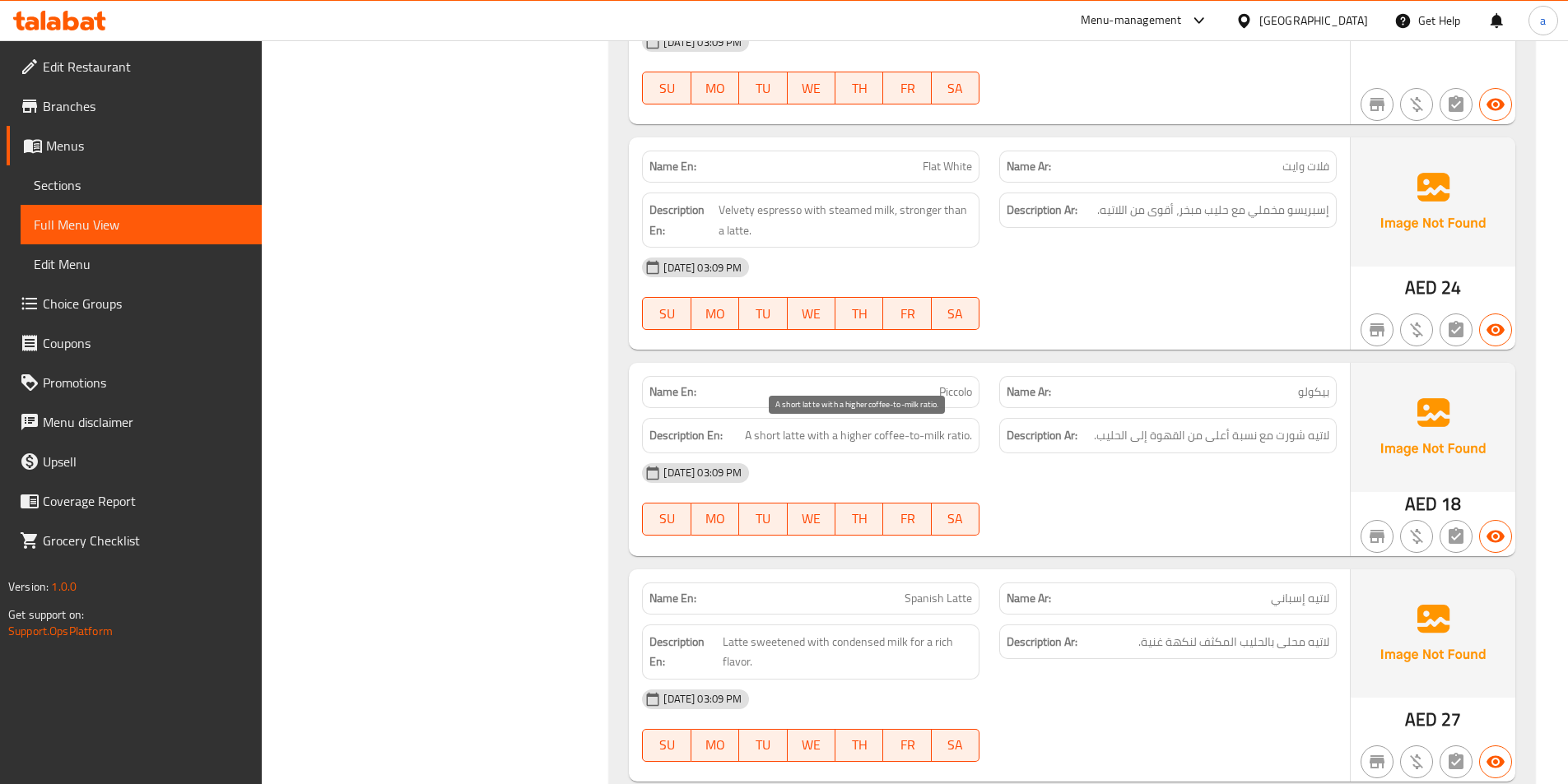
click at [958, 435] on span "A short latte with a higher coffee-to-milk ratio." at bounding box center [858, 436] width 227 height 20
click at [1084, 463] on div "[DATE] 03:09 PM" at bounding box center [989, 473] width 714 height 40
click at [912, 436] on span "A short latte with a higher coffee-to-milk ratio." at bounding box center [858, 436] width 227 height 20
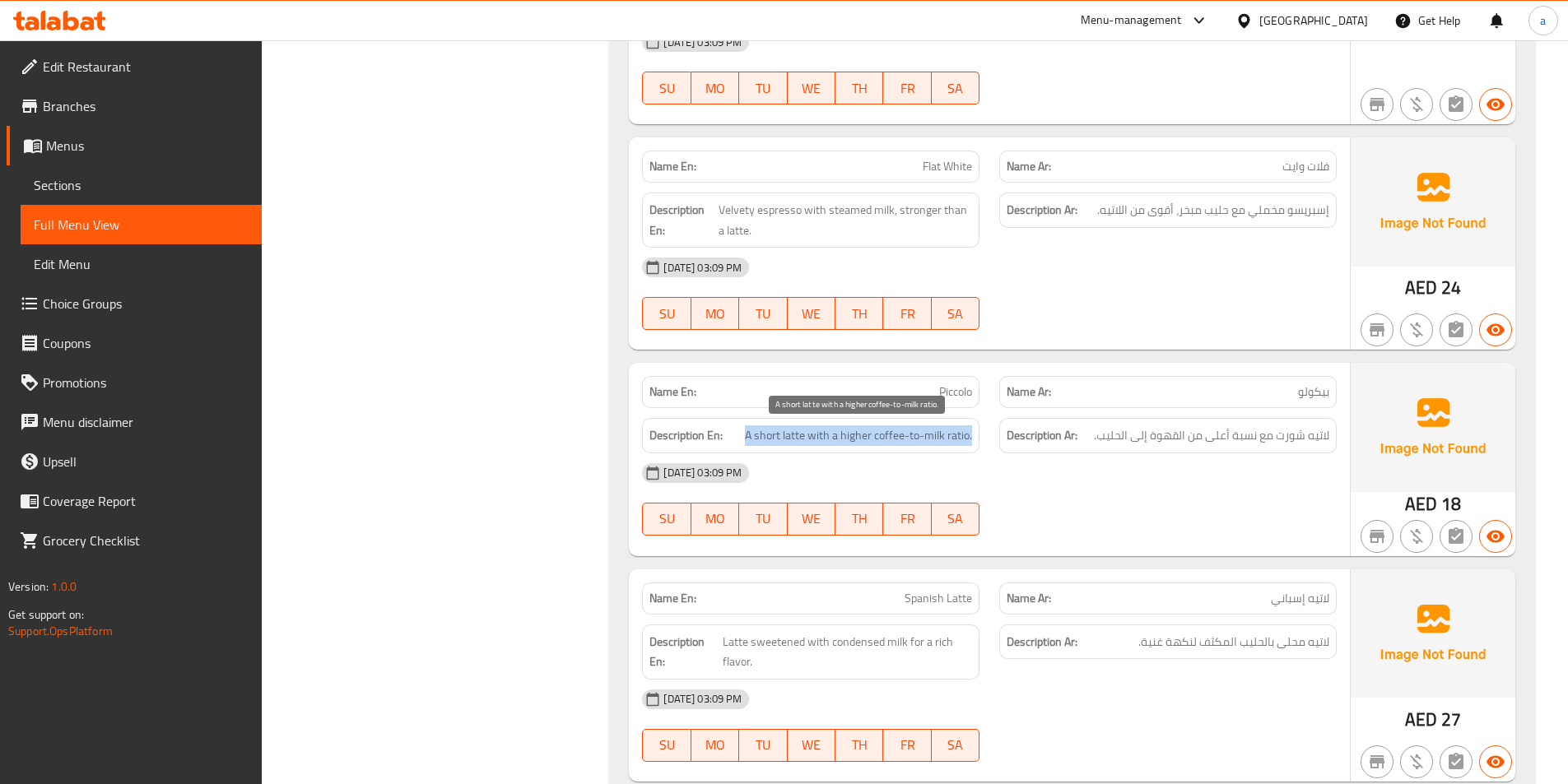
click at [912, 436] on span "A short latte with a higher coffee-to-milk ratio." at bounding box center [858, 436] width 227 height 20
click at [915, 437] on span "A short latte with a higher coffee-to-milk ratio." at bounding box center [858, 436] width 227 height 20
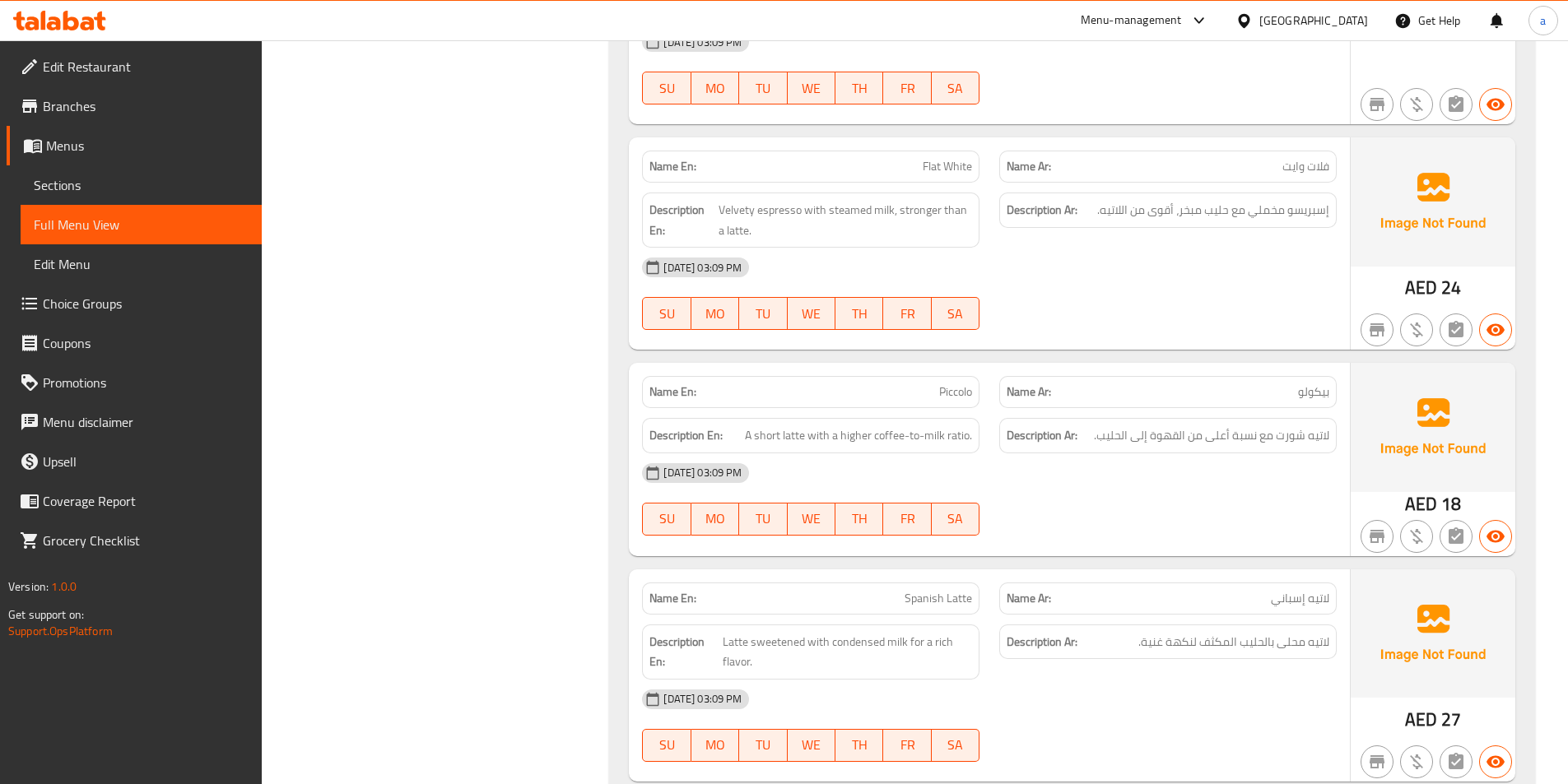
click at [1035, 497] on div "[DATE] 03:09 PM SU MO TU WE TH FR SA" at bounding box center [989, 499] width 714 height 92
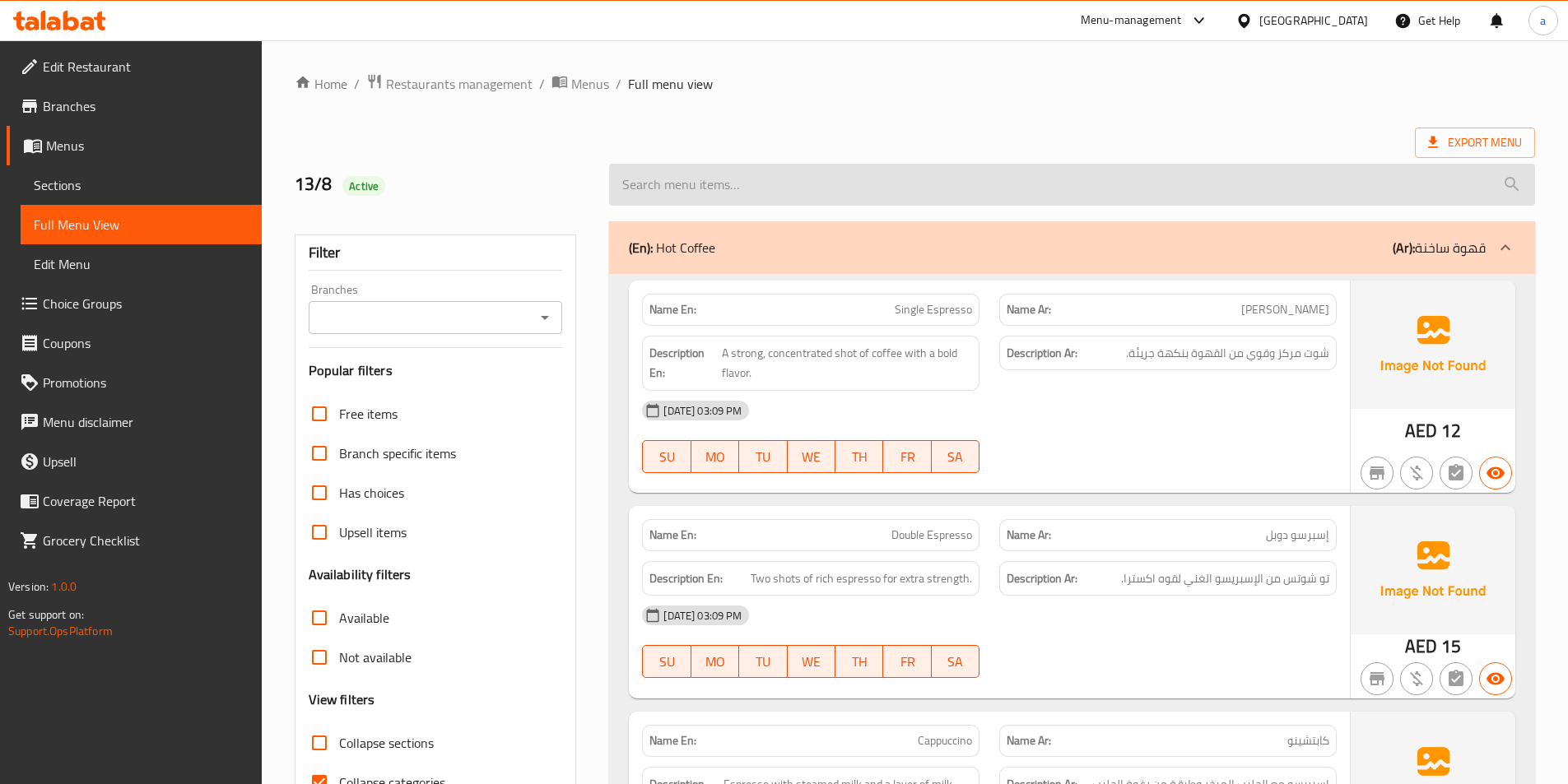
click at [1249, 170] on input "search" at bounding box center [1072, 185] width 926 height 42
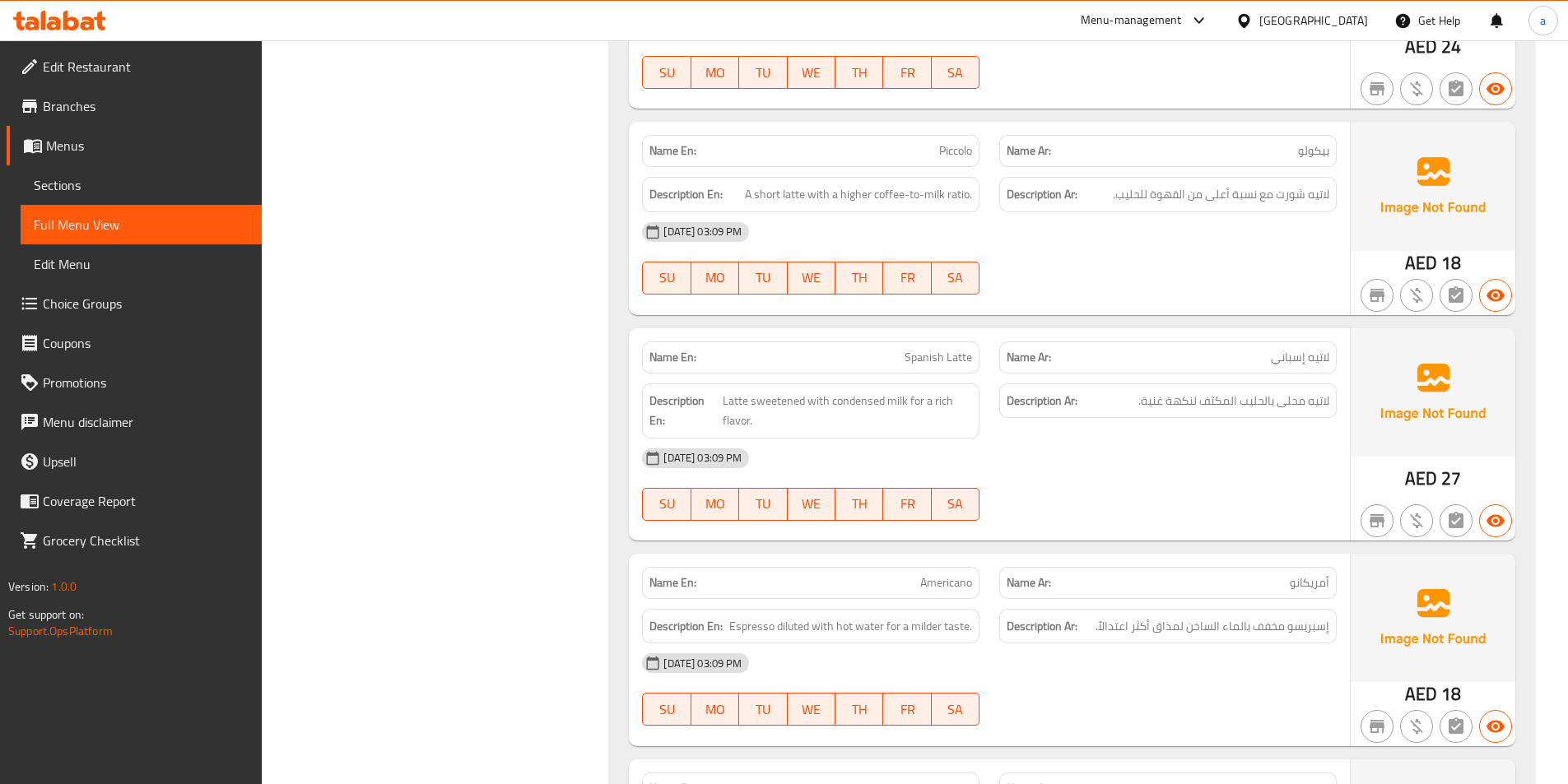
scroll to position [1723, 0]
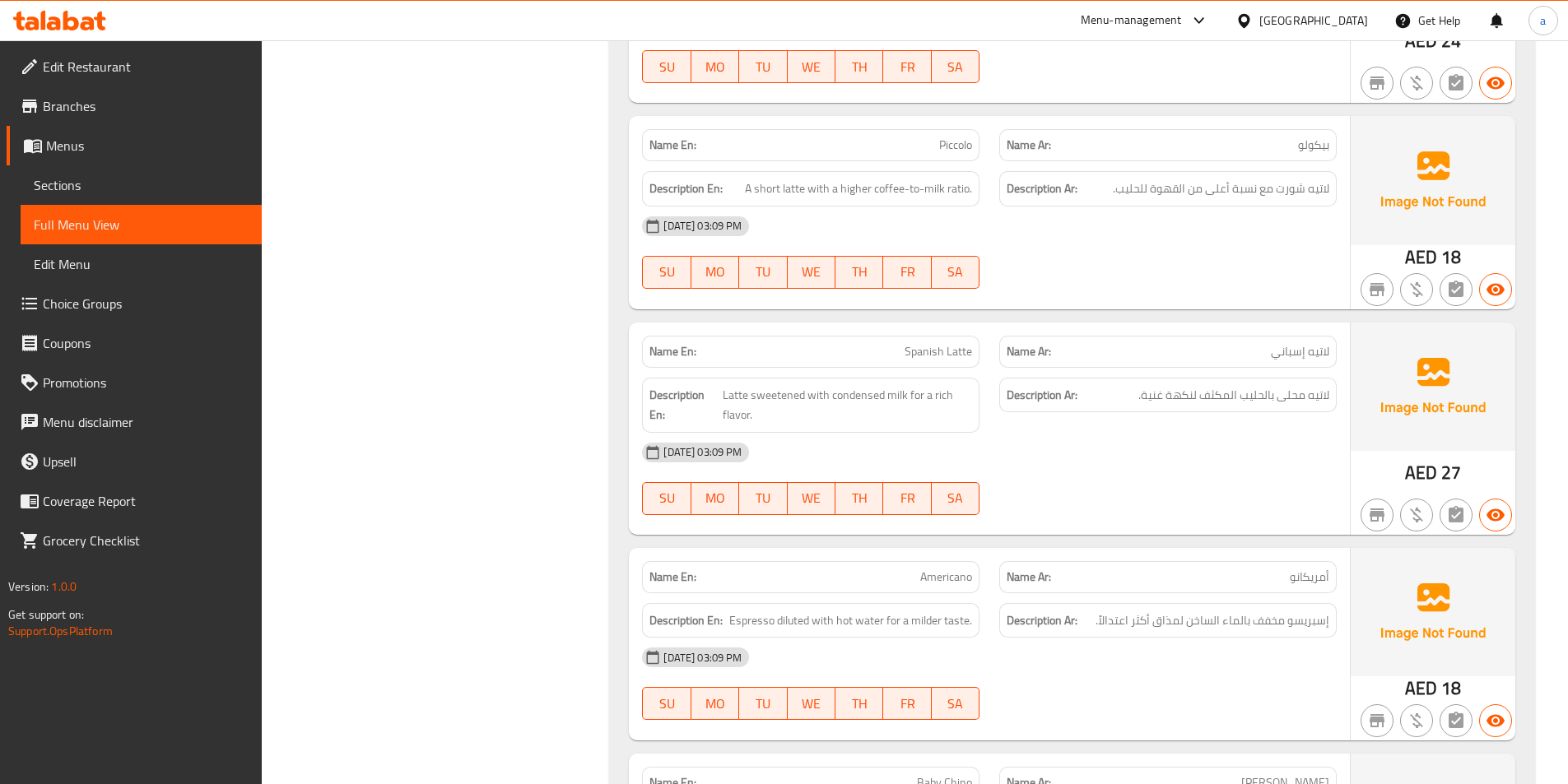
click at [1214, 495] on div "[DATE] 03:09 PM SU MO TU WE TH FR SA" at bounding box center [989, 479] width 714 height 92
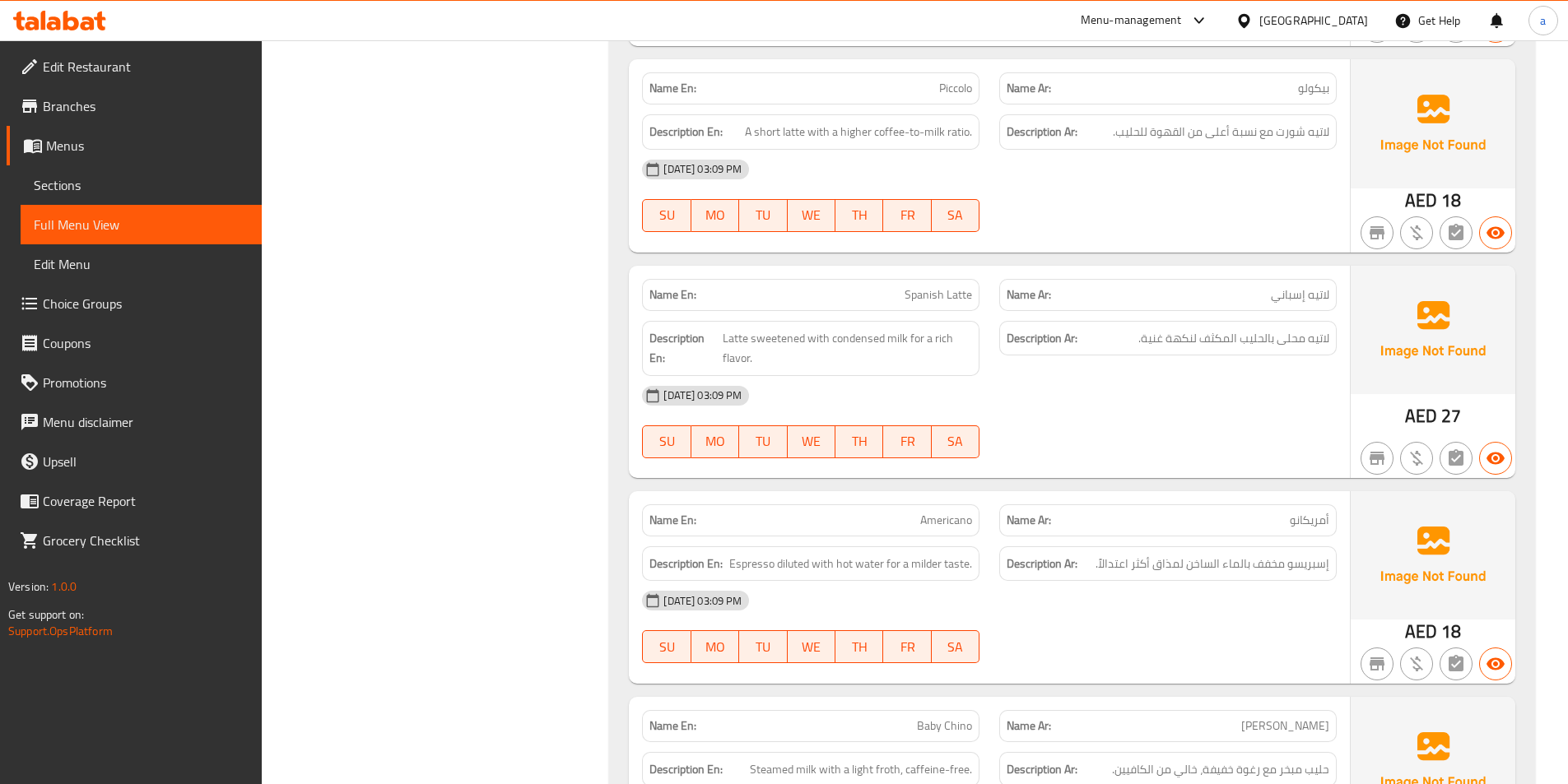
scroll to position [1970, 0]
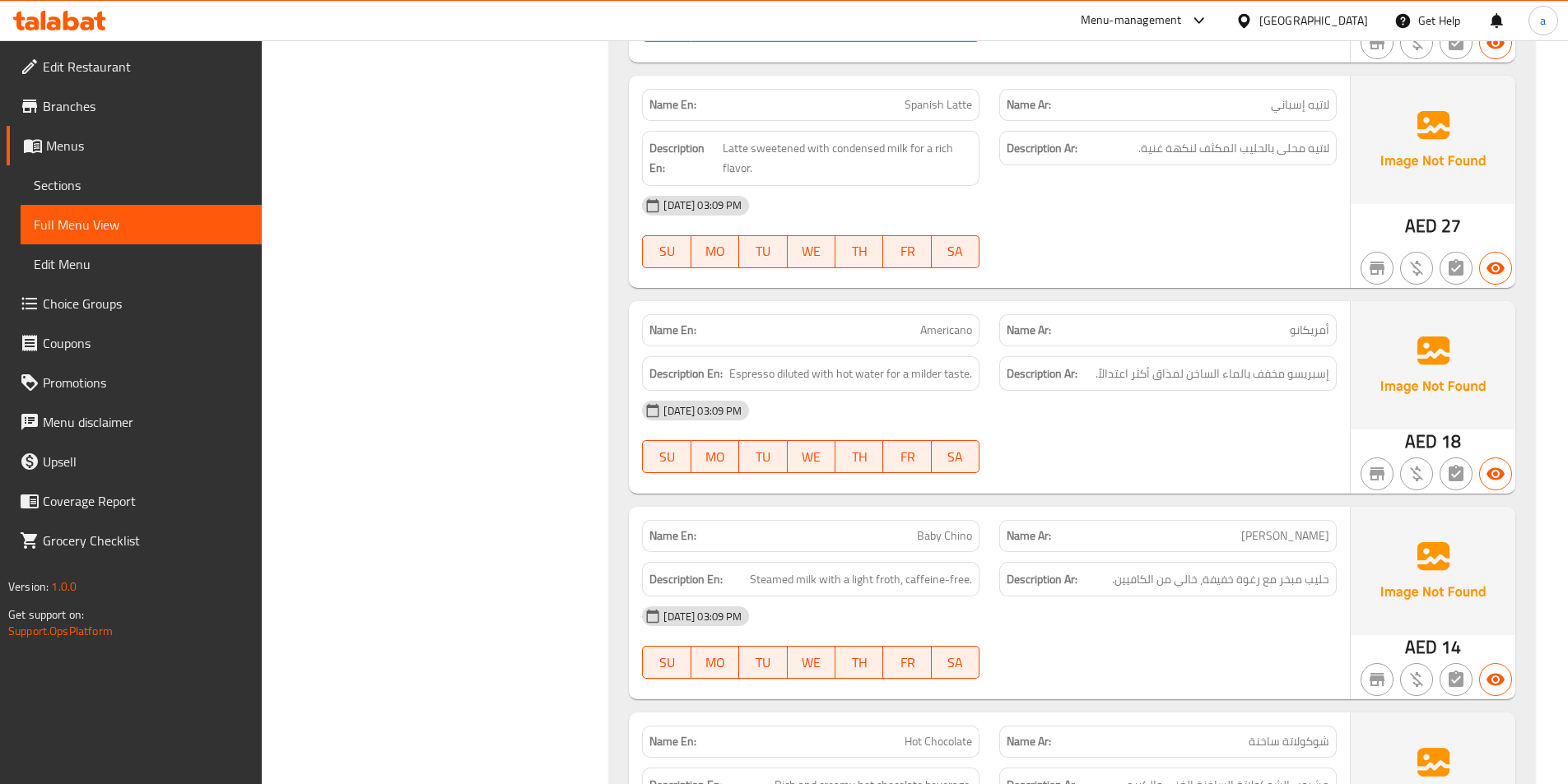
click at [1026, 418] on div "[DATE] 03:09 PM" at bounding box center [989, 410] width 714 height 40
click at [1129, 258] on div at bounding box center [1168, 267] width 358 height 19
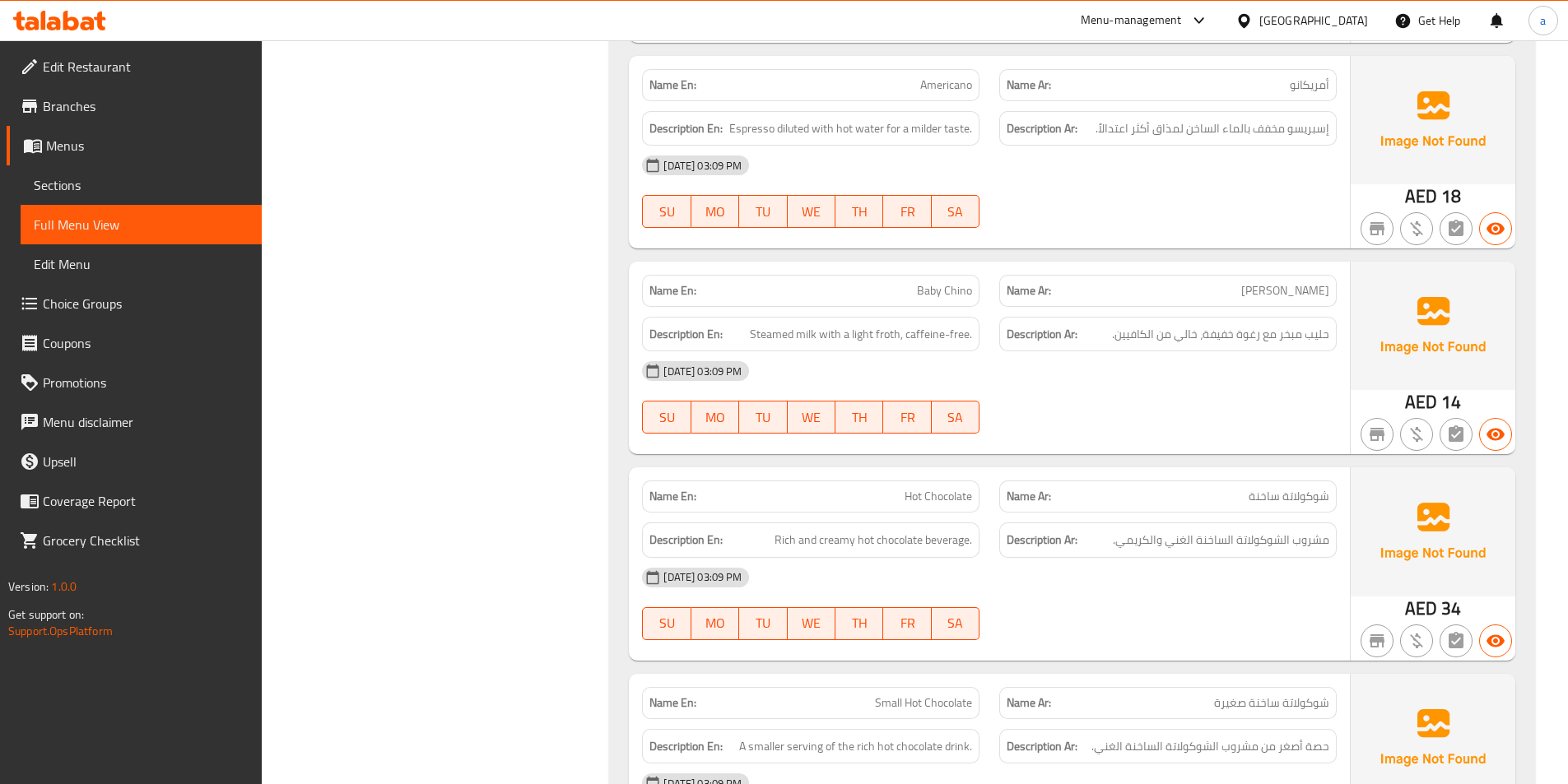
scroll to position [2216, 0]
click at [911, 133] on span "Espresso diluted with hot water for a milder taste." at bounding box center [850, 127] width 242 height 20
click at [925, 123] on span "Espresso diluted with hot water for a milder taste." at bounding box center [850, 127] width 242 height 20
copy span "milder"
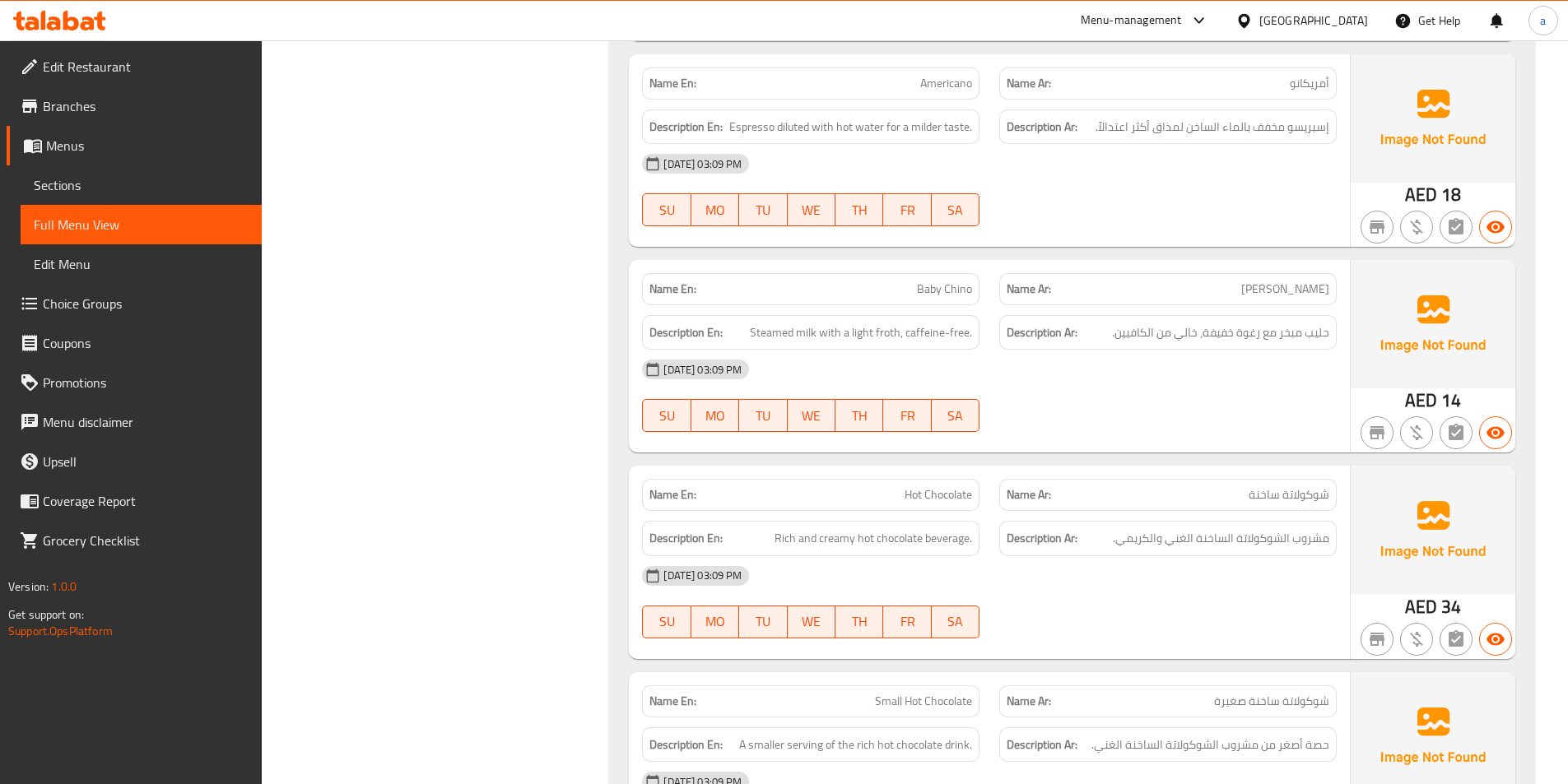
click at [1073, 168] on div "[DATE] 03:09 PM" at bounding box center [989, 163] width 714 height 40
click at [1207, 434] on div at bounding box center [1168, 431] width 358 height 19
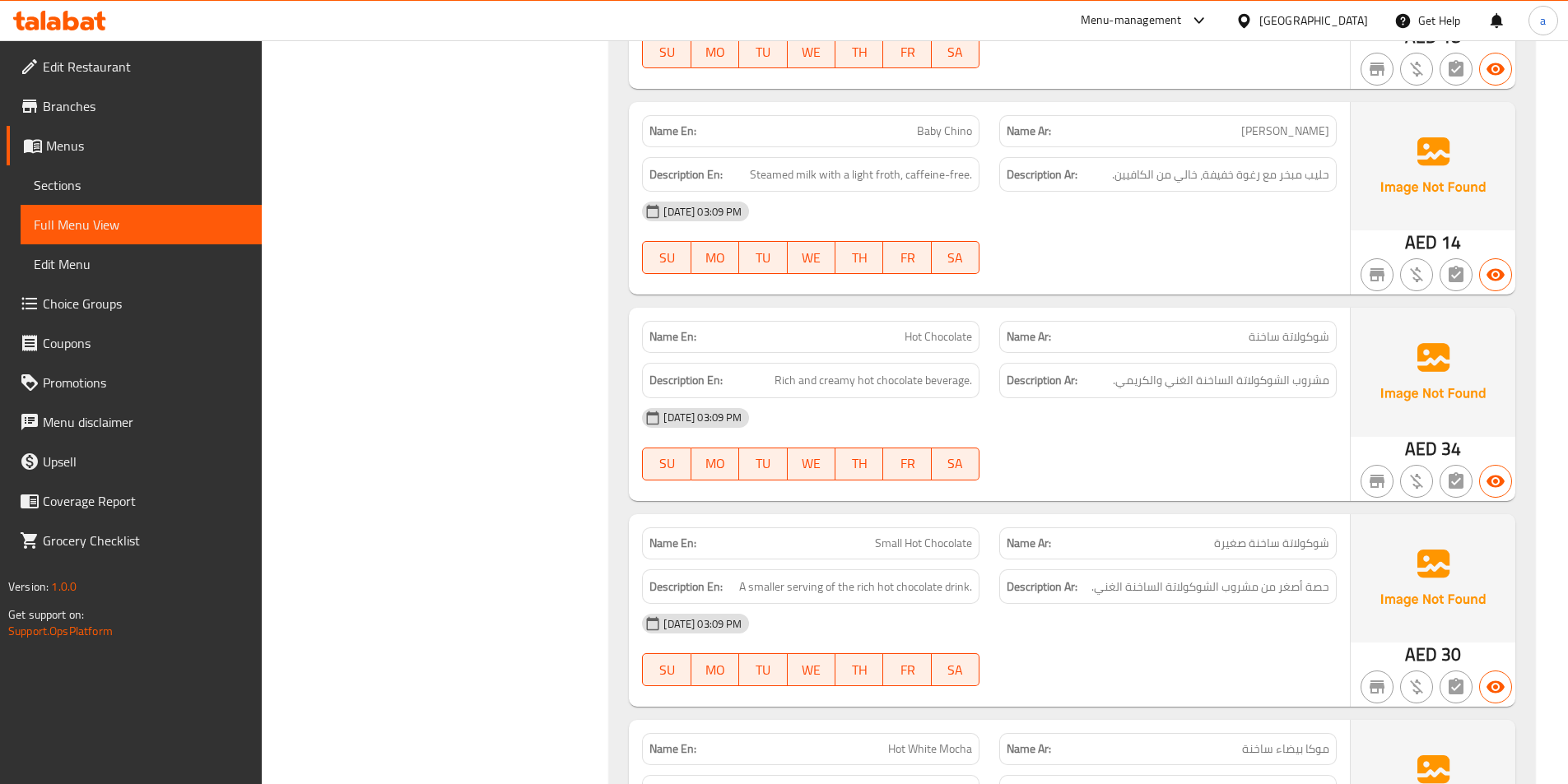
scroll to position [2381, 0]
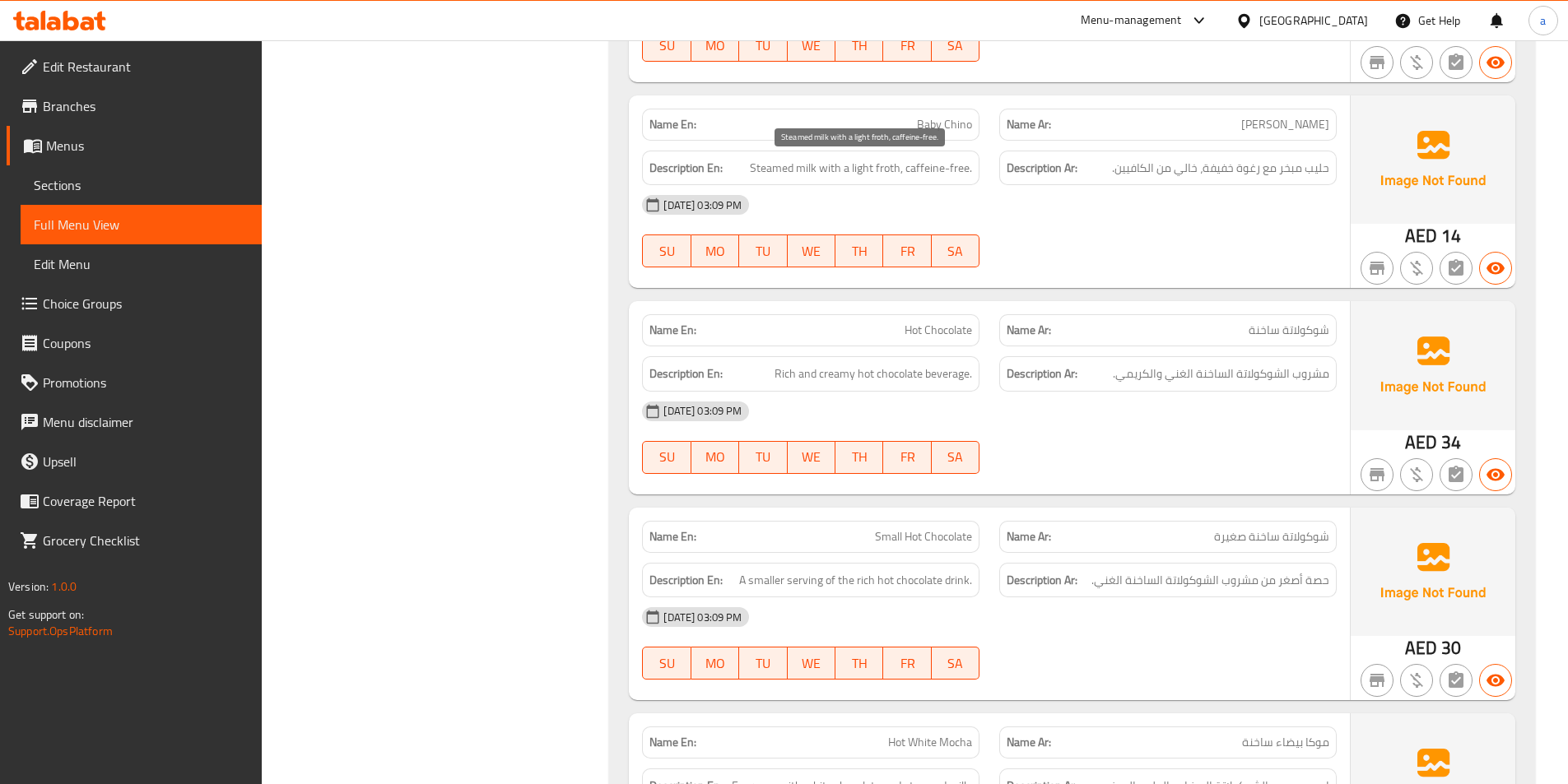
click at [890, 176] on span "Steamed milk with a light froth, caffeine-free." at bounding box center [860, 168] width 222 height 20
copy span "froth"
drag, startPoint x: 909, startPoint y: 170, endPoint x: 985, endPoint y: 169, distance: 76.0
click at [985, 169] on div "Description En: Steamed milk with a light froth, caffeine-free." at bounding box center [811, 169] width 358 height 55
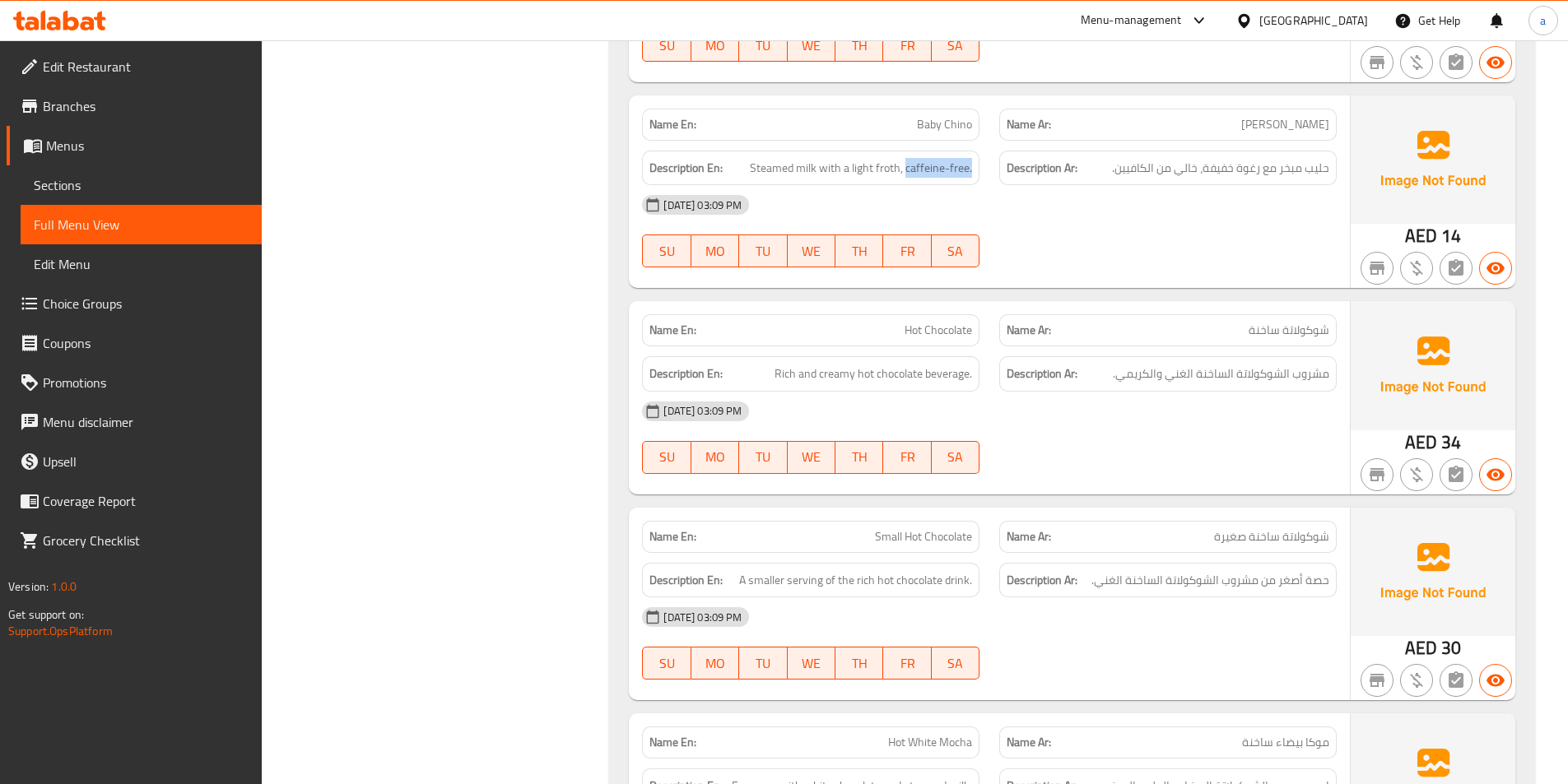
copy span "caffeine-free."
click at [1041, 216] on div "[DATE] 03:09 PM" at bounding box center [989, 205] width 714 height 40
click at [1213, 263] on div at bounding box center [1168, 266] width 358 height 19
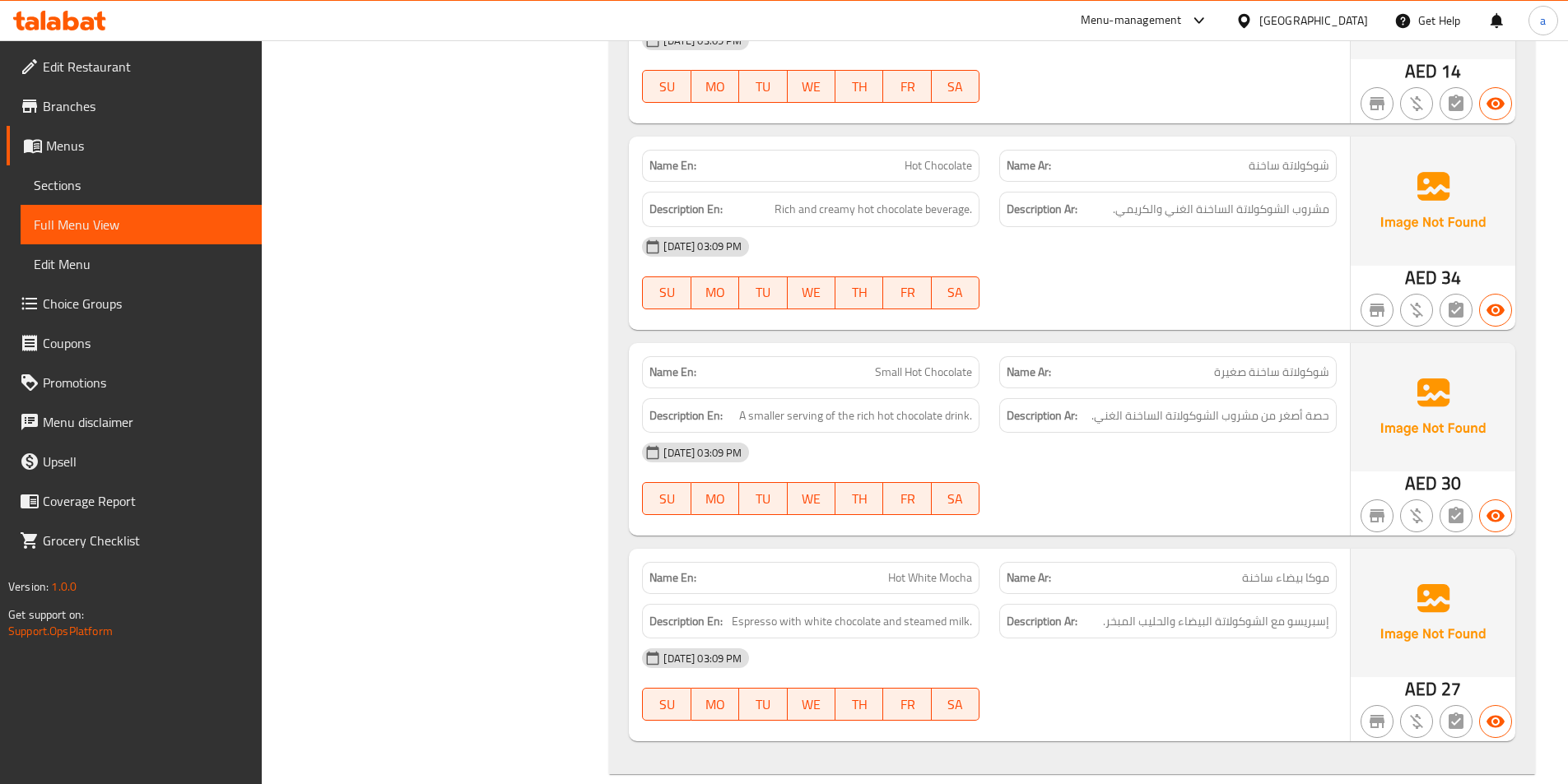
scroll to position [2627, 0]
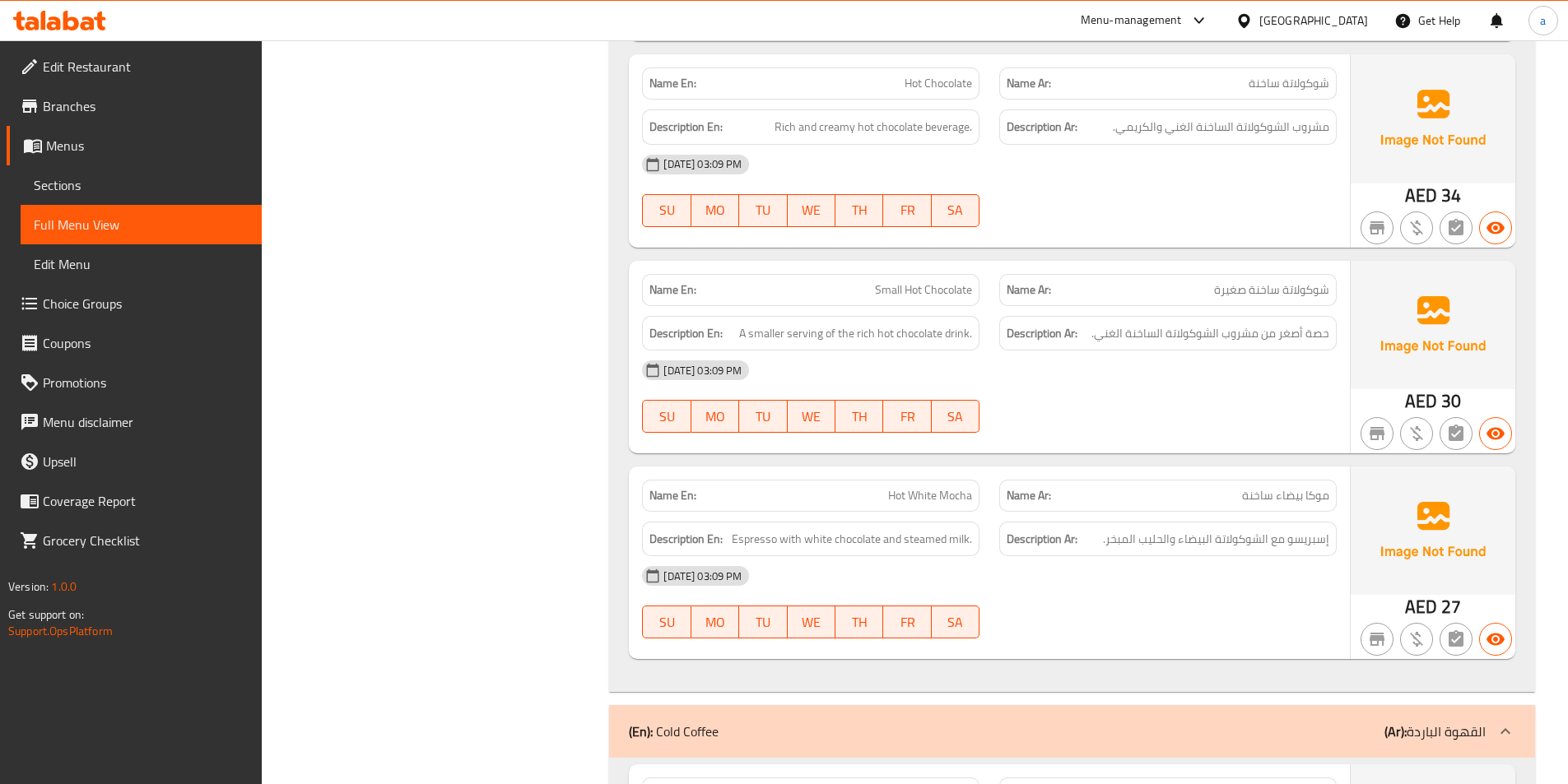
click at [1208, 228] on div at bounding box center [1168, 227] width 358 height 19
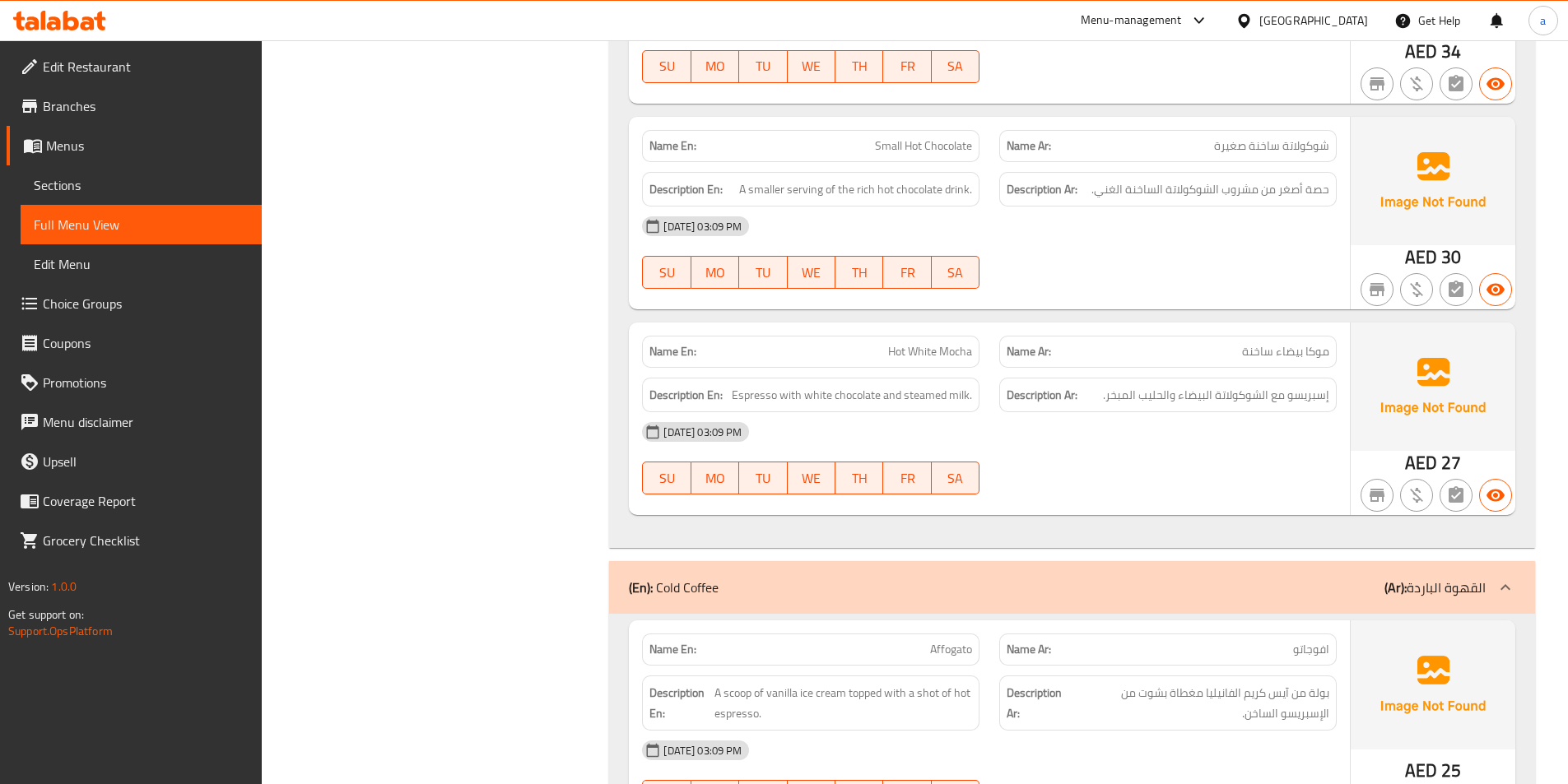
scroll to position [2792, 0]
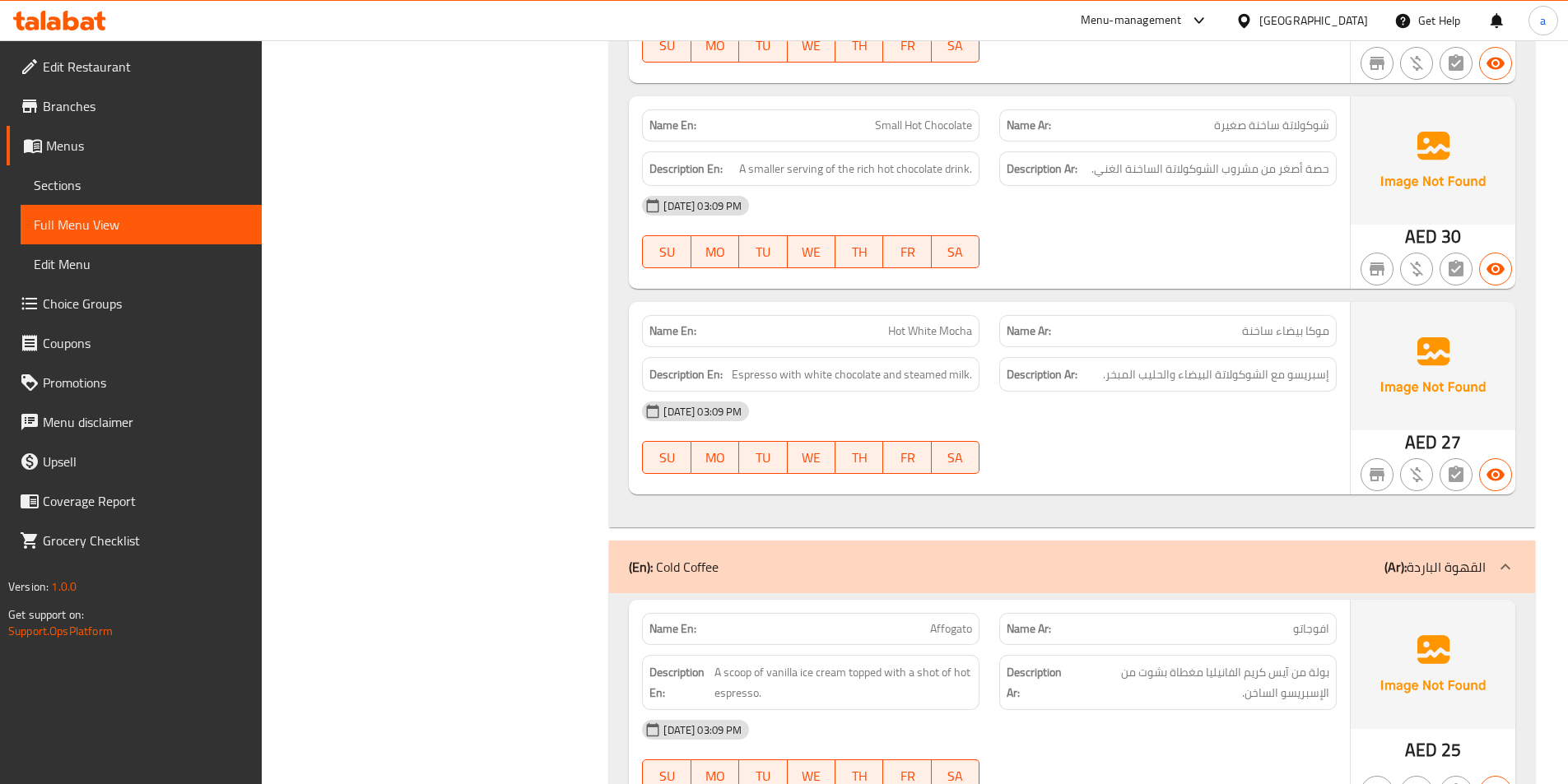
click at [1031, 442] on div "[DATE] 03:09 PM SU MO TU WE TH FR SA" at bounding box center [989, 438] width 714 height 92
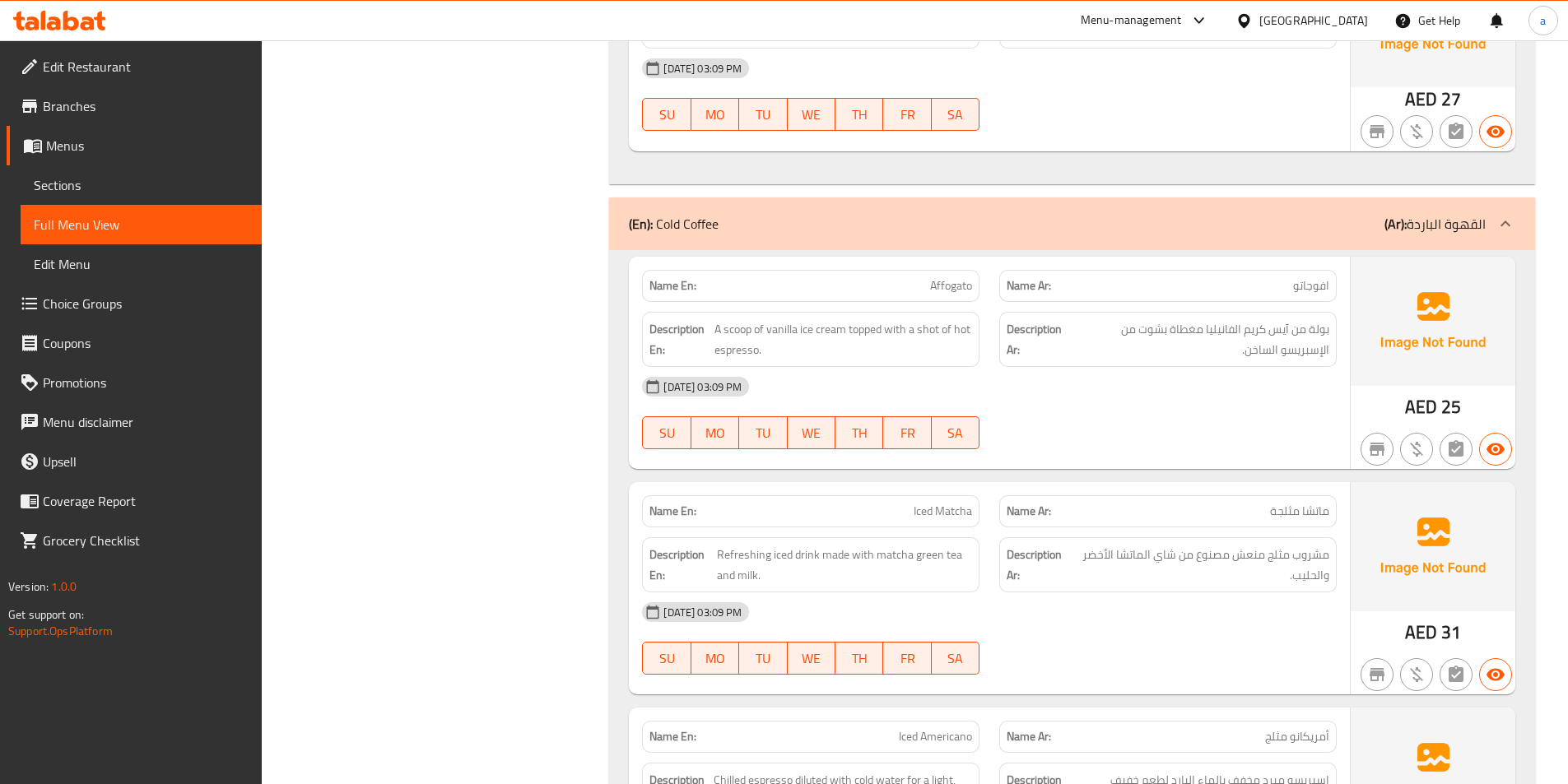
scroll to position [3203, 0]
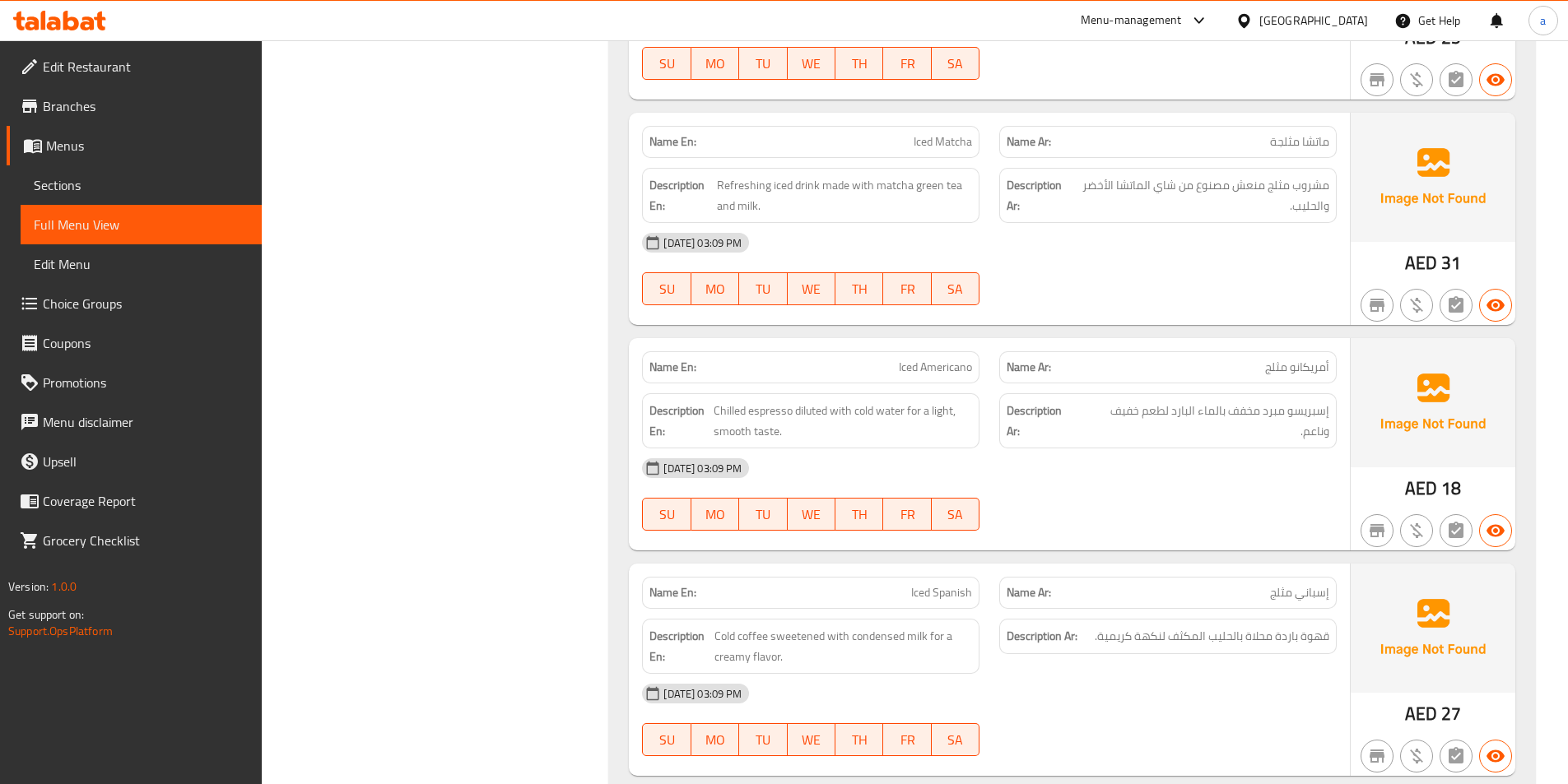
scroll to position [3532, 0]
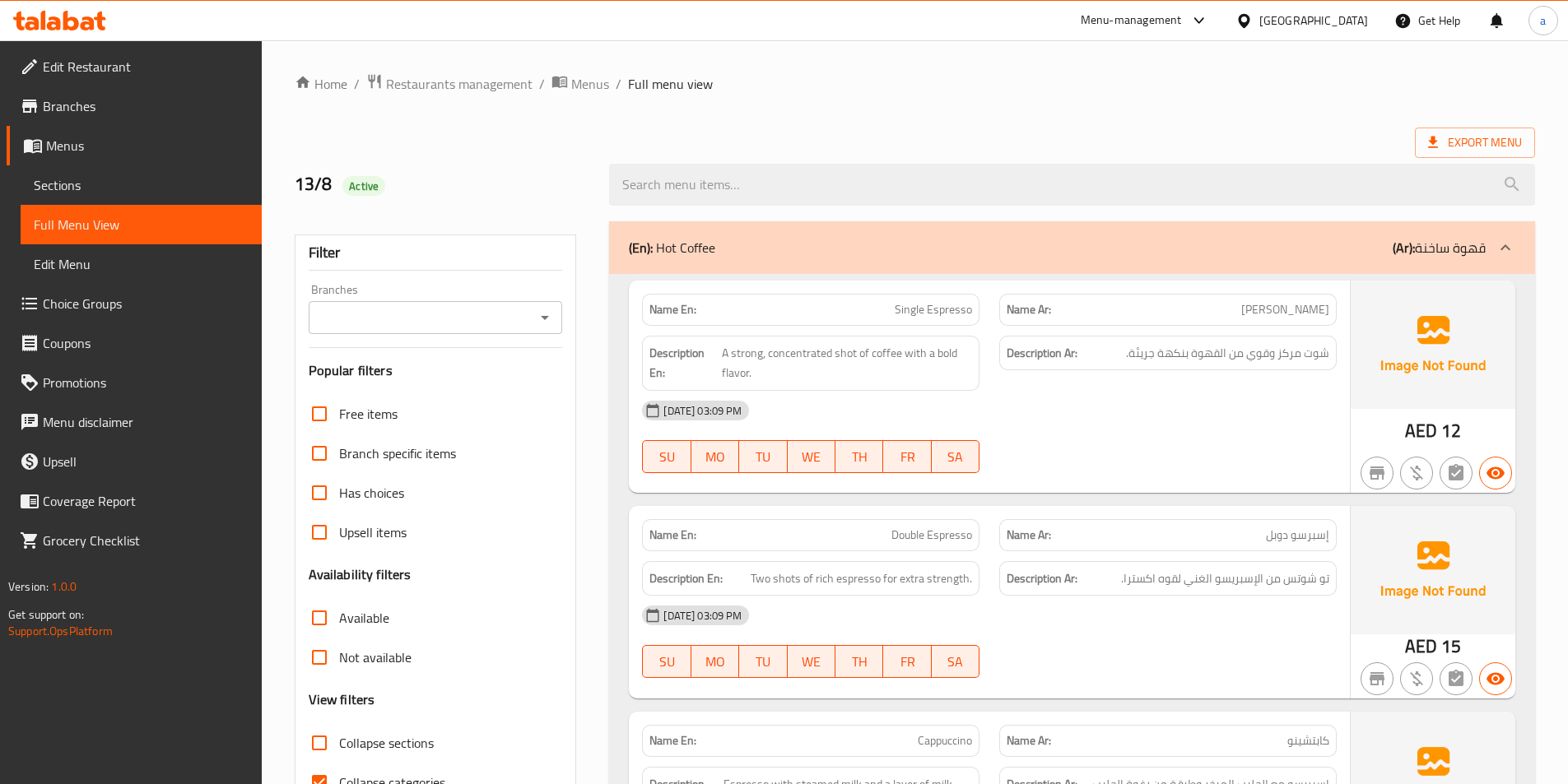
click at [997, 367] on div "Description Ar: شوت مركز وقوي من القهوة بنكهة جريئة." at bounding box center [1168, 363] width 358 height 75
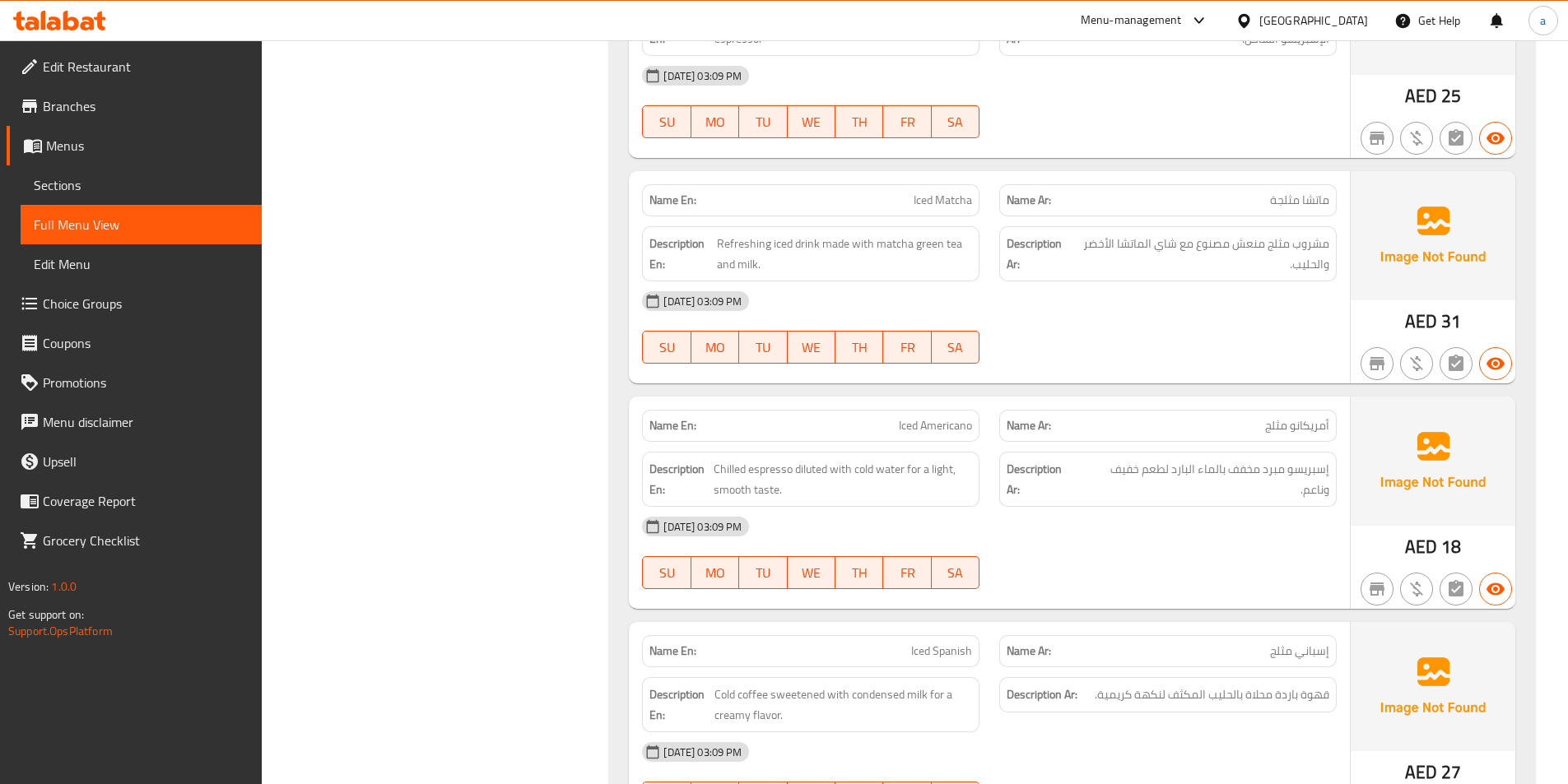
scroll to position [3455, 0]
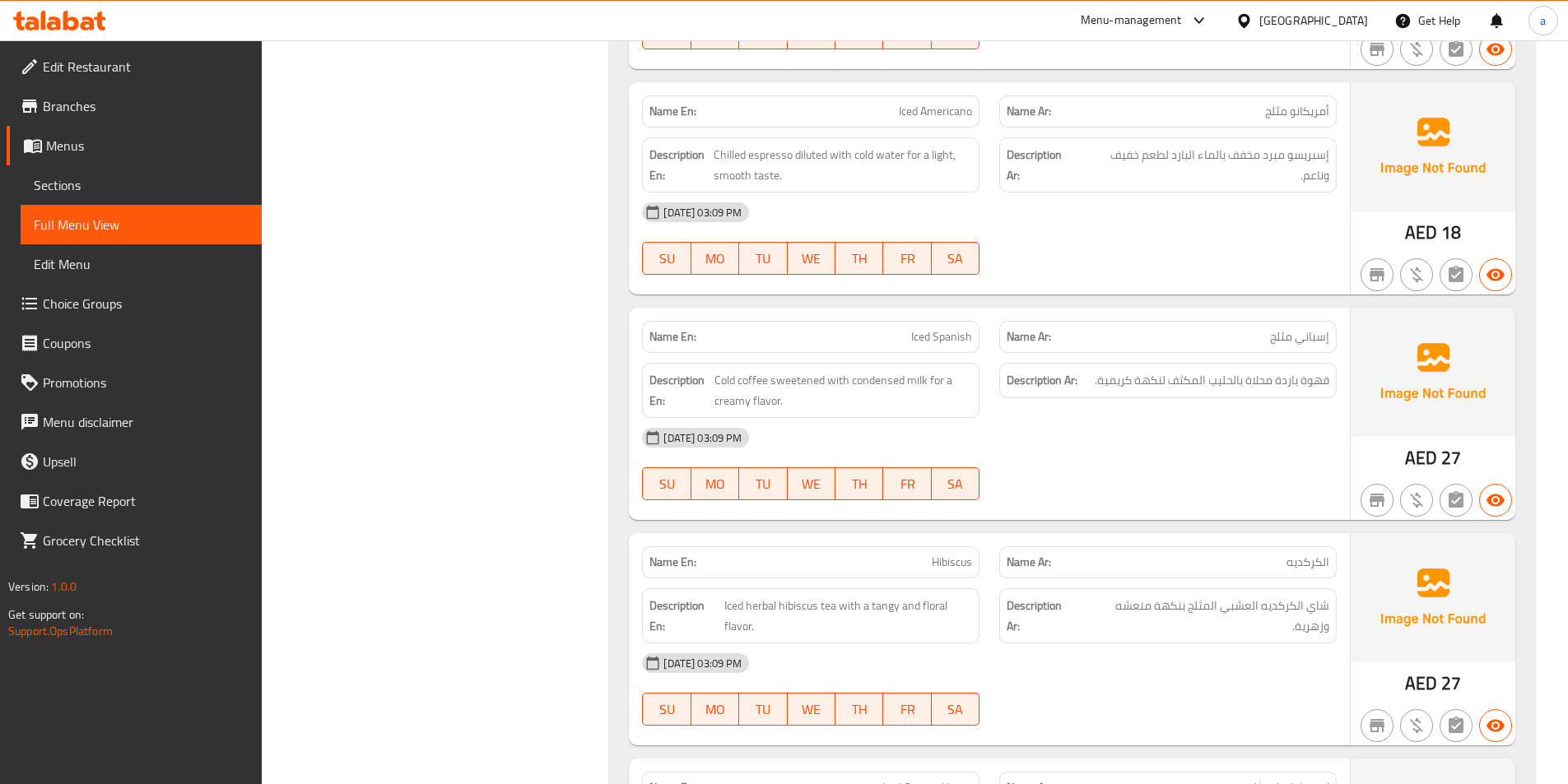
scroll to position [3784, 0]
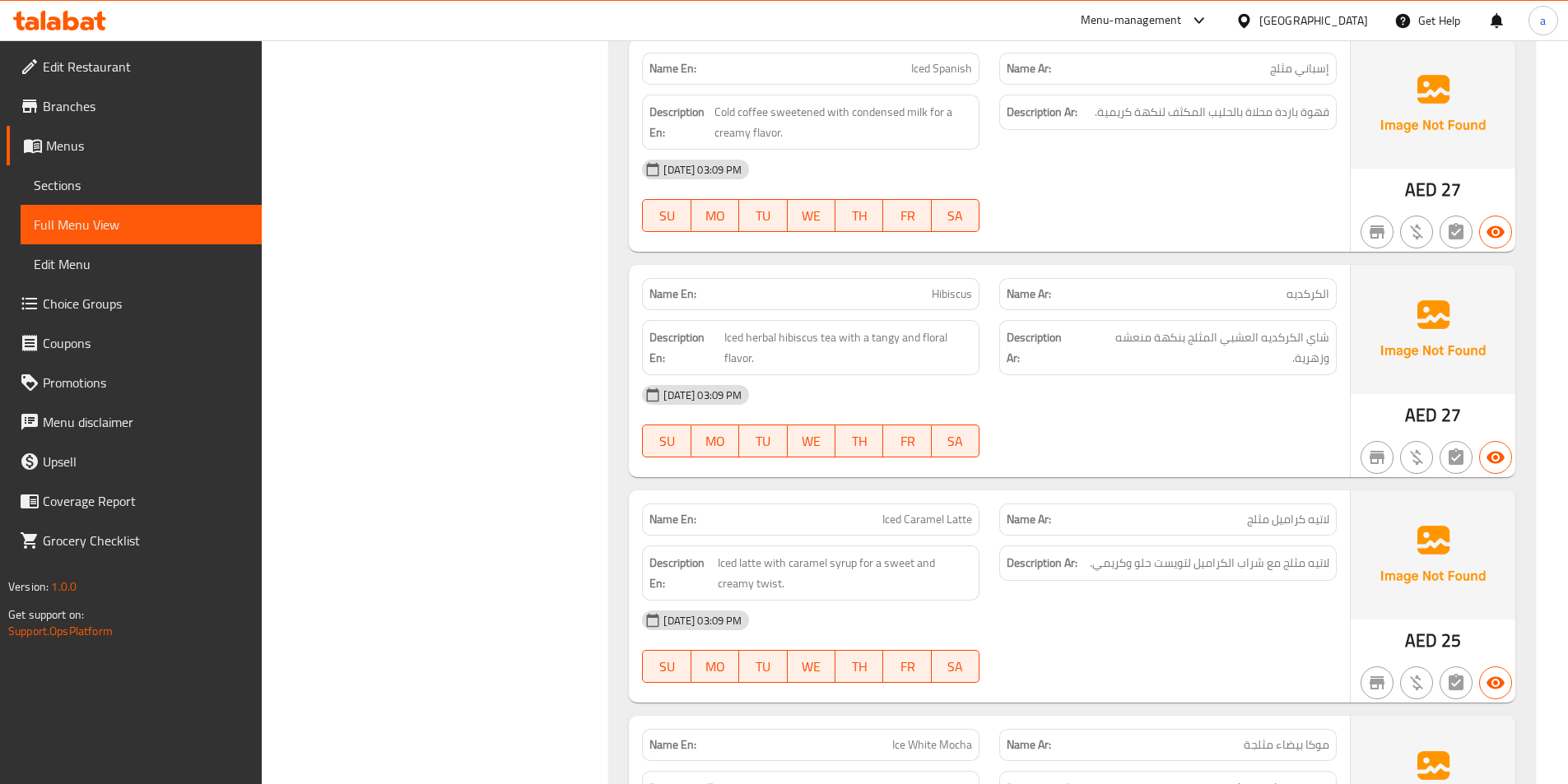
scroll to position [4031, 0]
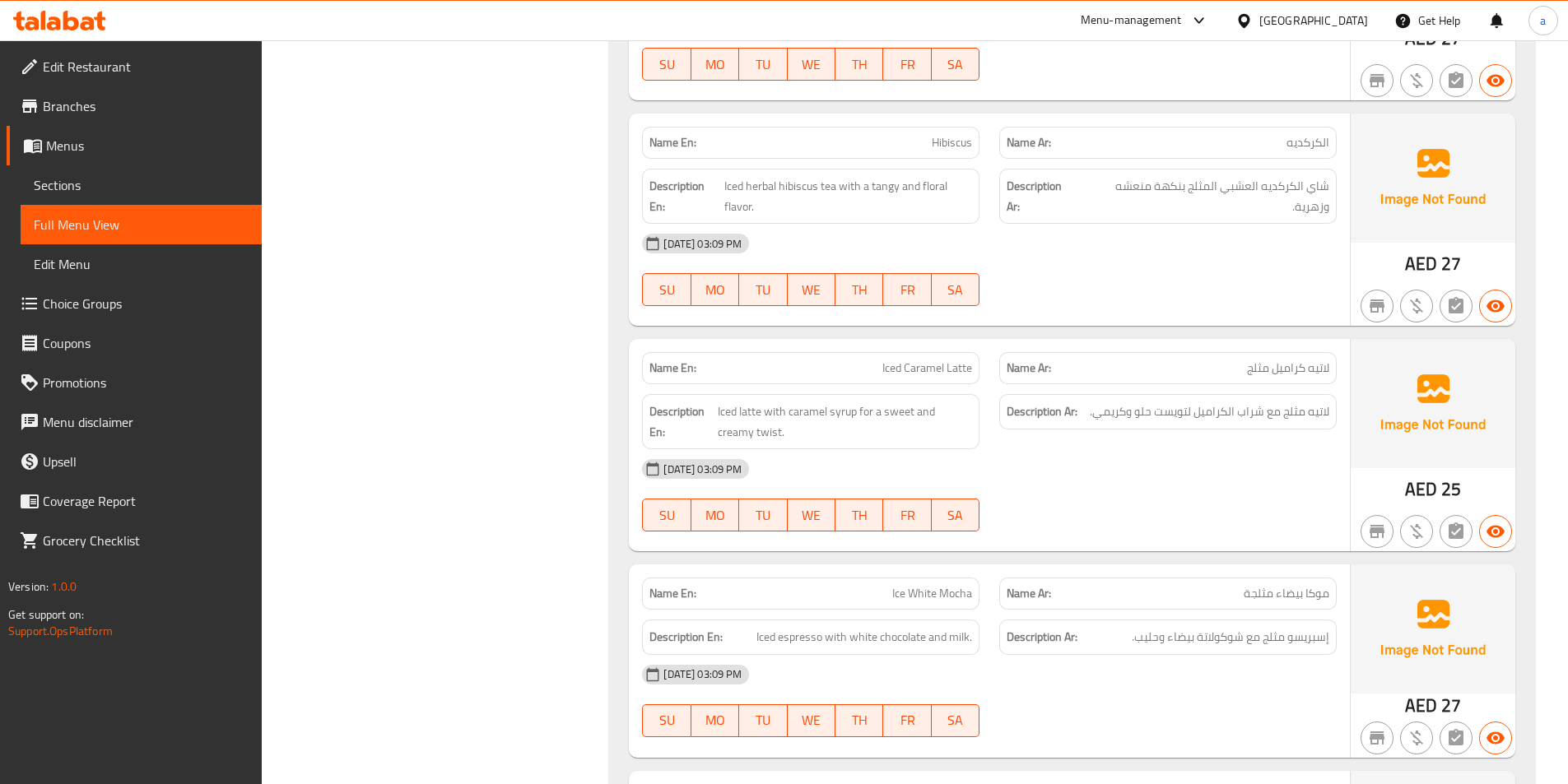
scroll to position [4195, 0]
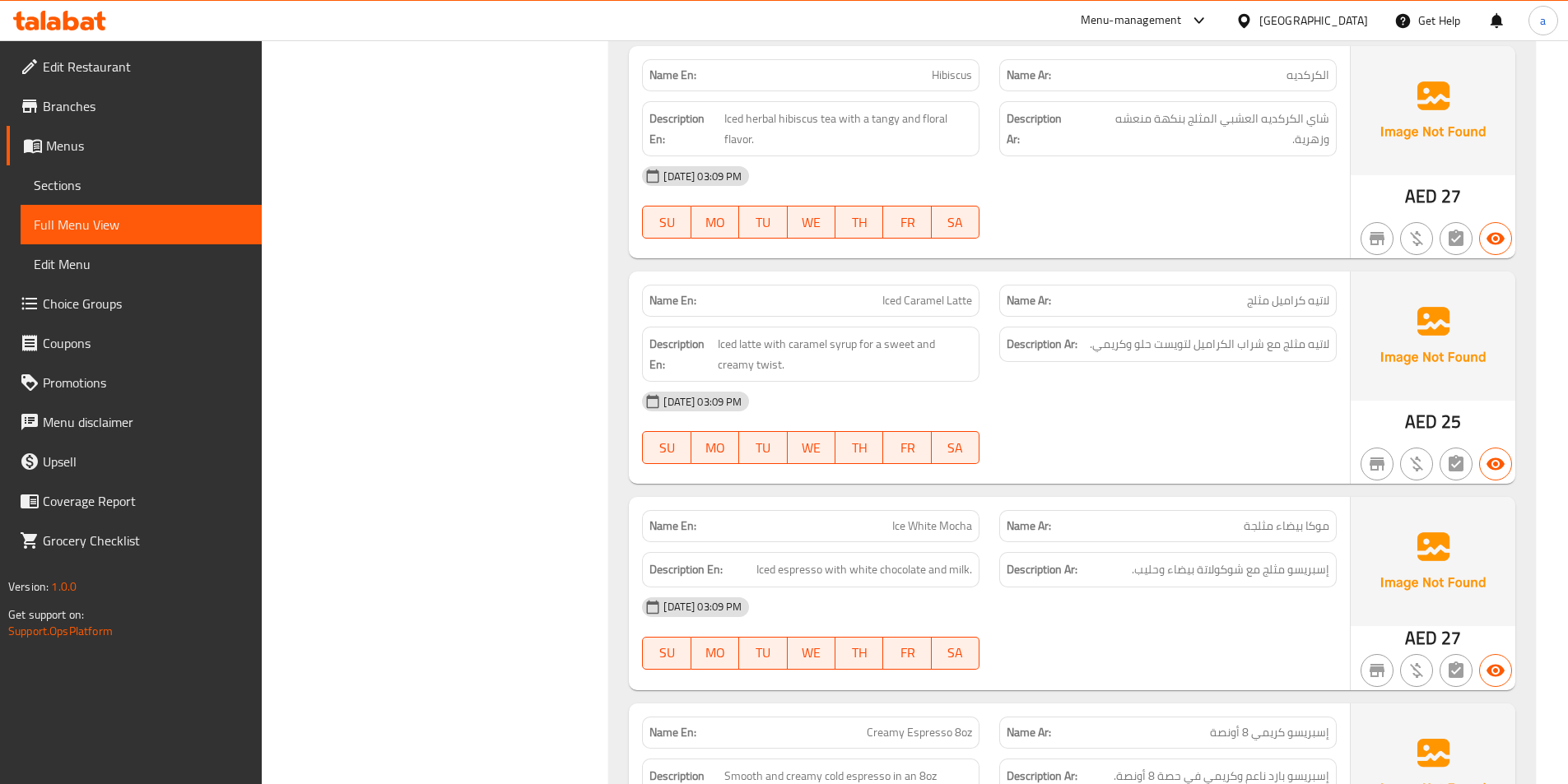
scroll to position [4442, 0]
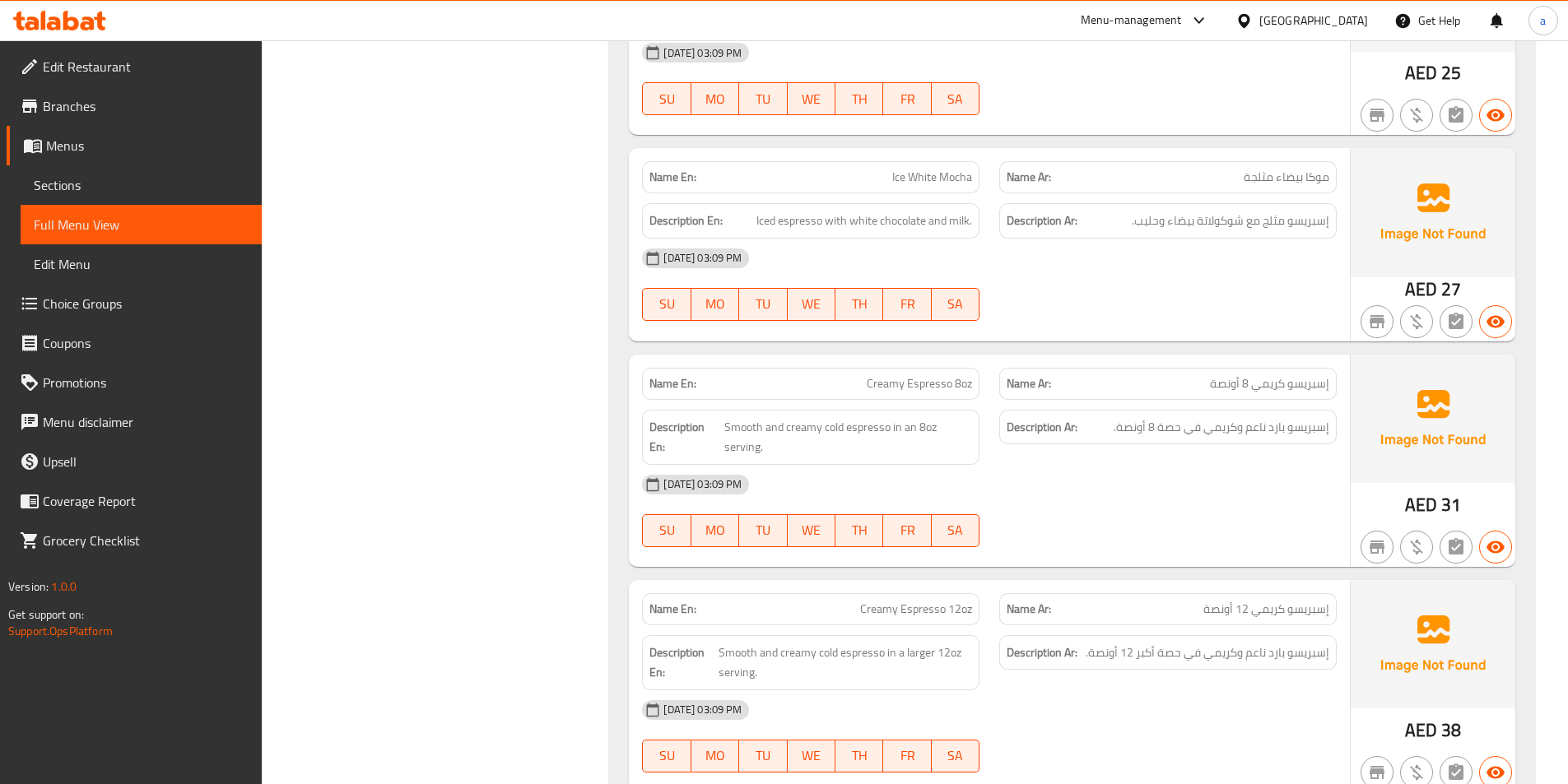
scroll to position [4689, 0]
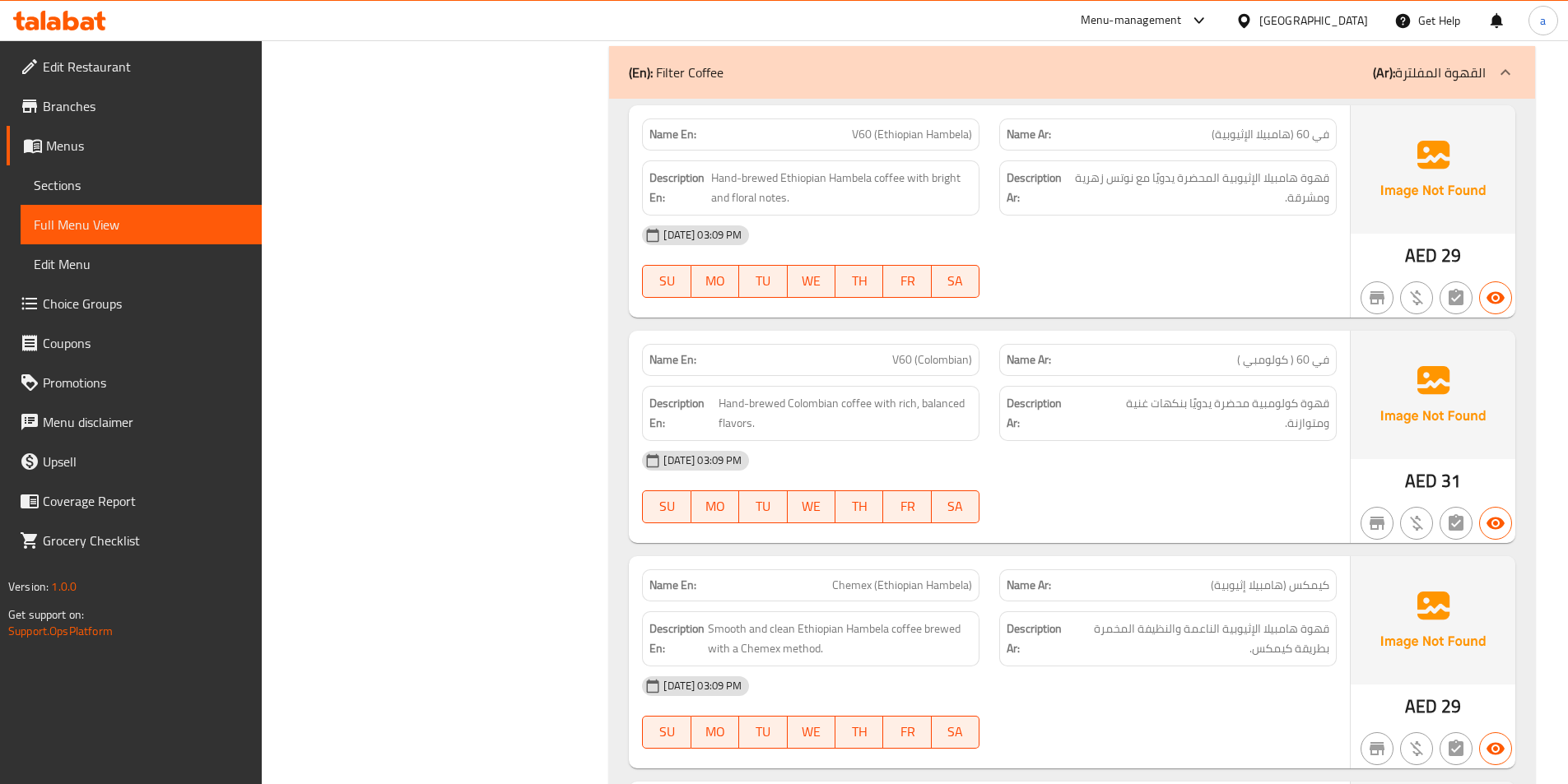
scroll to position [5429, 0]
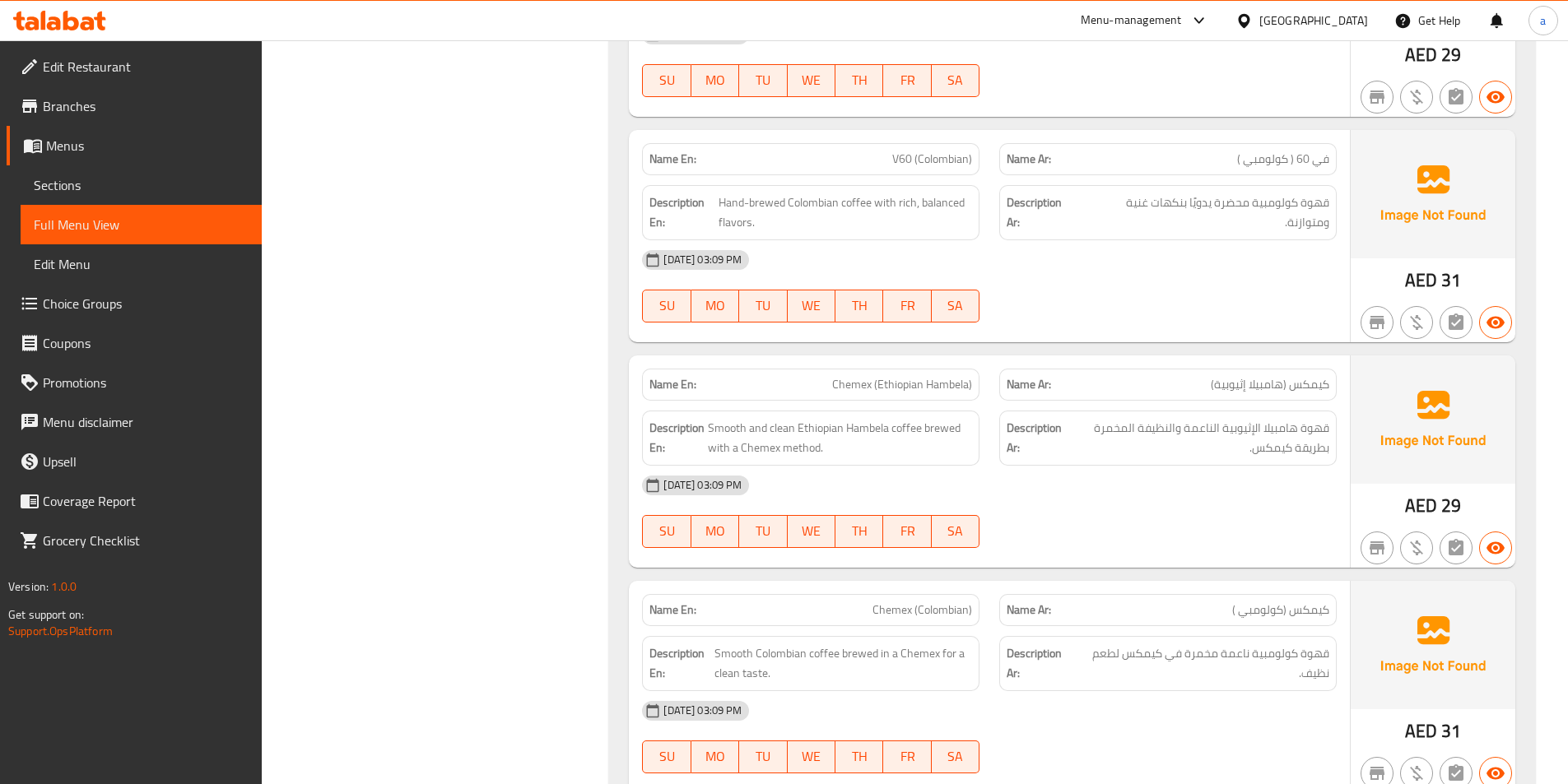
scroll to position [5676, 0]
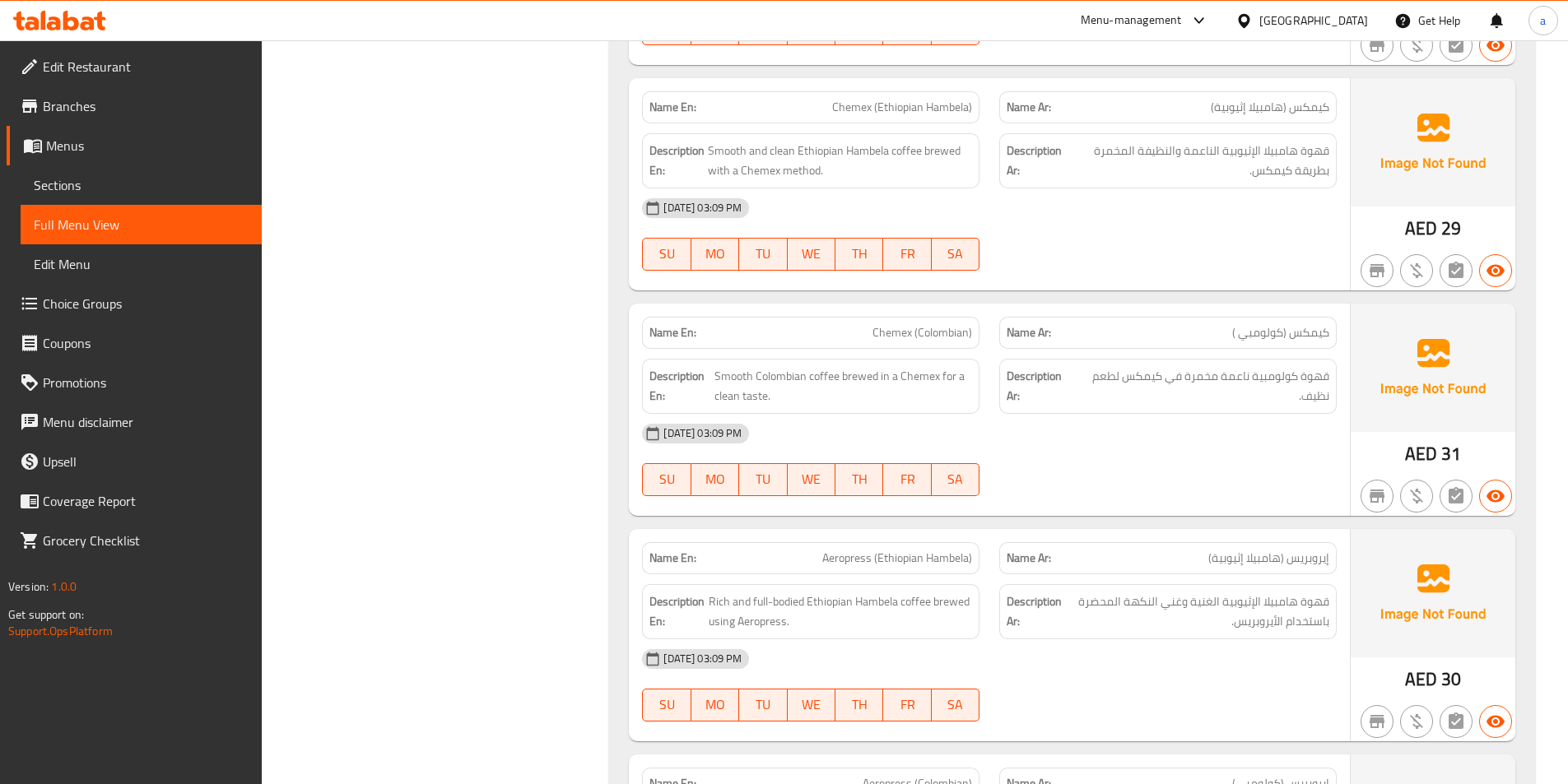
scroll to position [5841, 0]
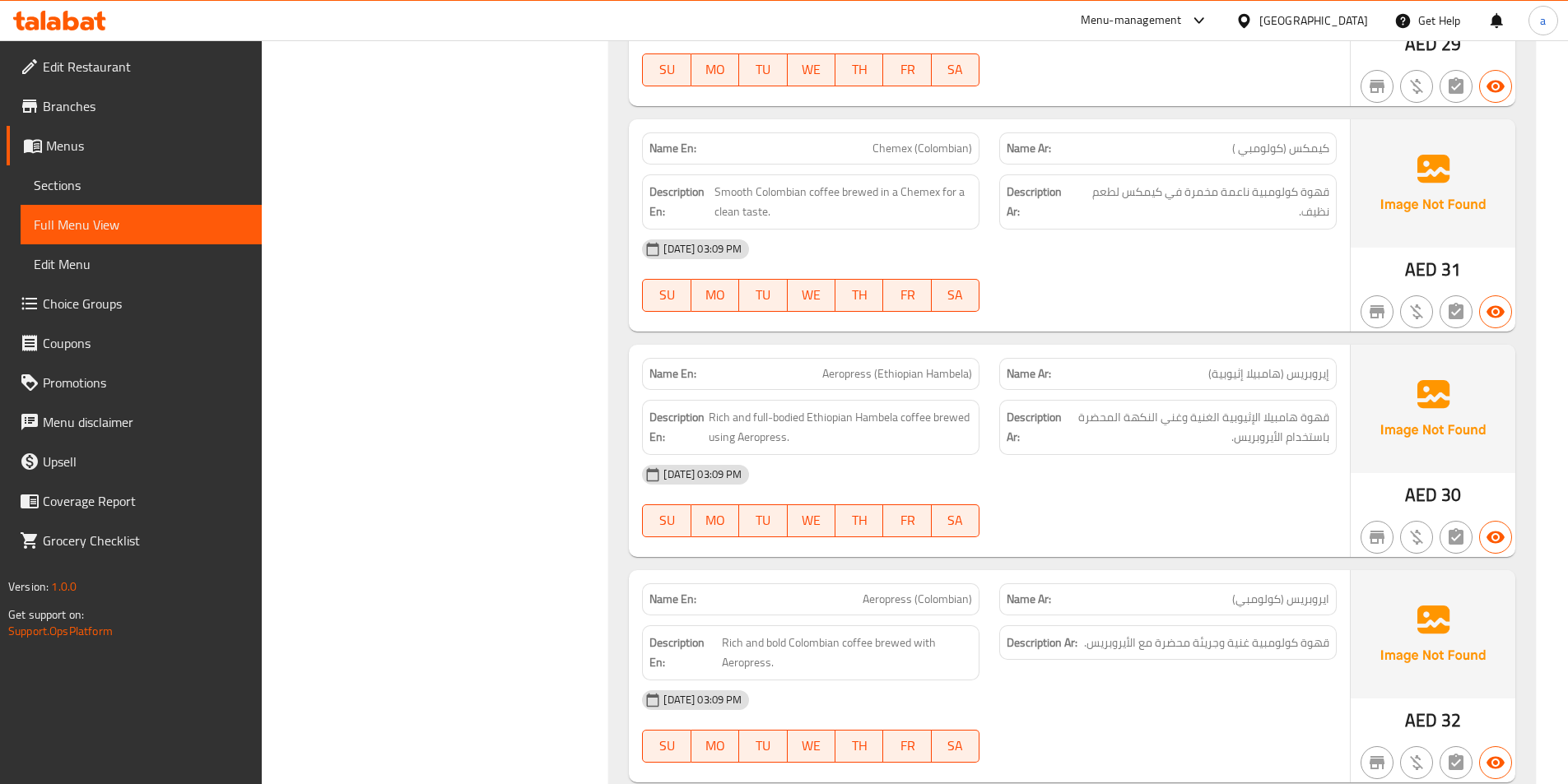
scroll to position [6087, 0]
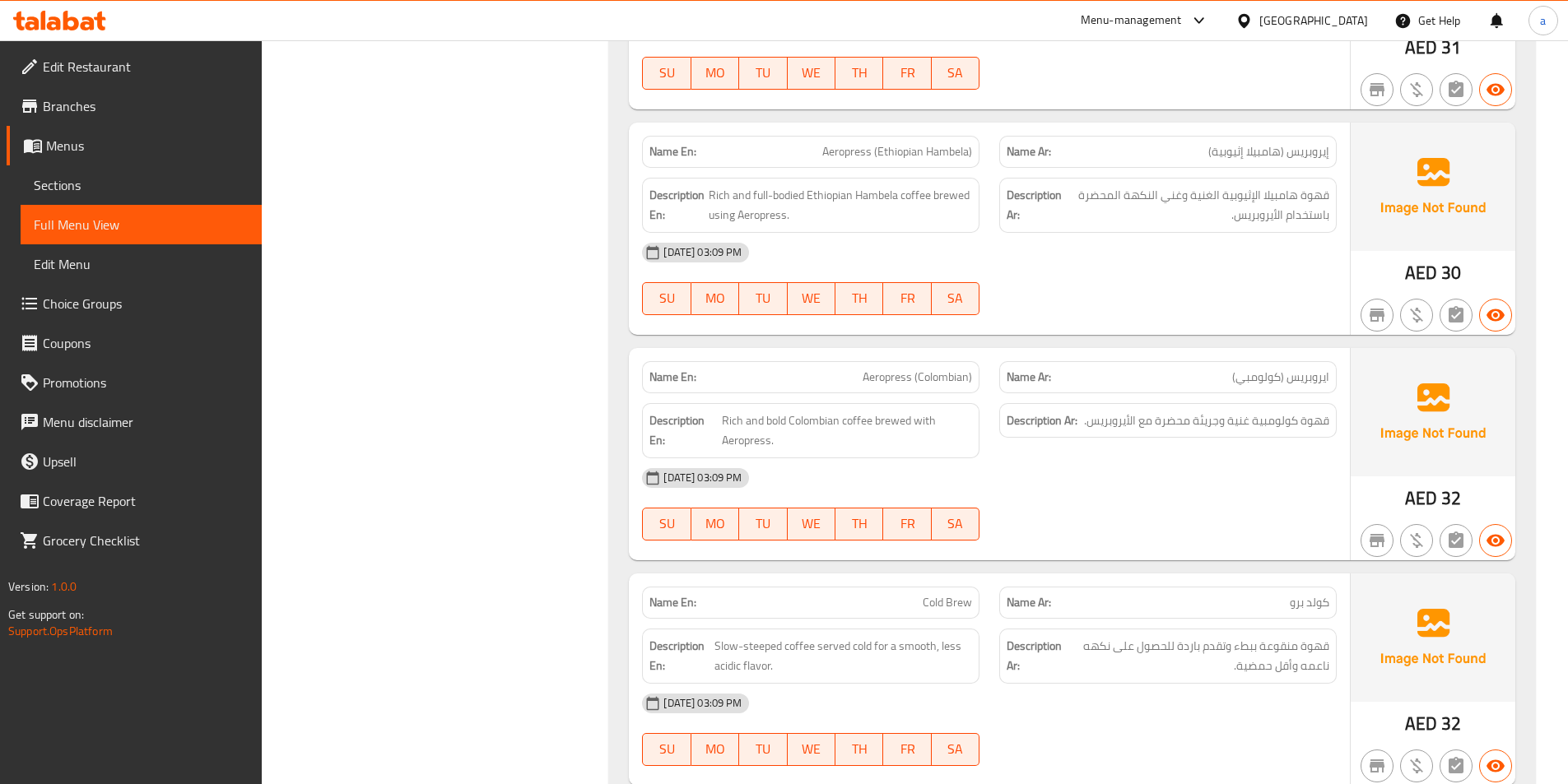
scroll to position [6334, 0]
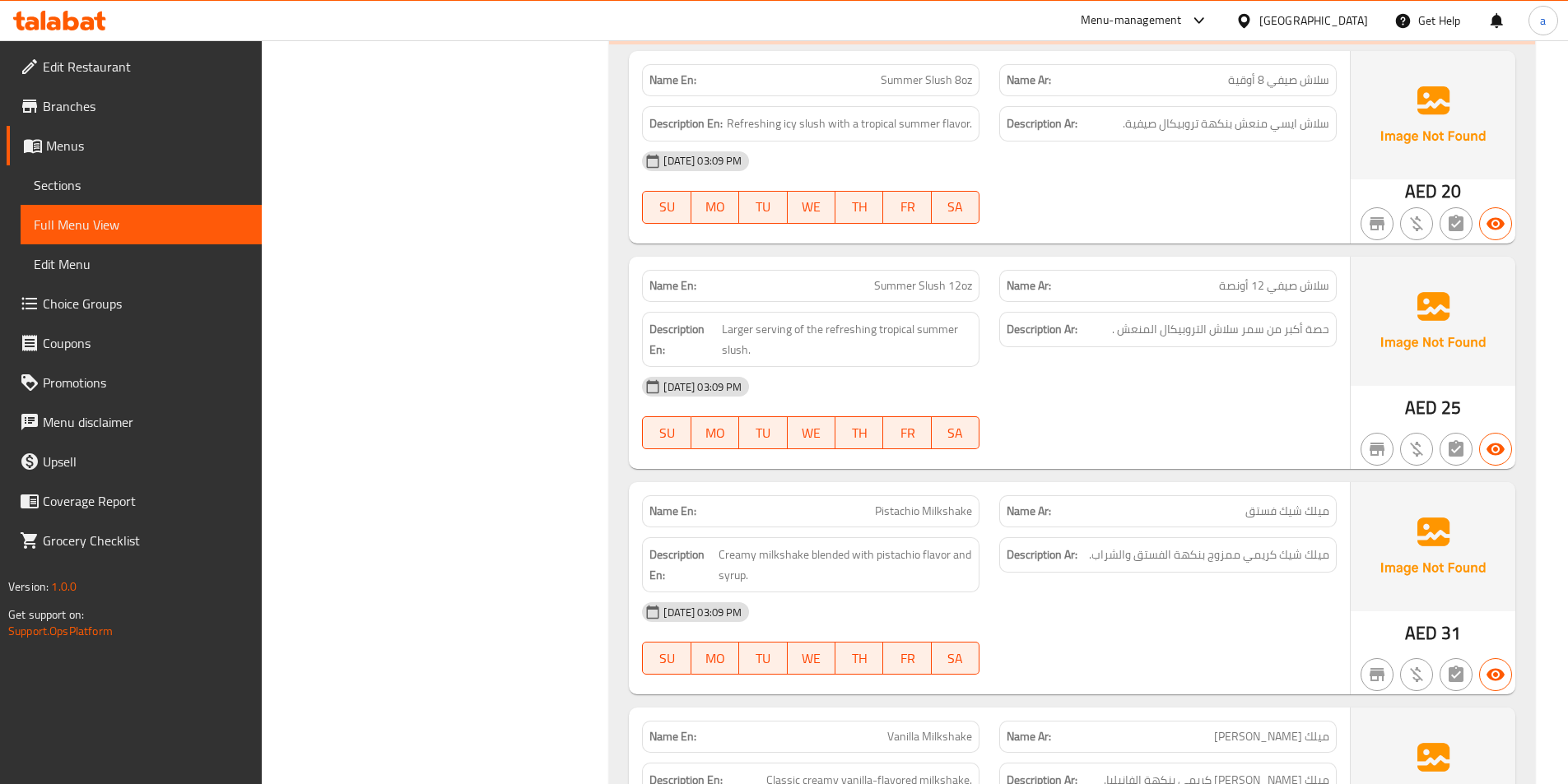
scroll to position [12403, 0]
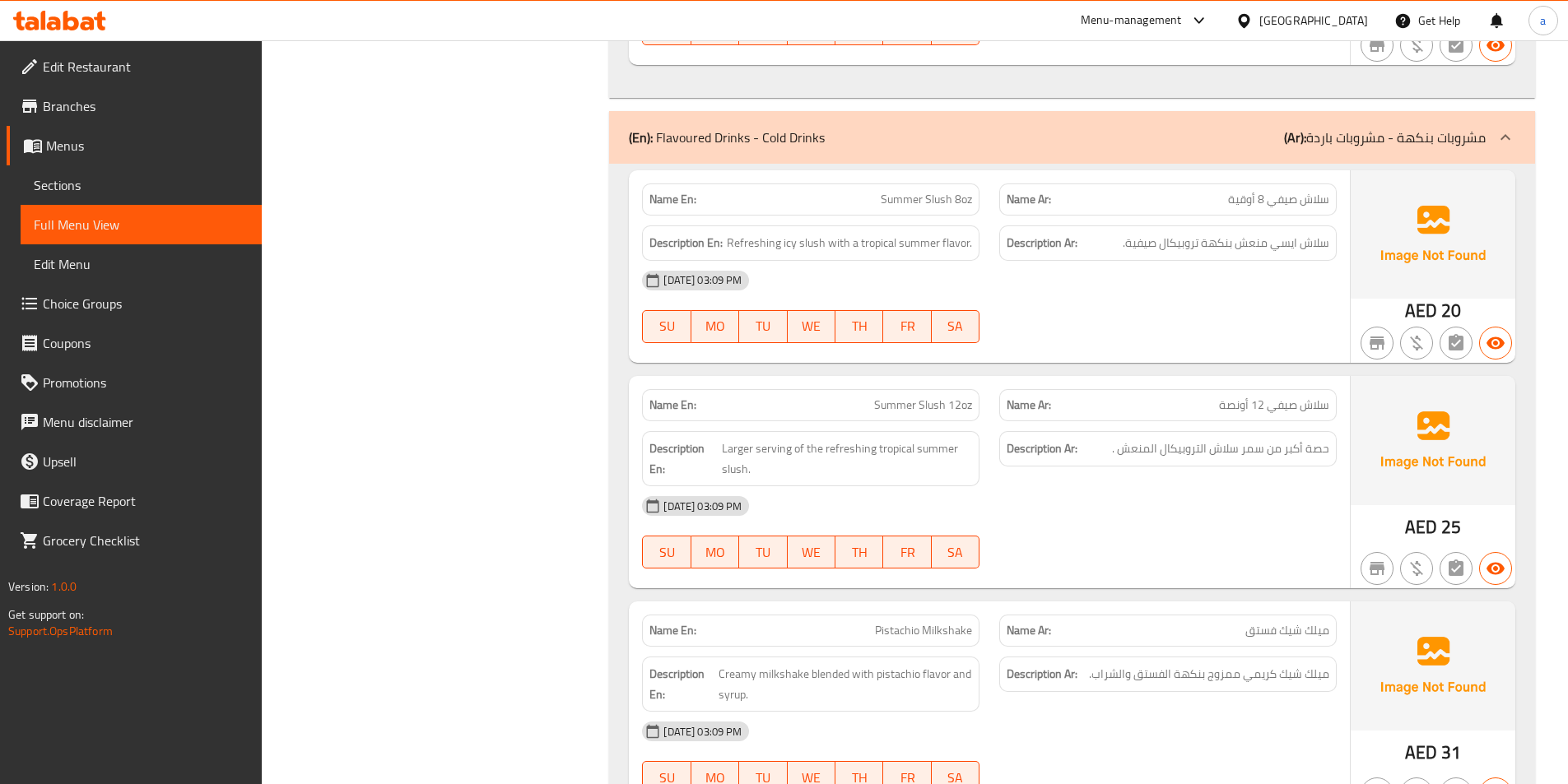
scroll to position [12239, 0]
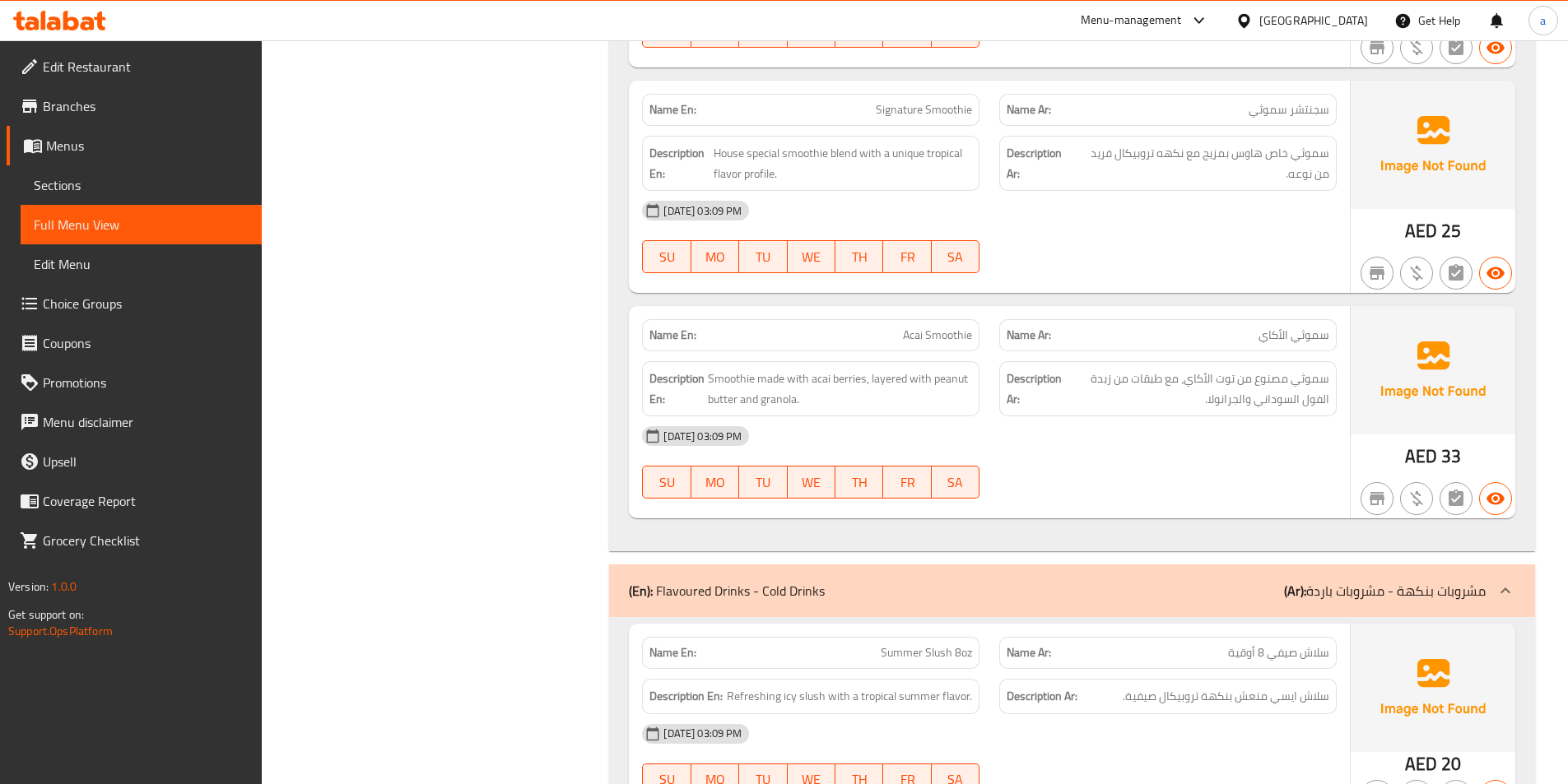
scroll to position [11827, 0]
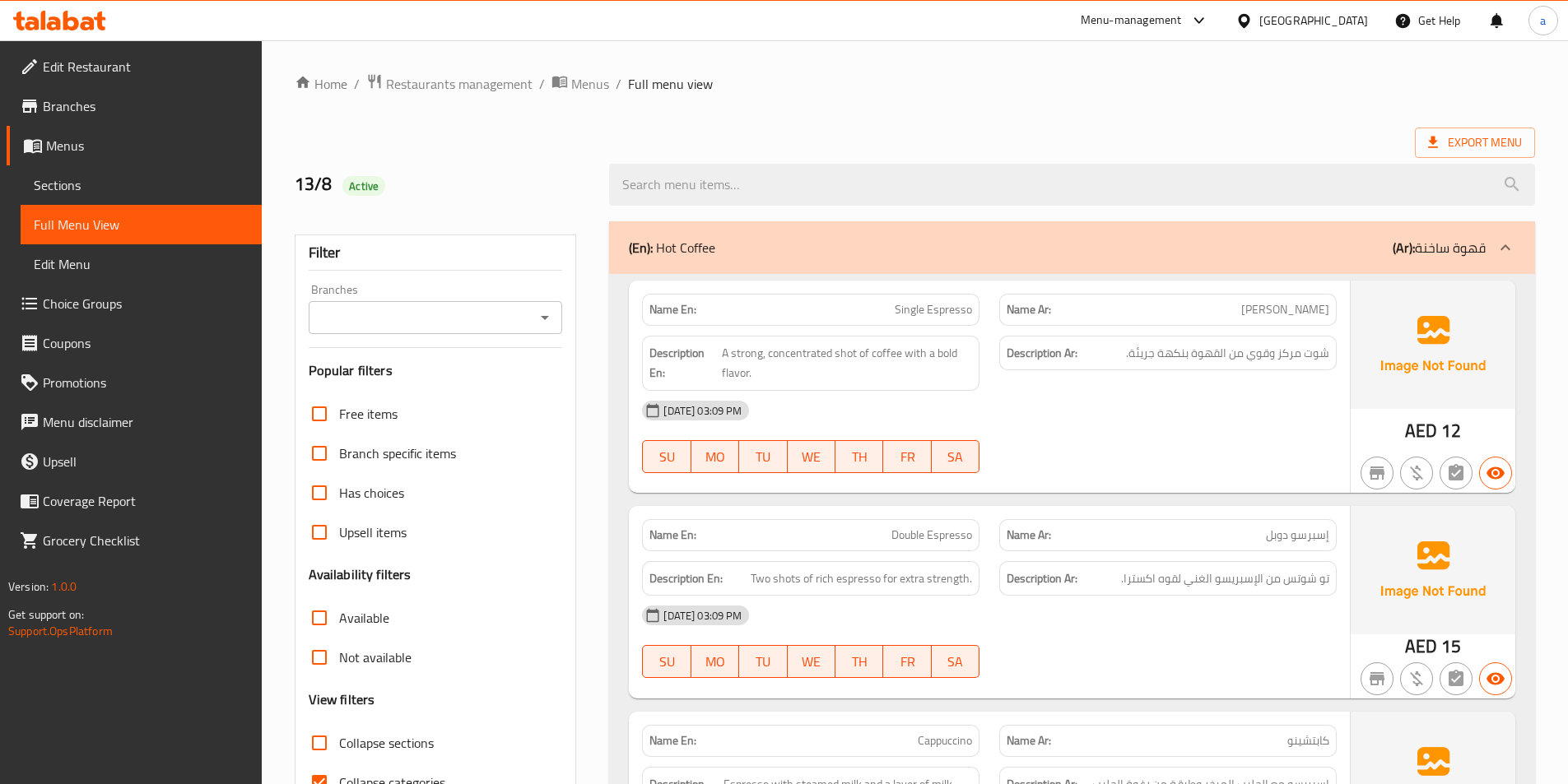
click at [97, 310] on span "Choice Groups" at bounding box center [145, 303] width 206 height 19
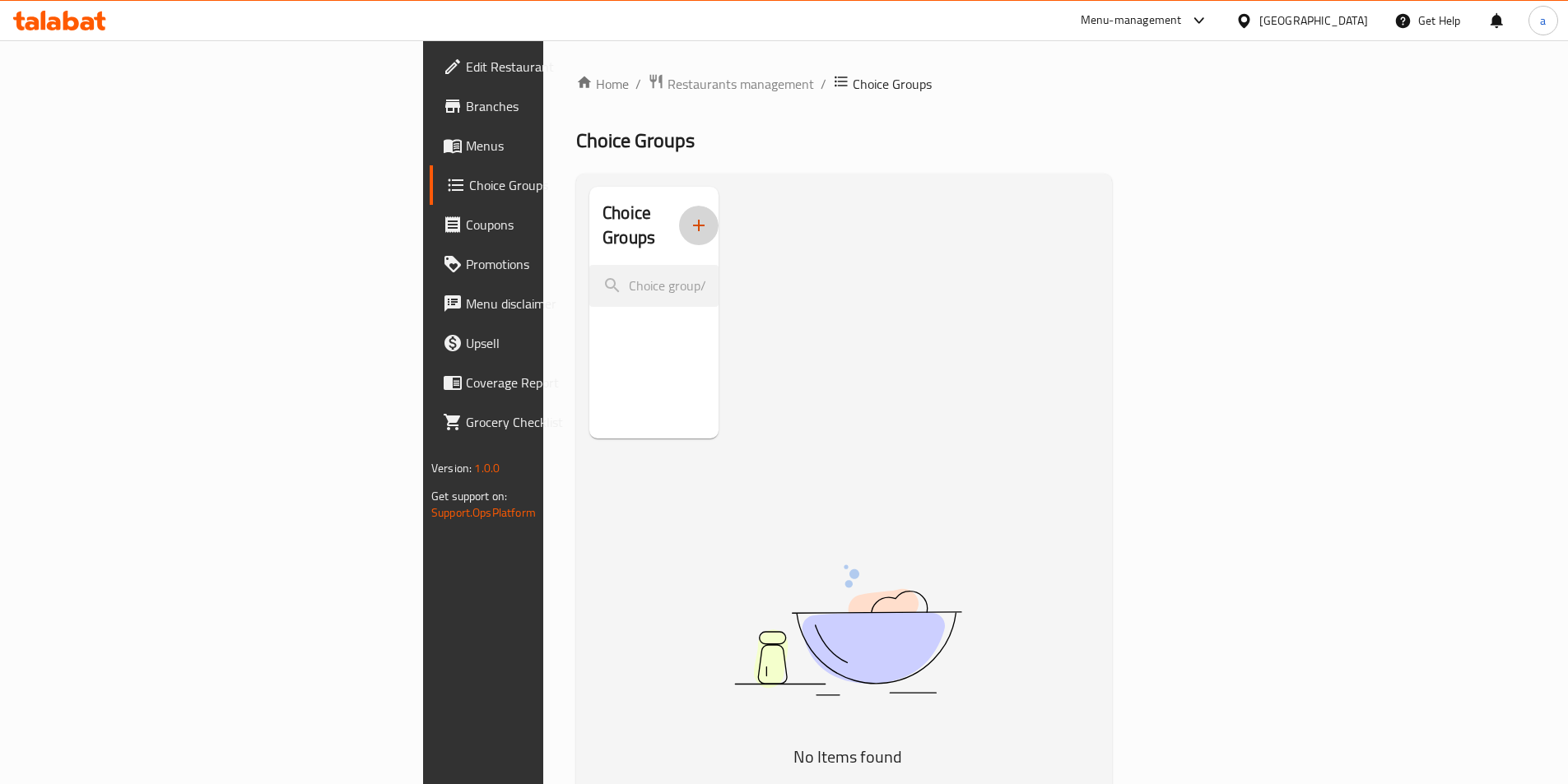
click at [693, 219] on icon "button" at bounding box center [699, 225] width 12 height 12
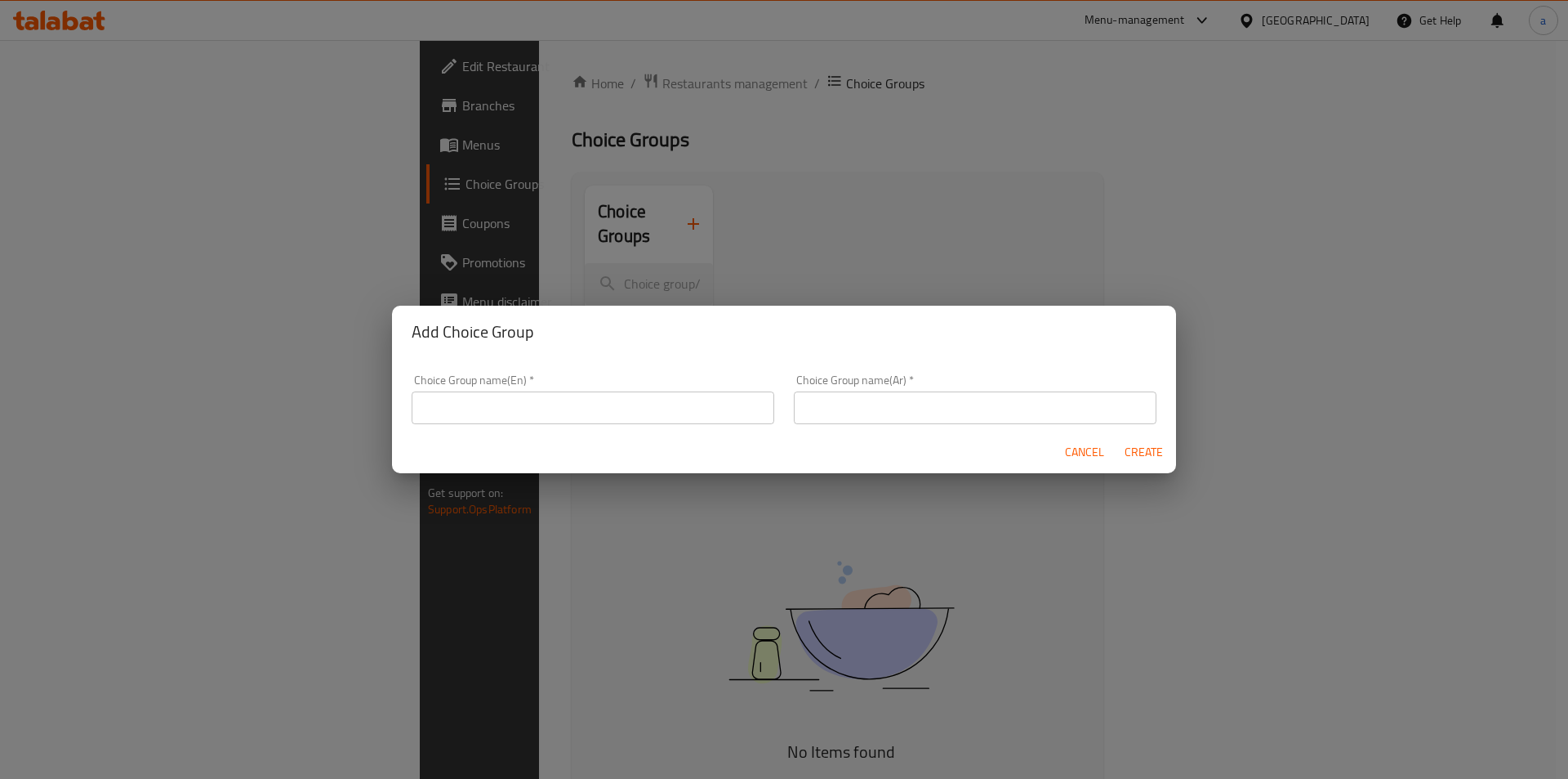
click at [575, 403] on input "text" at bounding box center [593, 408] width 362 height 33
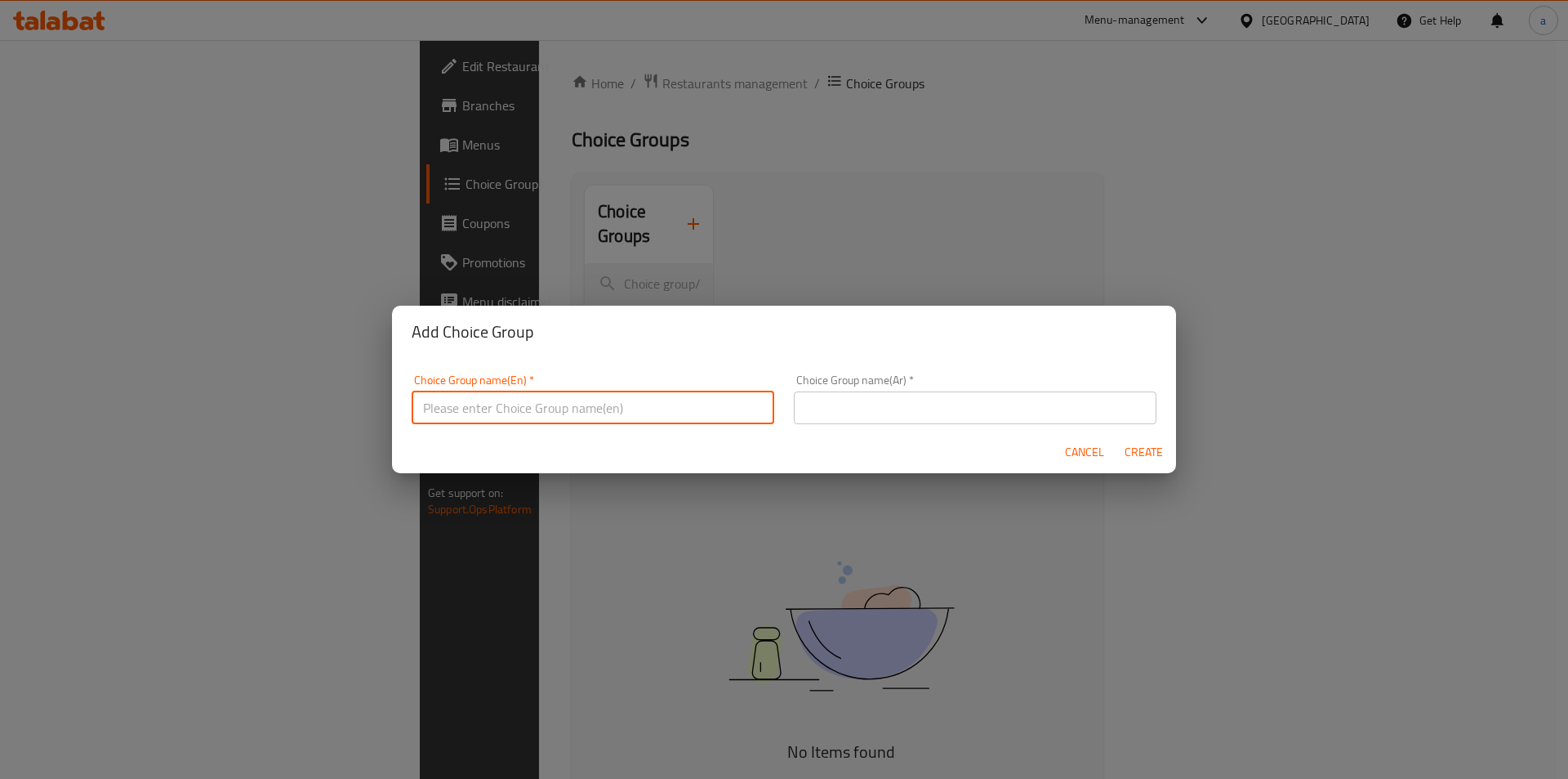
type input "ش"
type input "Add On's:"
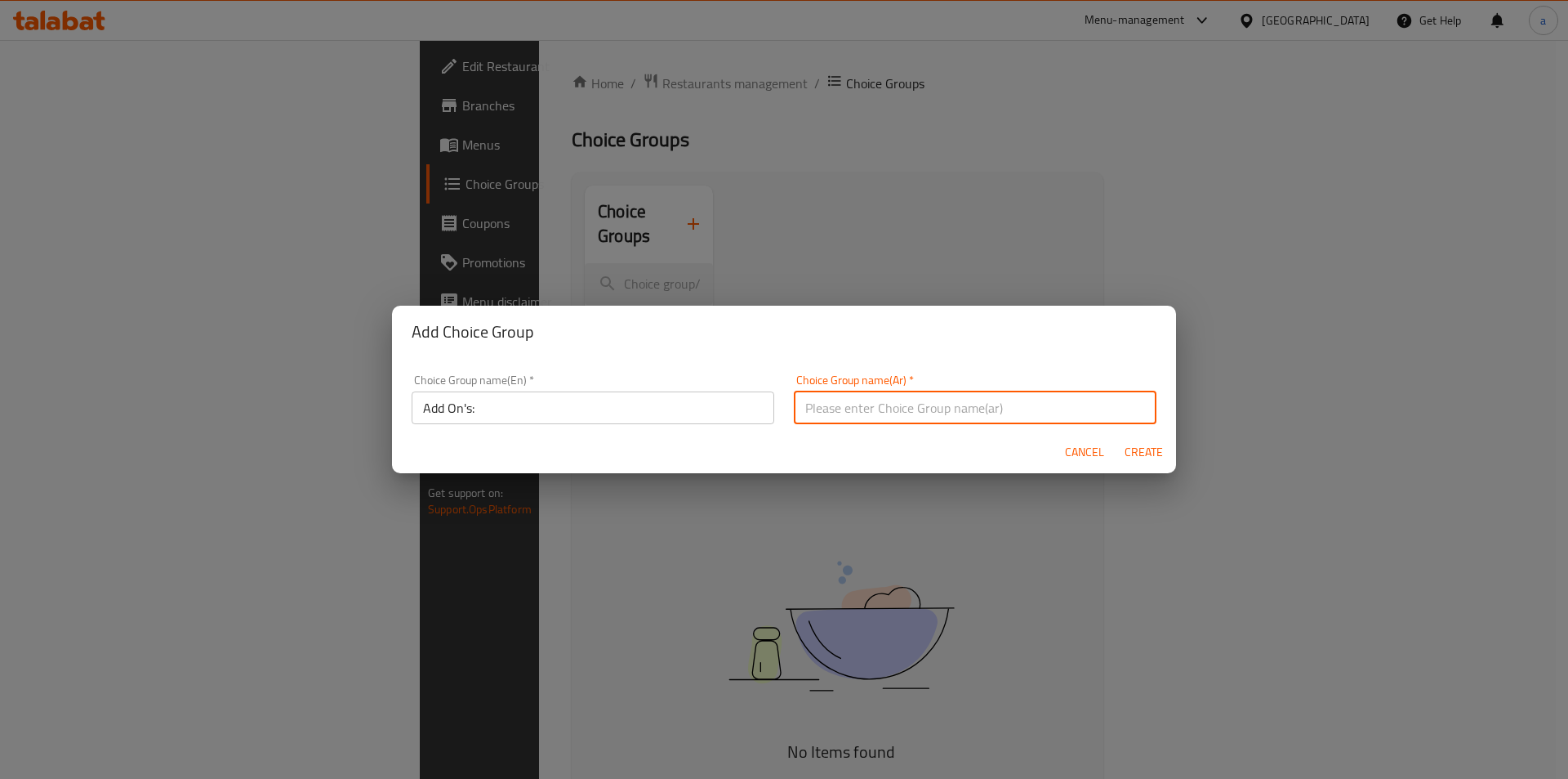
click at [942, 400] on input "text" at bounding box center [975, 408] width 362 height 33
type input "أ"
type input "اضافات:"
click at [1117, 438] on button "Create" at bounding box center [1143, 452] width 52 height 30
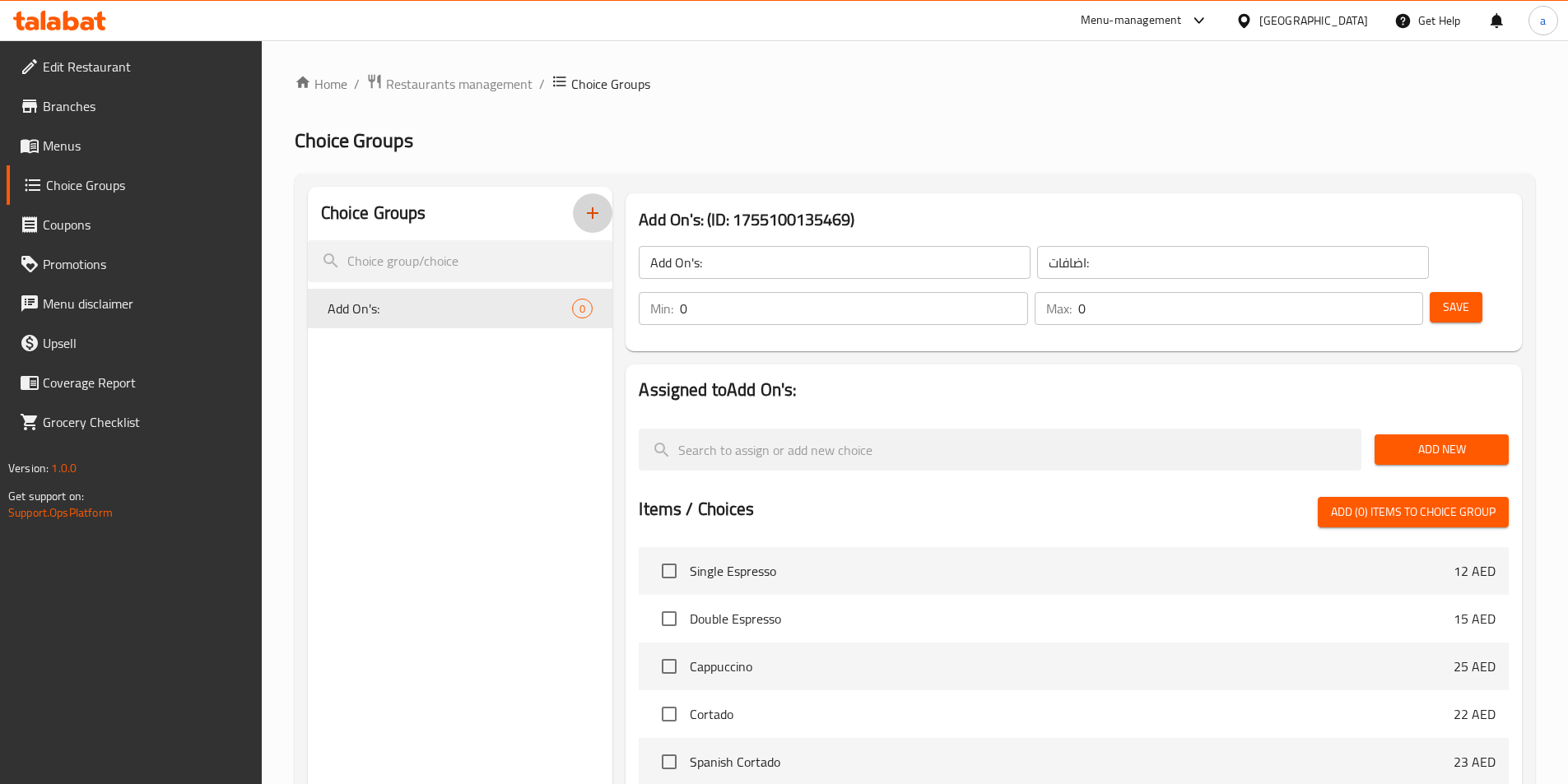
click at [1410, 439] on span "Add New" at bounding box center [1441, 450] width 108 height 20
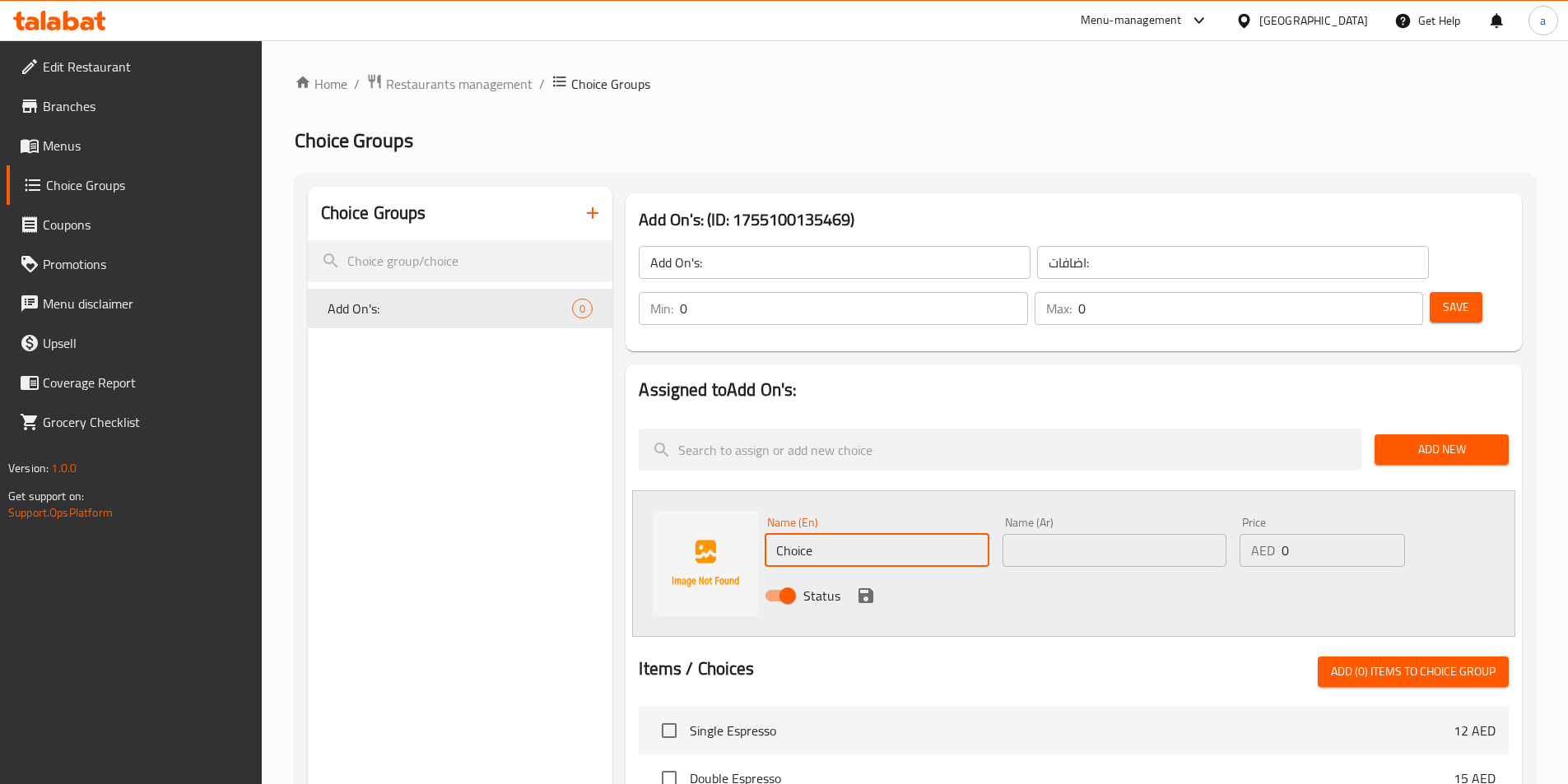
click at [823, 533] on input "Choice" at bounding box center [877, 550] width 224 height 33
type input "ُ"
type input "\"
click at [819, 533] on input "text" at bounding box center [877, 550] width 224 height 33
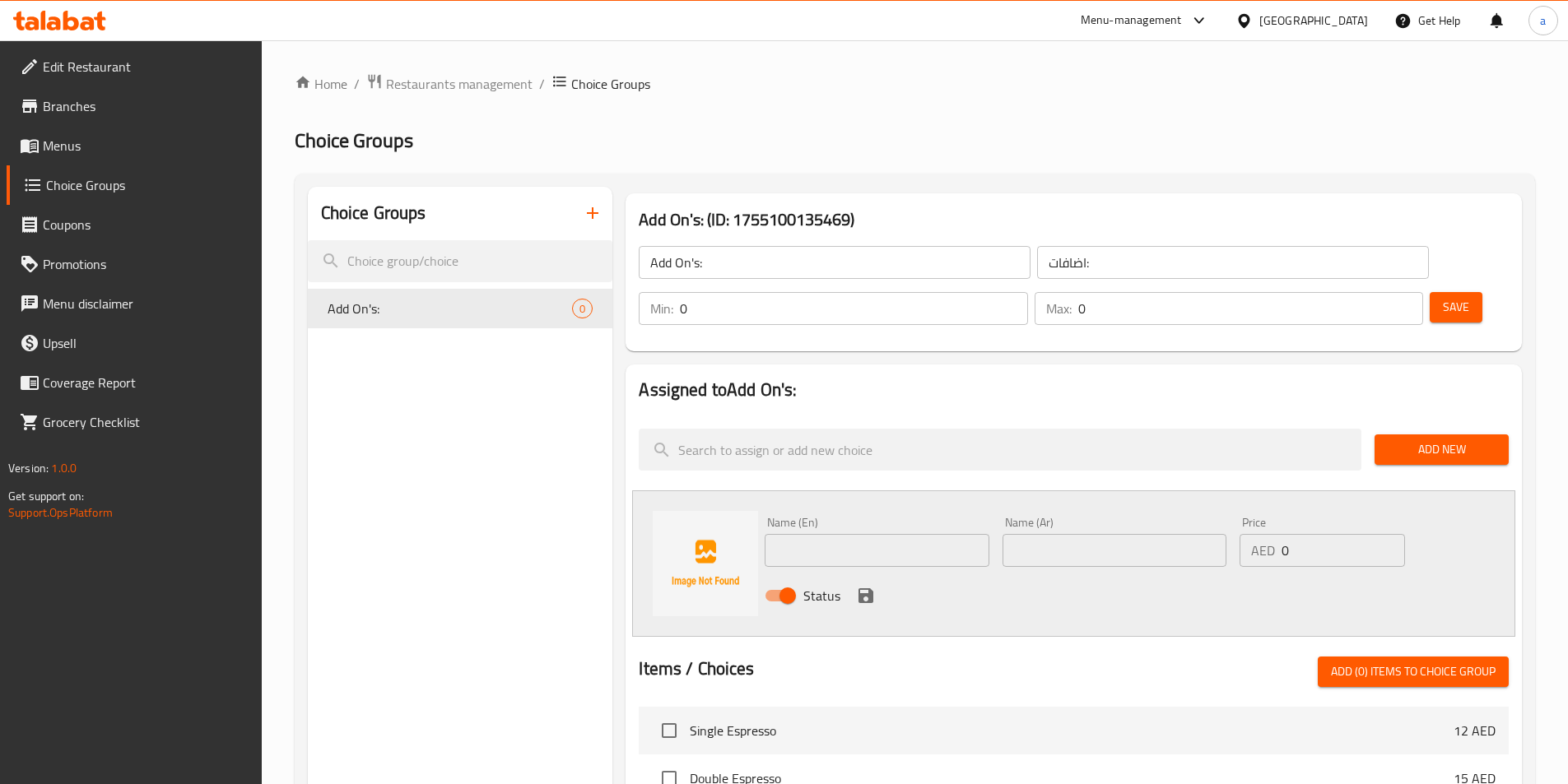
click at [819, 533] on input "text" at bounding box center [877, 550] width 224 height 33
click at [830, 533] on input "Extra peanut" at bounding box center [877, 550] width 224 height 33
type input "Extra peanut"
click at [1038, 533] on input "text" at bounding box center [1114, 550] width 224 height 33
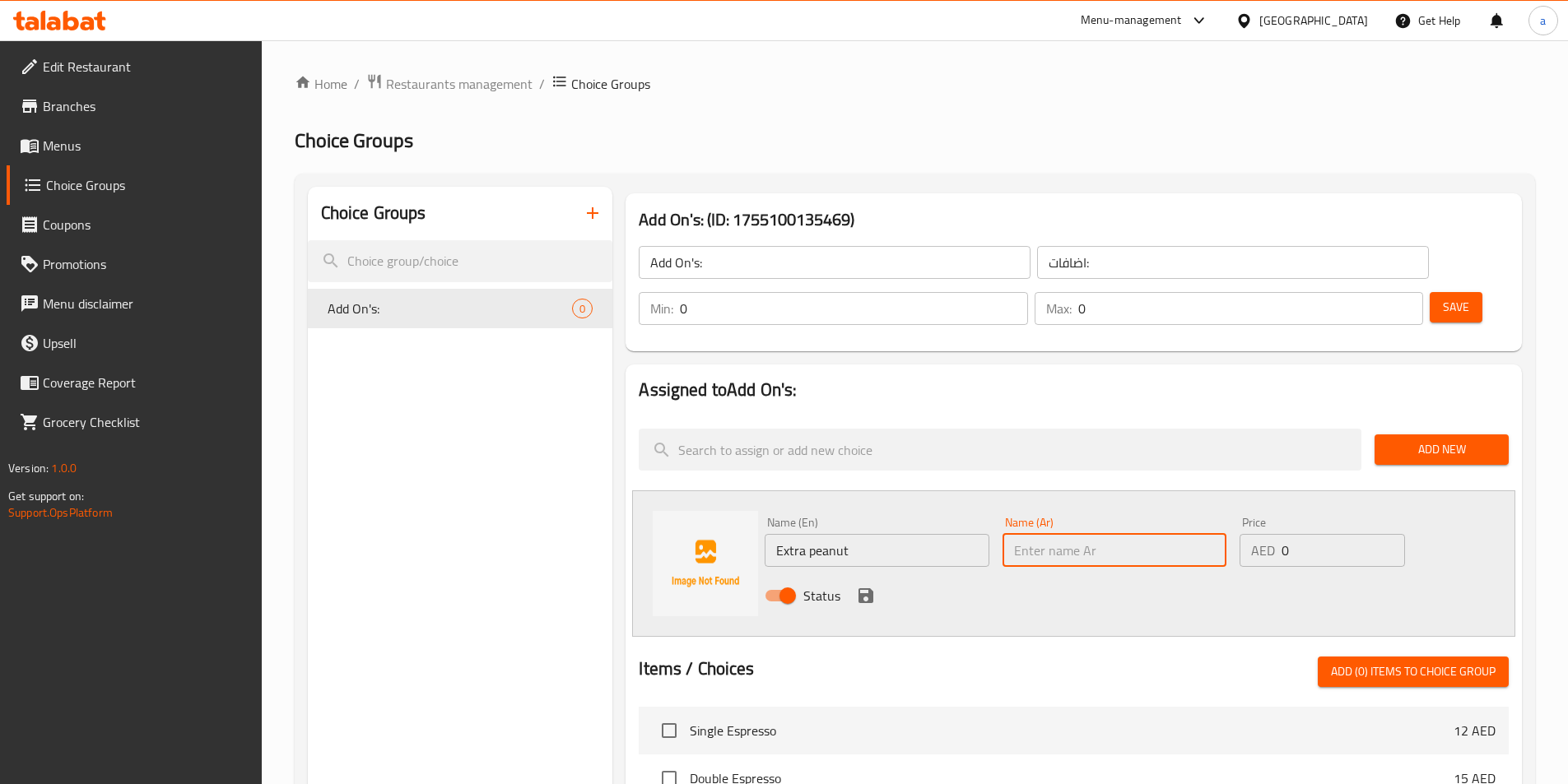
drag, startPoint x: 1103, startPoint y: 509, endPoint x: 1146, endPoint y: 519, distance: 44.1
click at [1103, 533] on input "text" at bounding box center [1114, 550] width 224 height 33
type input "h"
paste input "الفول السوداني"
type input "اكسترا الفول السوداني"
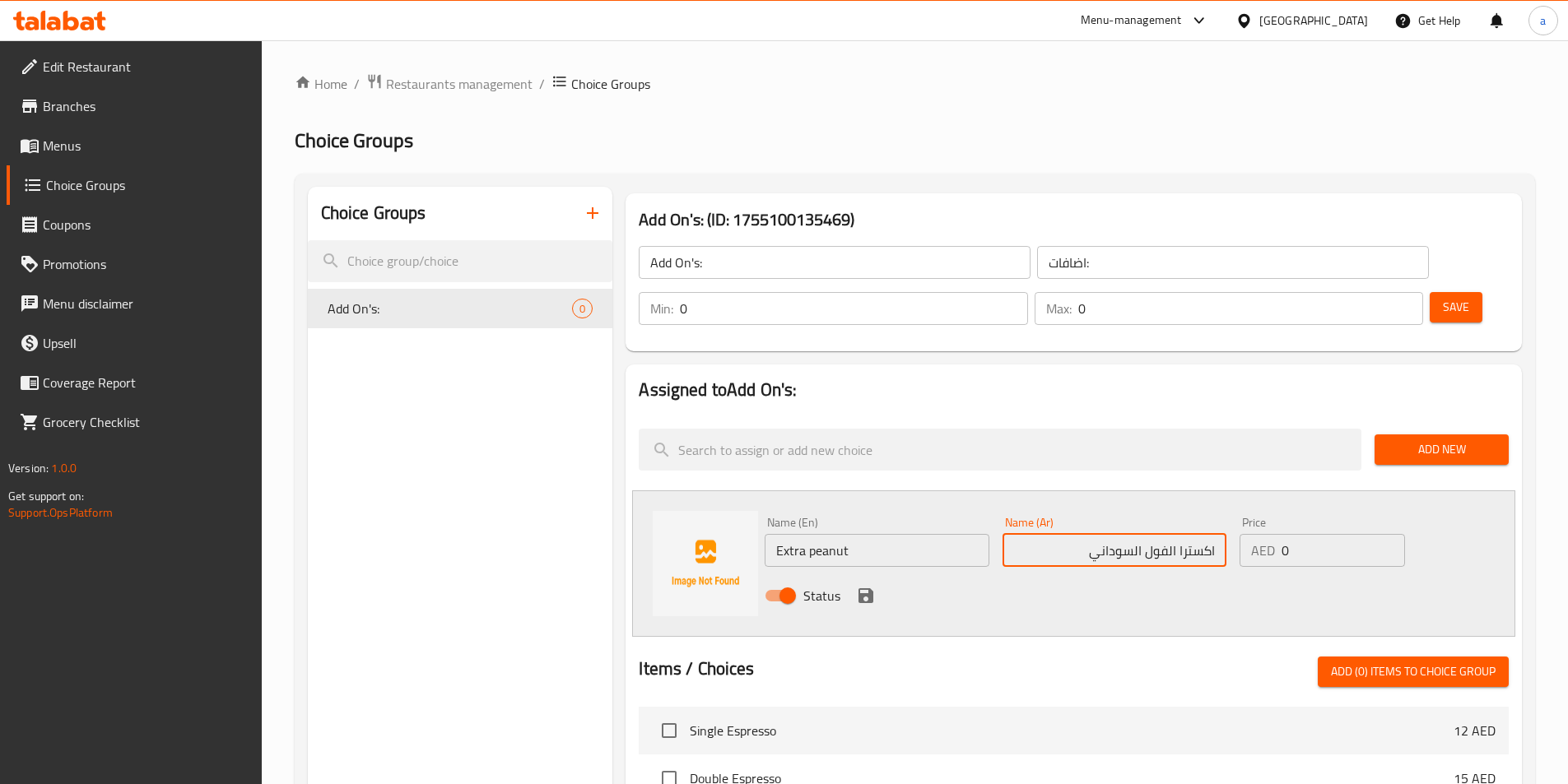
click at [1353, 533] on input "0" at bounding box center [1342, 550] width 123 height 33
click at [1303, 533] on input "0" at bounding box center [1342, 550] width 123 height 33
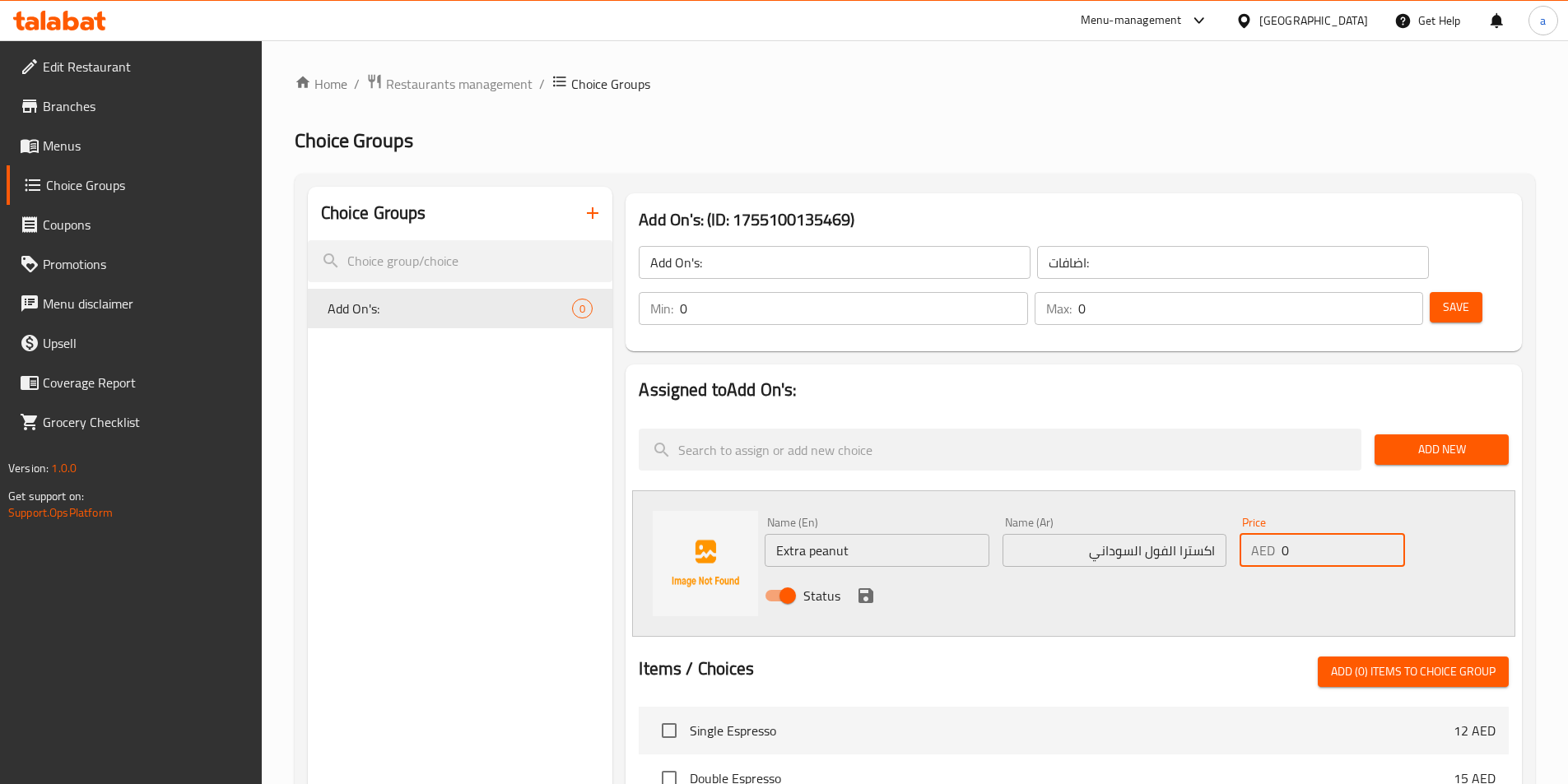
click at [1303, 533] on input "0" at bounding box center [1342, 550] width 123 height 33
type input "4"
click at [867, 586] on icon "save" at bounding box center [866, 595] width 19 height 19
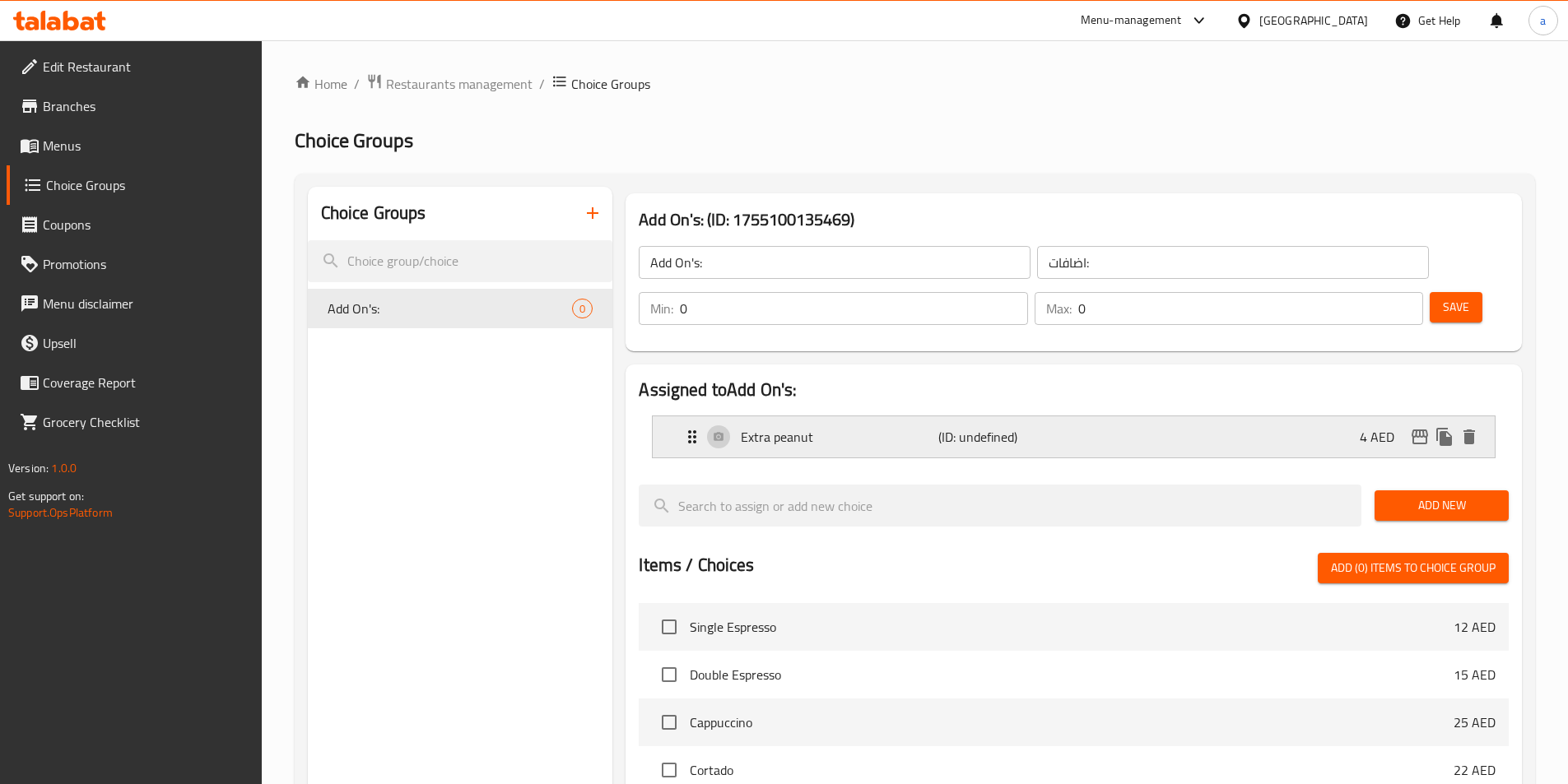
click at [824, 416] on div "Extra peanut (ID: undefined) 4 AED" at bounding box center [1079, 437] width 793 height 41
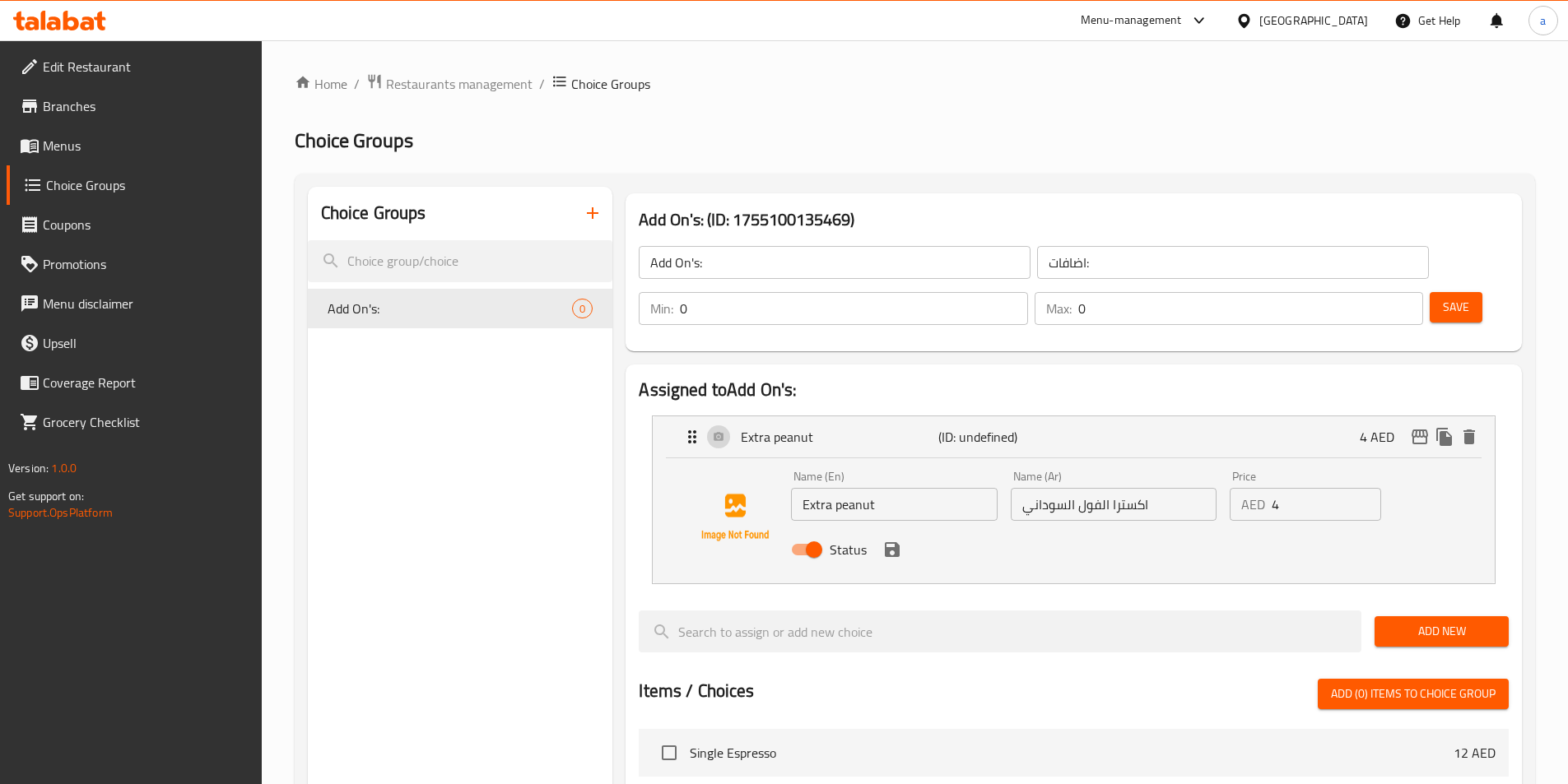
click at [854, 487] on input "Extra peanut" at bounding box center [893, 504] width 206 height 33
click at [882, 540] on icon "save" at bounding box center [891, 549] width 19 height 19
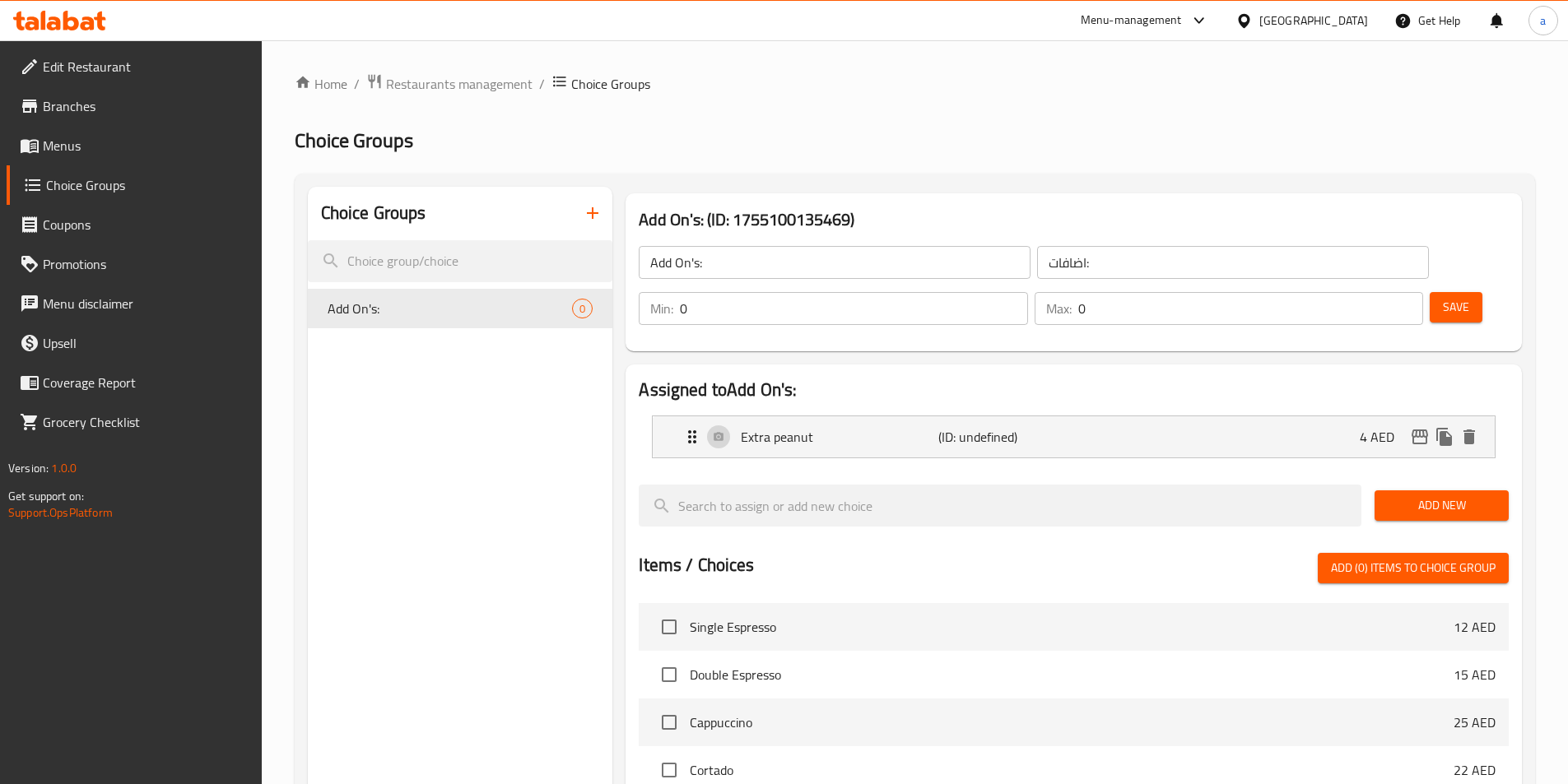
click at [1446, 292] on button "Save" at bounding box center [1456, 307] width 53 height 30
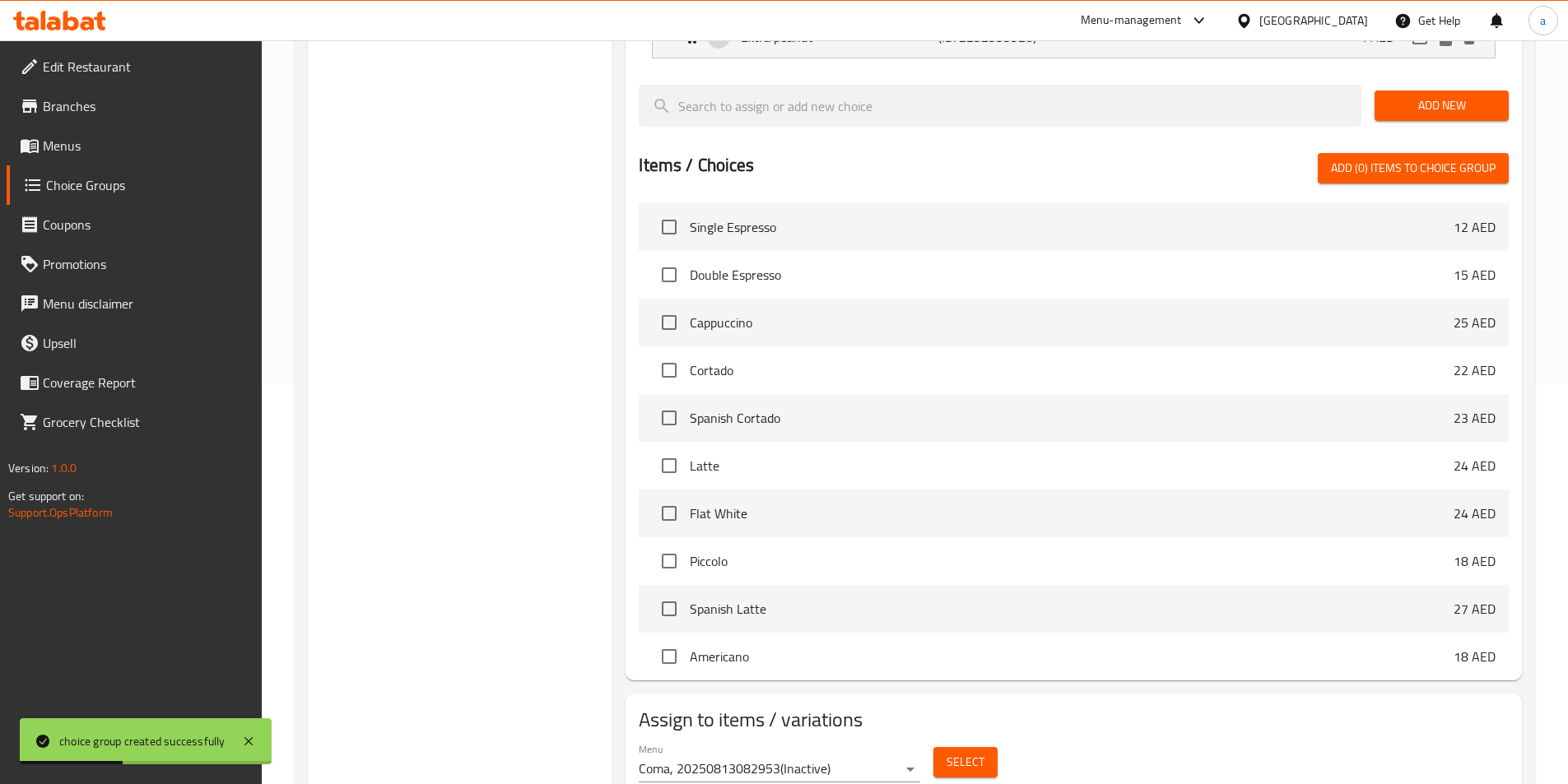
scroll to position [418, 0]
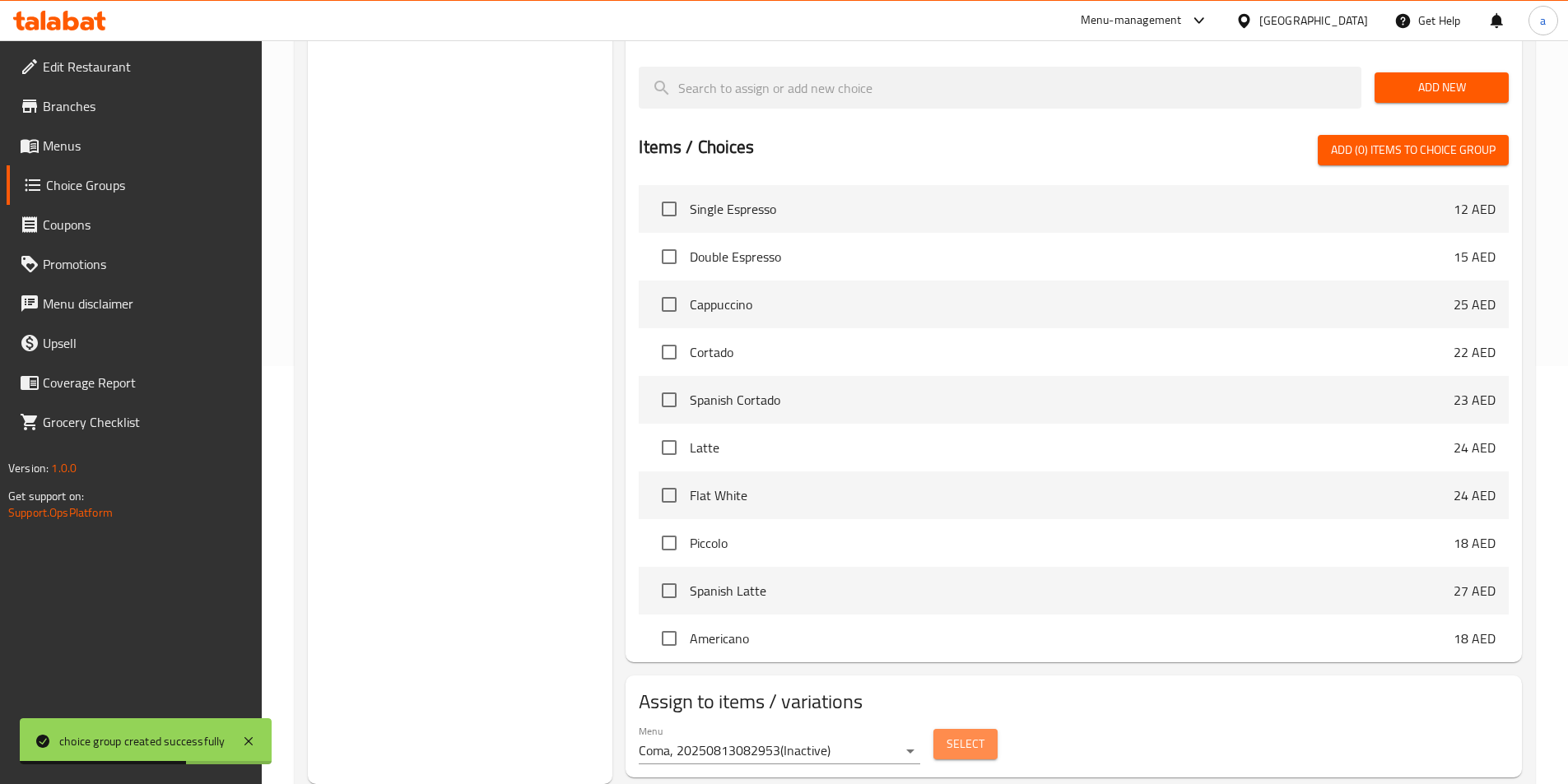
click at [982, 733] on span "Select" at bounding box center [965, 743] width 38 height 20
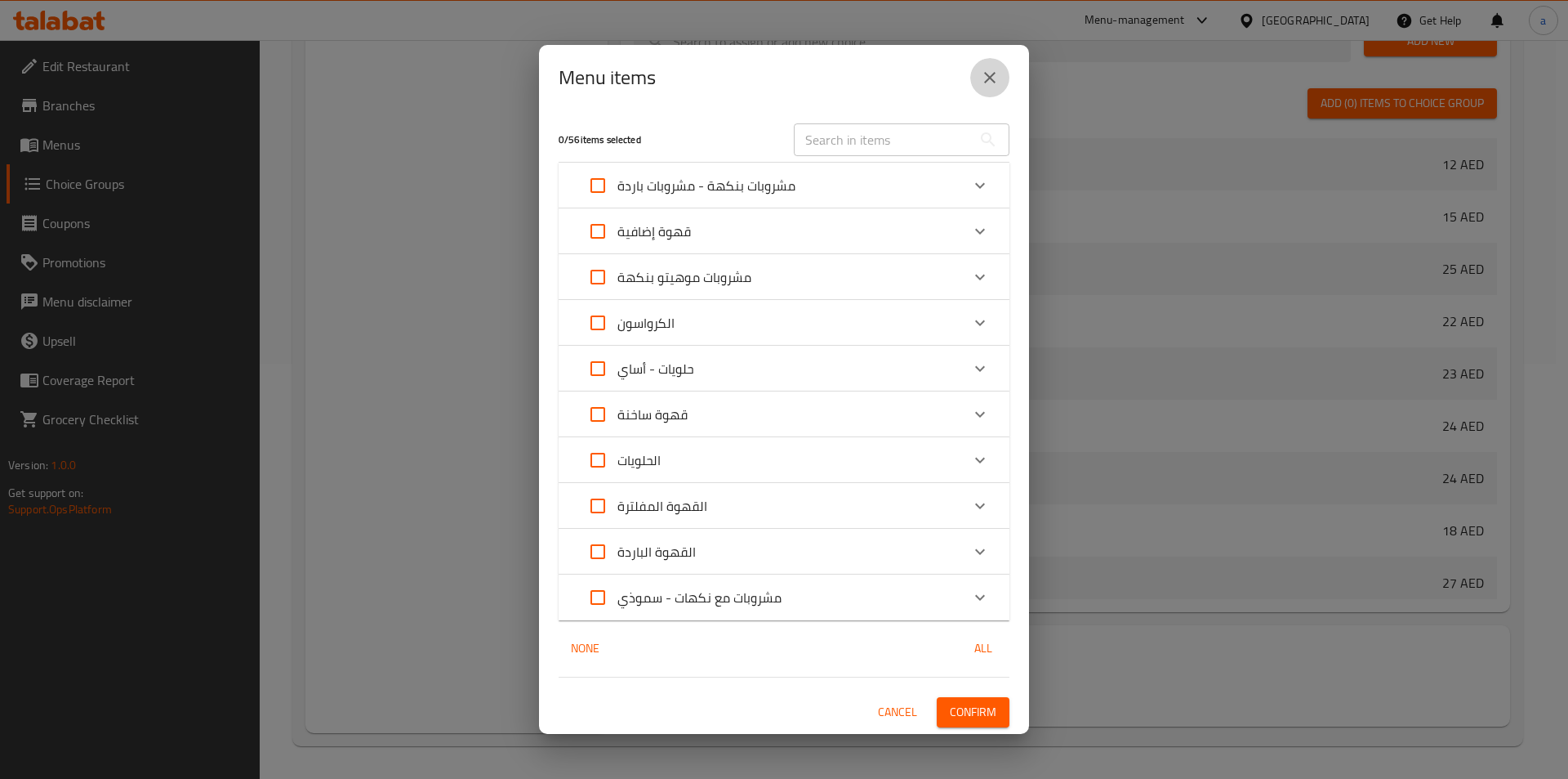
click at [992, 83] on icon "close" at bounding box center [989, 77] width 19 height 19
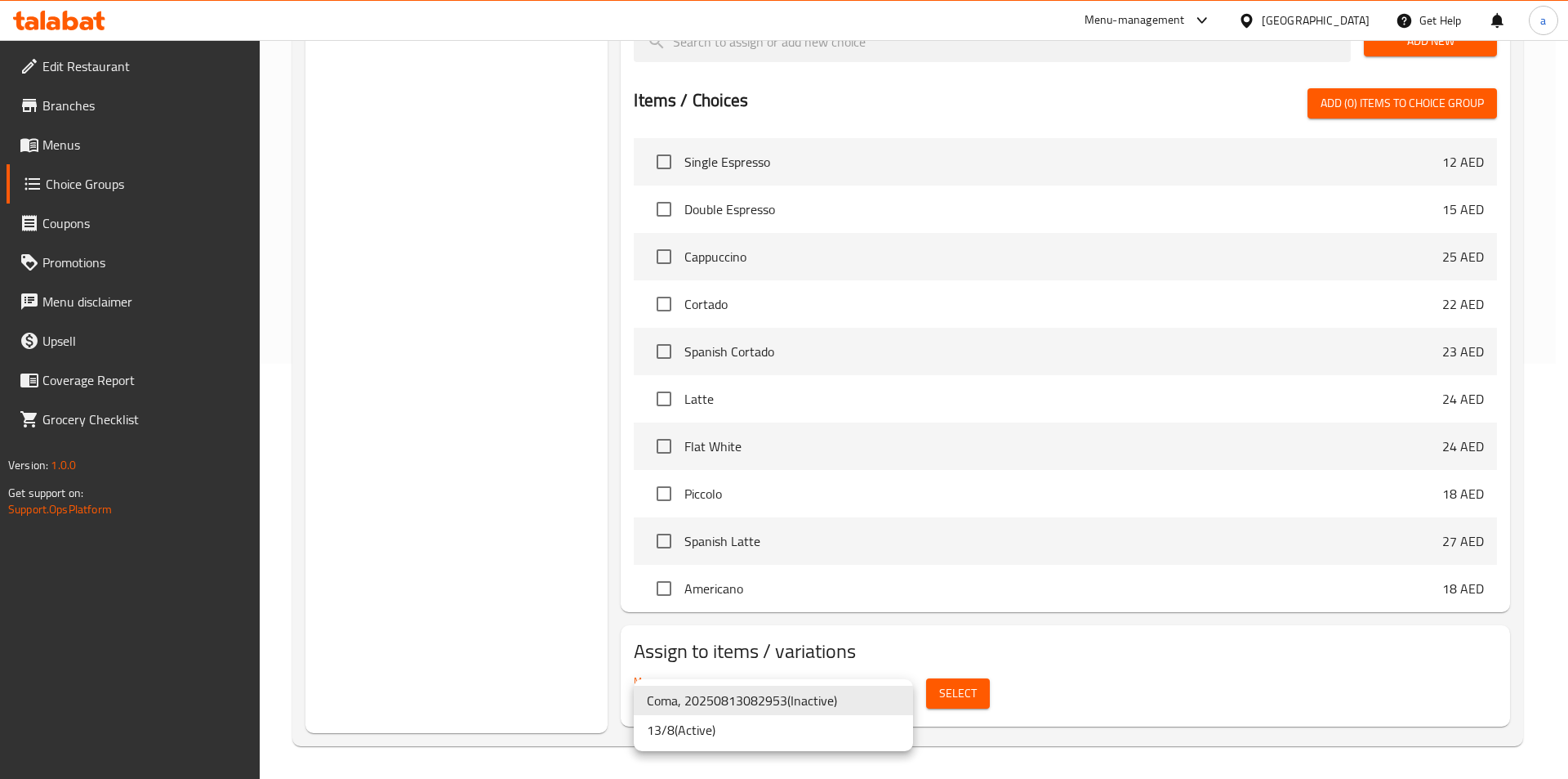
click at [730, 738] on li "13/8 ( Active )" at bounding box center [773, 730] width 279 height 29
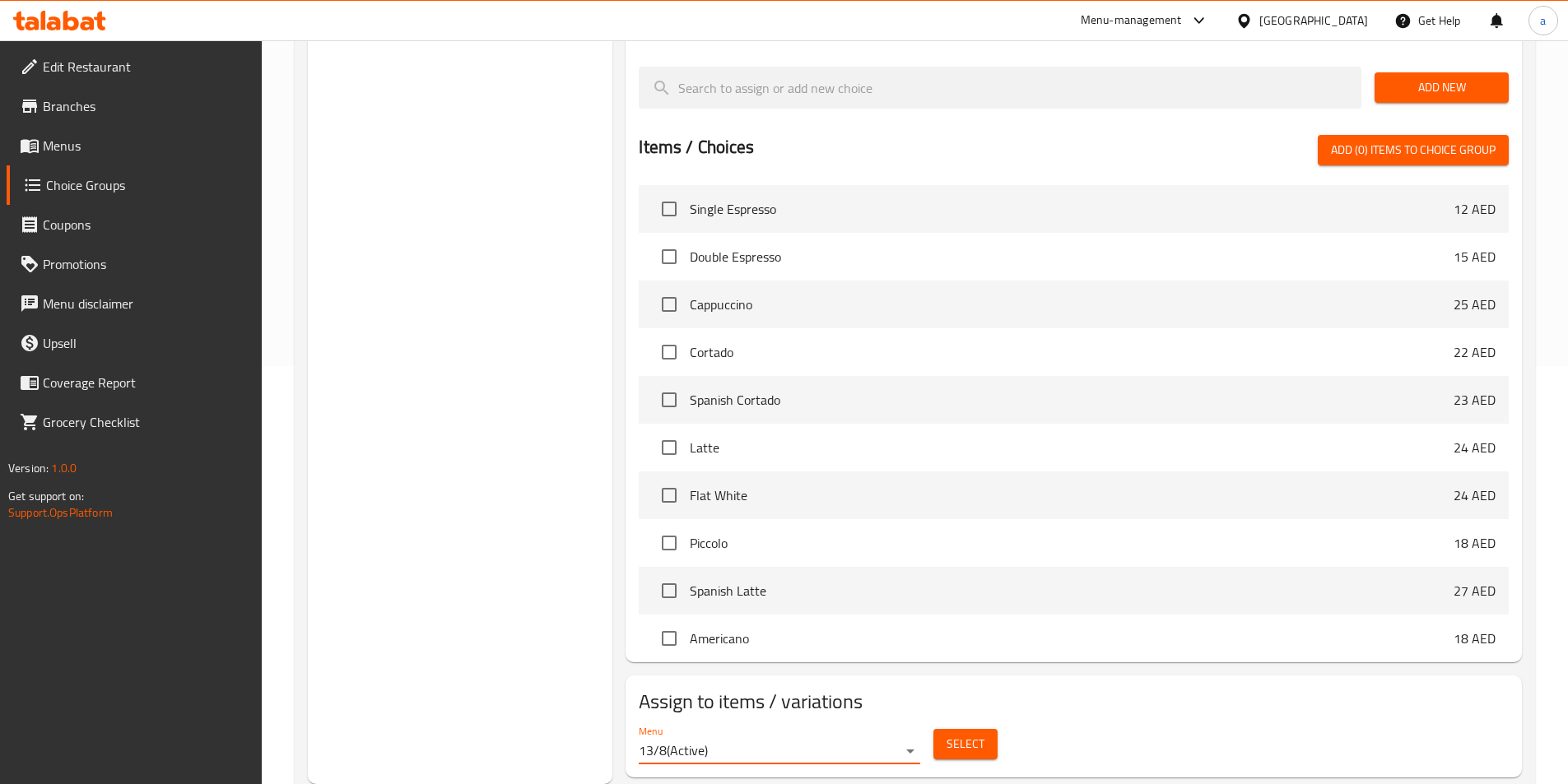
click at [973, 733] on span "Select" at bounding box center [965, 743] width 38 height 20
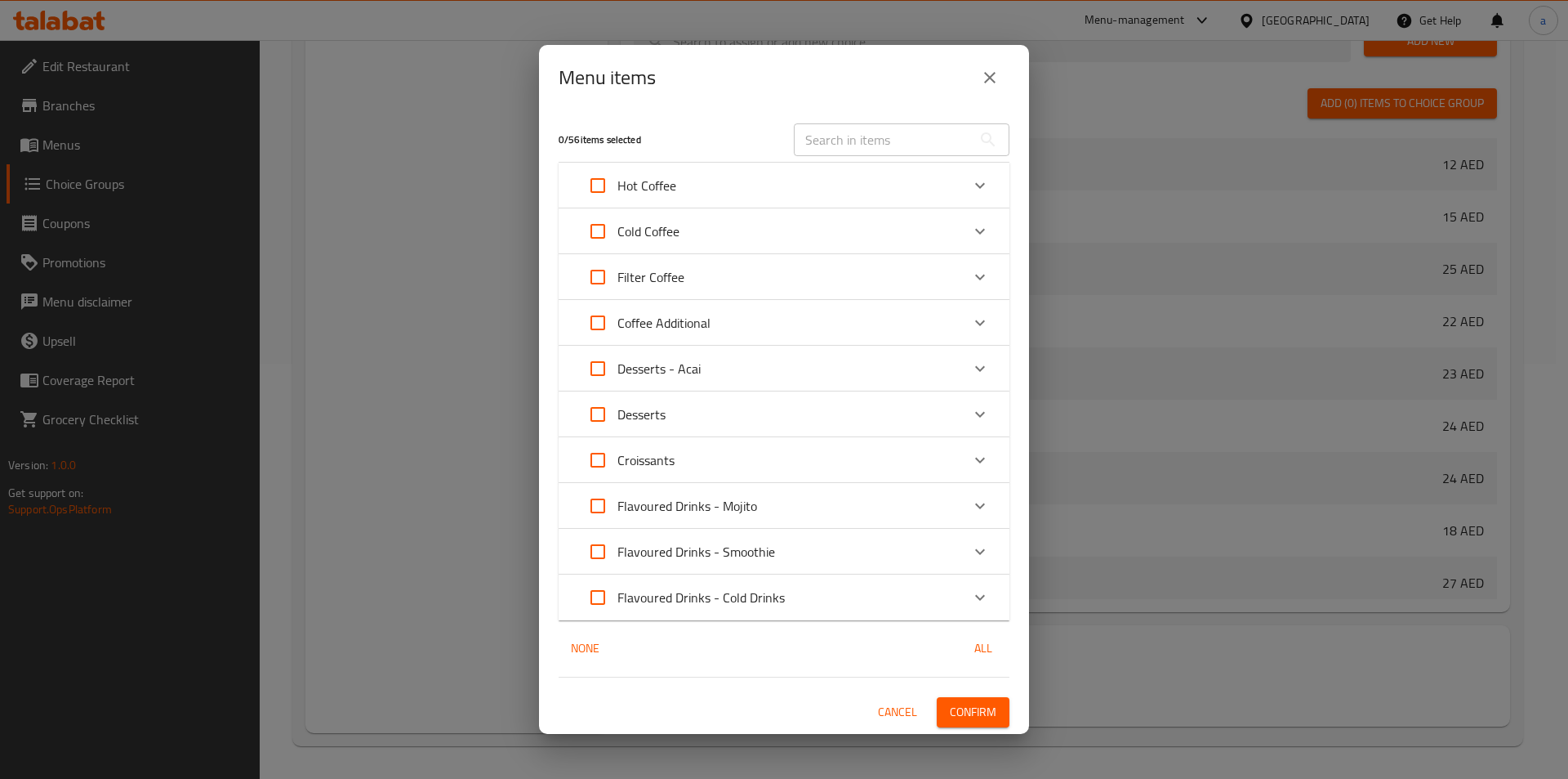
click at [658, 557] on p "Flavoured Drinks - Smoothie" at bounding box center [696, 551] width 157 height 19
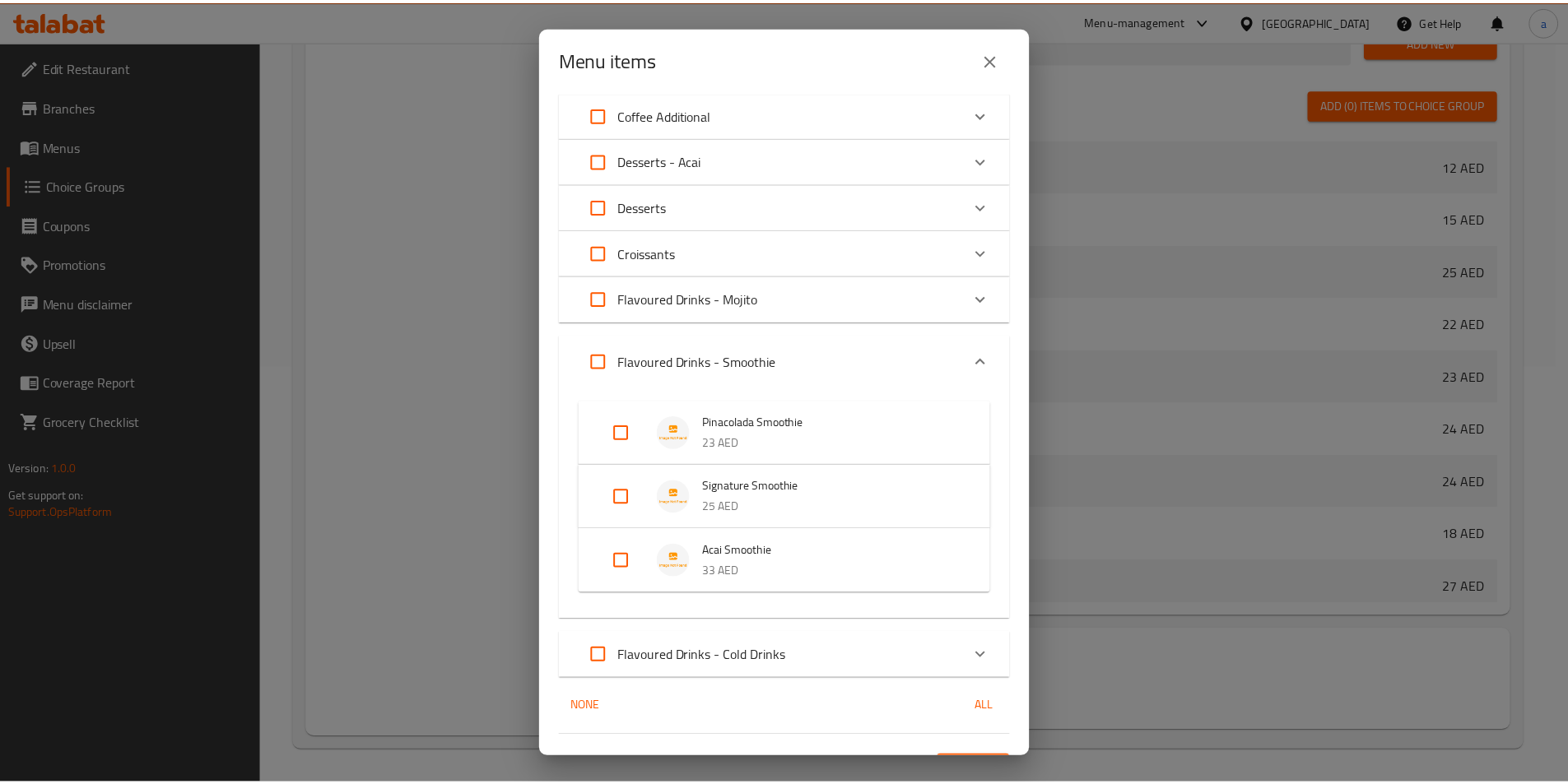
scroll to position [227, 0]
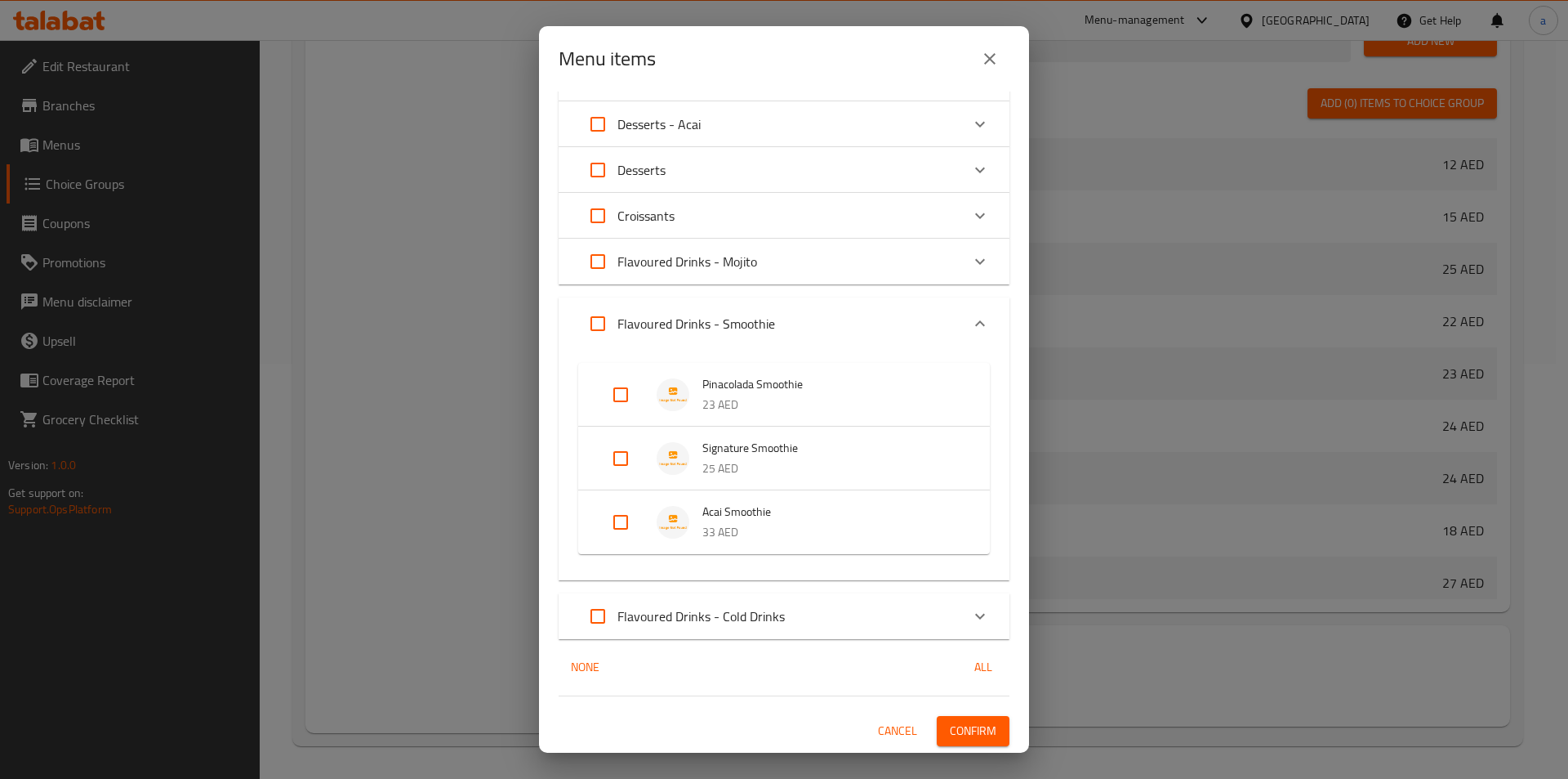
click at [615, 523] on input "Expand" at bounding box center [620, 522] width 39 height 39
checkbox input "true"
click at [976, 739] on span "Confirm" at bounding box center [972, 744] width 47 height 20
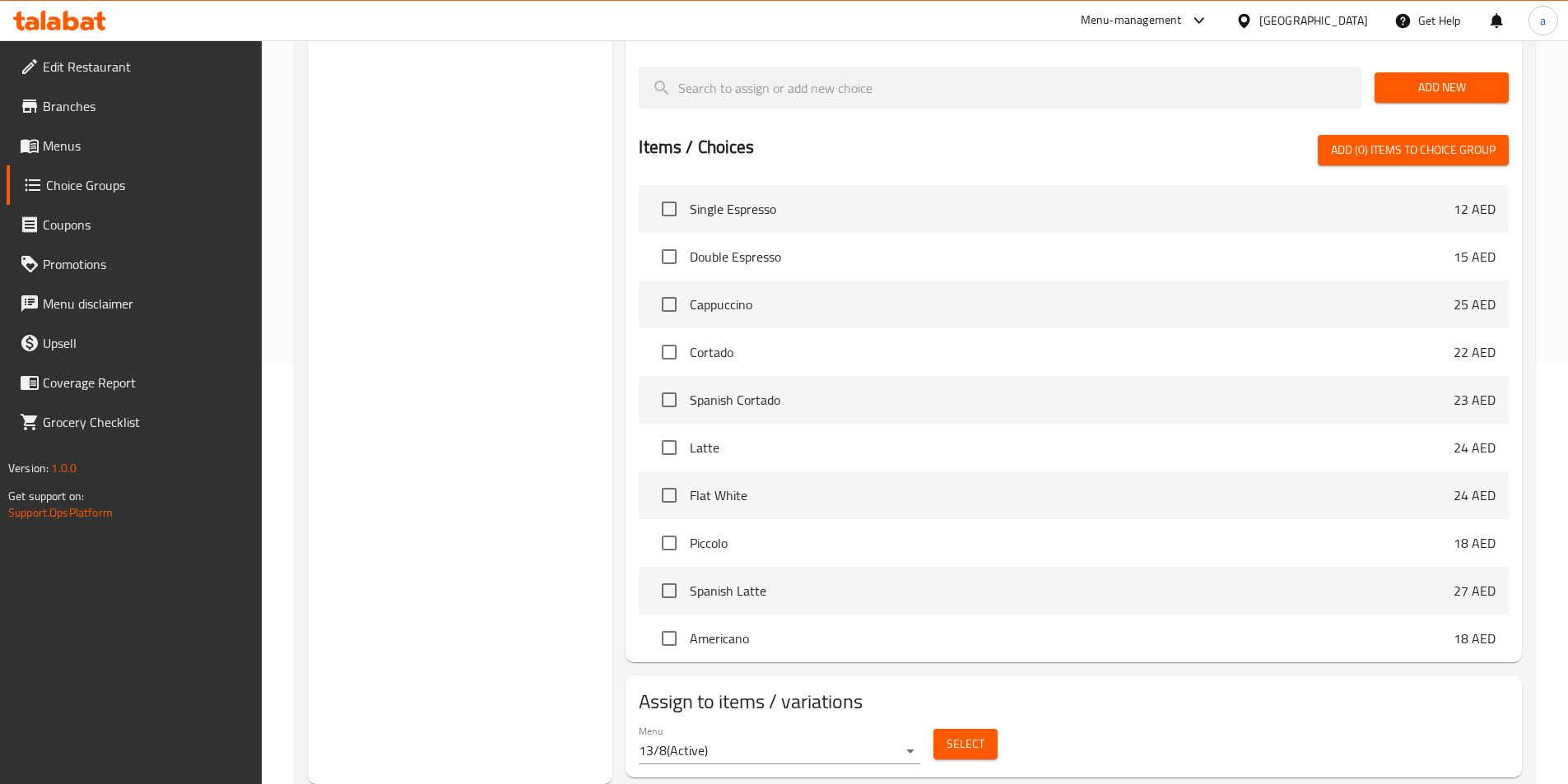
click at [1136, 719] on div "Menu 13/8 ( Active ) Select" at bounding box center [1074, 744] width 883 height 53
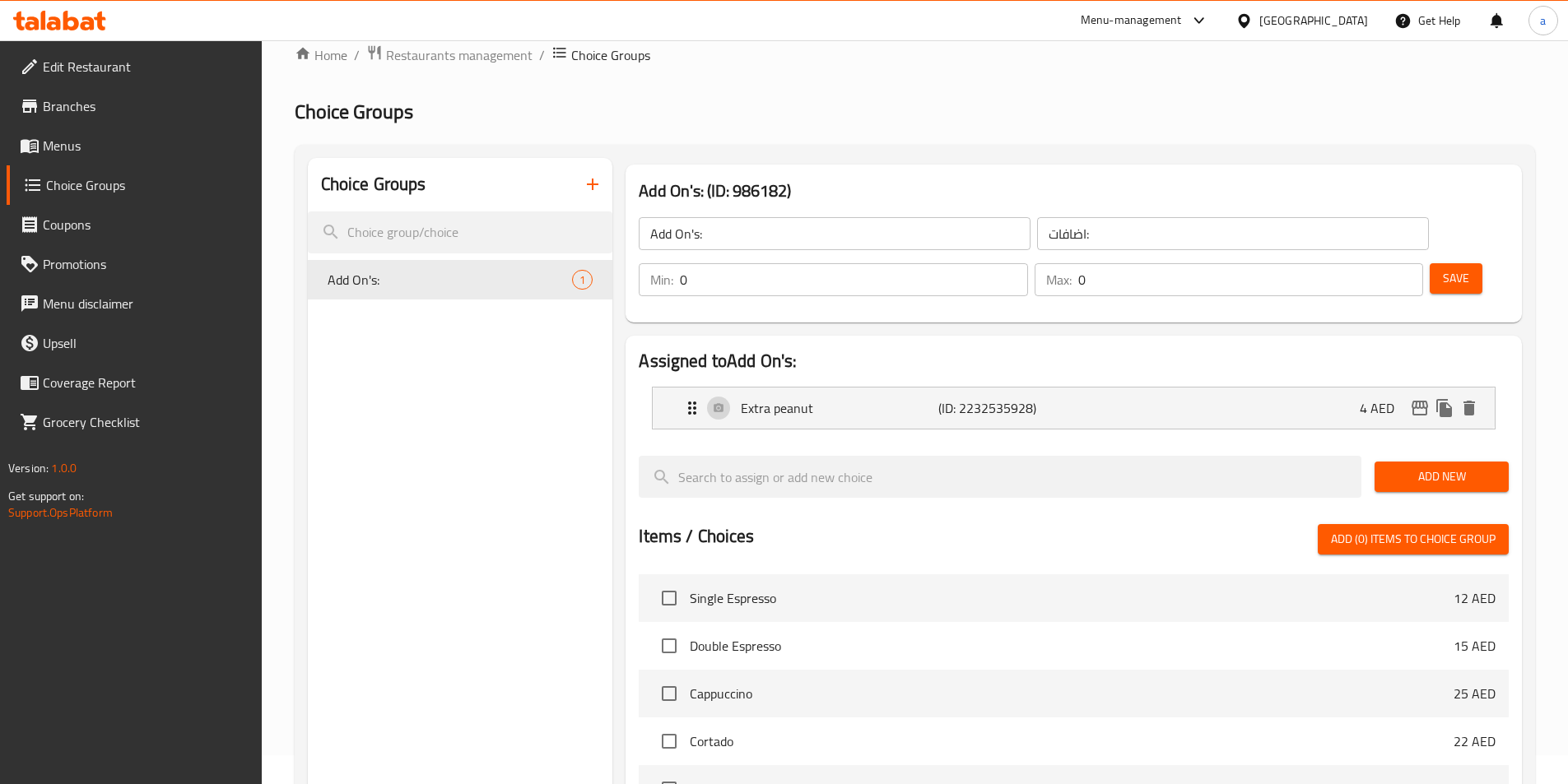
scroll to position [0, 0]
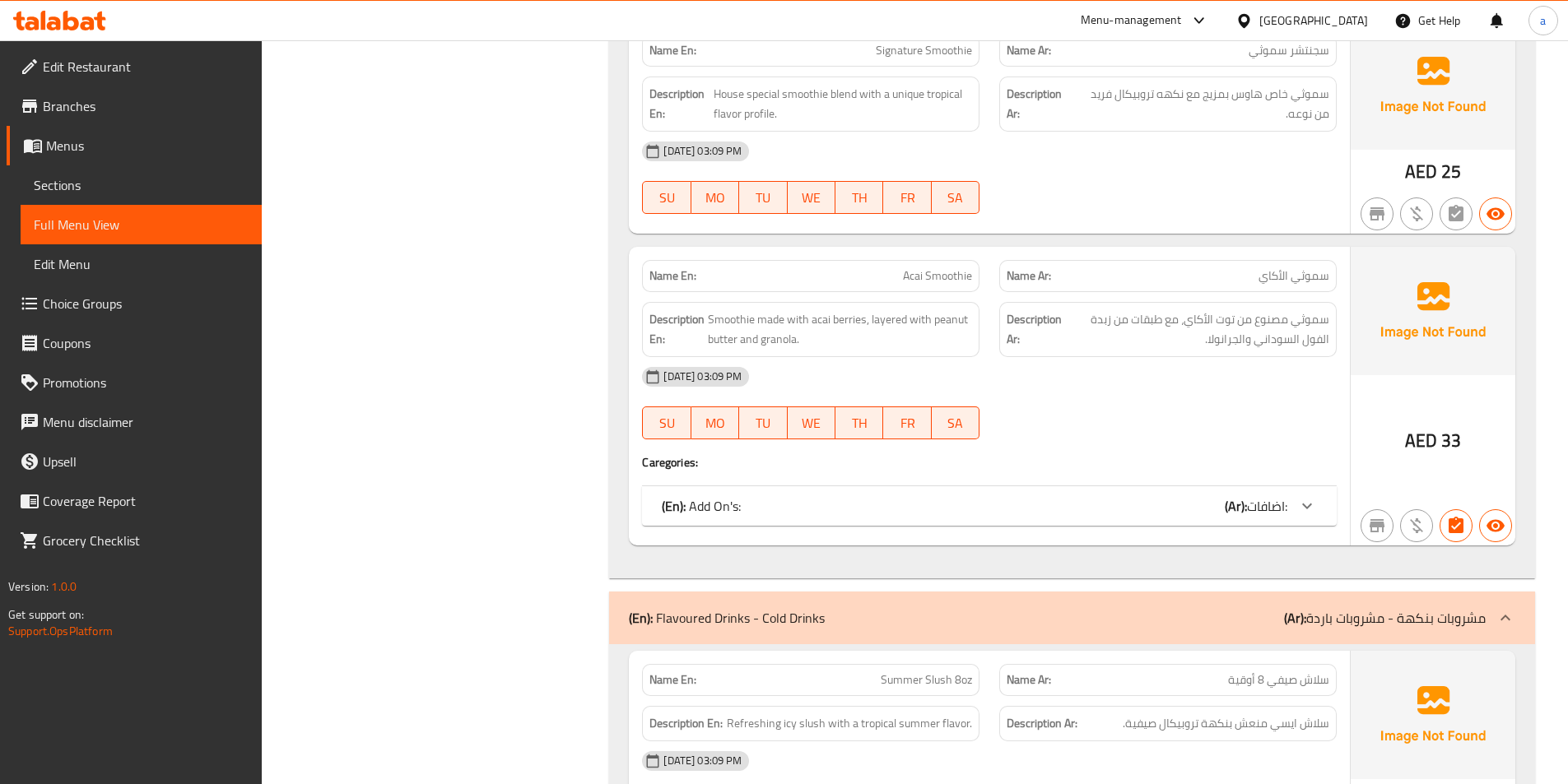
scroll to position [11828, 0]
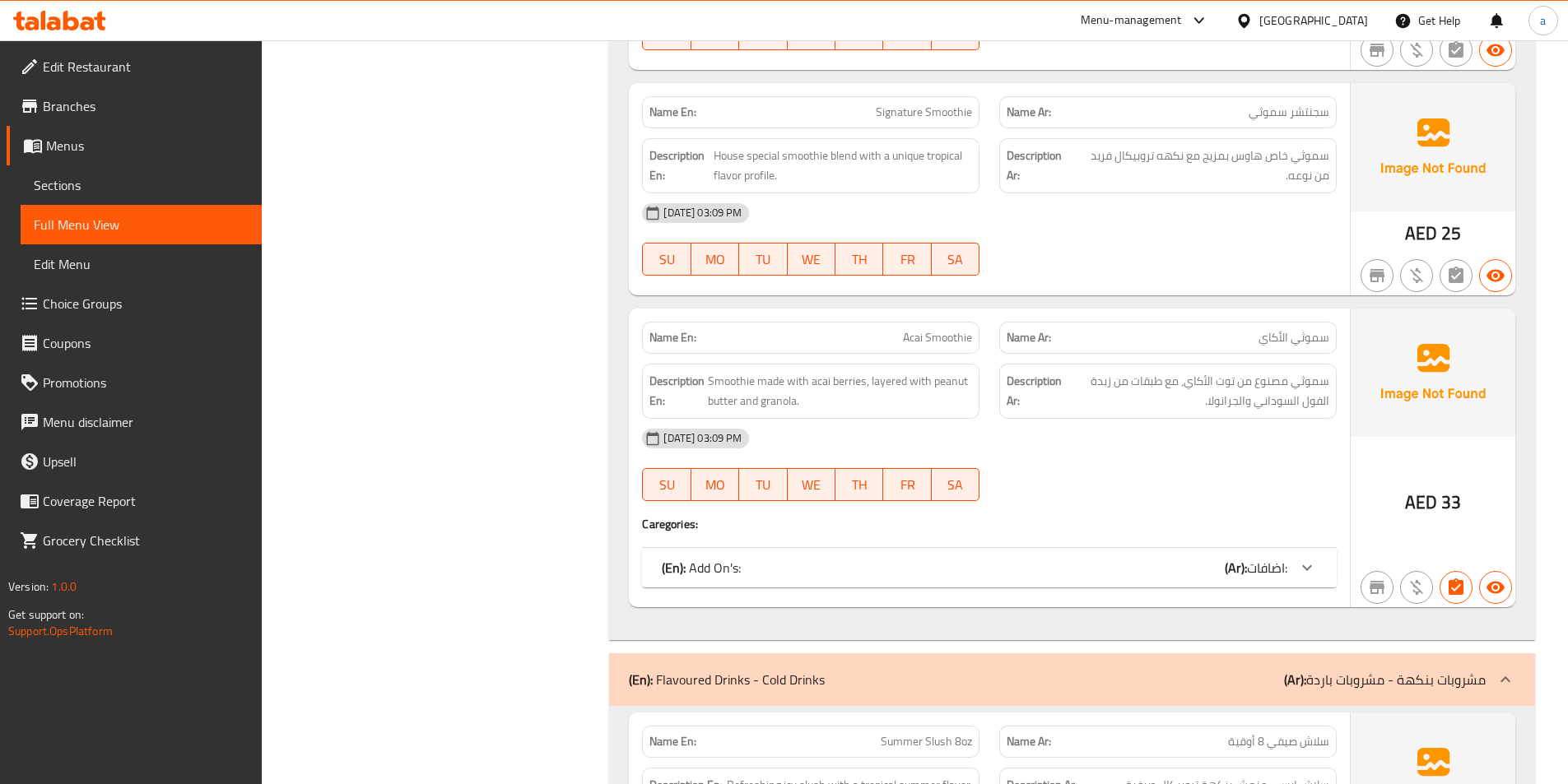
click at [1230, 556] on b "(Ar):" at bounding box center [1236, 568] width 22 height 25
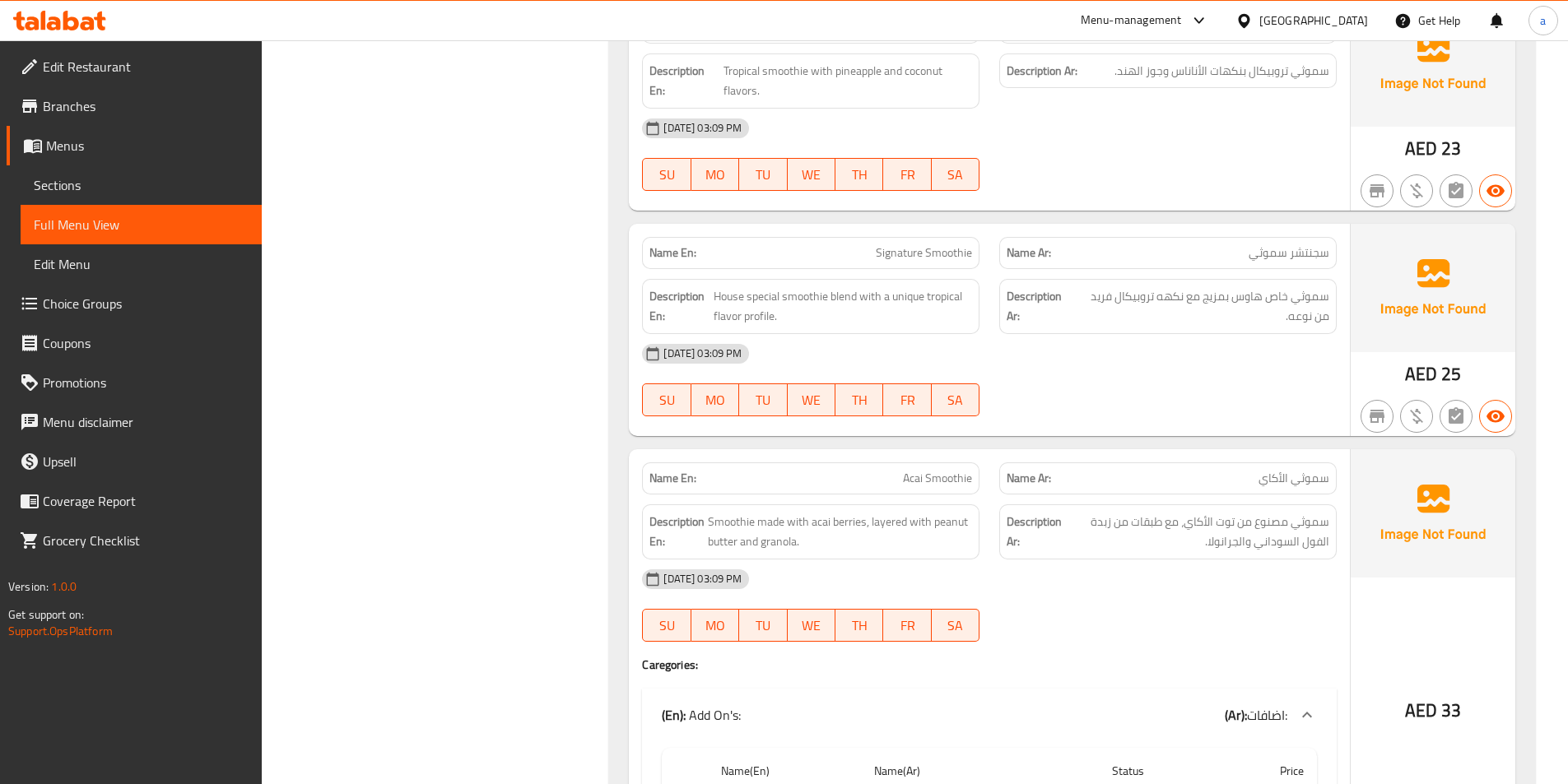
scroll to position [11664, 0]
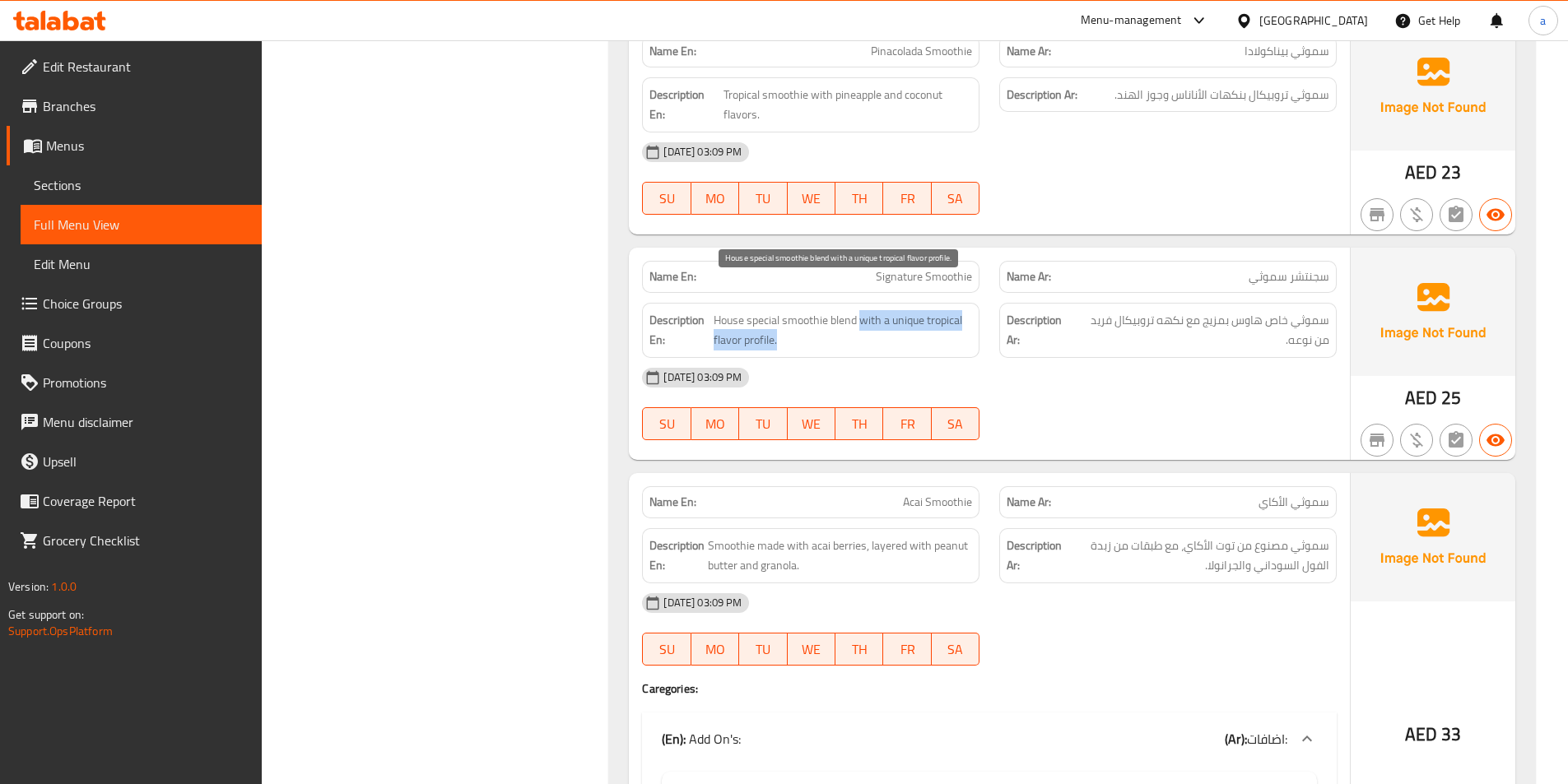
drag, startPoint x: 859, startPoint y: 303, endPoint x: 900, endPoint y: 330, distance: 49.1
click at [900, 330] on span "House special smoothie blend with a unique tropical flavor profile." at bounding box center [843, 331] width 259 height 41
drag, startPoint x: 712, startPoint y: 325, endPoint x: 786, endPoint y: 322, distance: 74.1
click at [786, 322] on span "House special smoothie blend with a unique tropical flavor profile." at bounding box center [843, 331] width 259 height 41
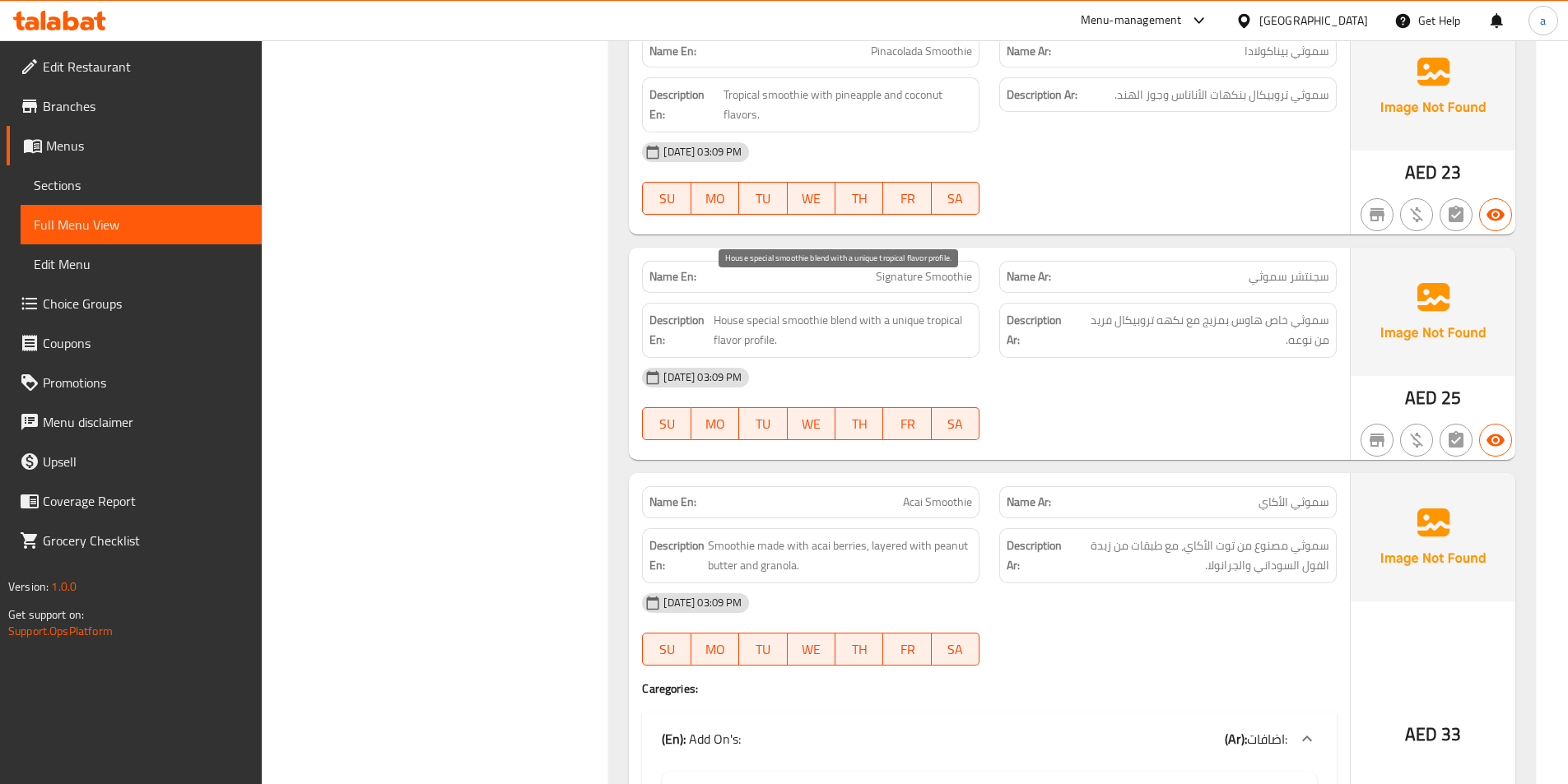
click at [840, 310] on span "House special smoothie blend with a unique tropical flavor profile." at bounding box center [843, 331] width 259 height 41
drag, startPoint x: 927, startPoint y: 302, endPoint x: 943, endPoint y: 322, distance: 25.6
click at [943, 322] on span "House special smoothie blend with a unique tropical flavor profile." at bounding box center [843, 331] width 259 height 41
drag, startPoint x: 882, startPoint y: 296, endPoint x: 933, endPoint y: 343, distance: 69.4
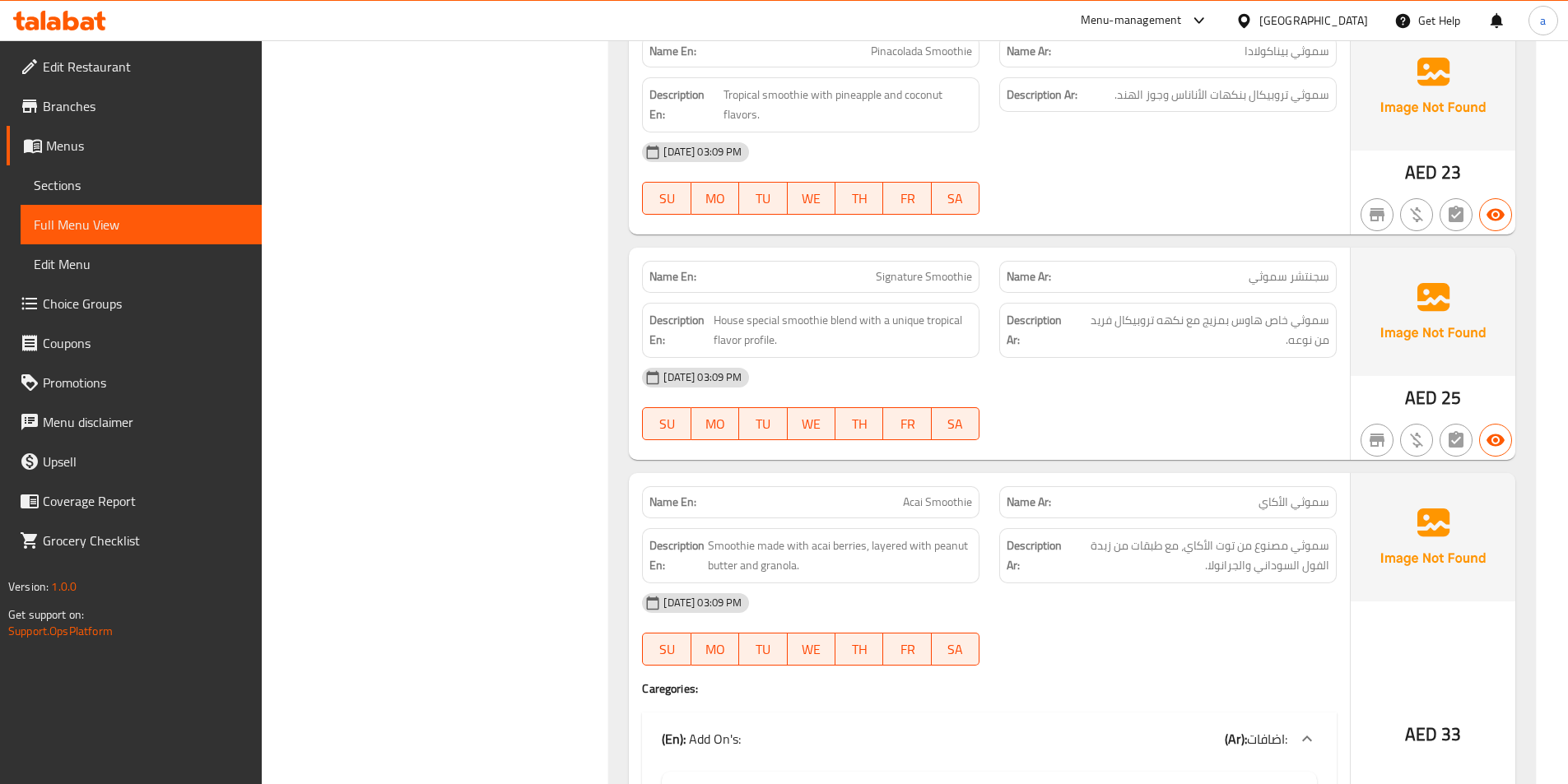
click at [907, 321] on span "House special smoothie blend with a unique tropical flavor profile." at bounding box center [843, 331] width 259 height 41
drag, startPoint x: 884, startPoint y: 300, endPoint x: 925, endPoint y: 322, distance: 46.5
click at [925, 322] on span "House special smoothie blend with a unique tropical flavor profile." at bounding box center [843, 331] width 259 height 41
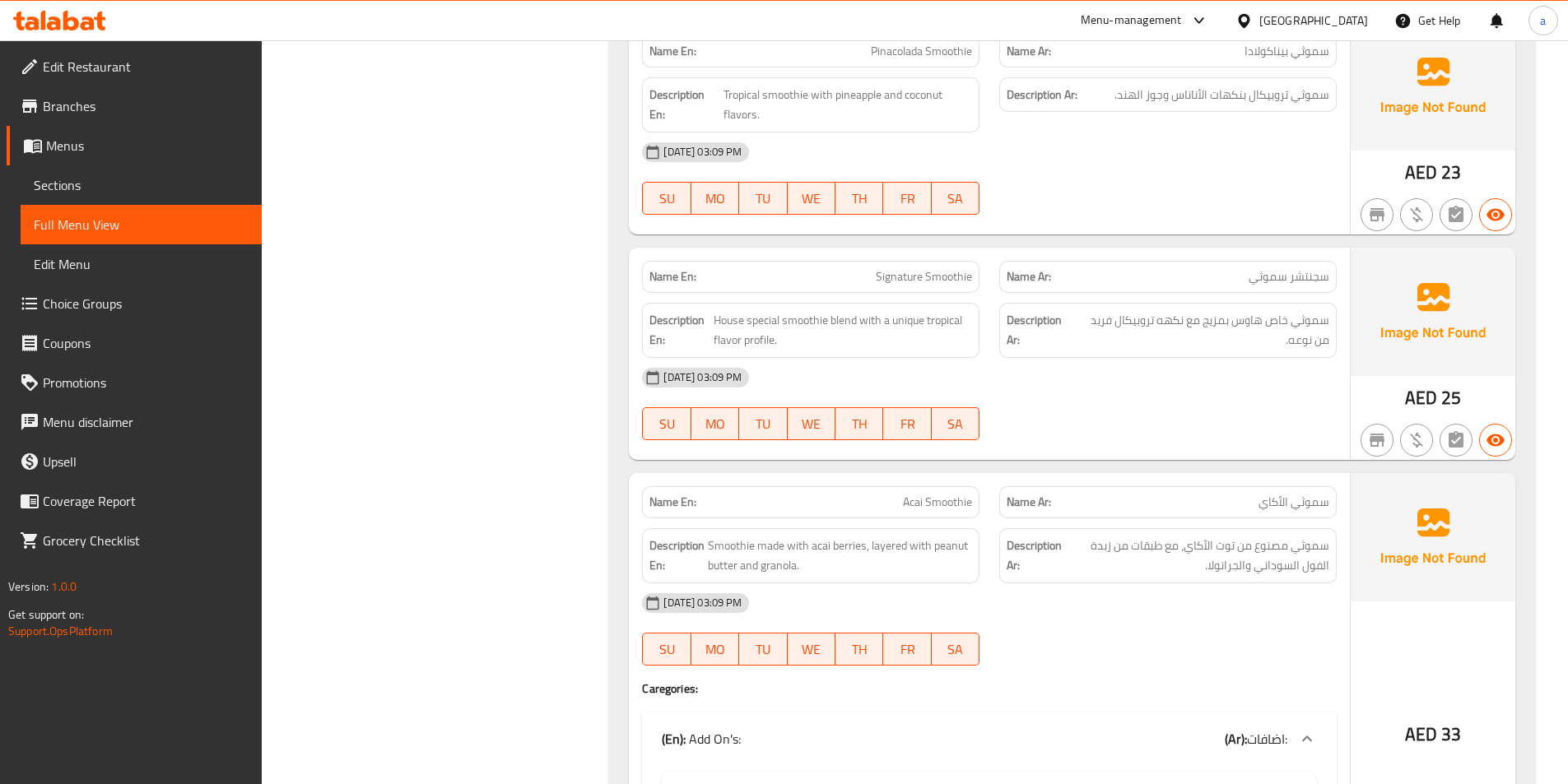
copy span "Signature Smoothie"
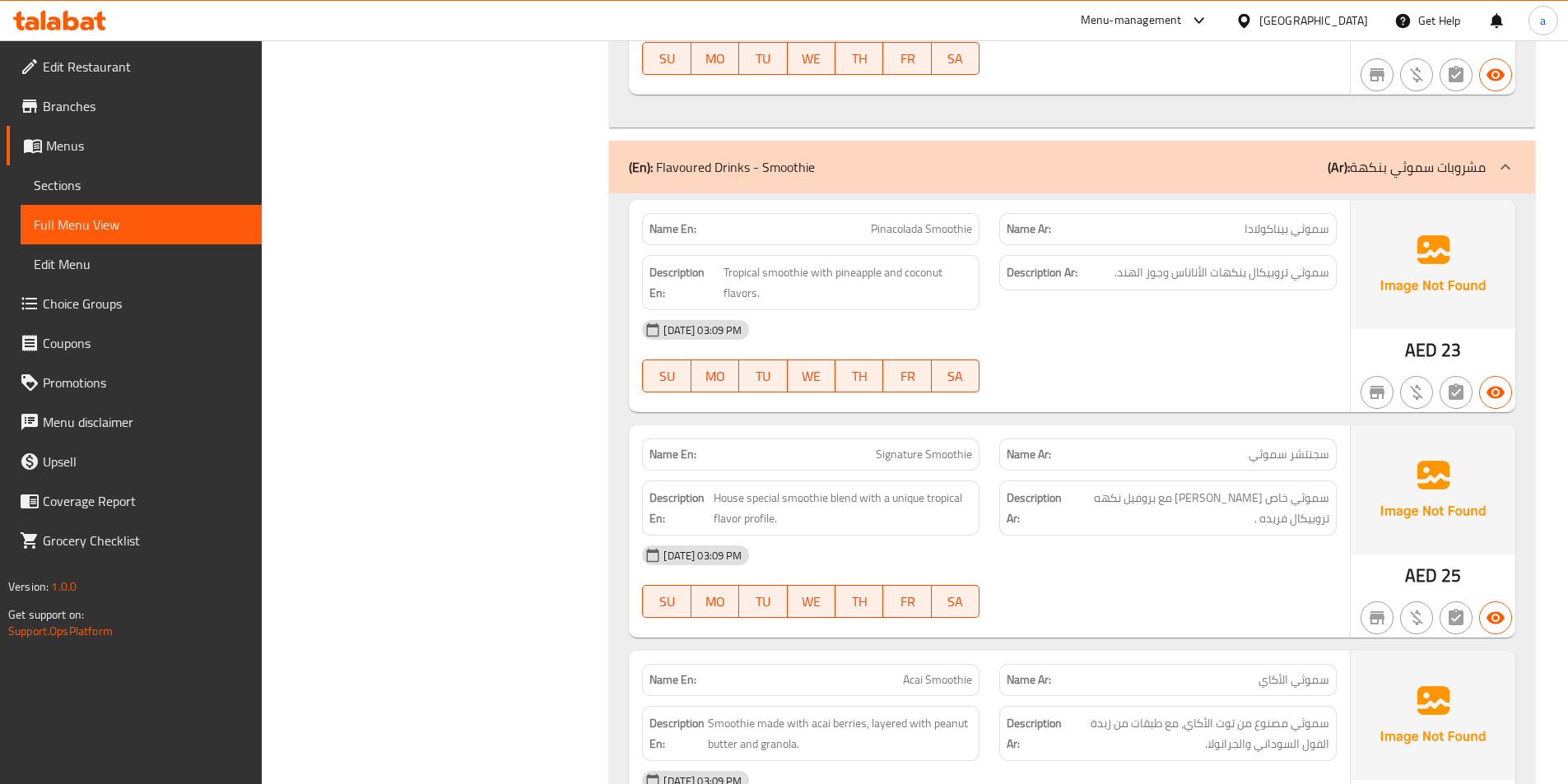
scroll to position [11440, 0]
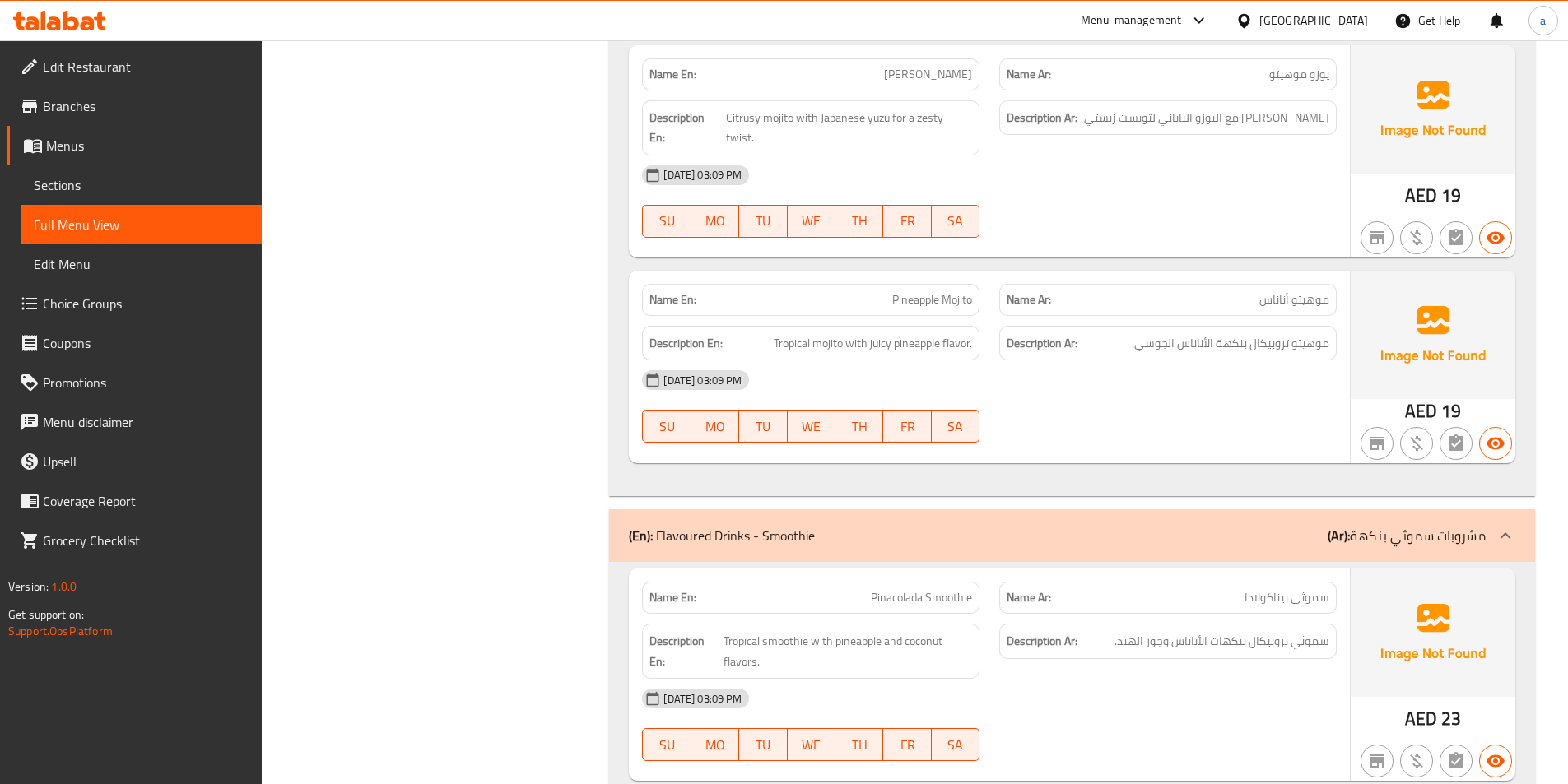
scroll to position [11111, 0]
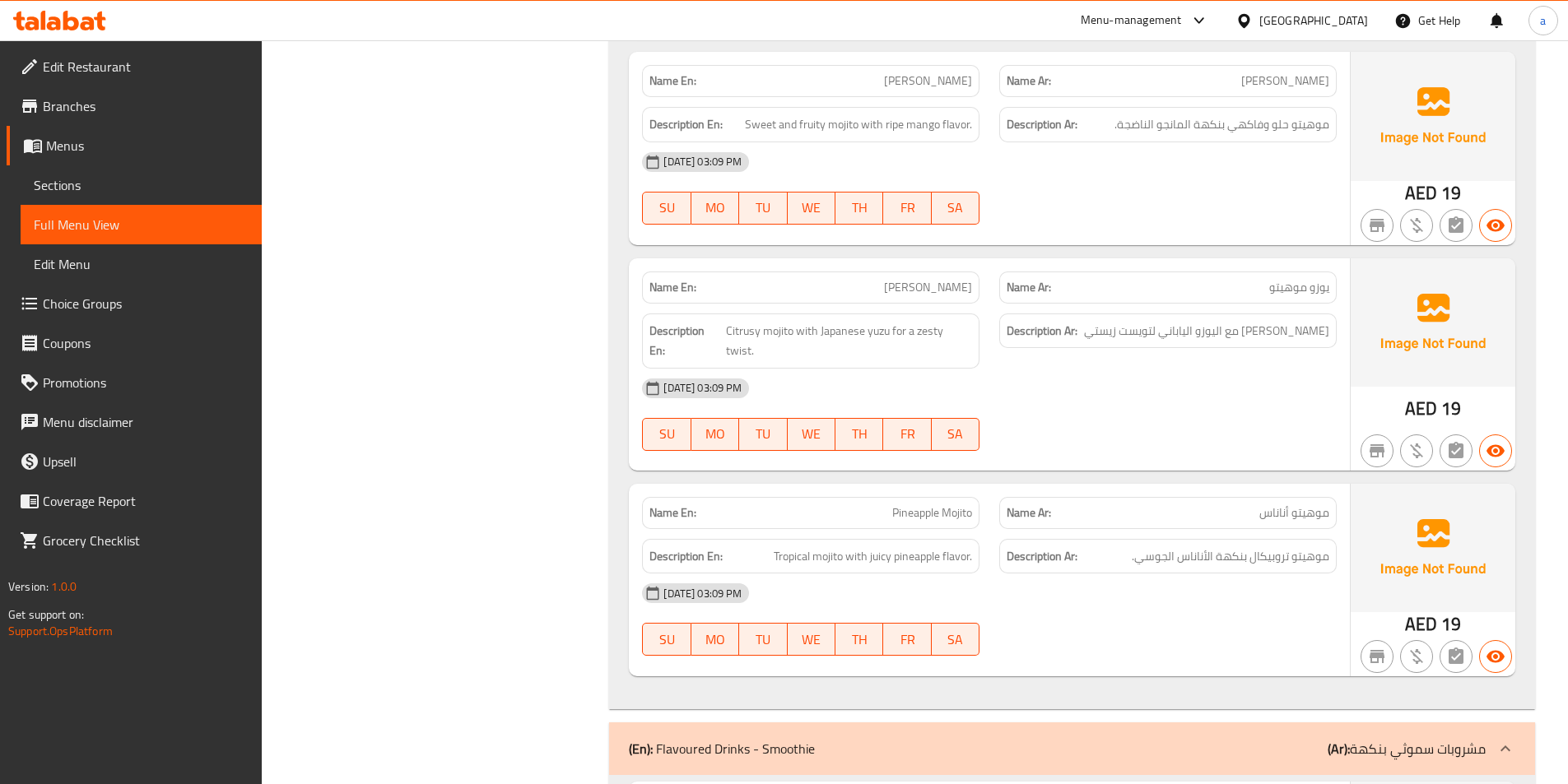
scroll to position [10865, 0]
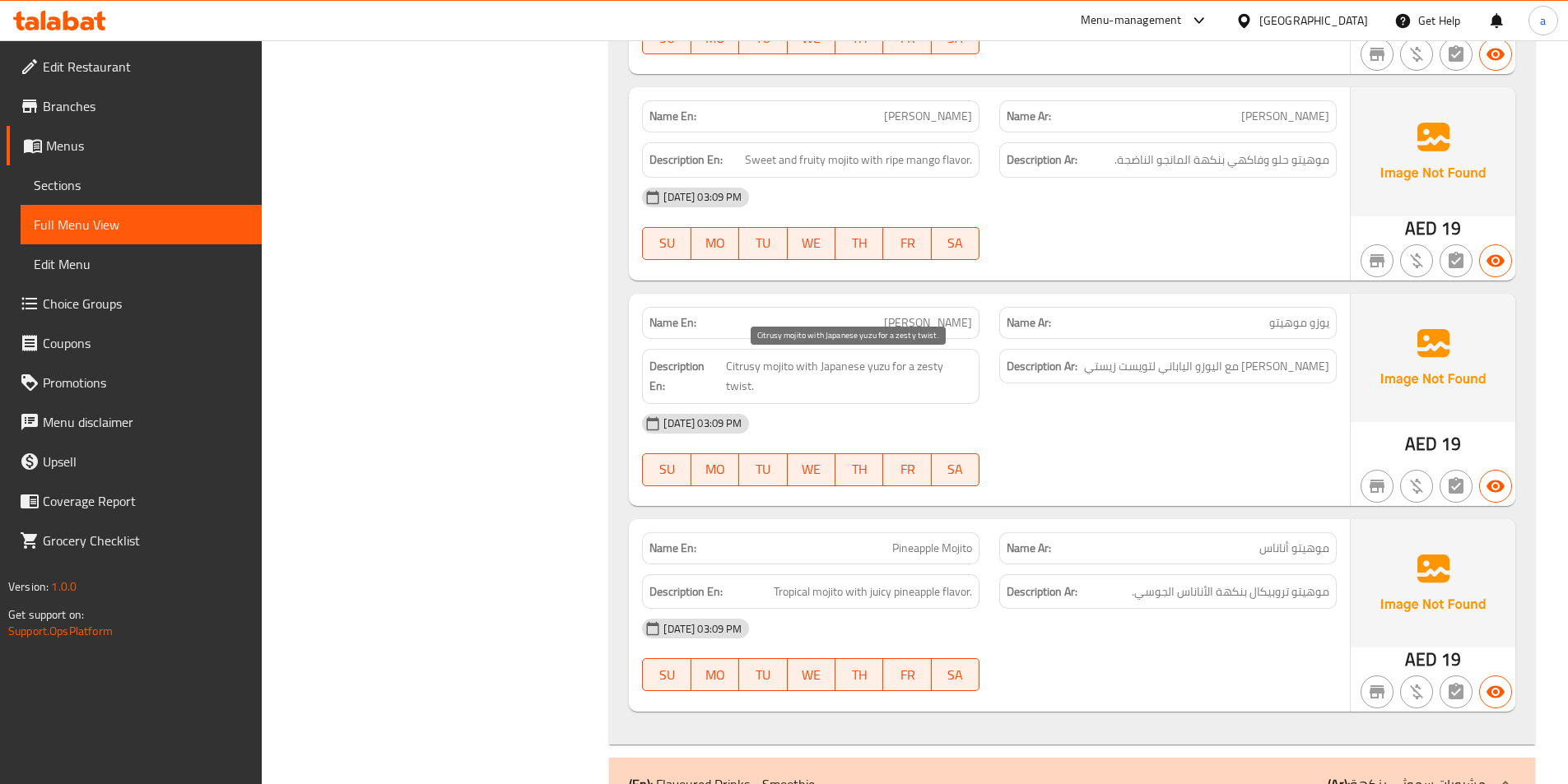
click at [748, 365] on span "Citrusy mojito with Japanese yuzu for a zesty twist." at bounding box center [849, 377] width 246 height 41
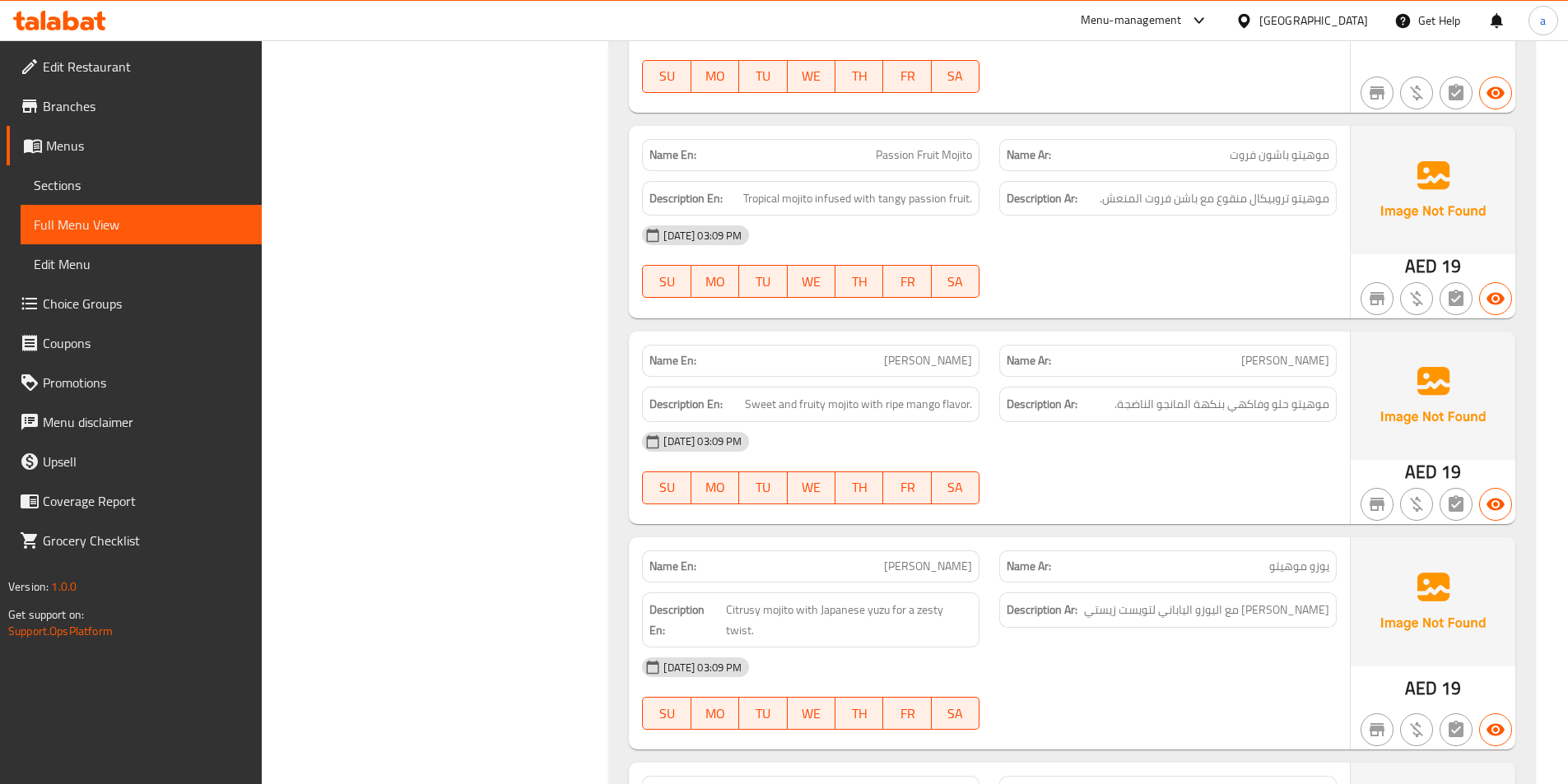
scroll to position [10618, 0]
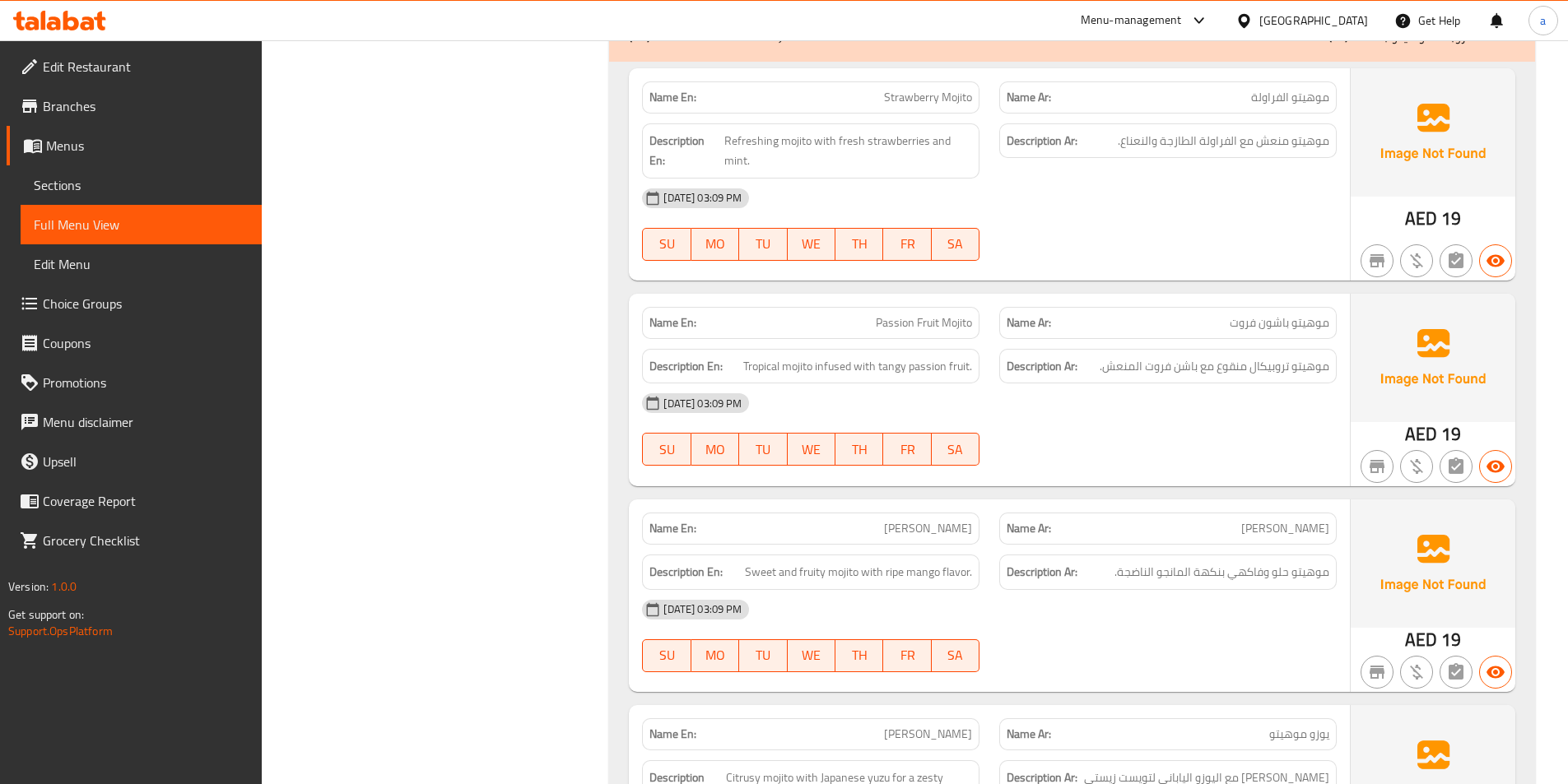
scroll to position [10371, 0]
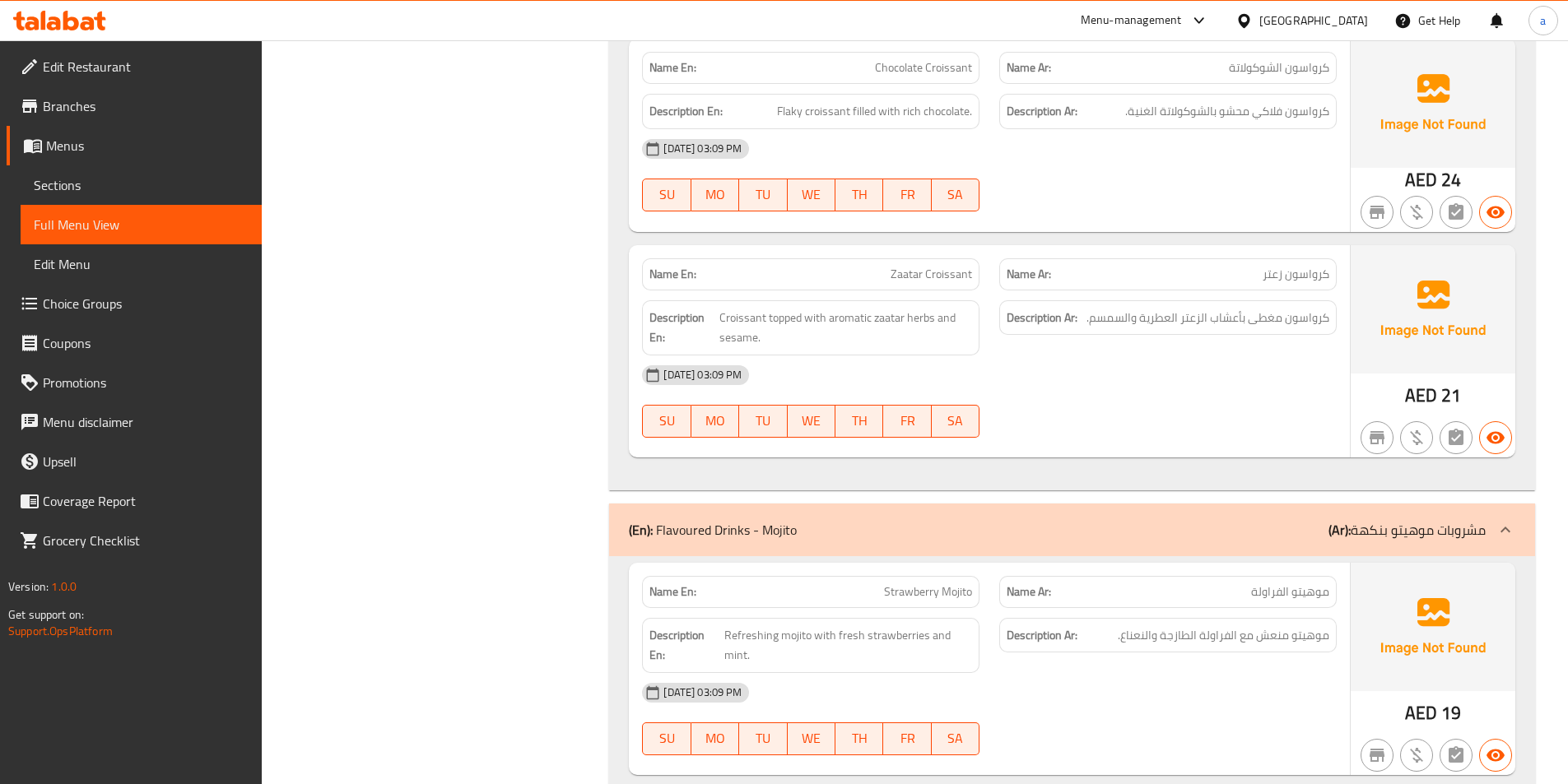
scroll to position [10042, 0]
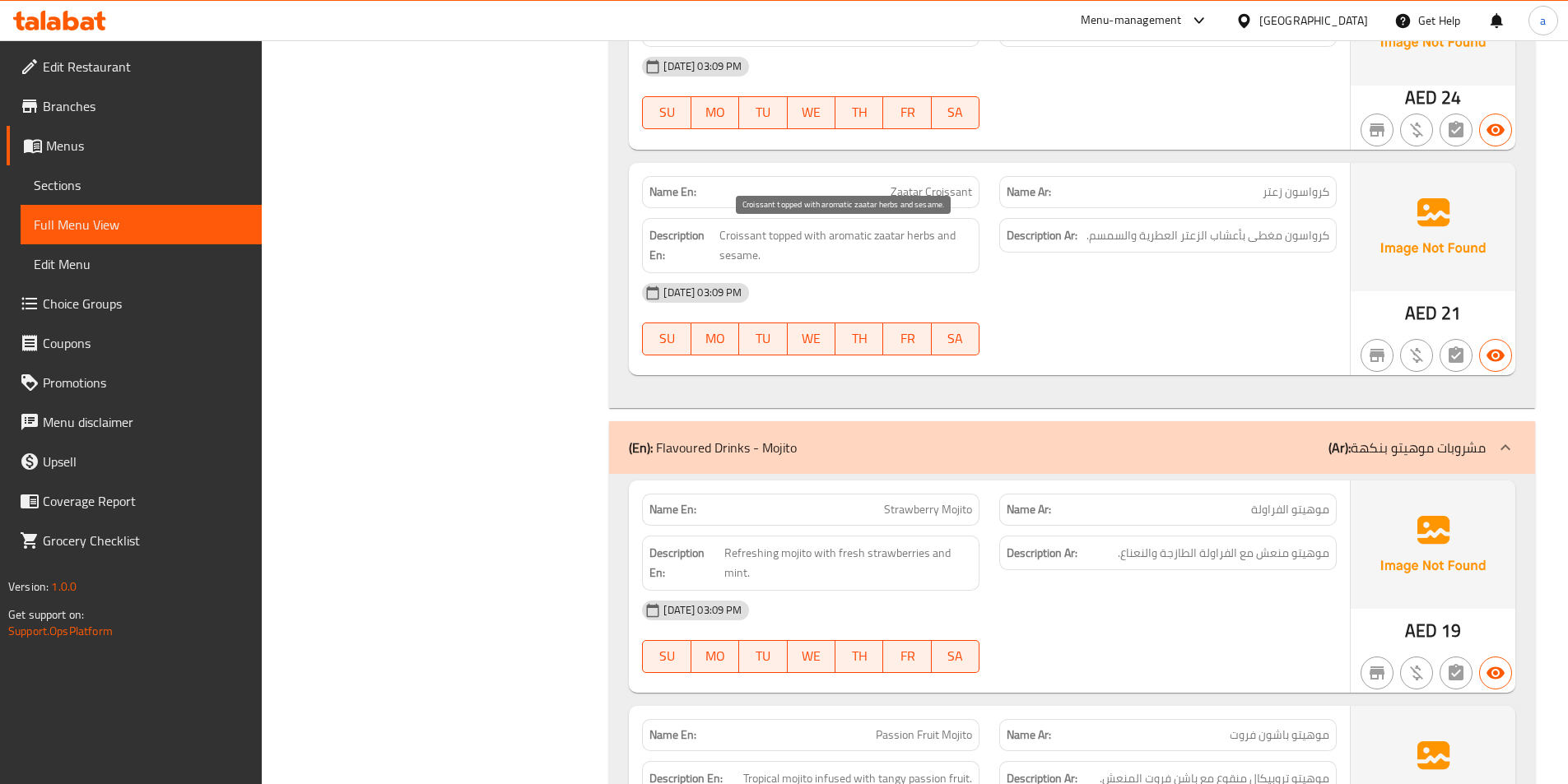
click at [729, 255] on span "Croissant topped with aromatic zaatar herbs and sesame." at bounding box center [845, 246] width 253 height 41
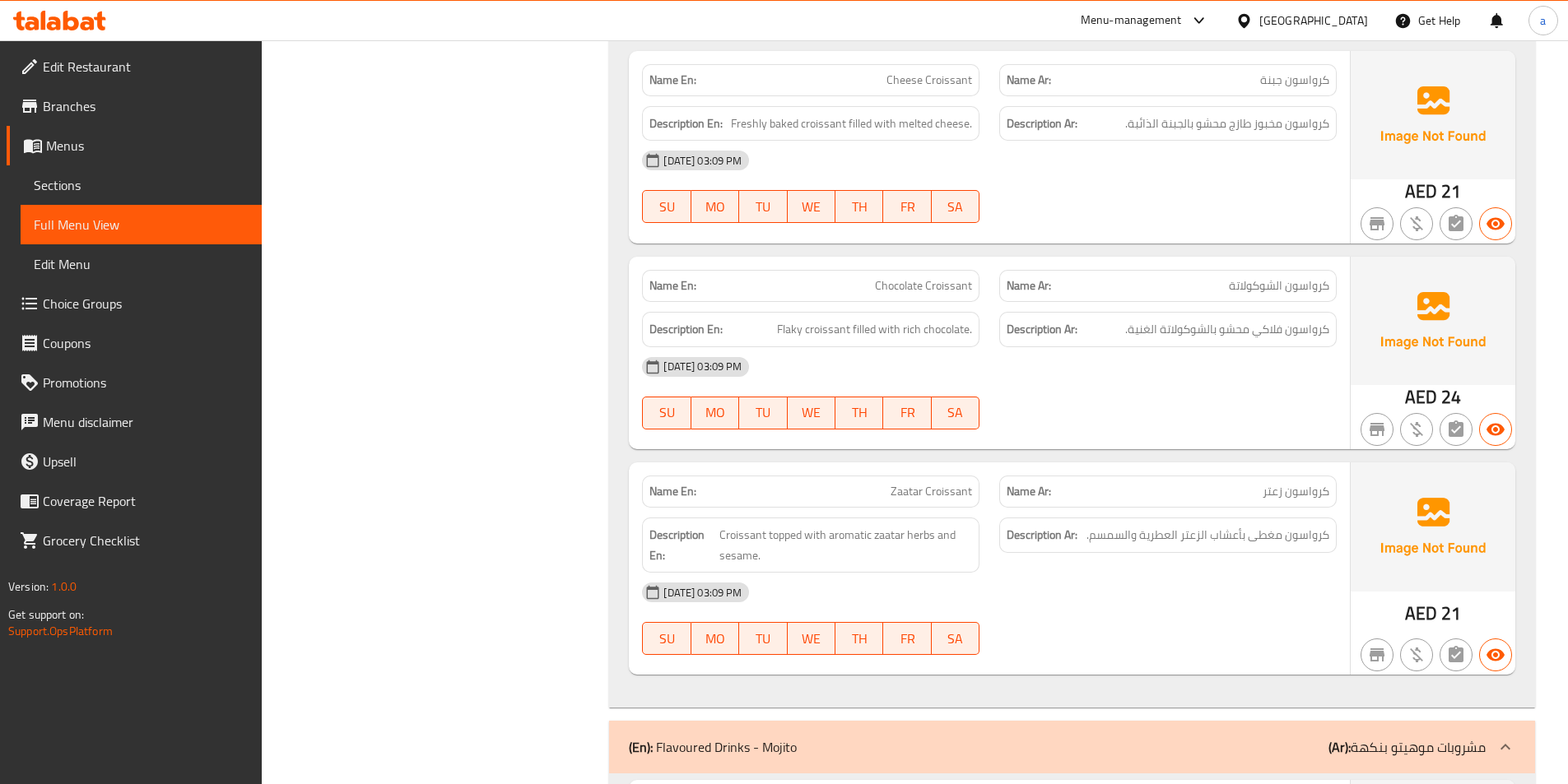
scroll to position [9713, 0]
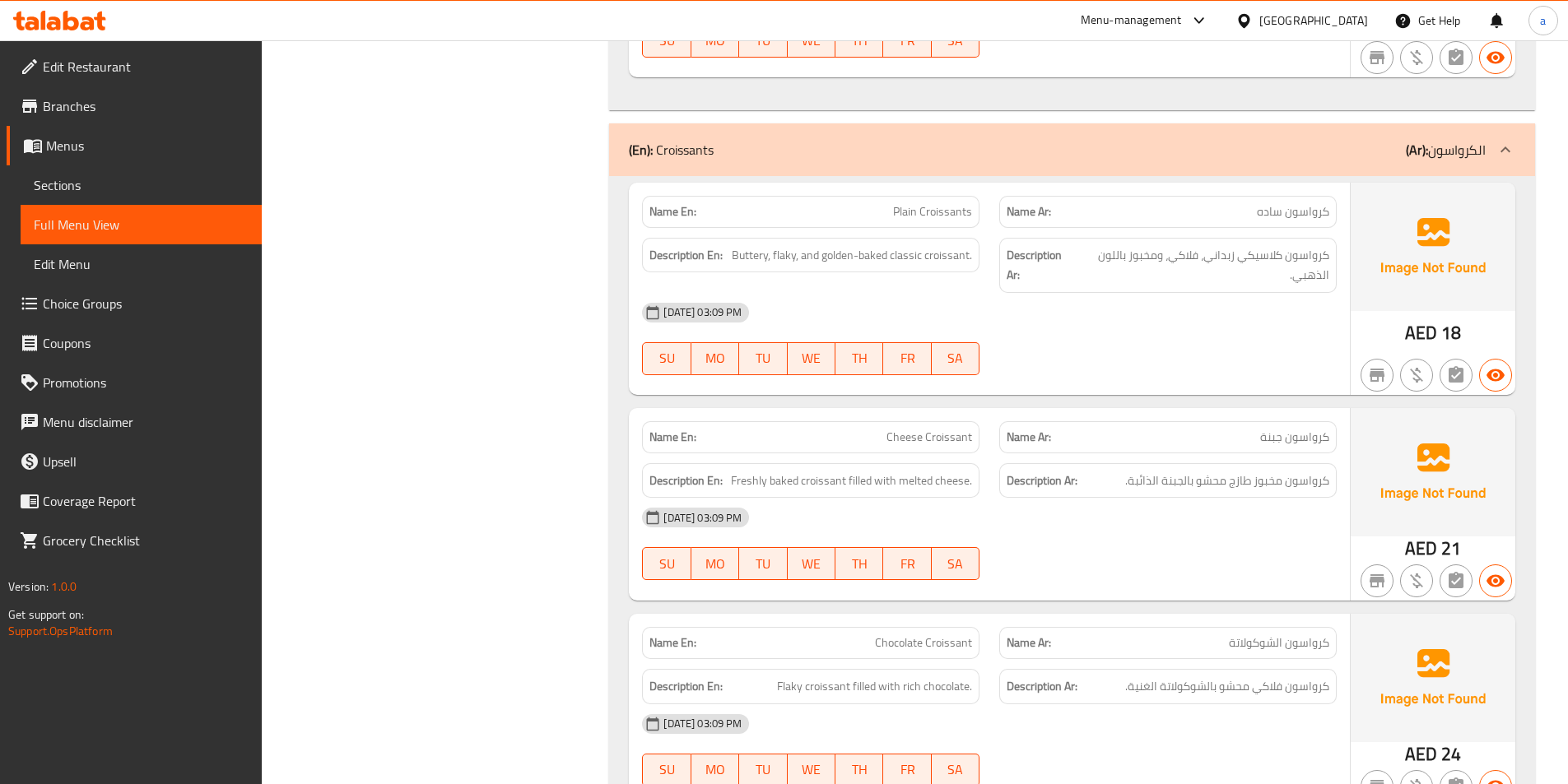
scroll to position [9383, 0]
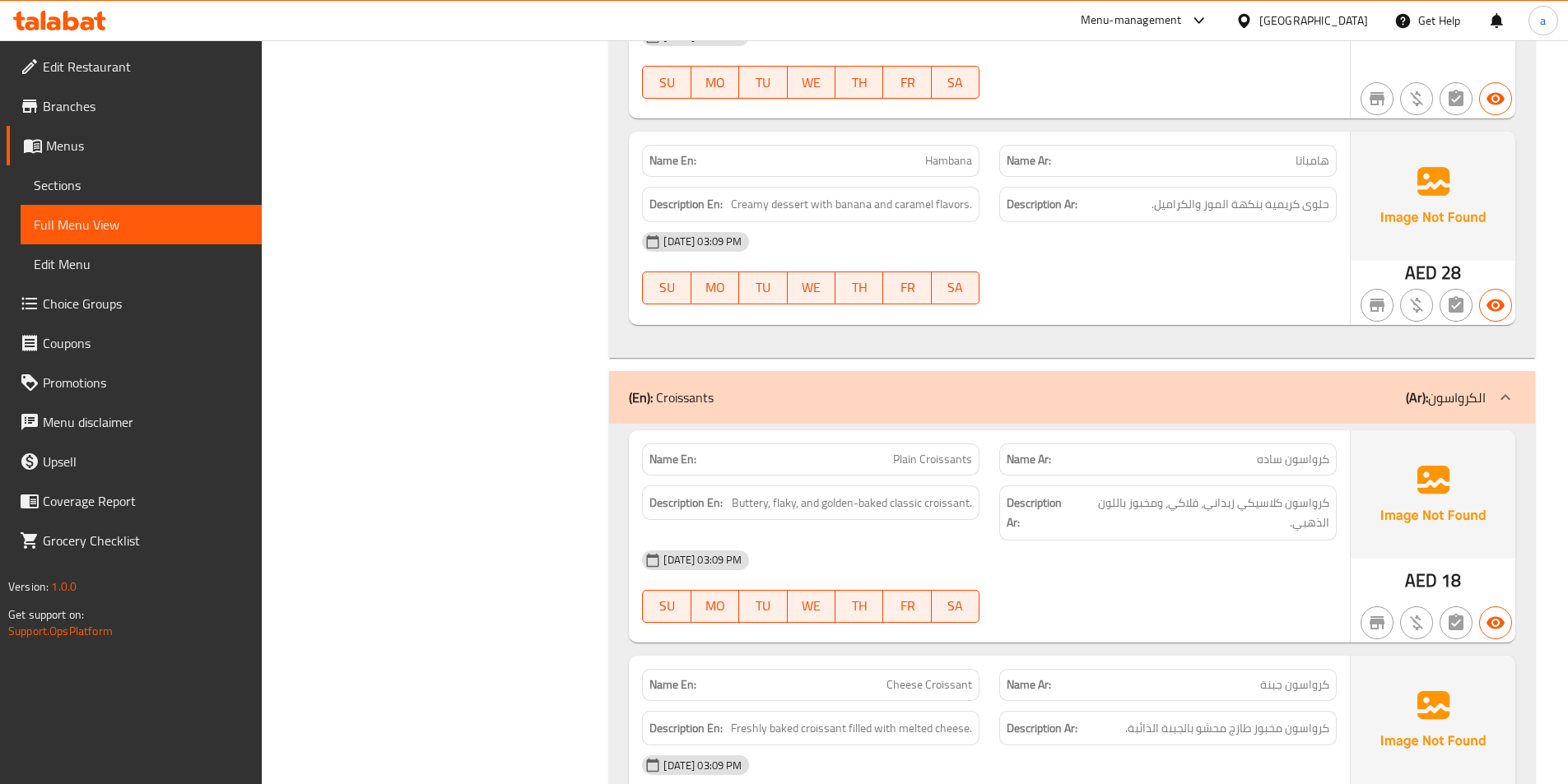
scroll to position [9054, 0]
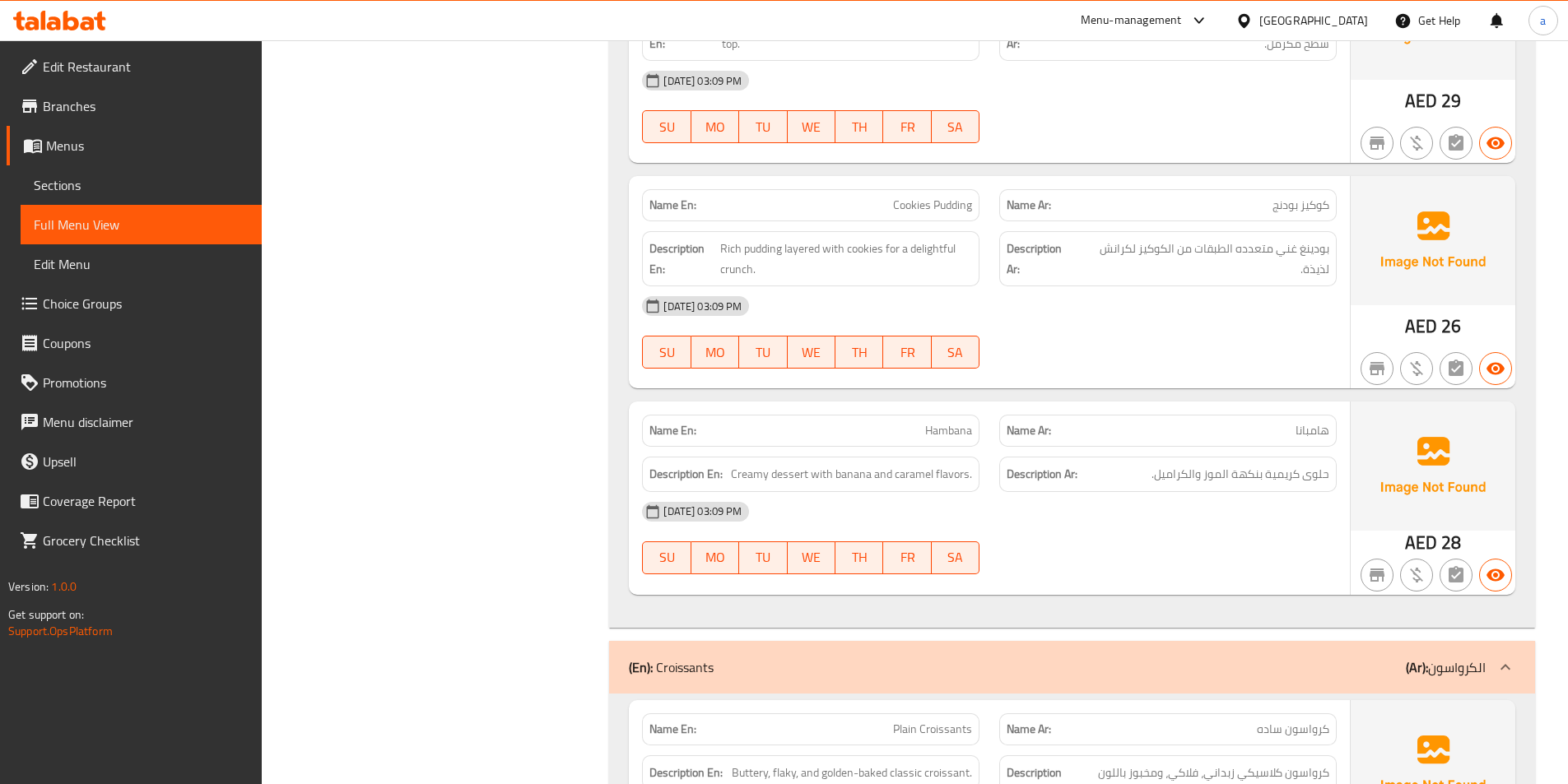
scroll to position [8807, 0]
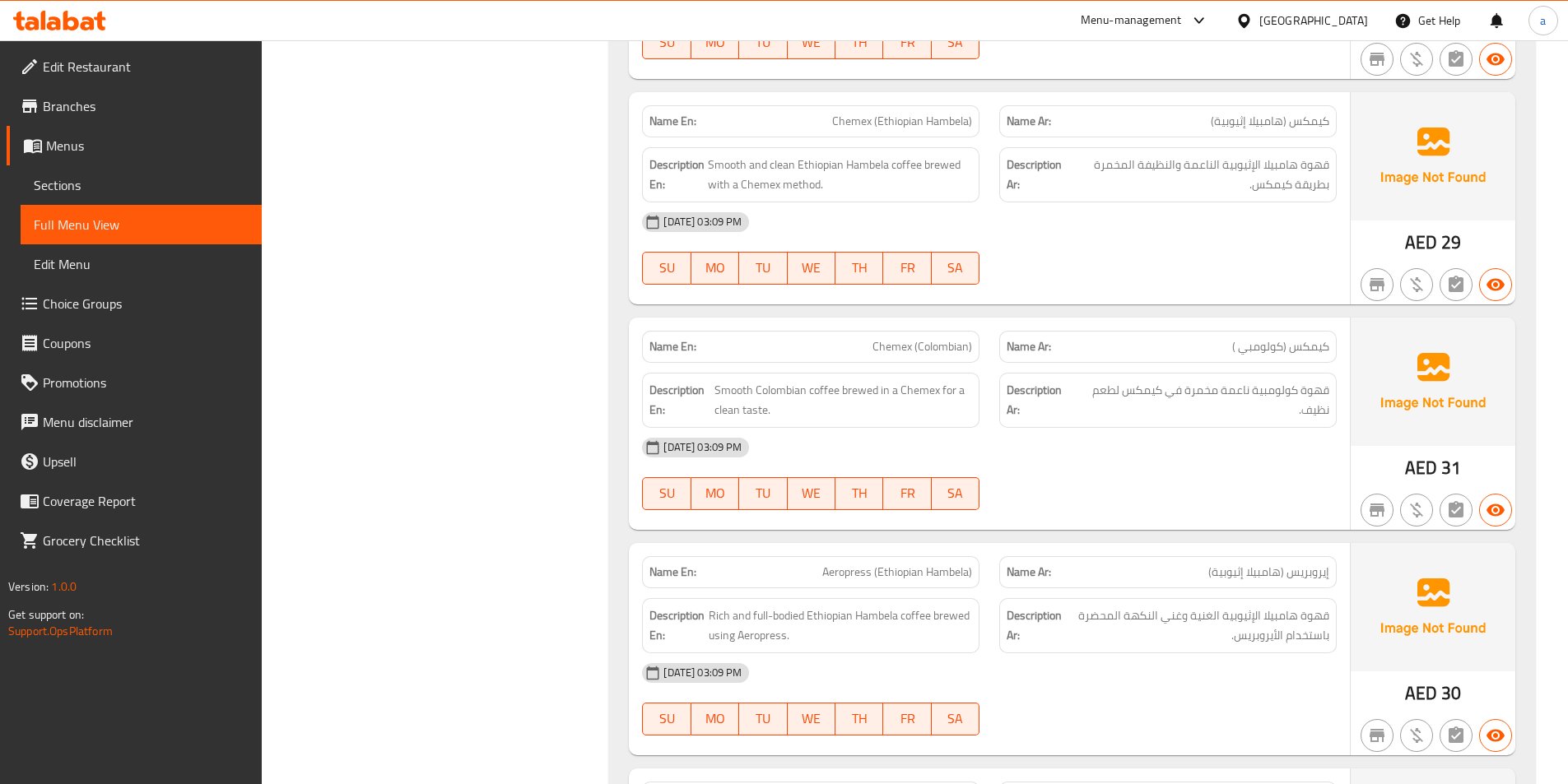
scroll to position [5928, 0]
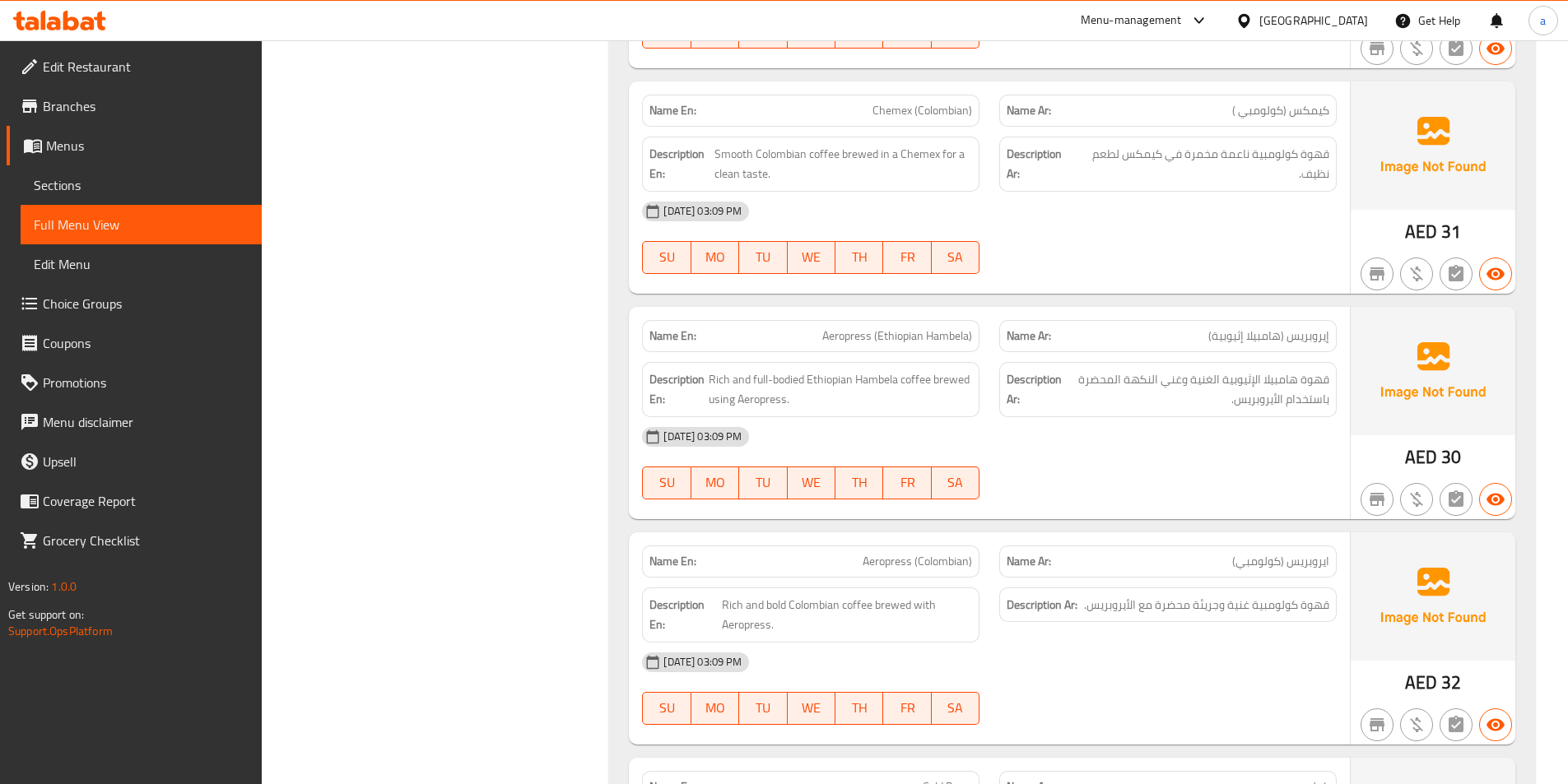
scroll to position [6093, 0]
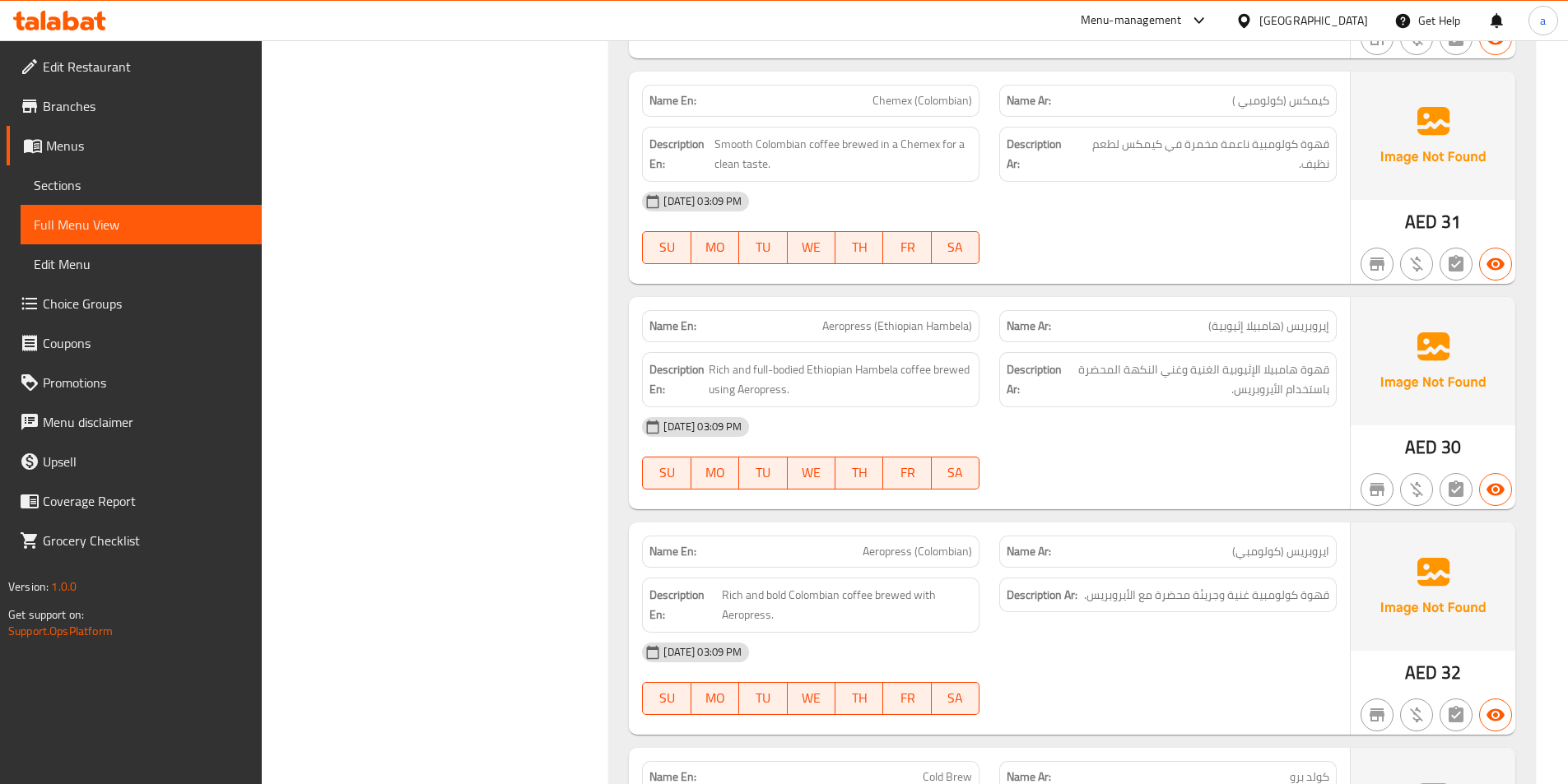
copy span "Aeropress (Ethiopian Hambela)"
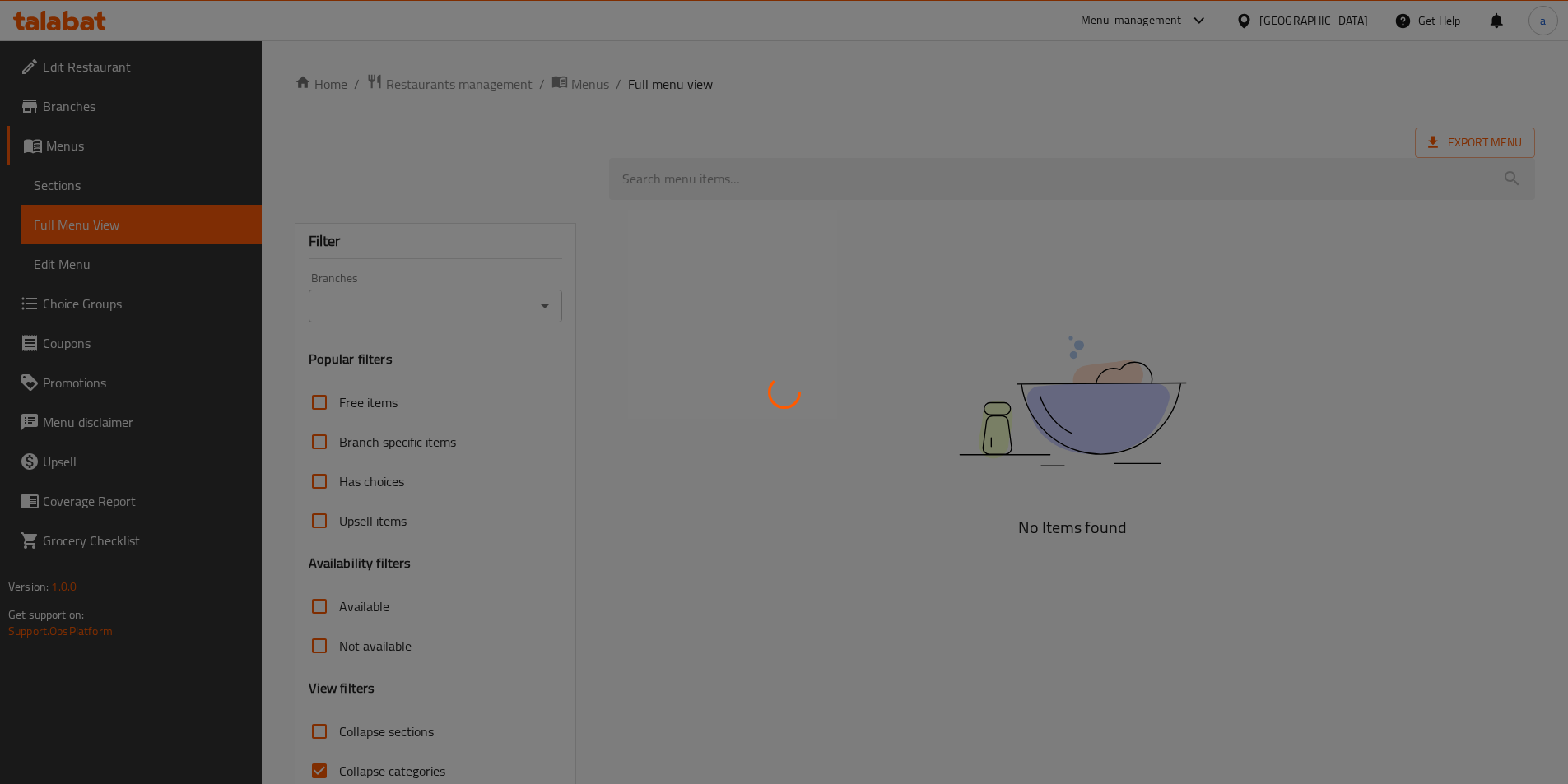
click at [466, 672] on div at bounding box center [784, 392] width 1568 height 784
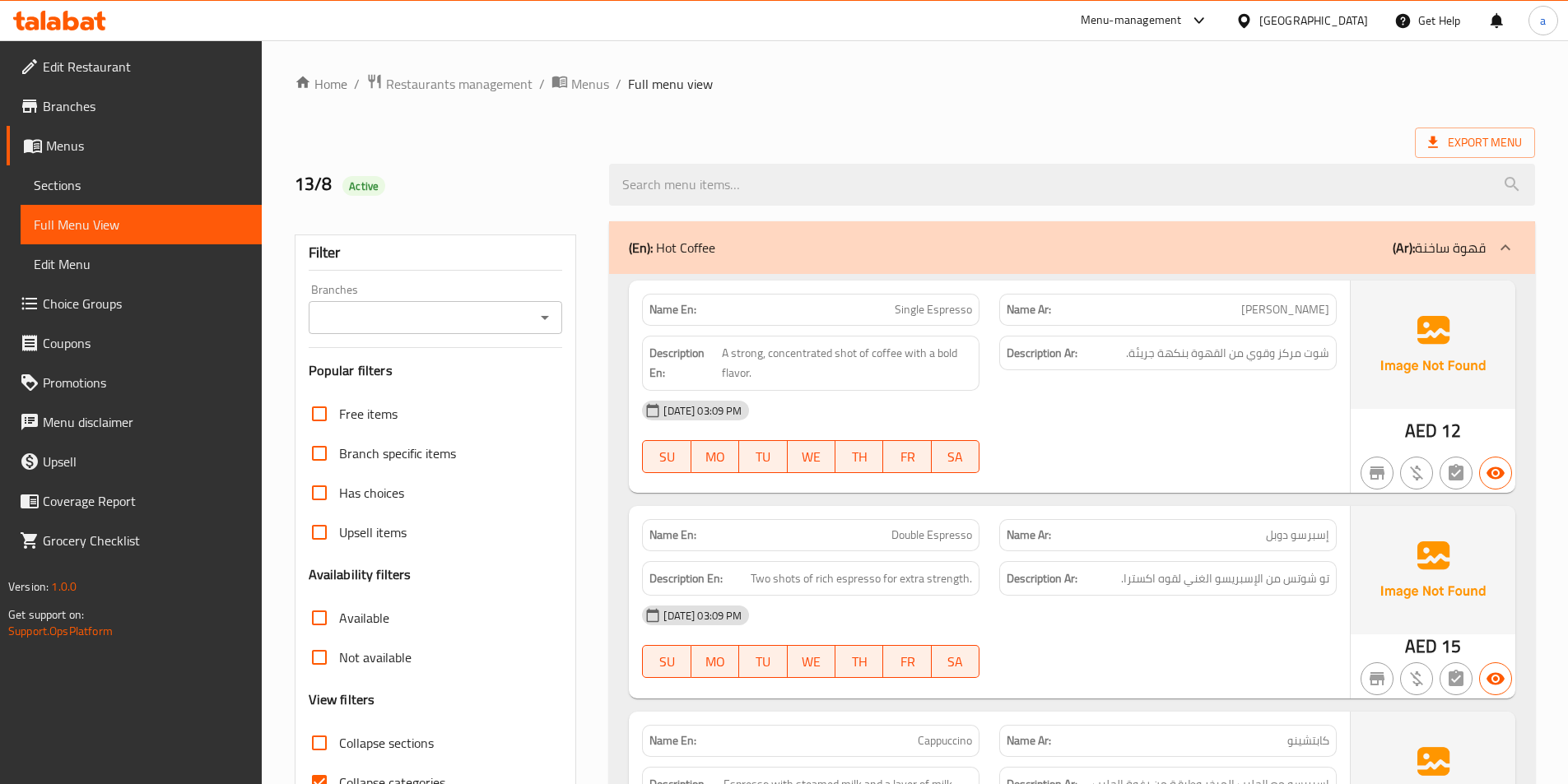
scroll to position [6026, 0]
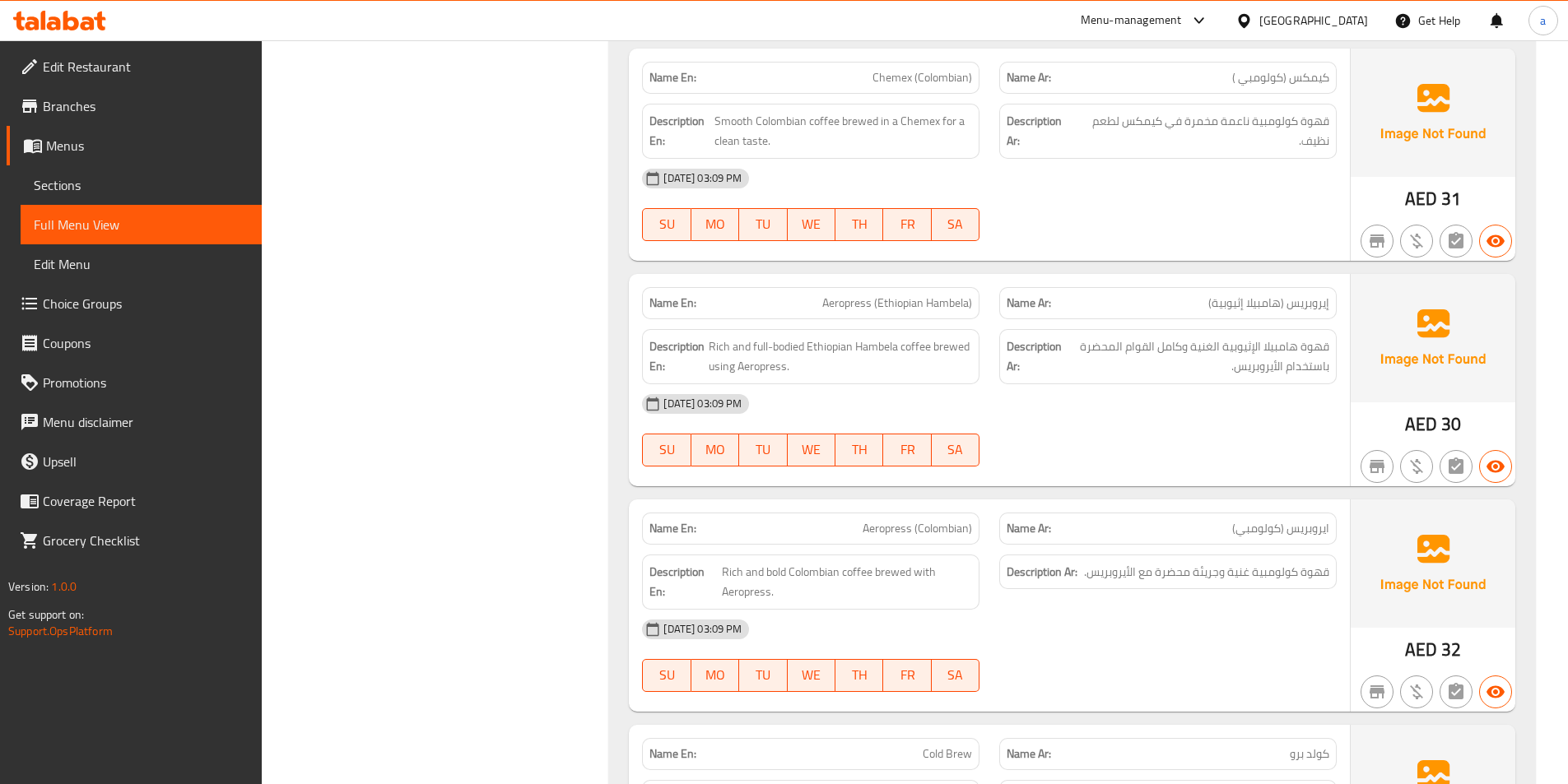
scroll to position [6191, 0]
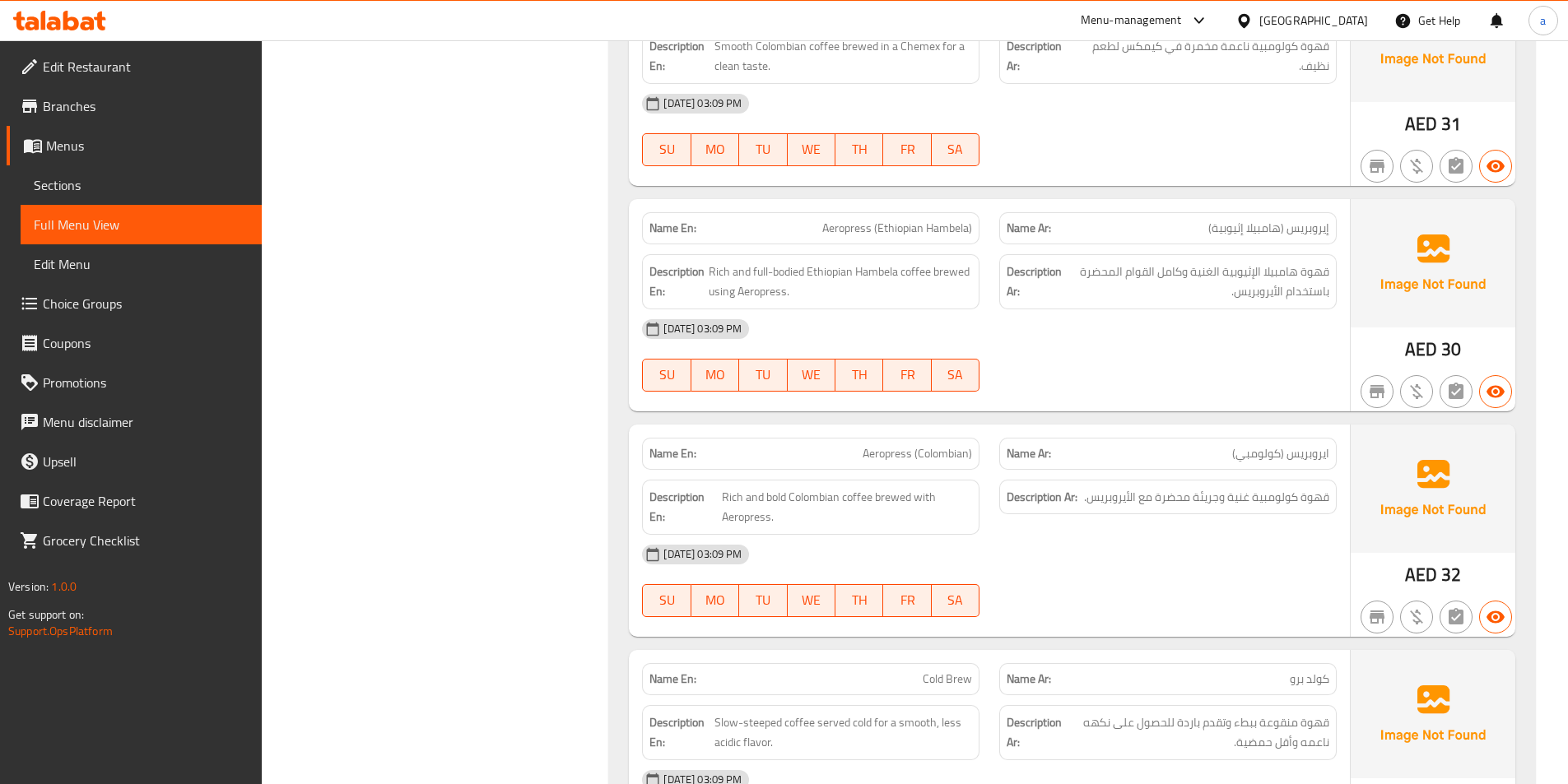
copy span "Aeropress (Colombian)"
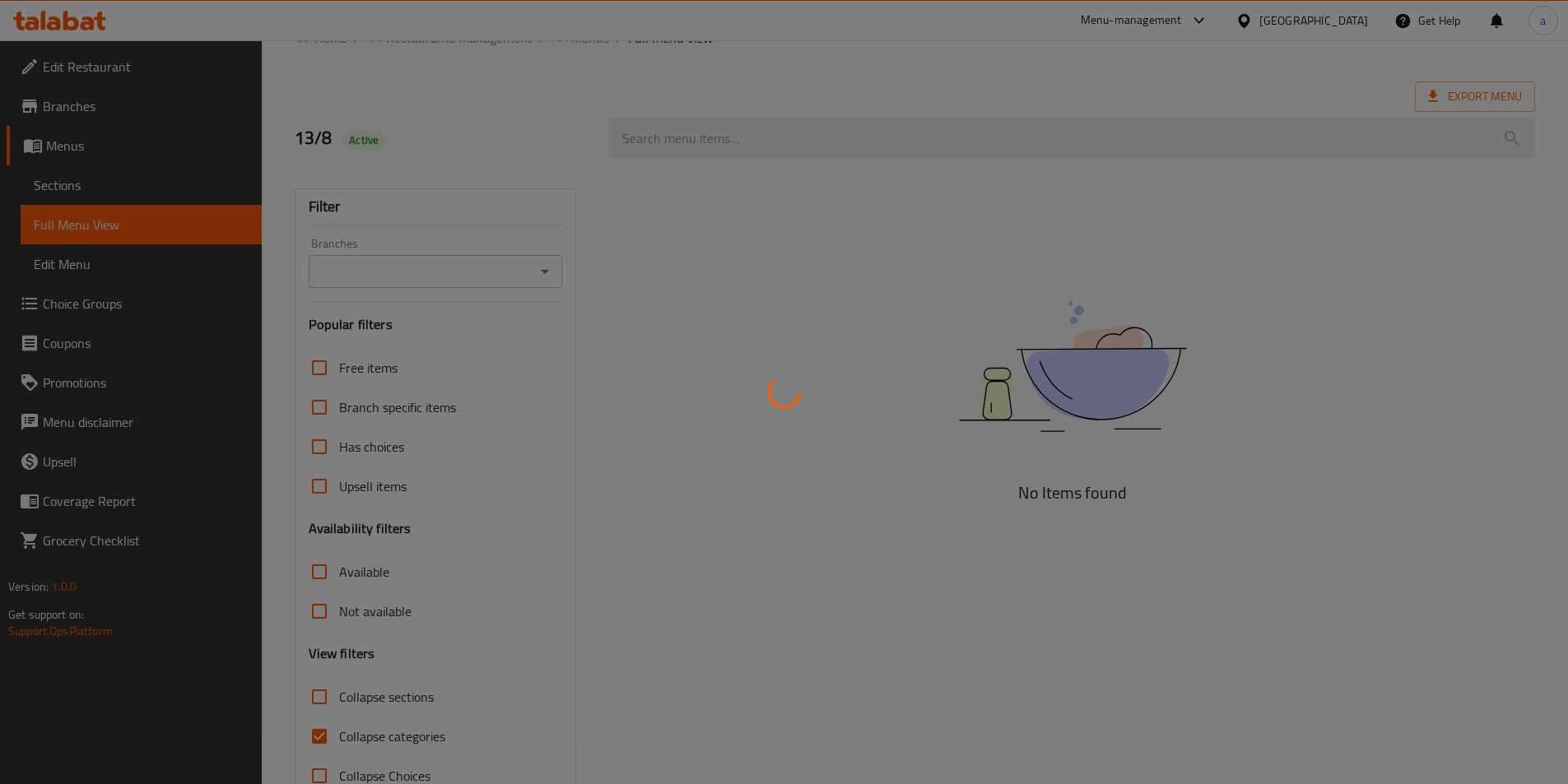
scroll to position [91, 0]
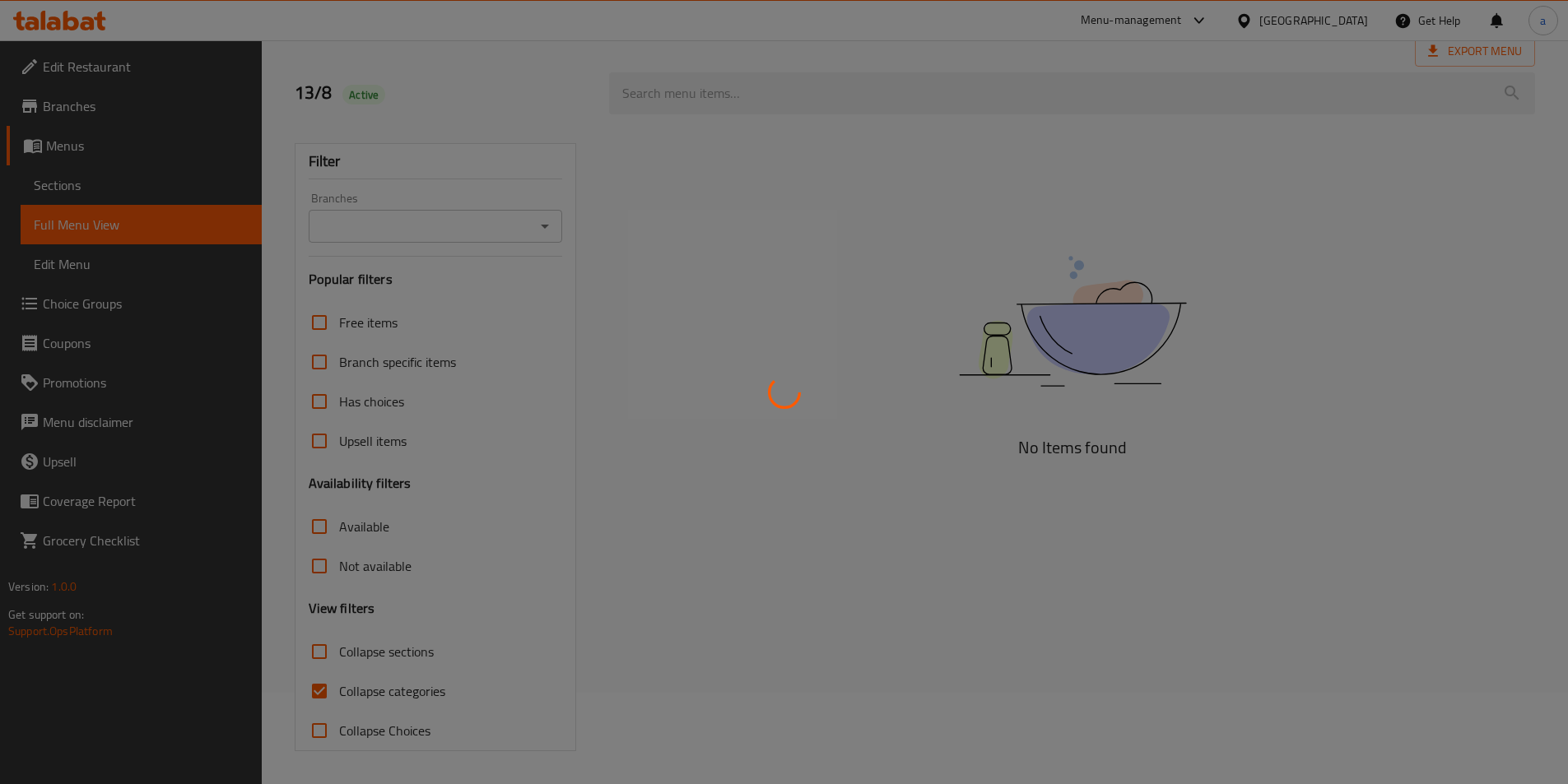
click at [296, 687] on div at bounding box center [784, 392] width 1568 height 784
click at [315, 693] on div at bounding box center [784, 392] width 1568 height 784
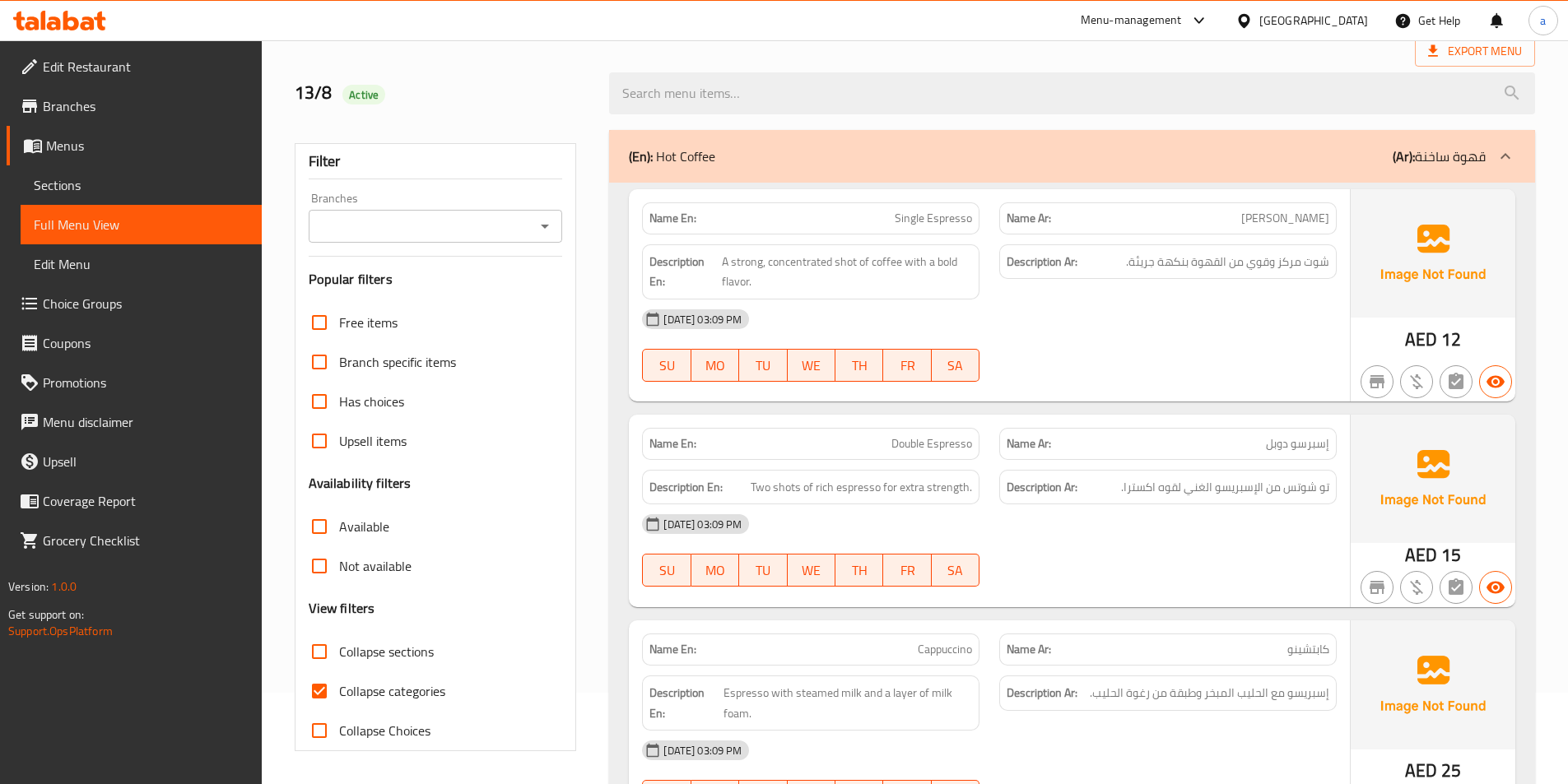
click at [307, 693] on input "Collapse categories" at bounding box center [319, 691] width 40 height 40
checkbox input "false"
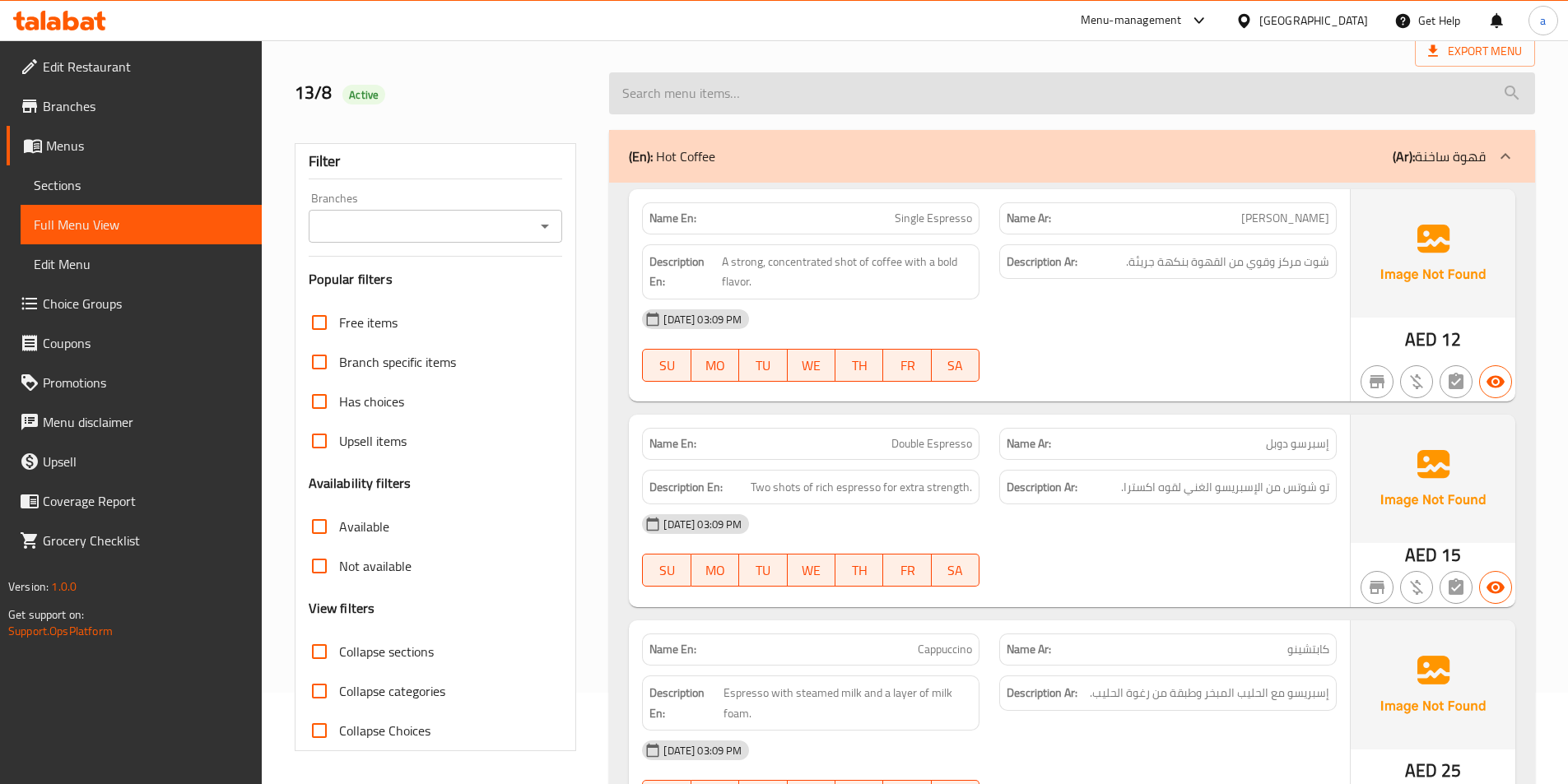
click at [884, 103] on input "search" at bounding box center [1072, 94] width 926 height 42
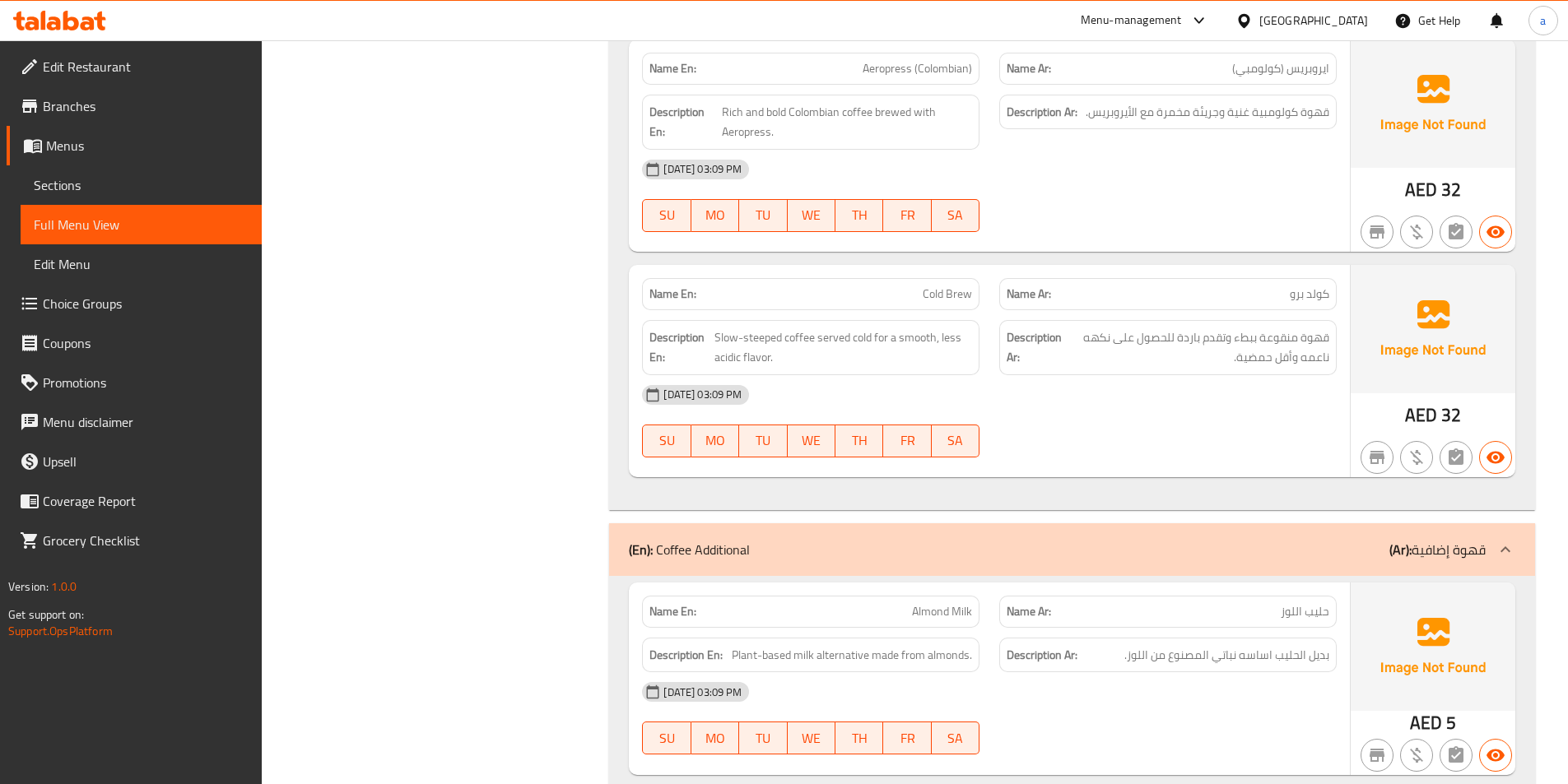
scroll to position [6581, 0]
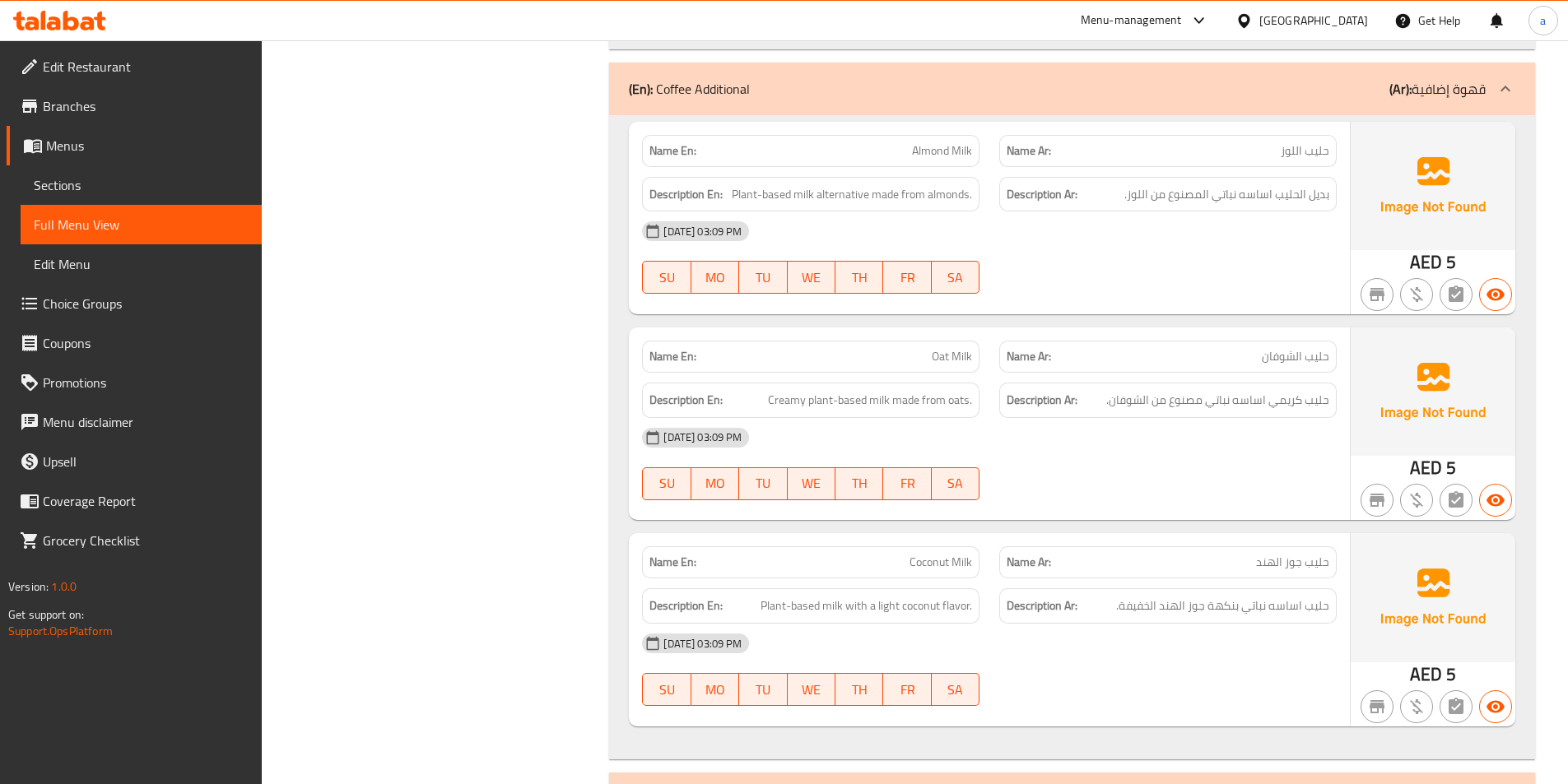
scroll to position [7074, 0]
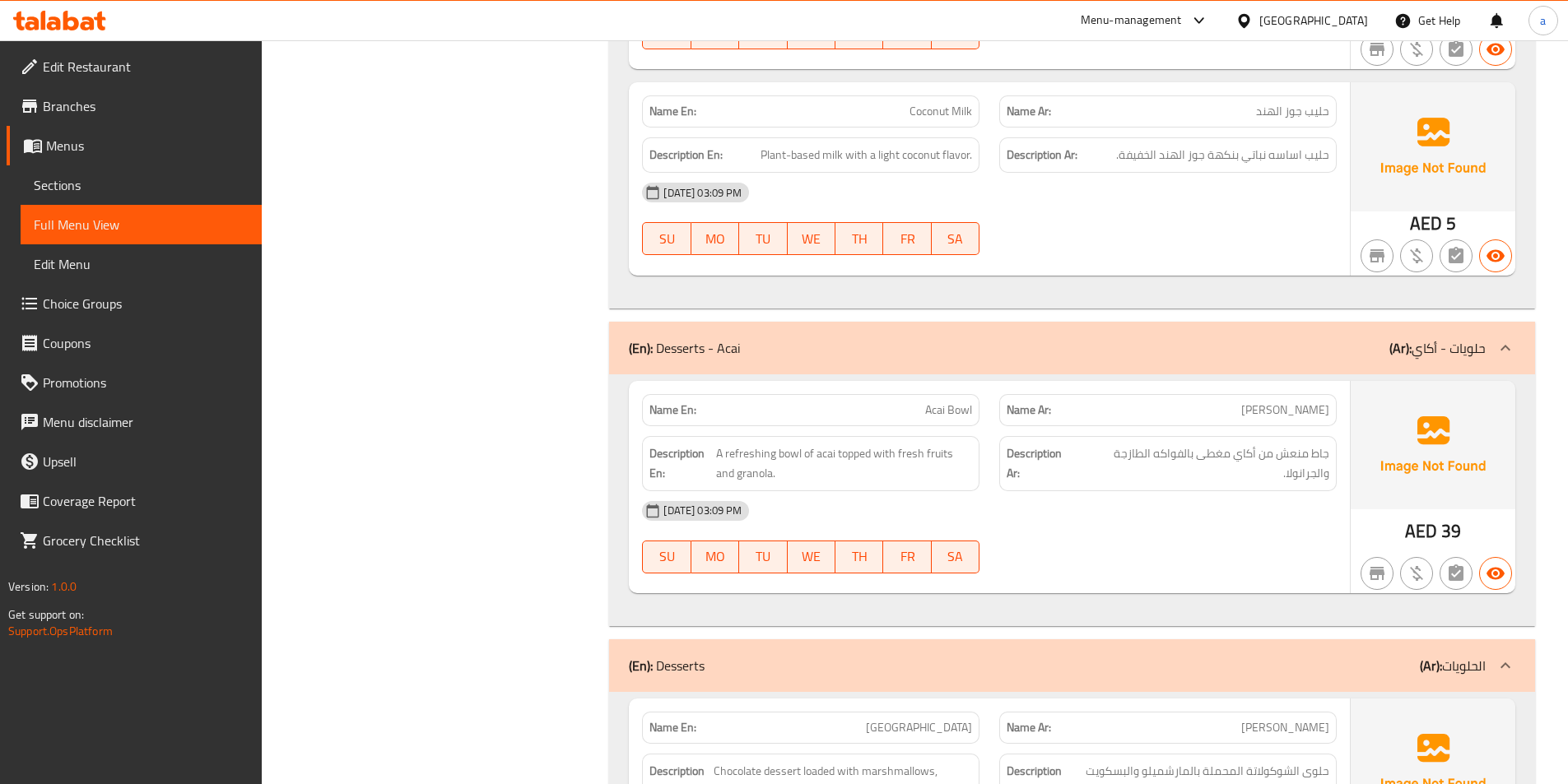
scroll to position [7568, 0]
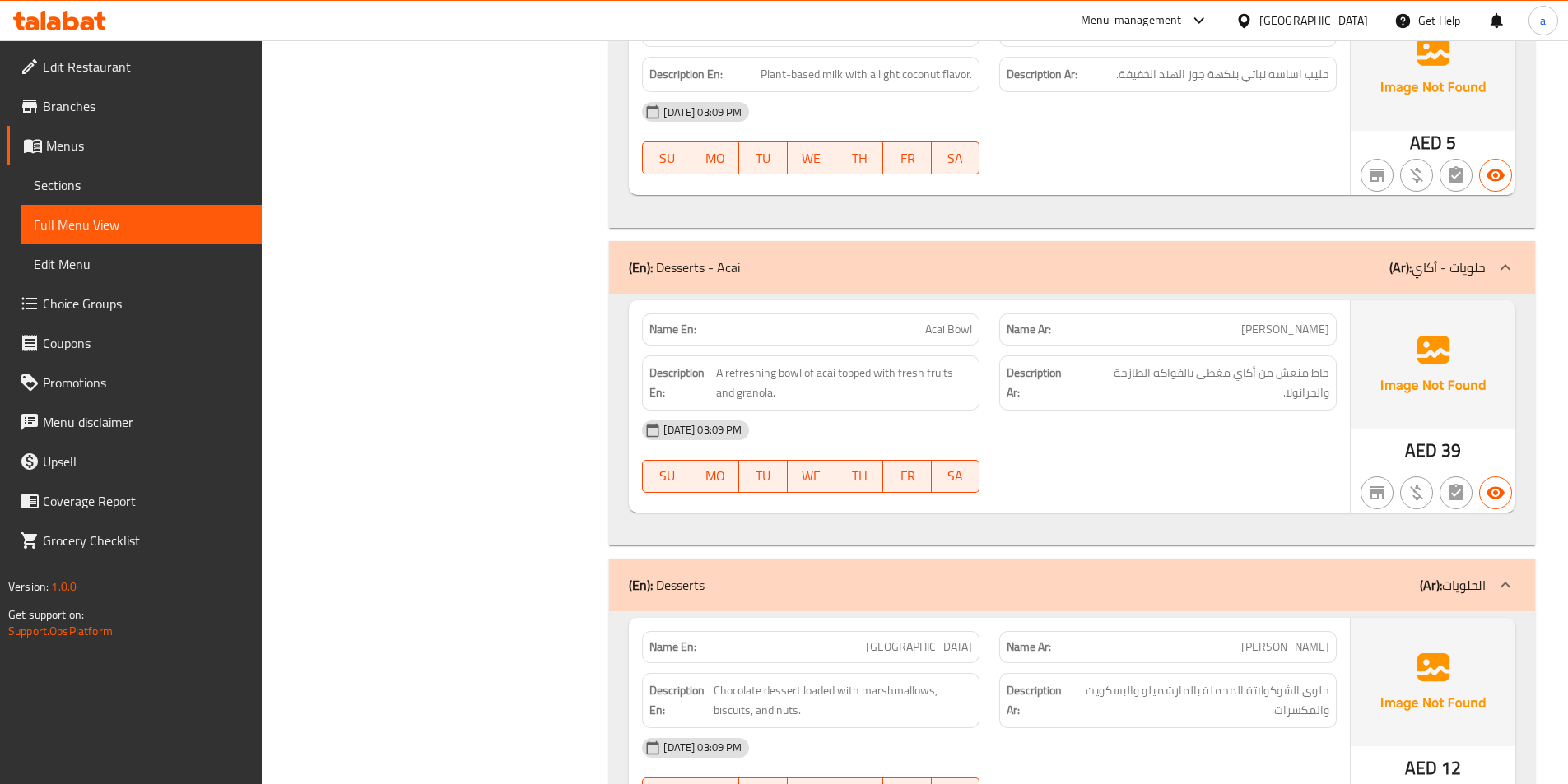
copy span "Acai Bowl"
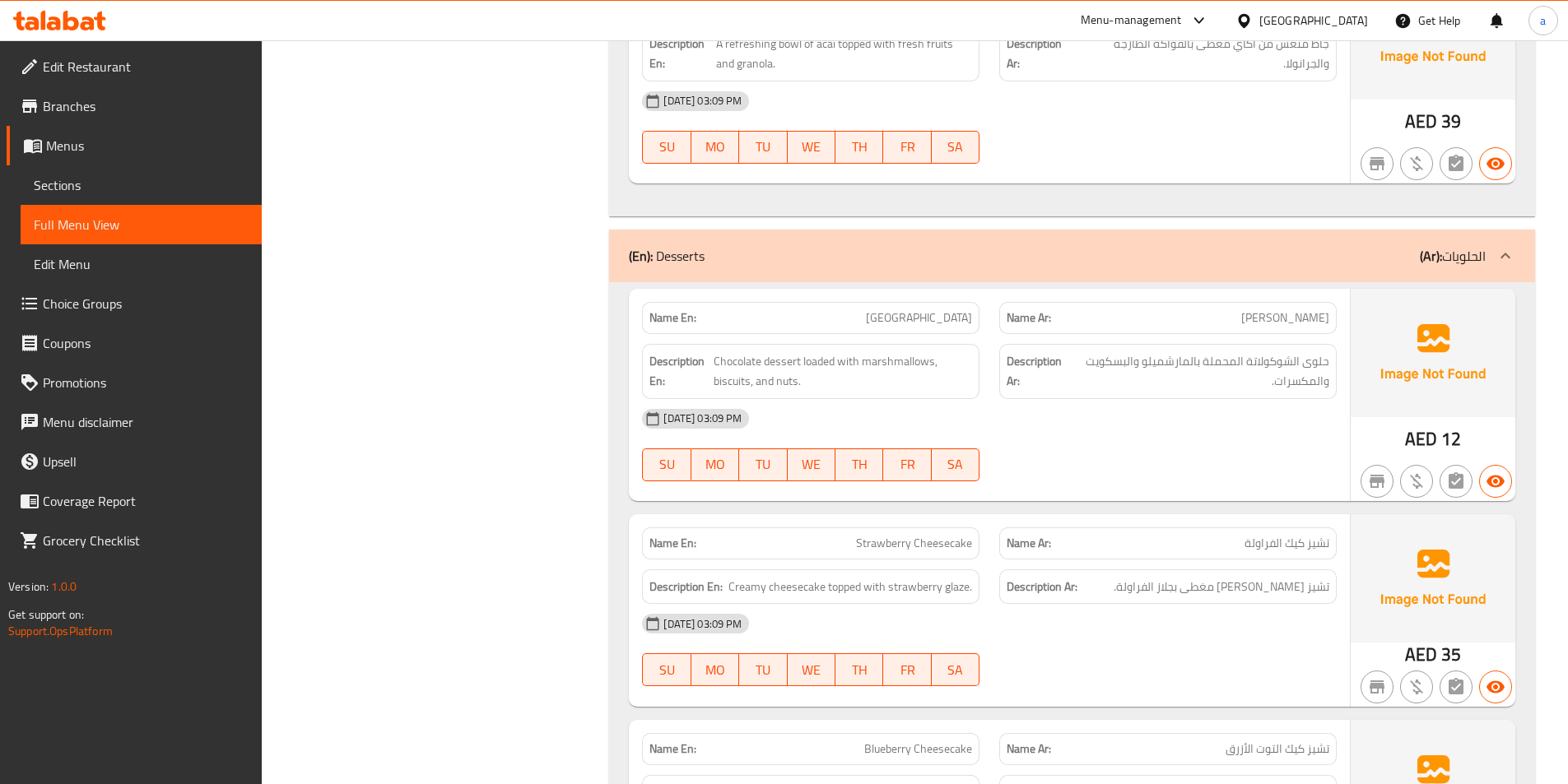
scroll to position [8061, 0]
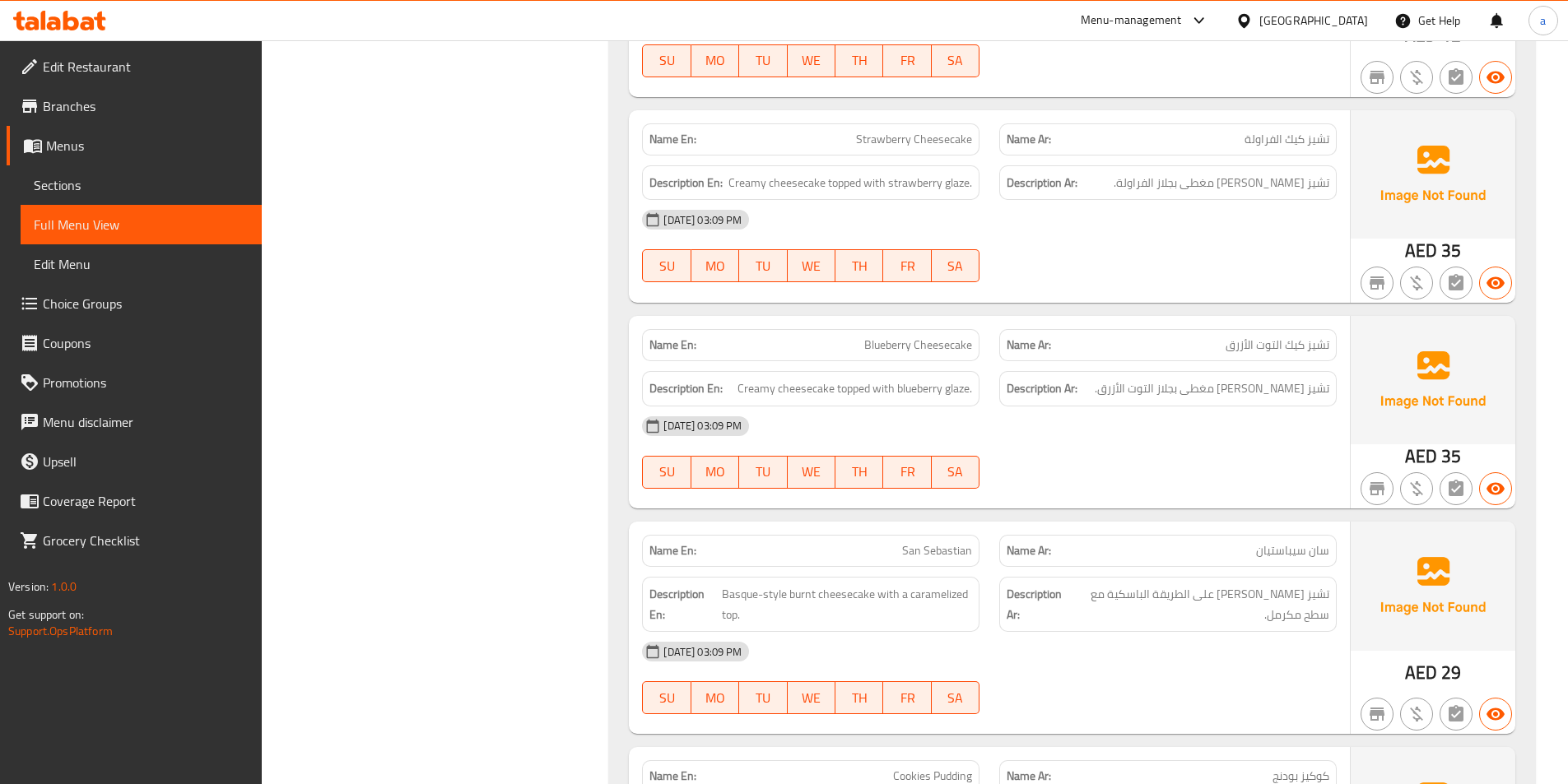
scroll to position [8308, 0]
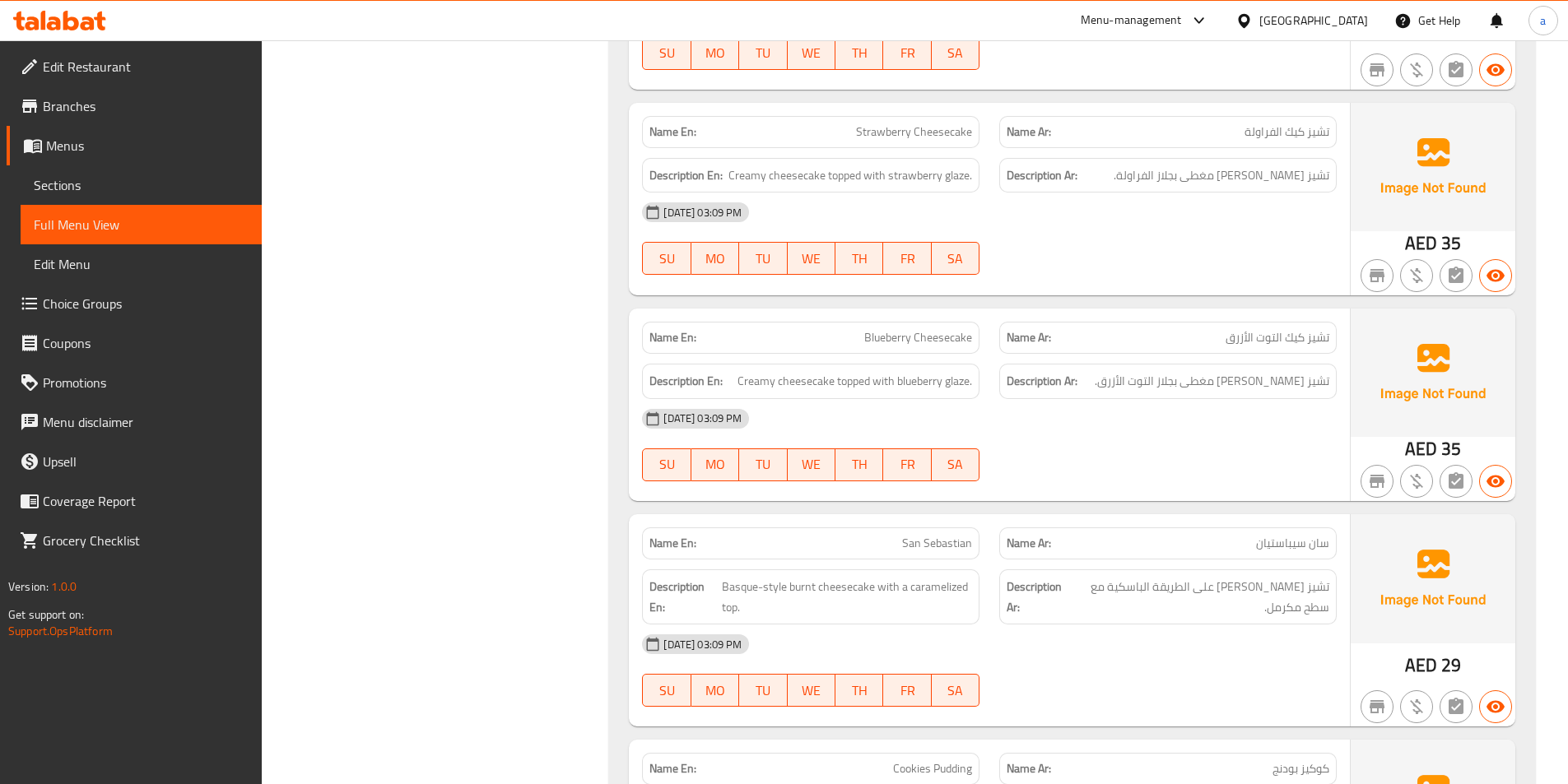
drag, startPoint x: 466, startPoint y: 235, endPoint x: 476, endPoint y: 265, distance: 31.6
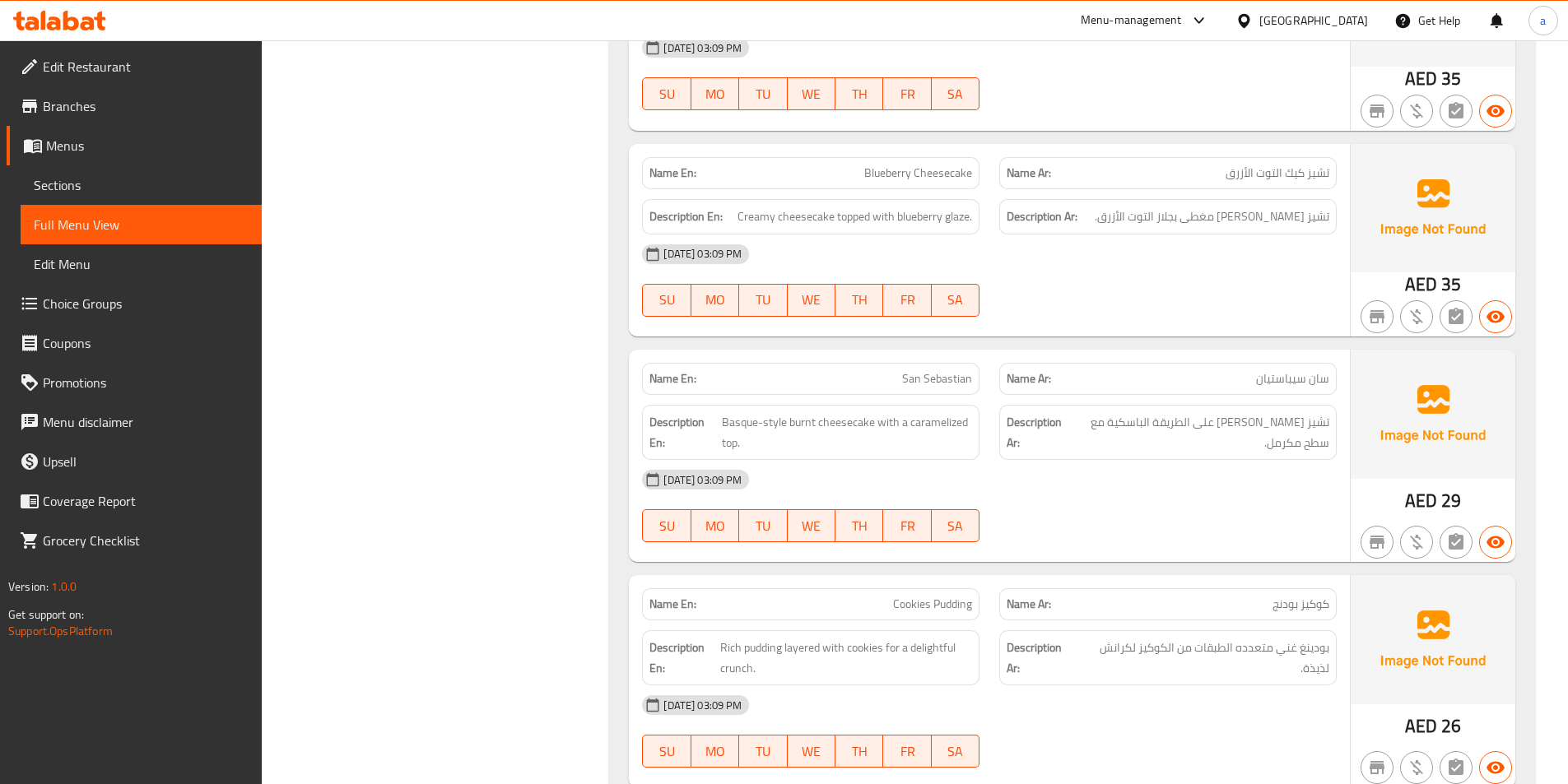
scroll to position [8555, 0]
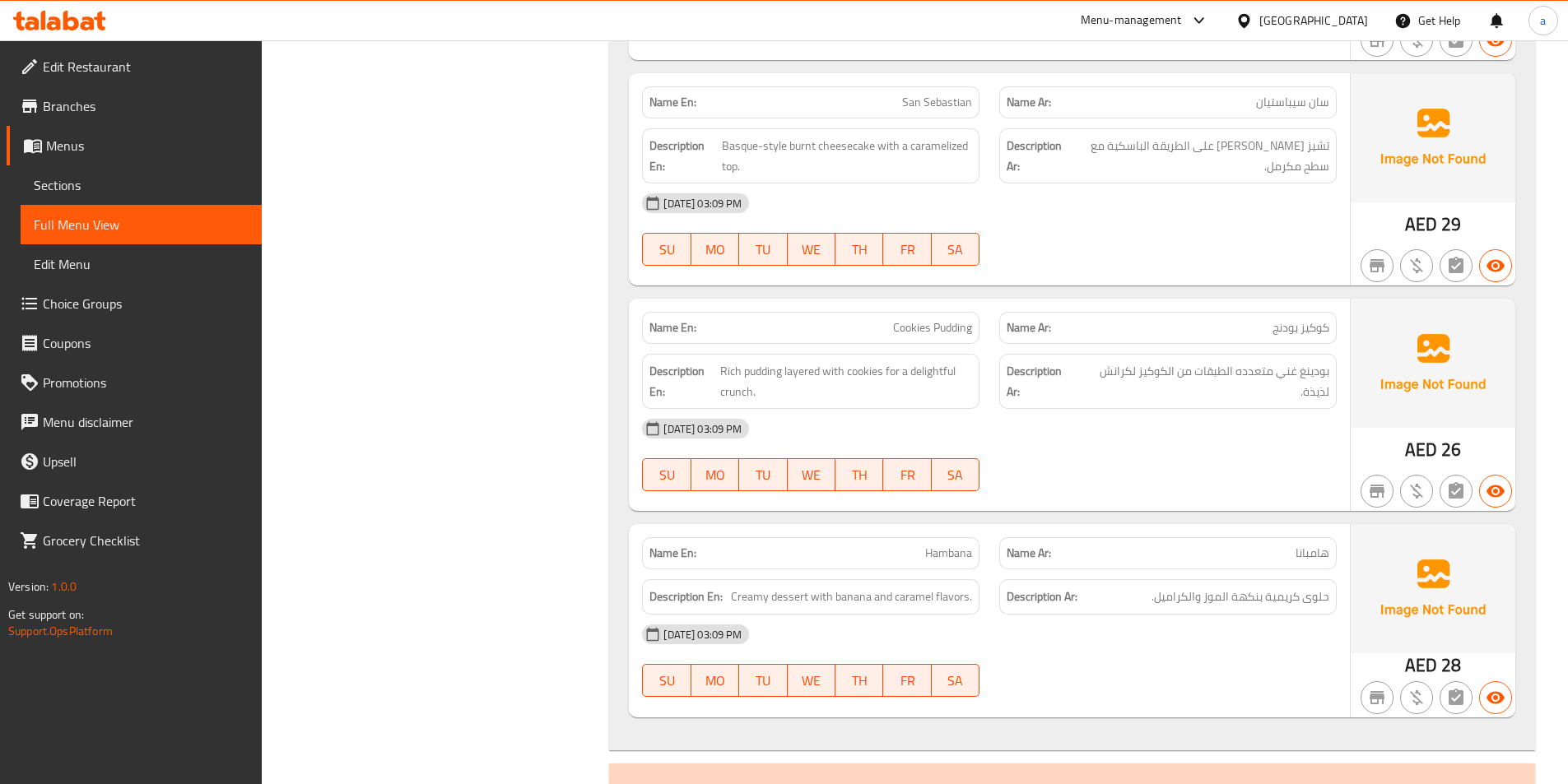
scroll to position [8720, 0]
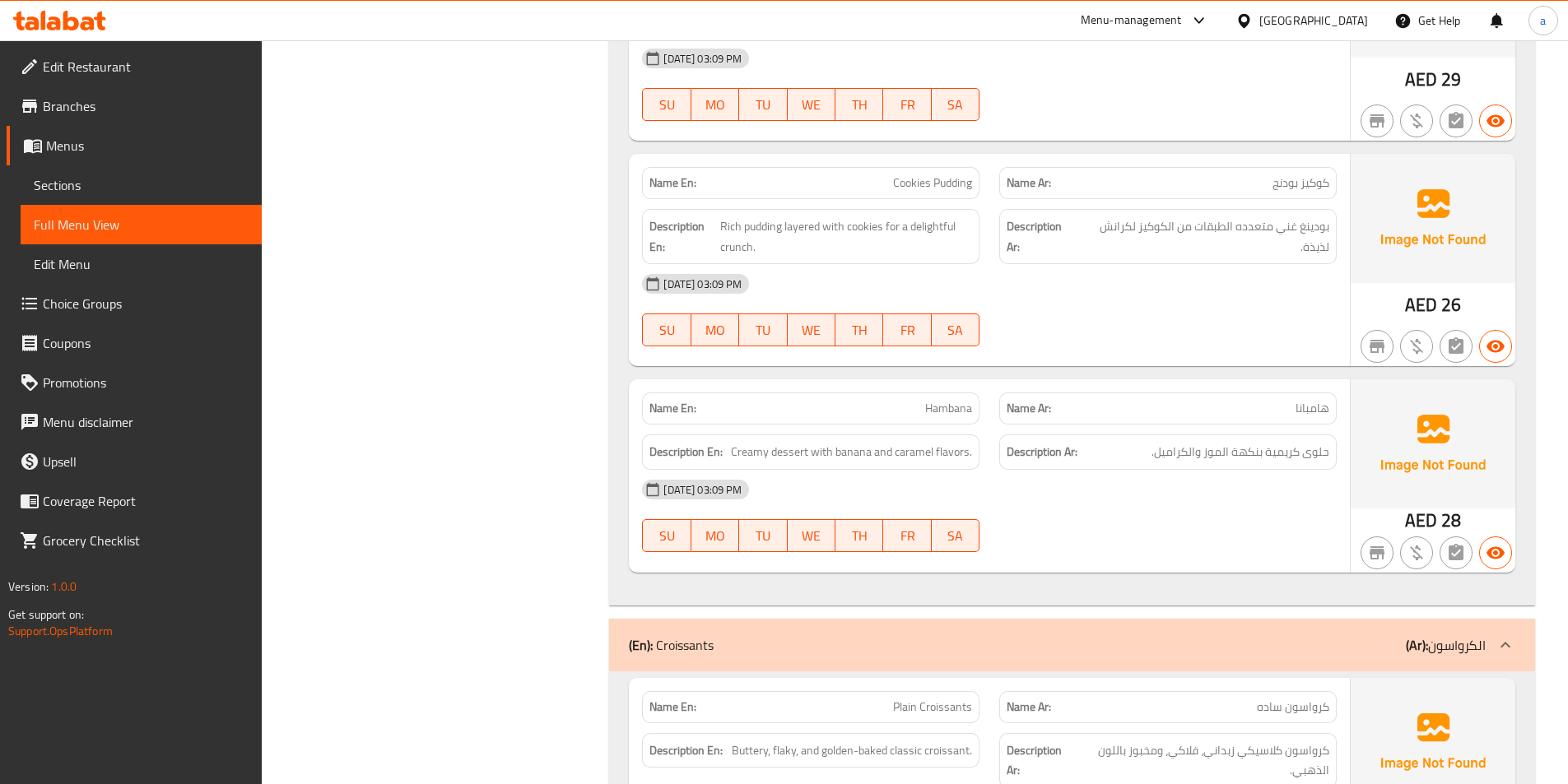
scroll to position [8967, 0]
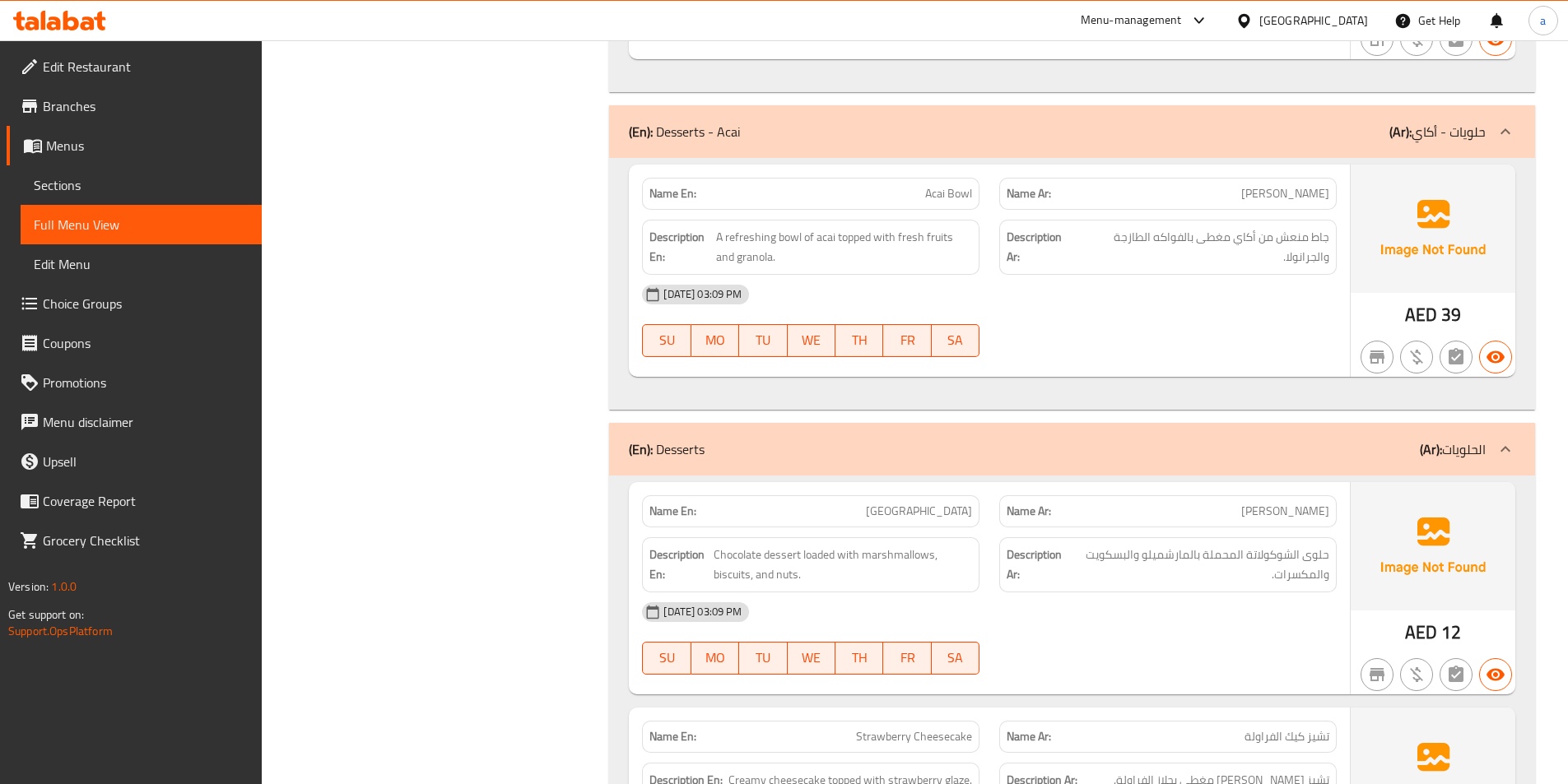
scroll to position [7524, 0]
